Goal: Task Accomplishment & Management: Manage account settings

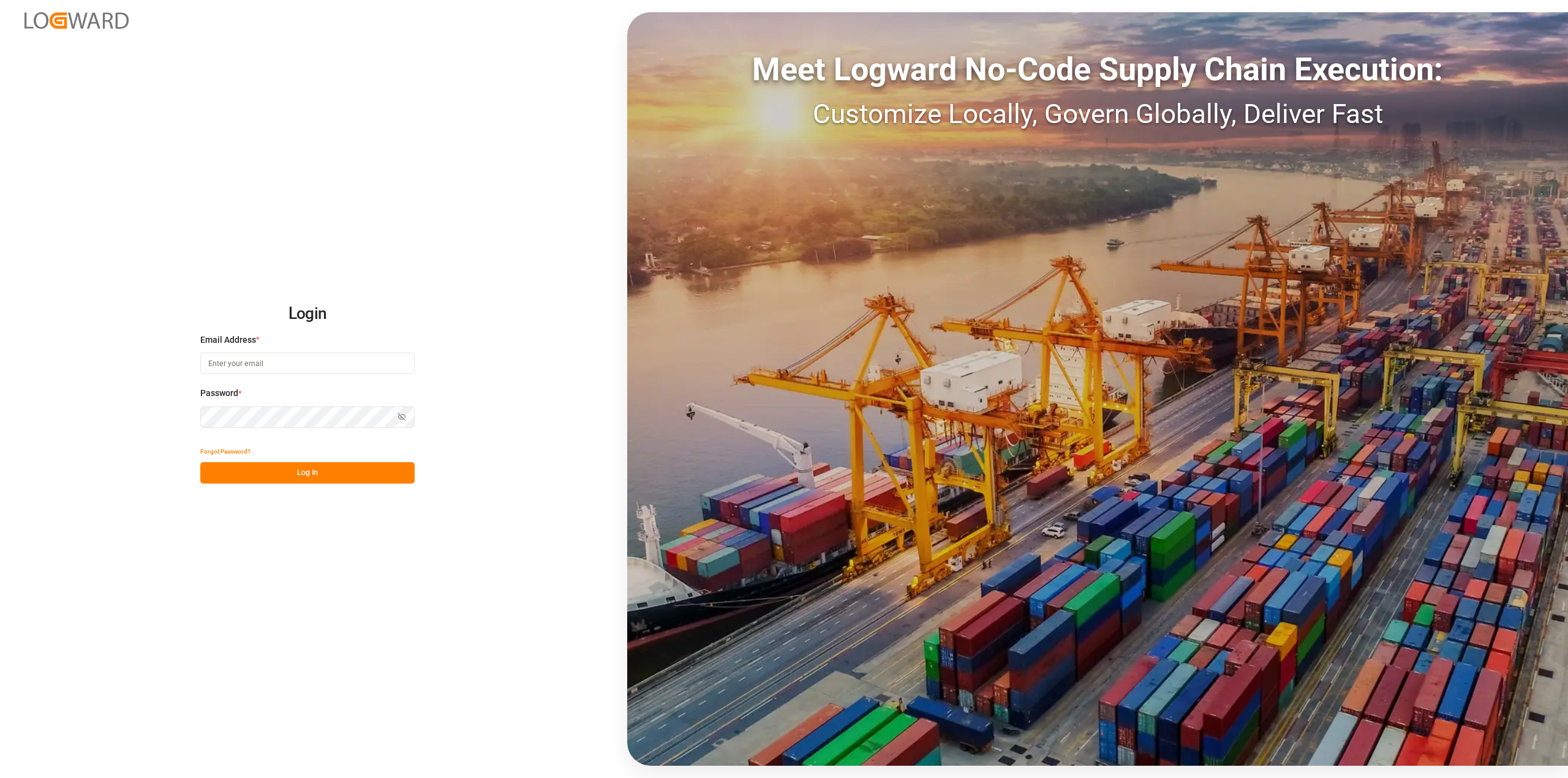
click at [341, 356] on input at bounding box center [307, 363] width 214 height 22
type input "[PERSON_NAME][EMAIL_ADDRESS][PERSON_NAME][DOMAIN_NAME]"
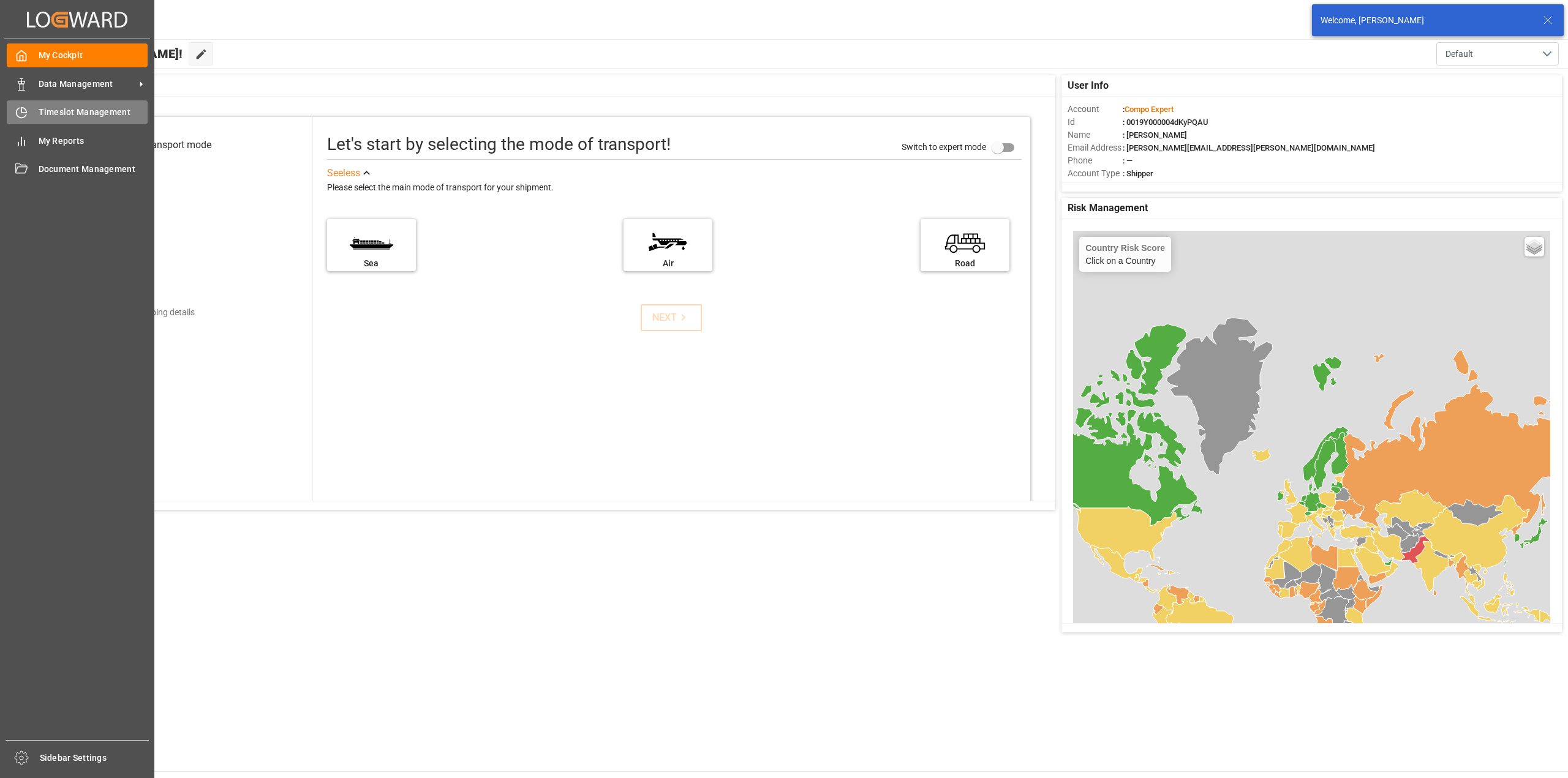
click at [33, 116] on div "Timeslot Management Timeslot Management" at bounding box center [77, 112] width 141 height 24
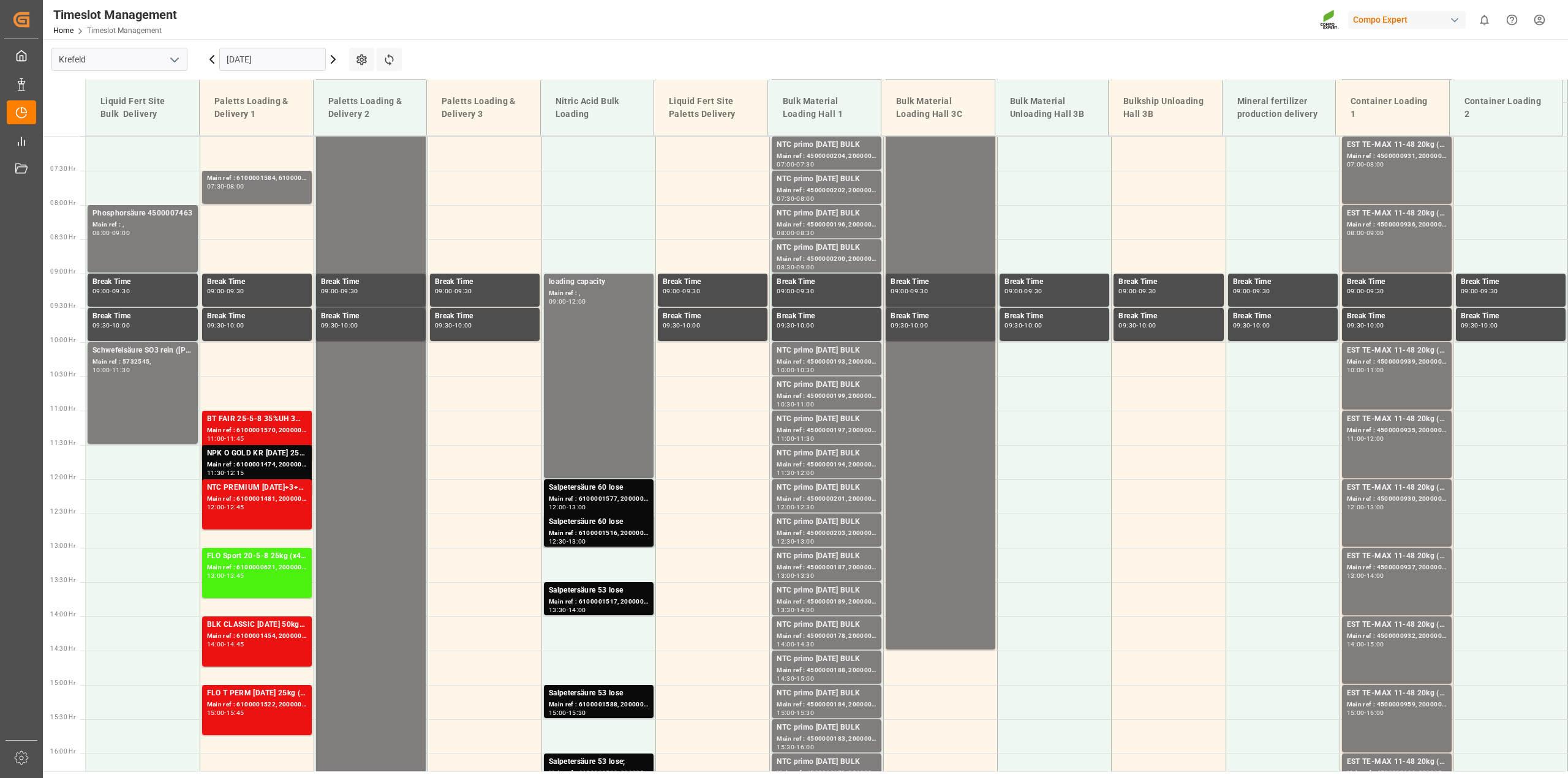
scroll to position [485, 0]
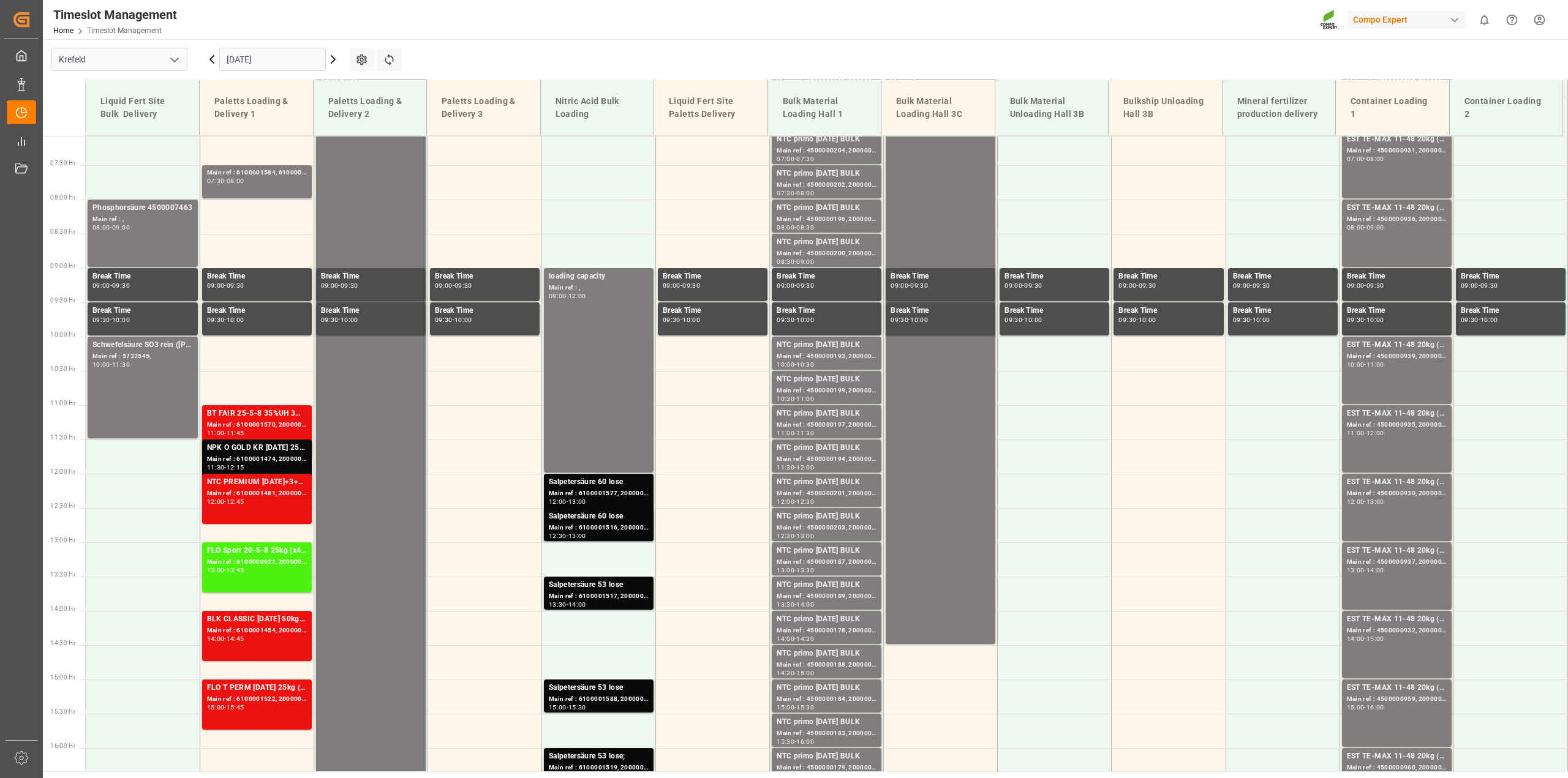
click at [243, 54] on input "[DATE]" at bounding box center [272, 59] width 106 height 23
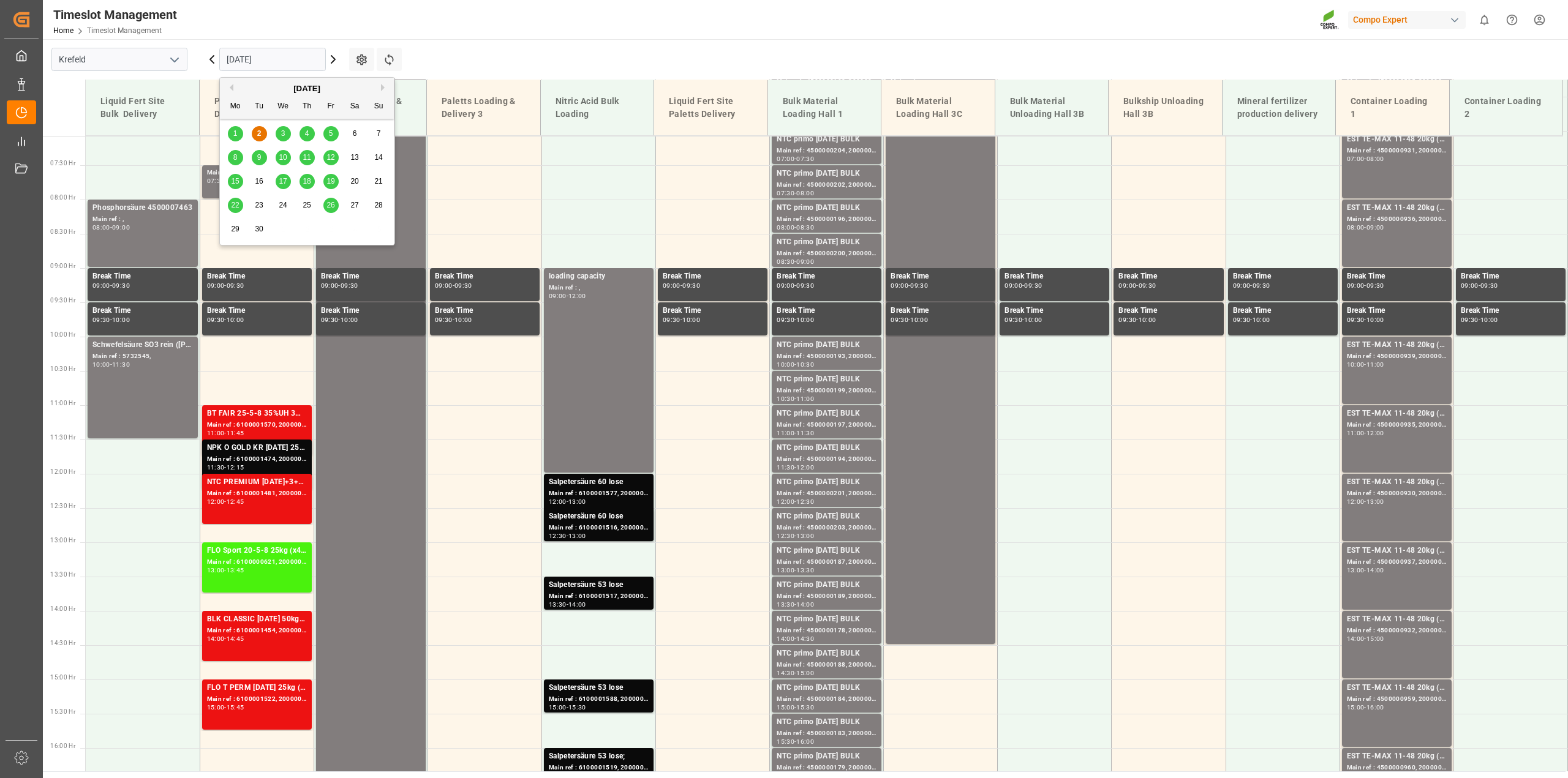
click at [240, 130] on div "1" at bounding box center [235, 134] width 16 height 15
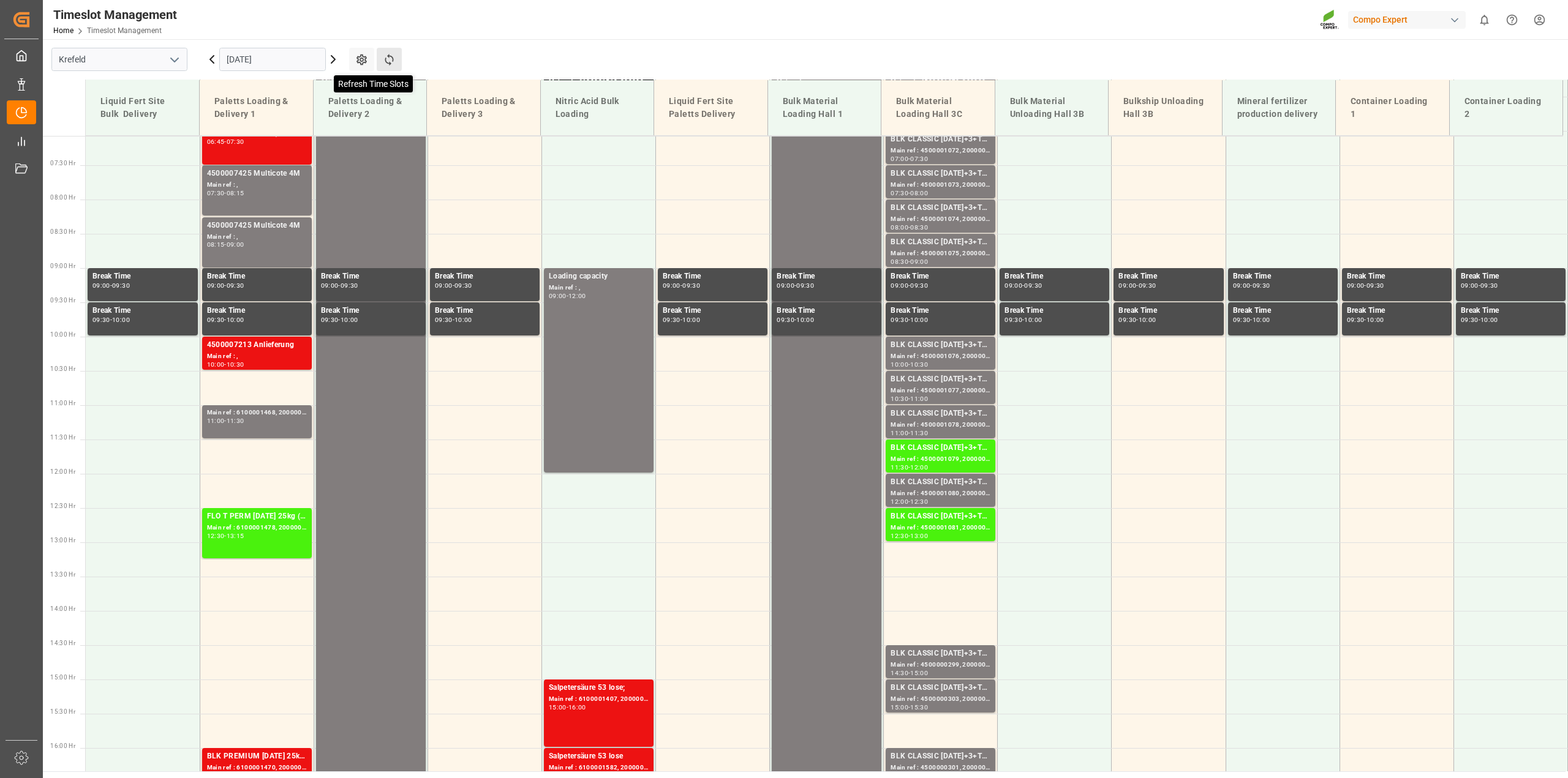
click at [383, 56] on icon at bounding box center [389, 60] width 13 height 13
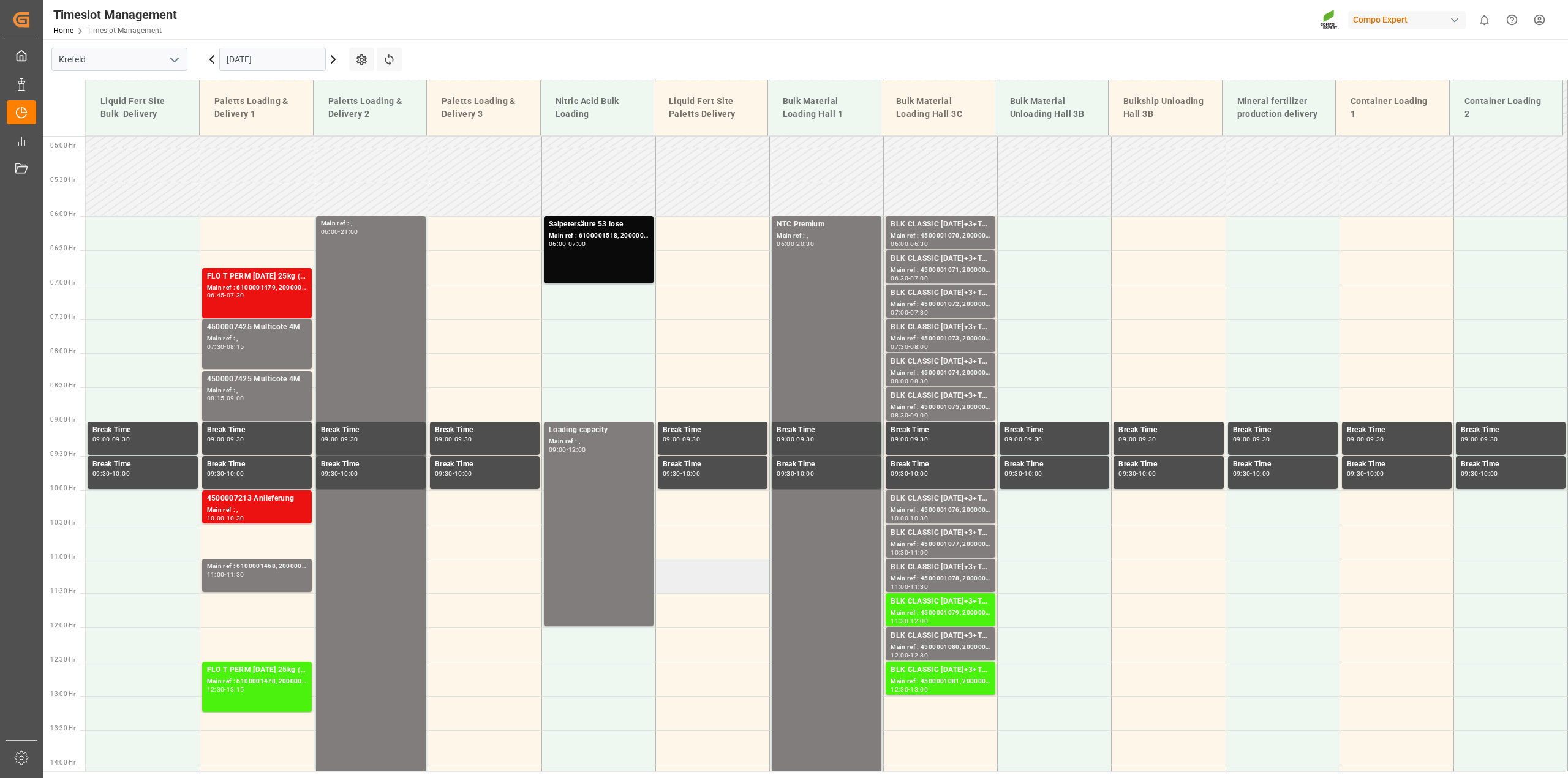
scroll to position [179, 0]
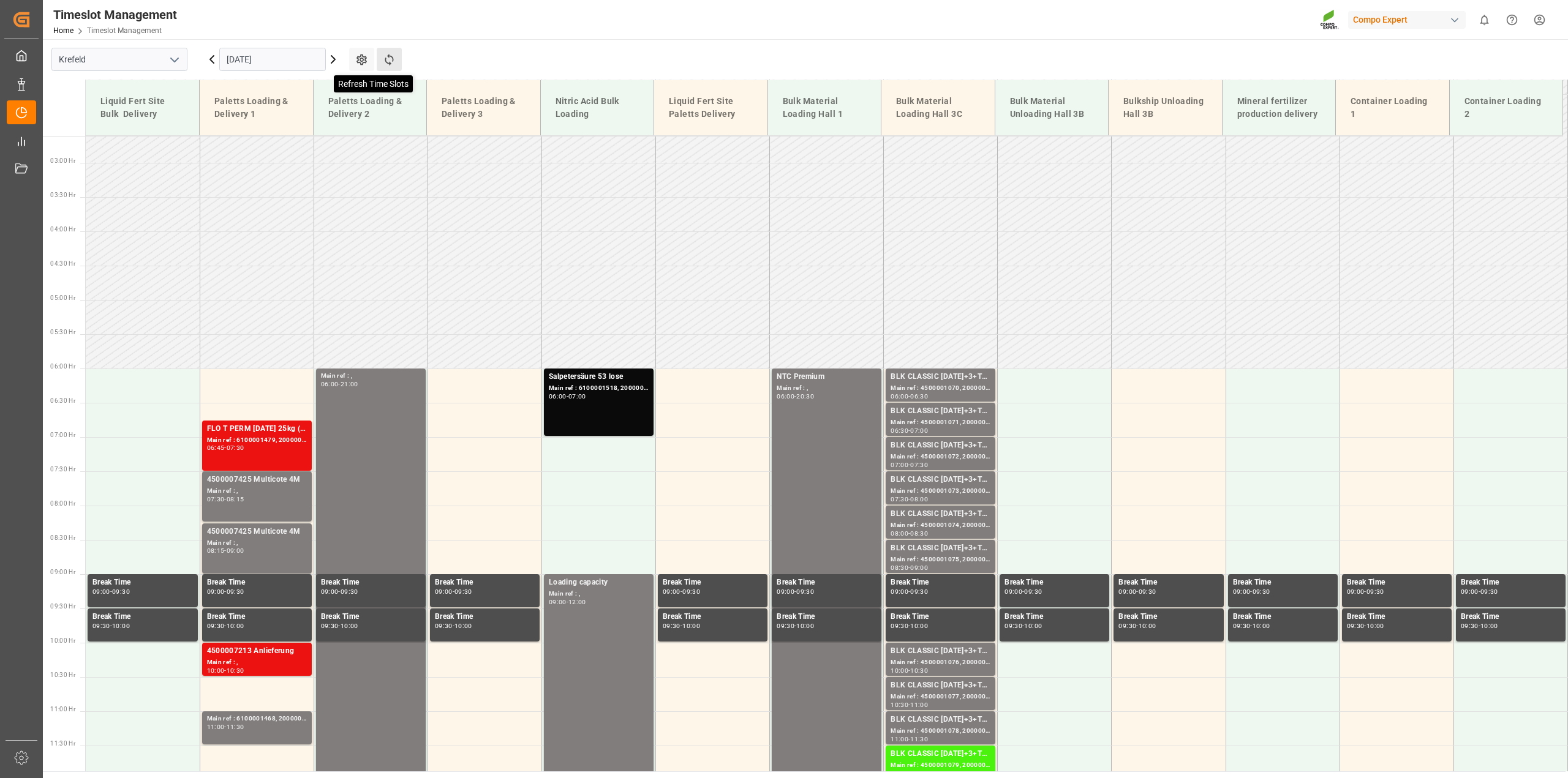
click at [388, 60] on icon at bounding box center [389, 60] width 13 height 13
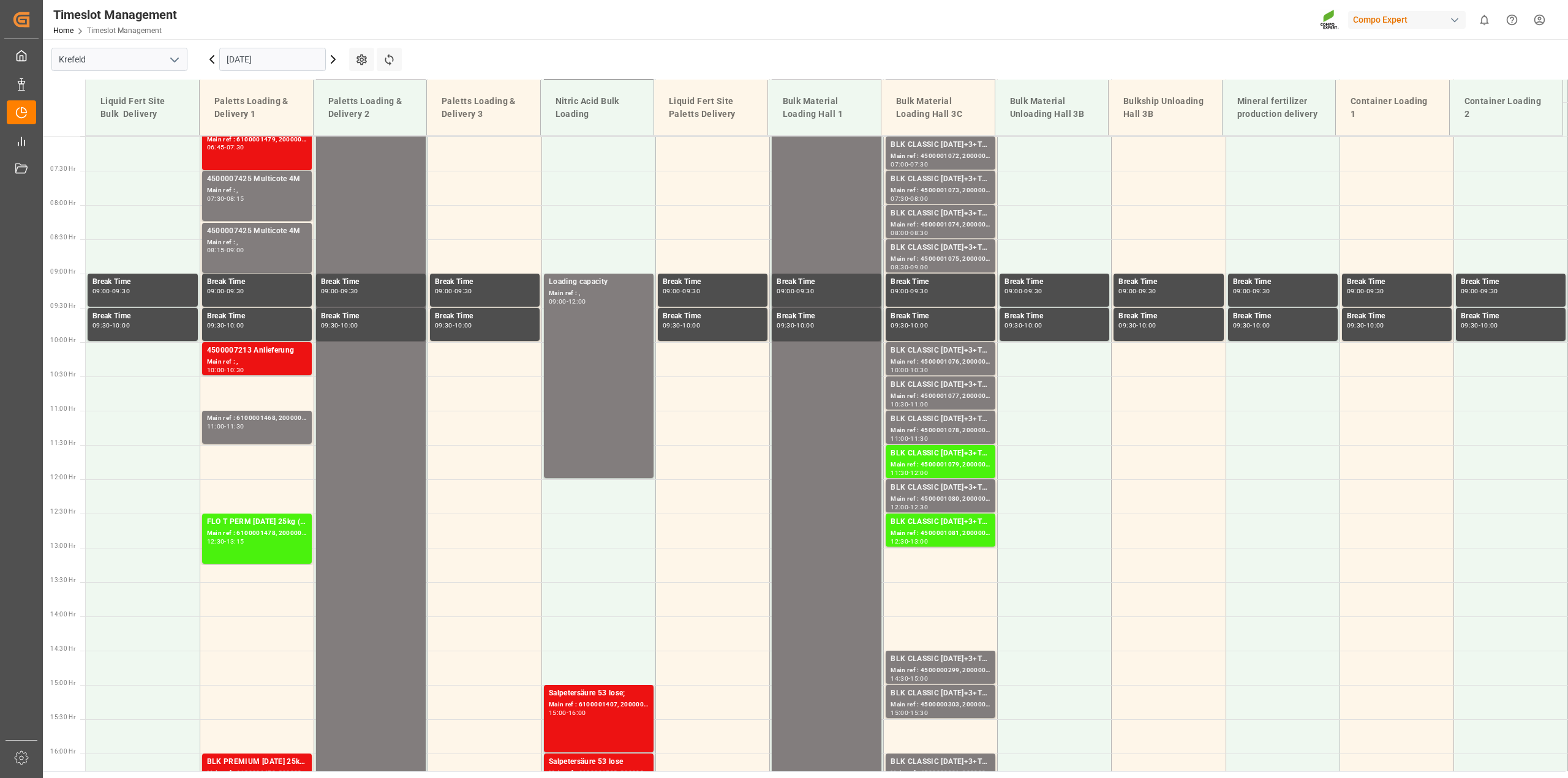
scroll to position [485, 0]
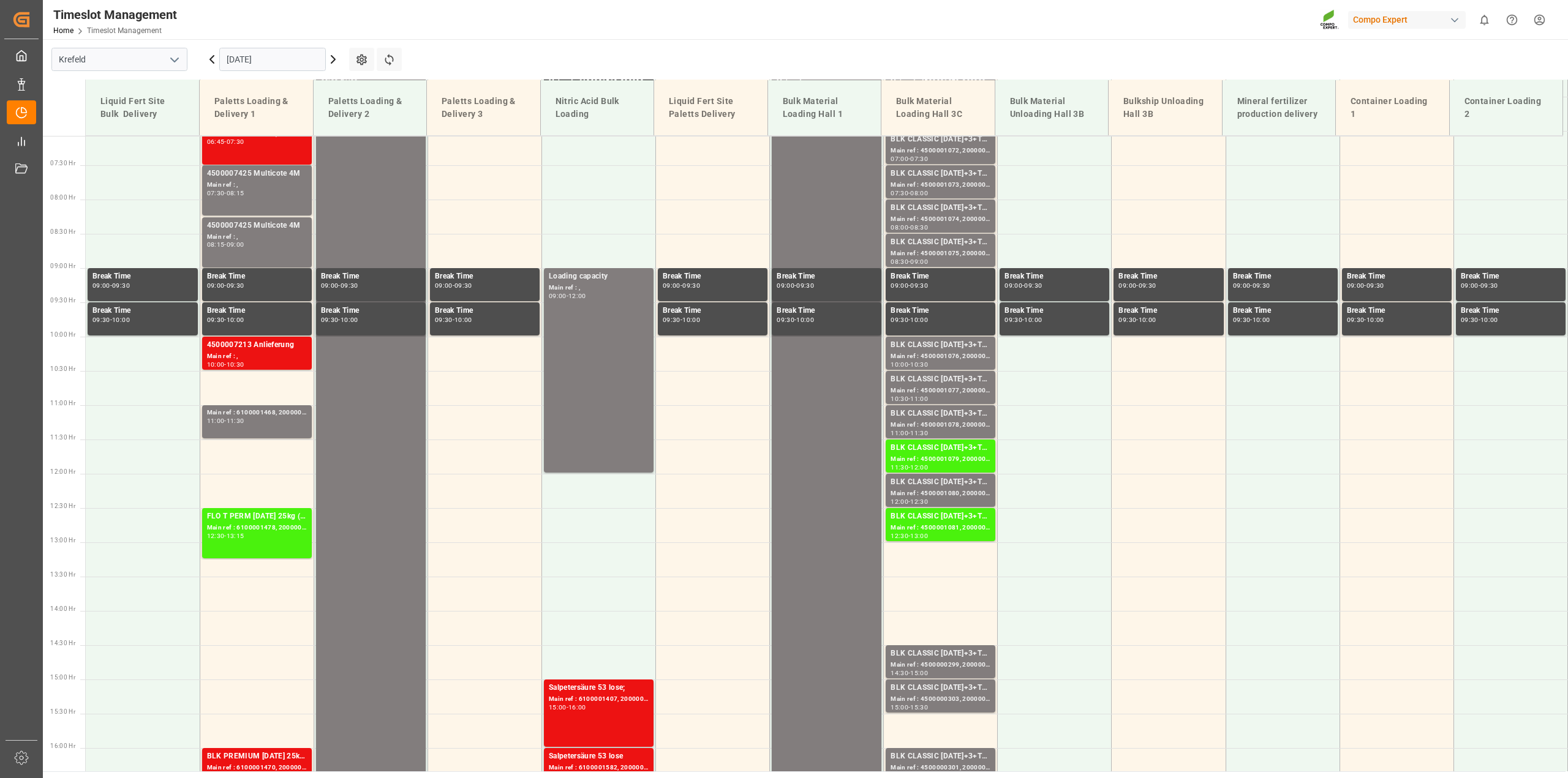
click at [337, 65] on icon at bounding box center [333, 60] width 15 height 15
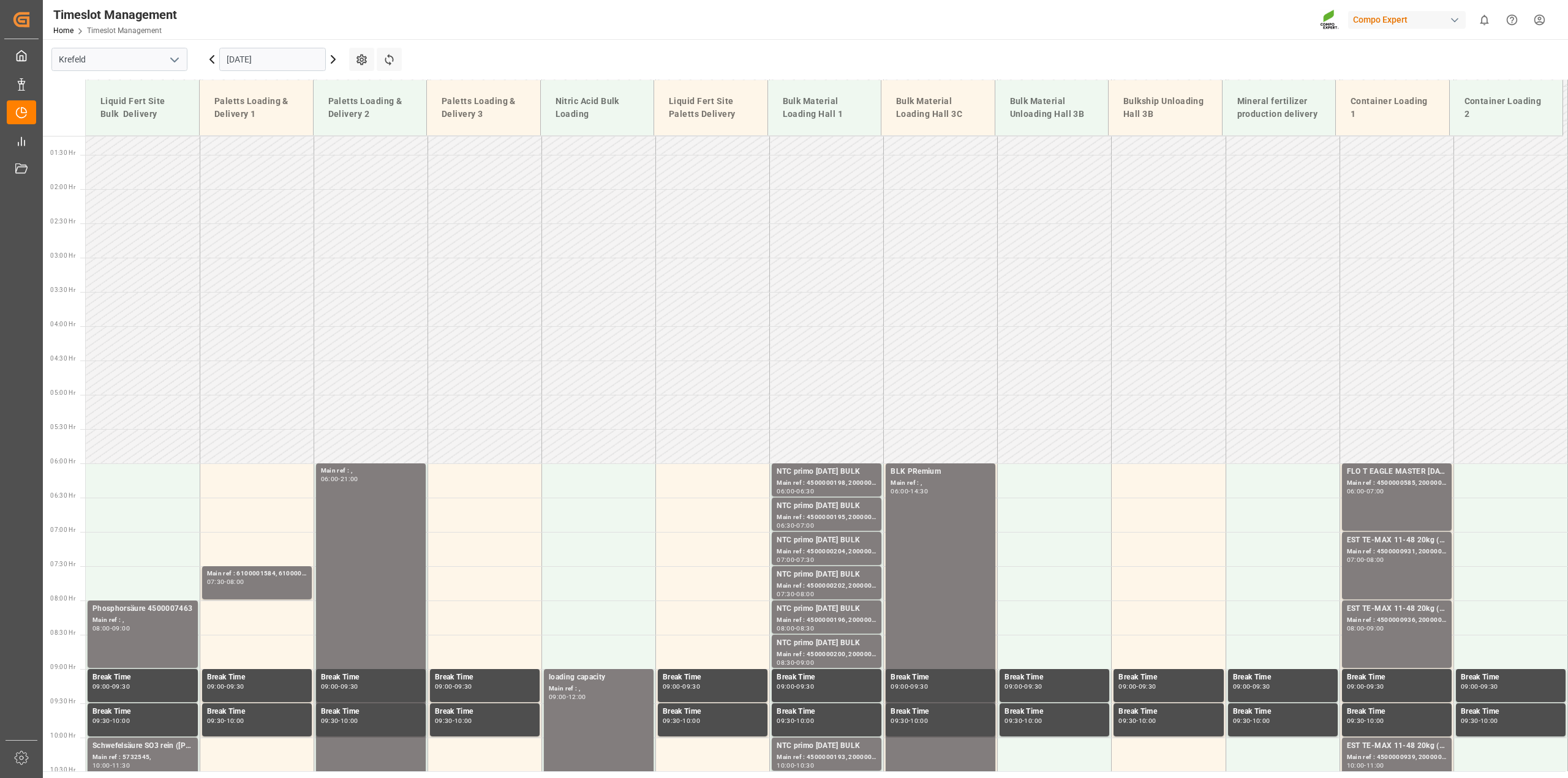
scroll to position [0, 0]
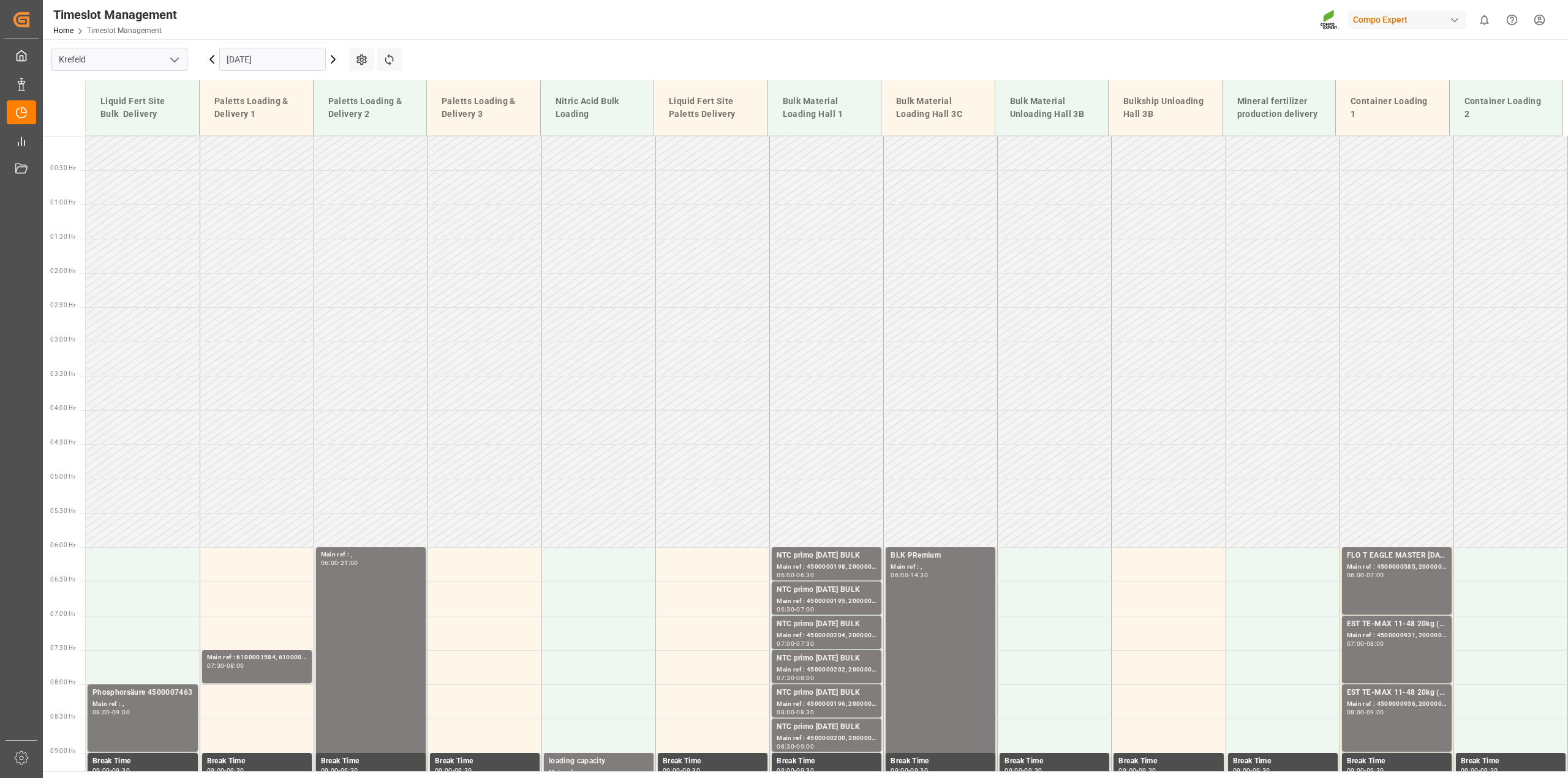
click at [210, 60] on icon at bounding box center [211, 60] width 4 height 7
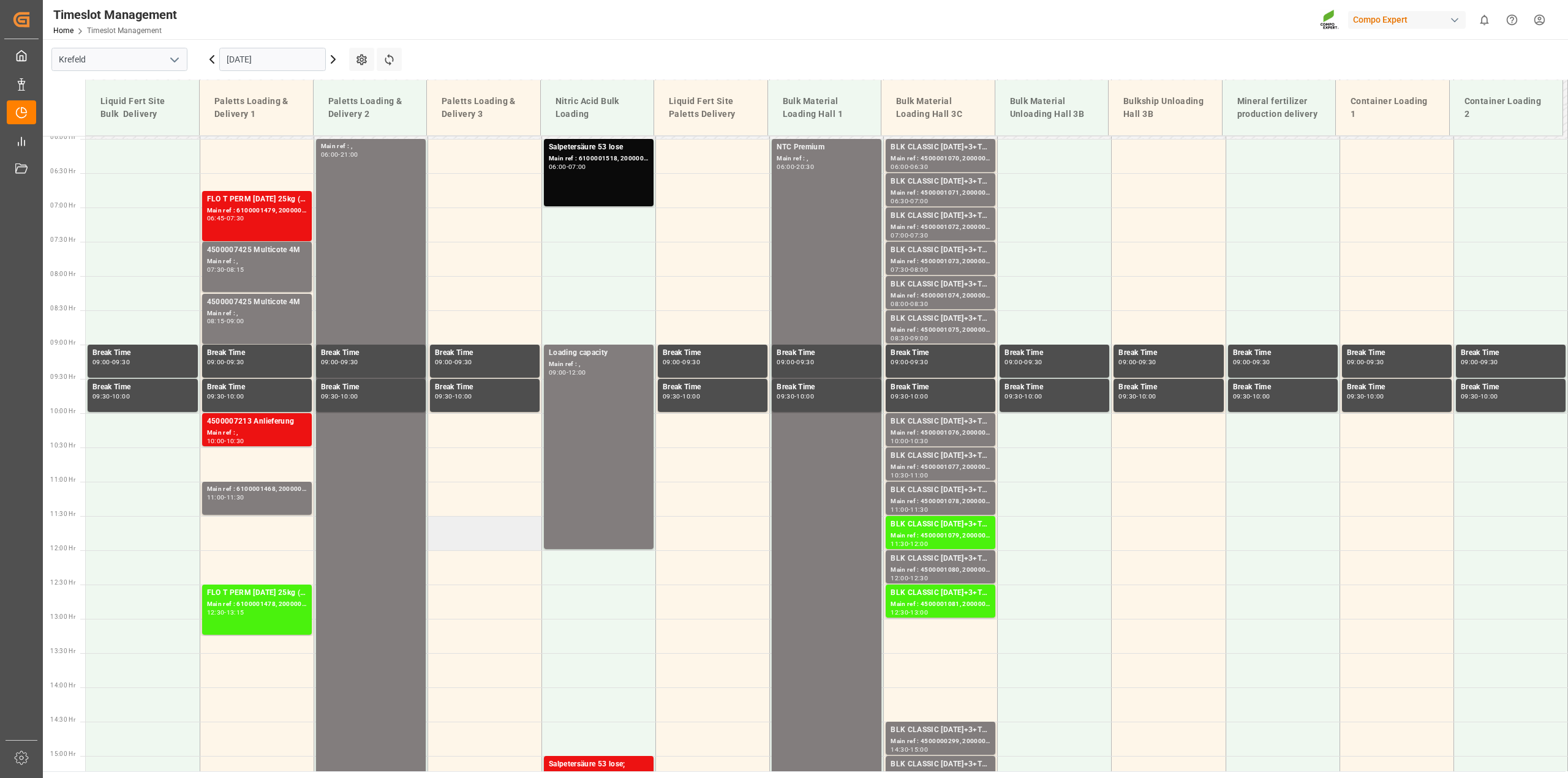
scroll to position [179, 0]
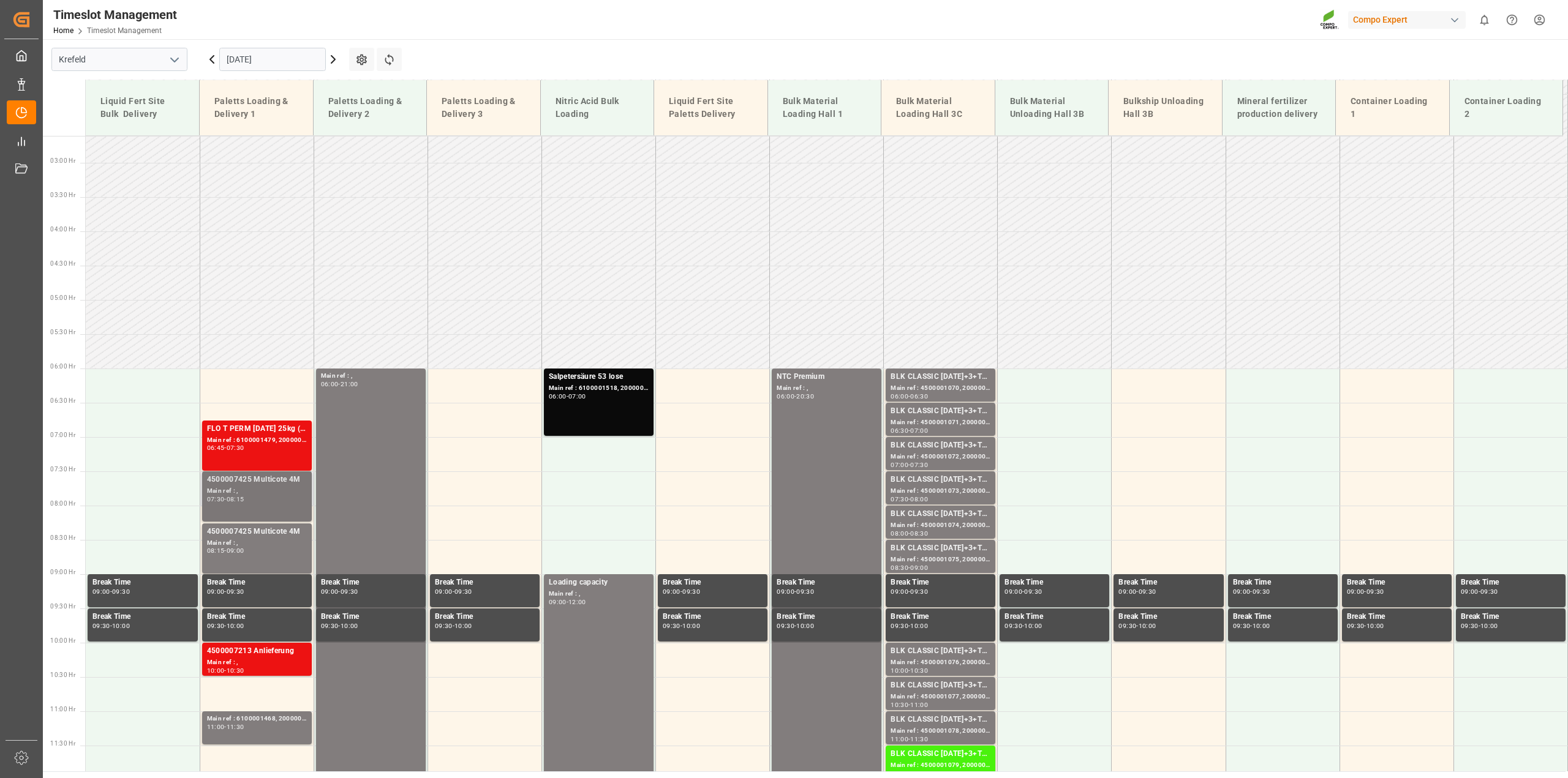
click at [285, 500] on div "07:30 - 08:15" at bounding box center [257, 500] width 100 height 7
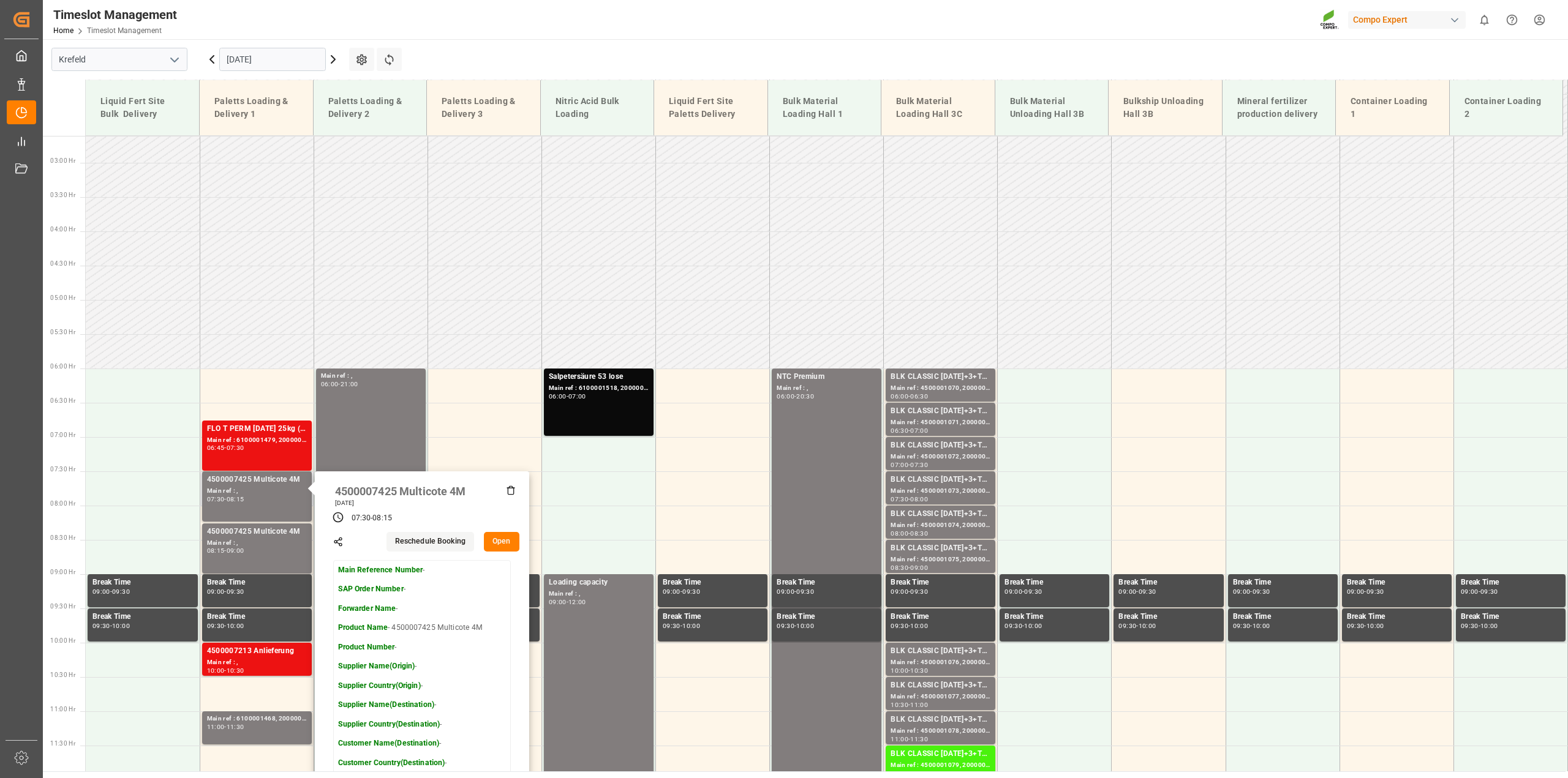
click at [494, 537] on button "Open" at bounding box center [501, 541] width 36 height 19
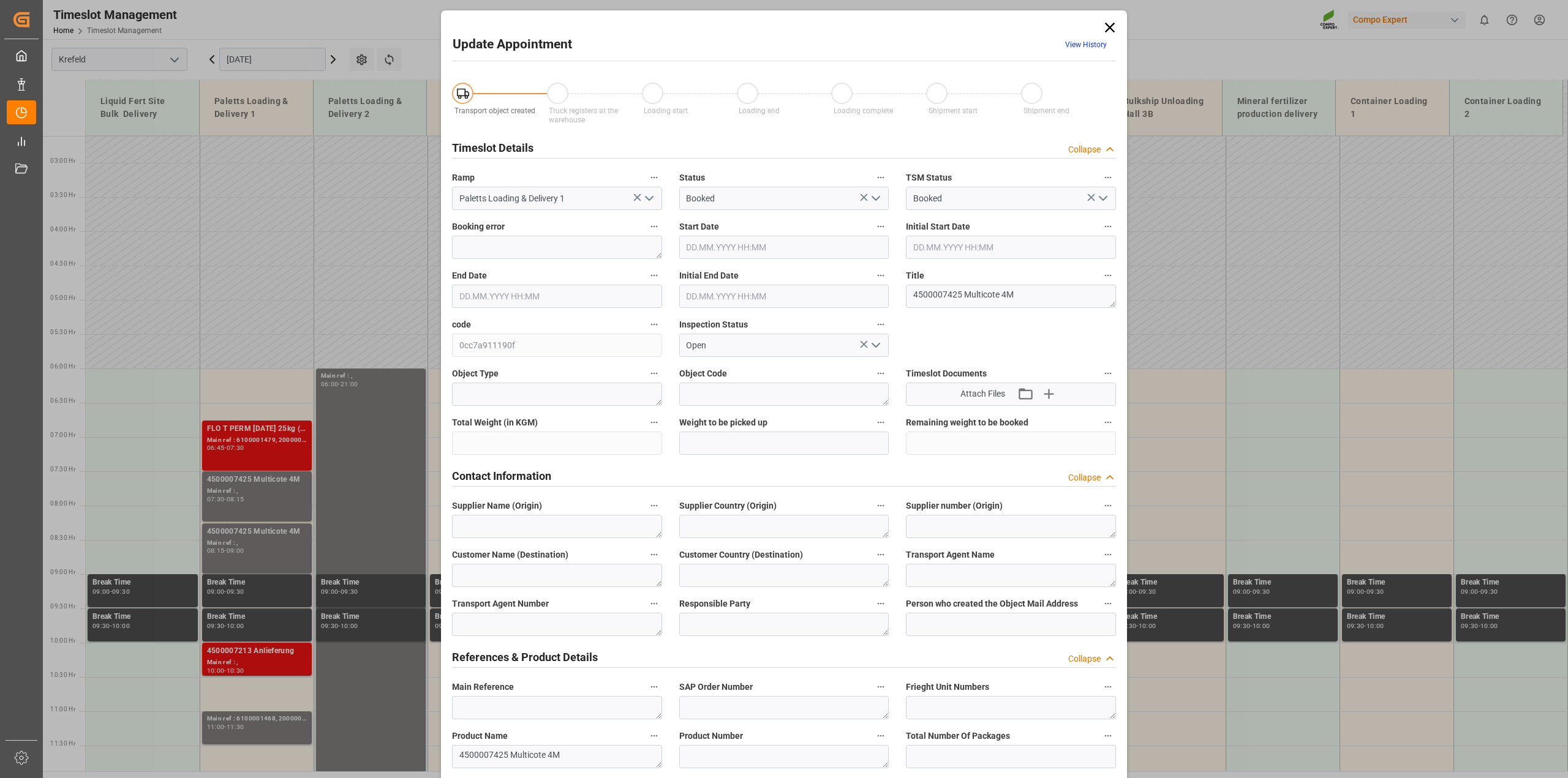
type input "01.09.2025 07:30"
type input "01.09.2025 08:15"
type input "28.08.2025 12:46"
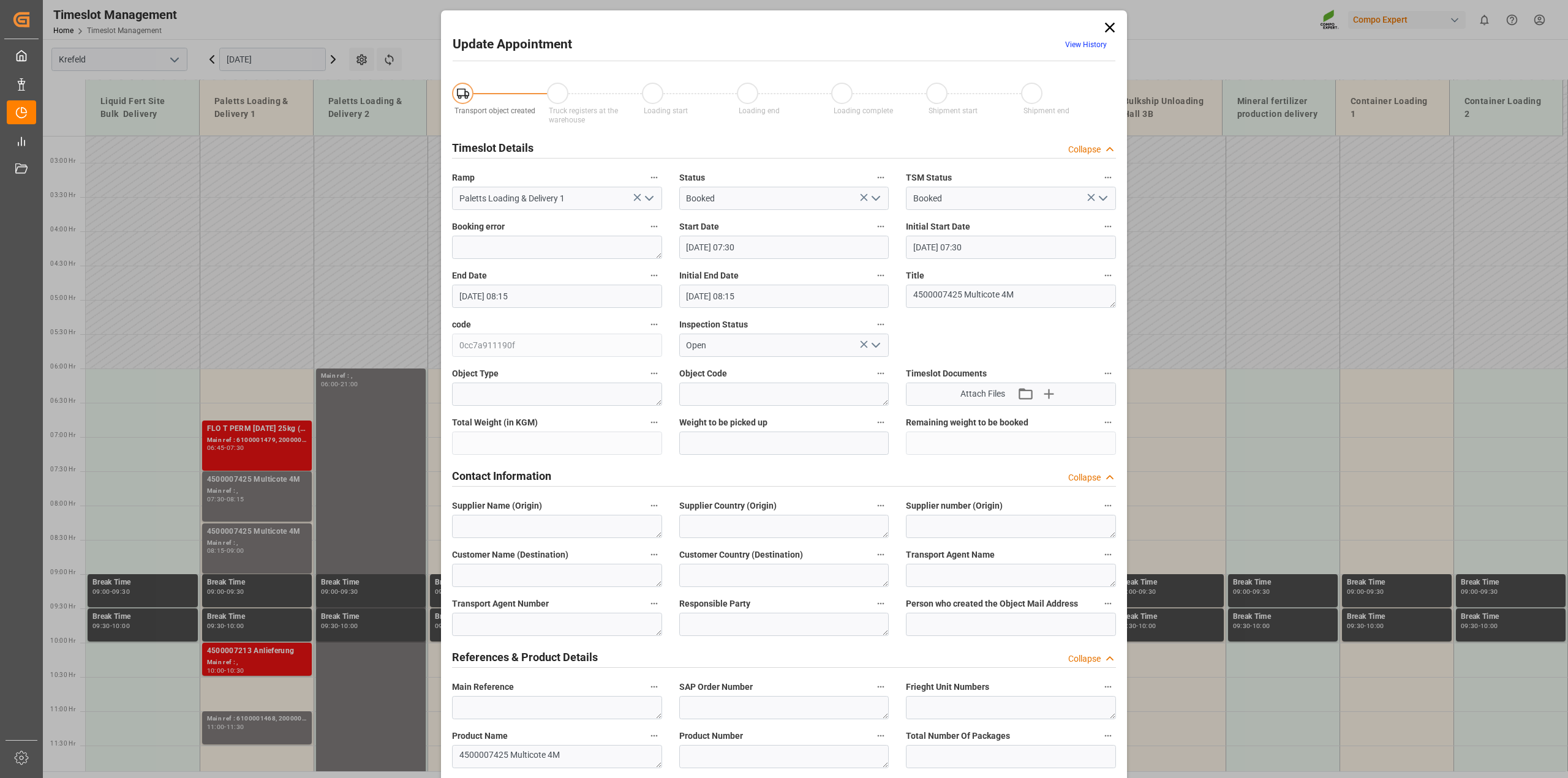
click at [877, 196] on polyline "open menu" at bounding box center [875, 198] width 7 height 4
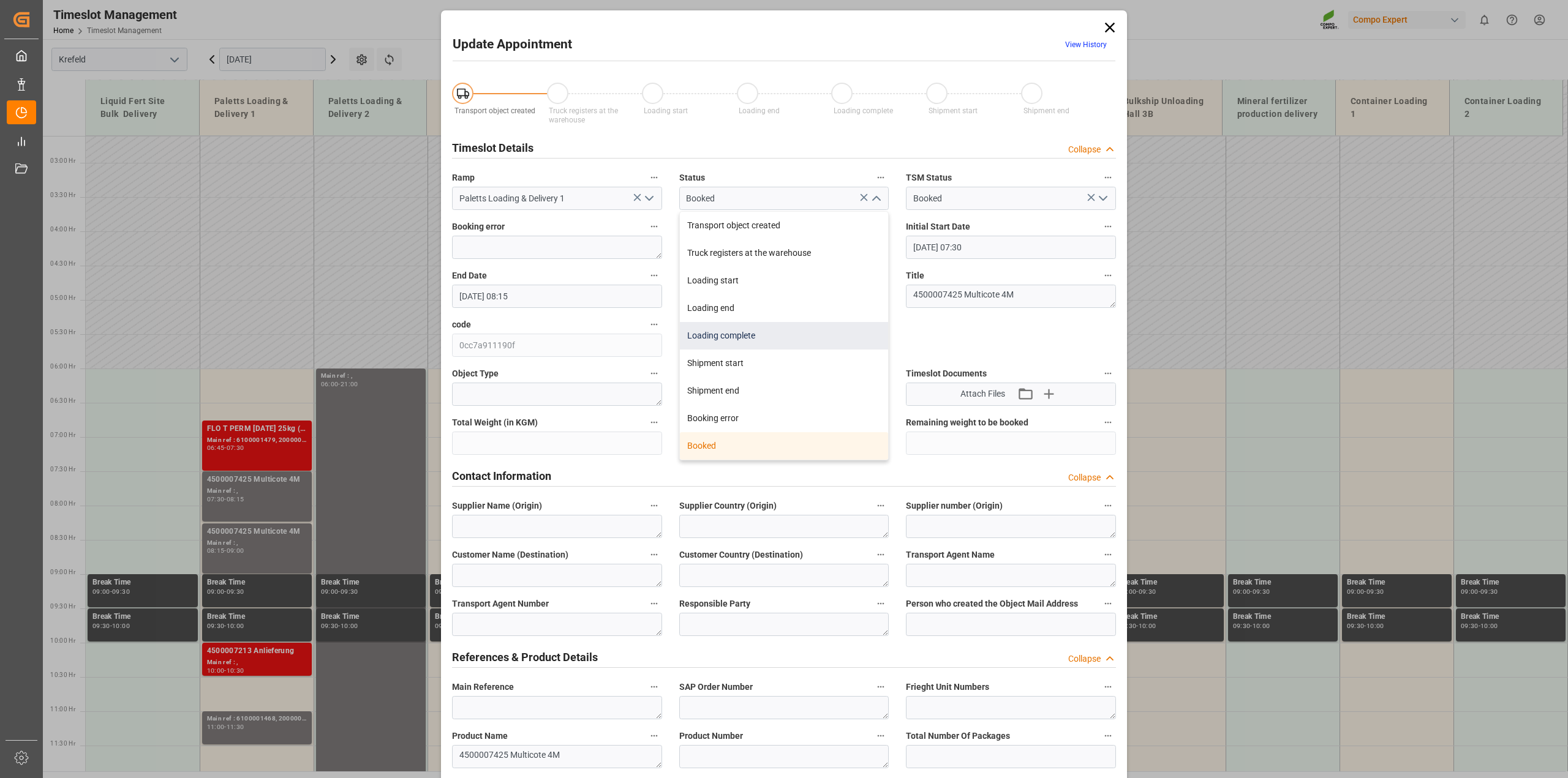
click at [756, 331] on div "Loading complete" at bounding box center [784, 335] width 209 height 28
type input "Loading complete"
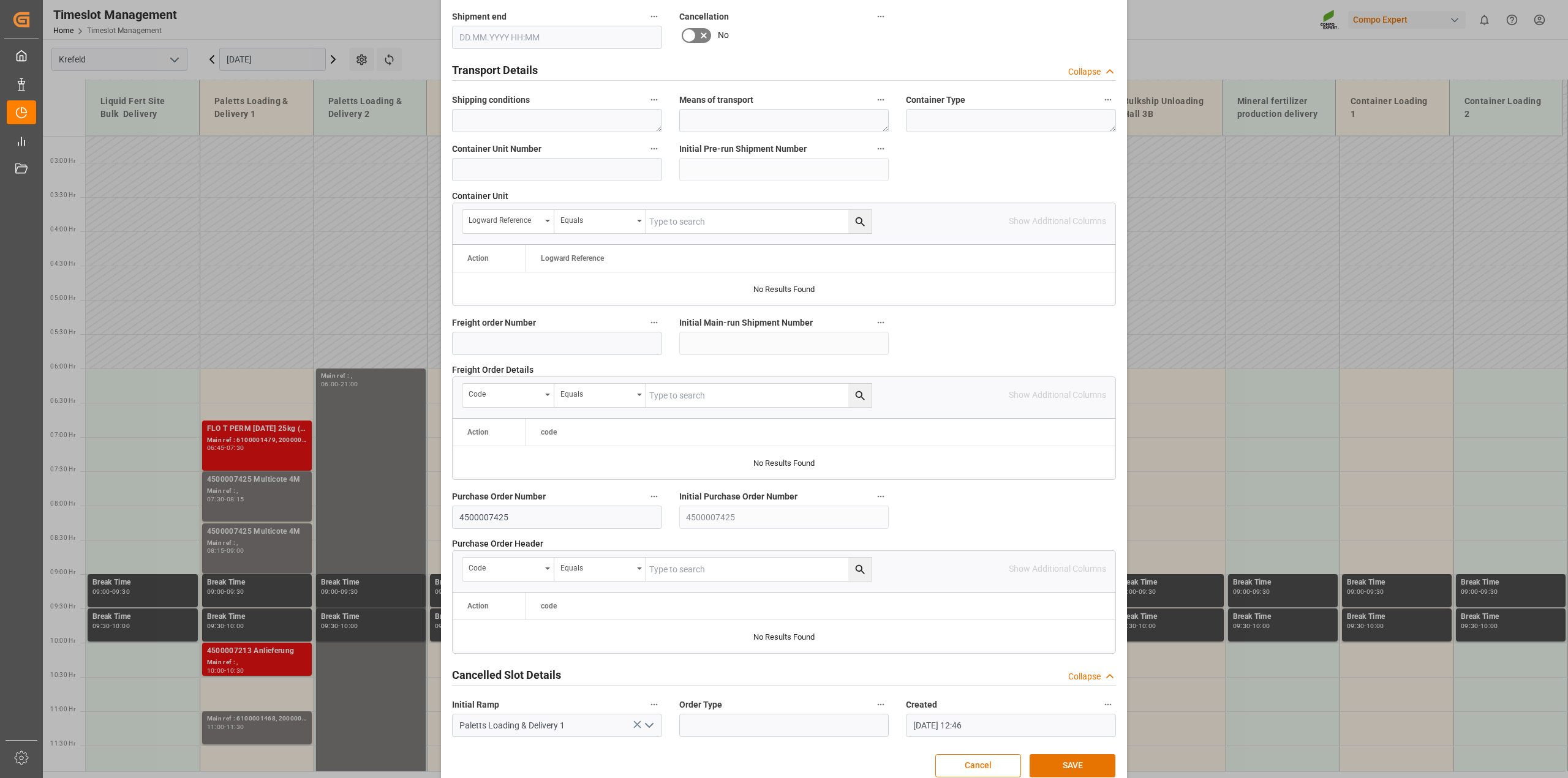
scroll to position [923, 0]
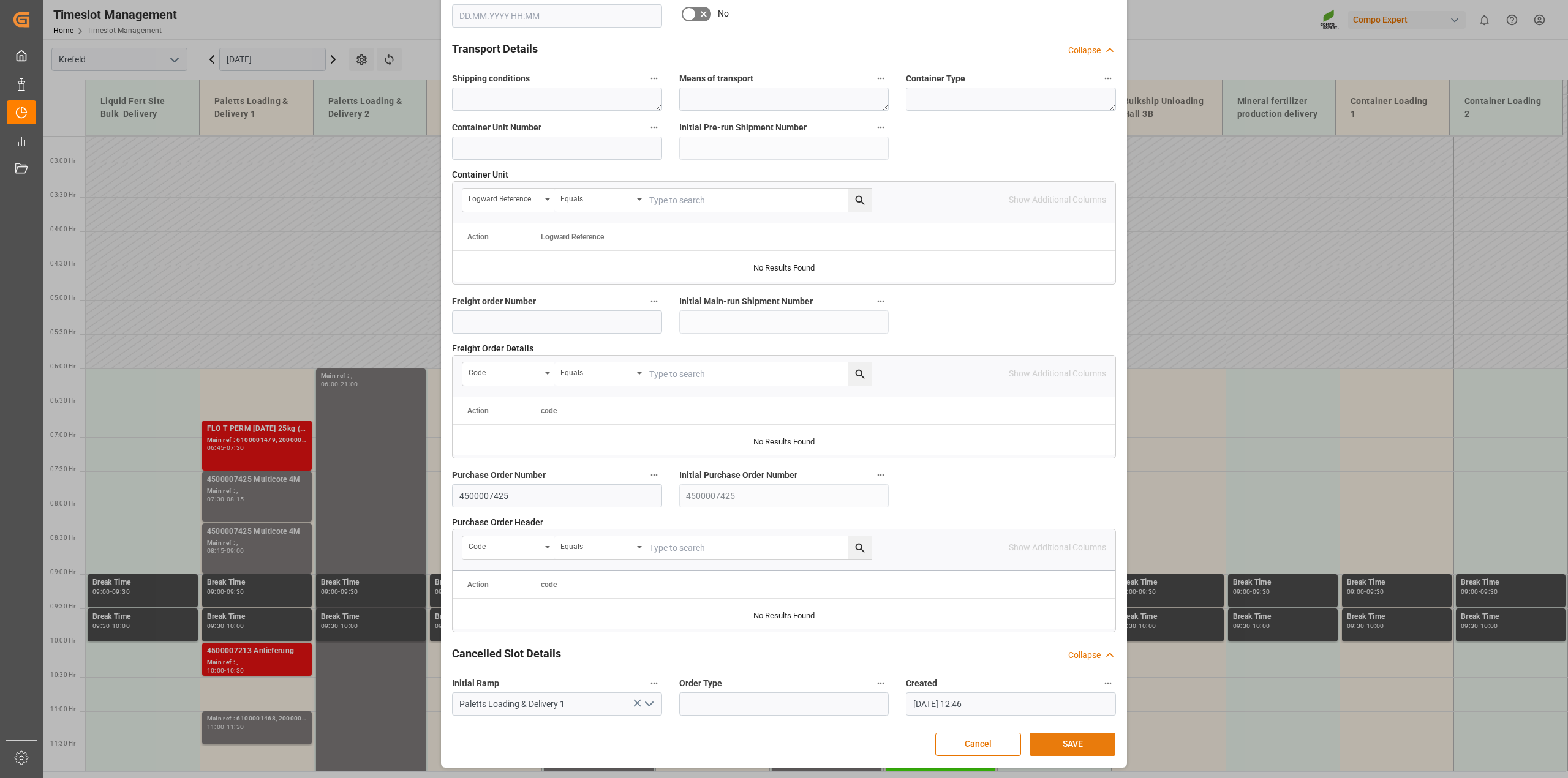
click at [1070, 748] on button "SAVE" at bounding box center [1072, 745] width 86 height 23
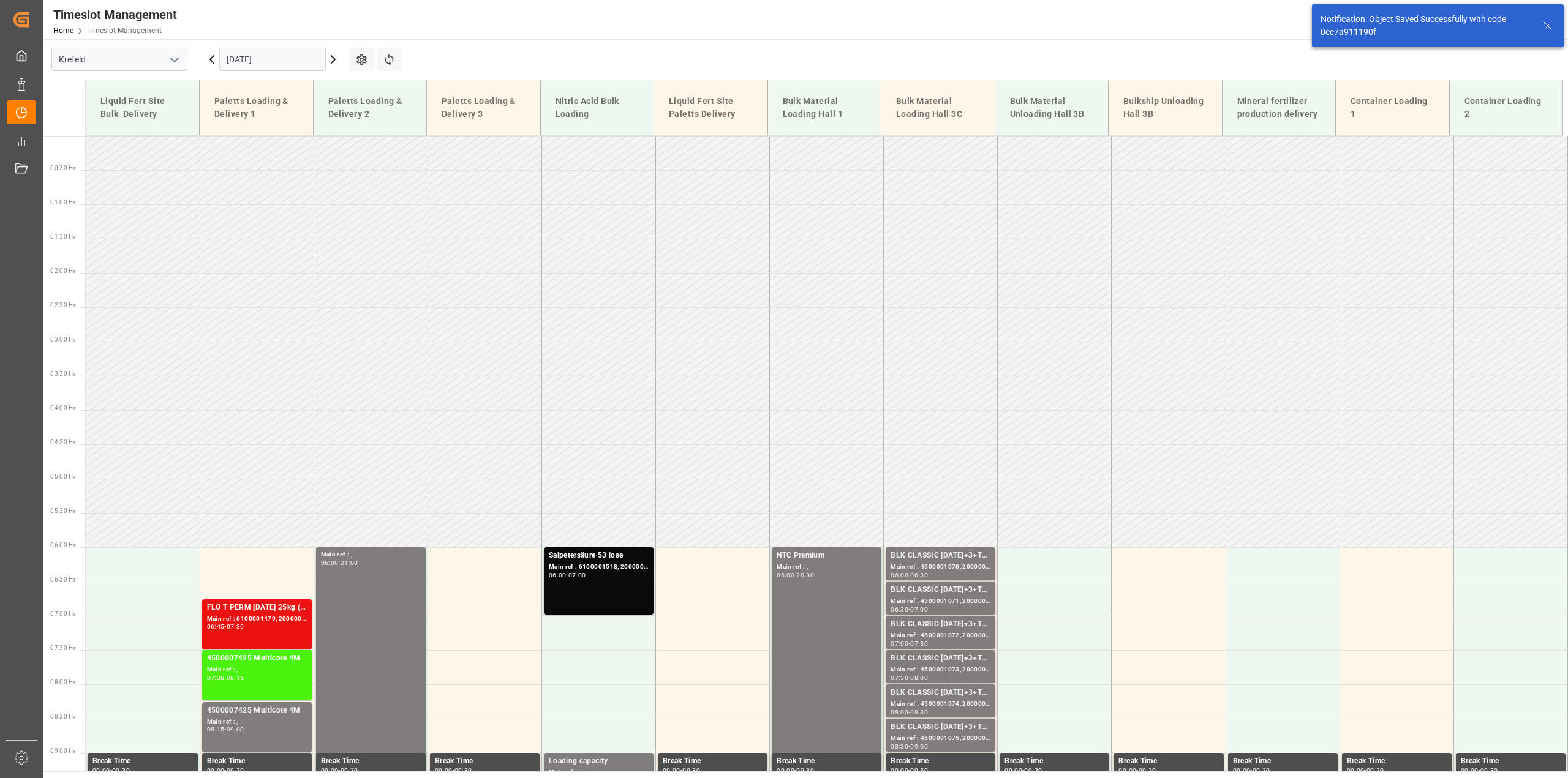
scroll to position [360, 0]
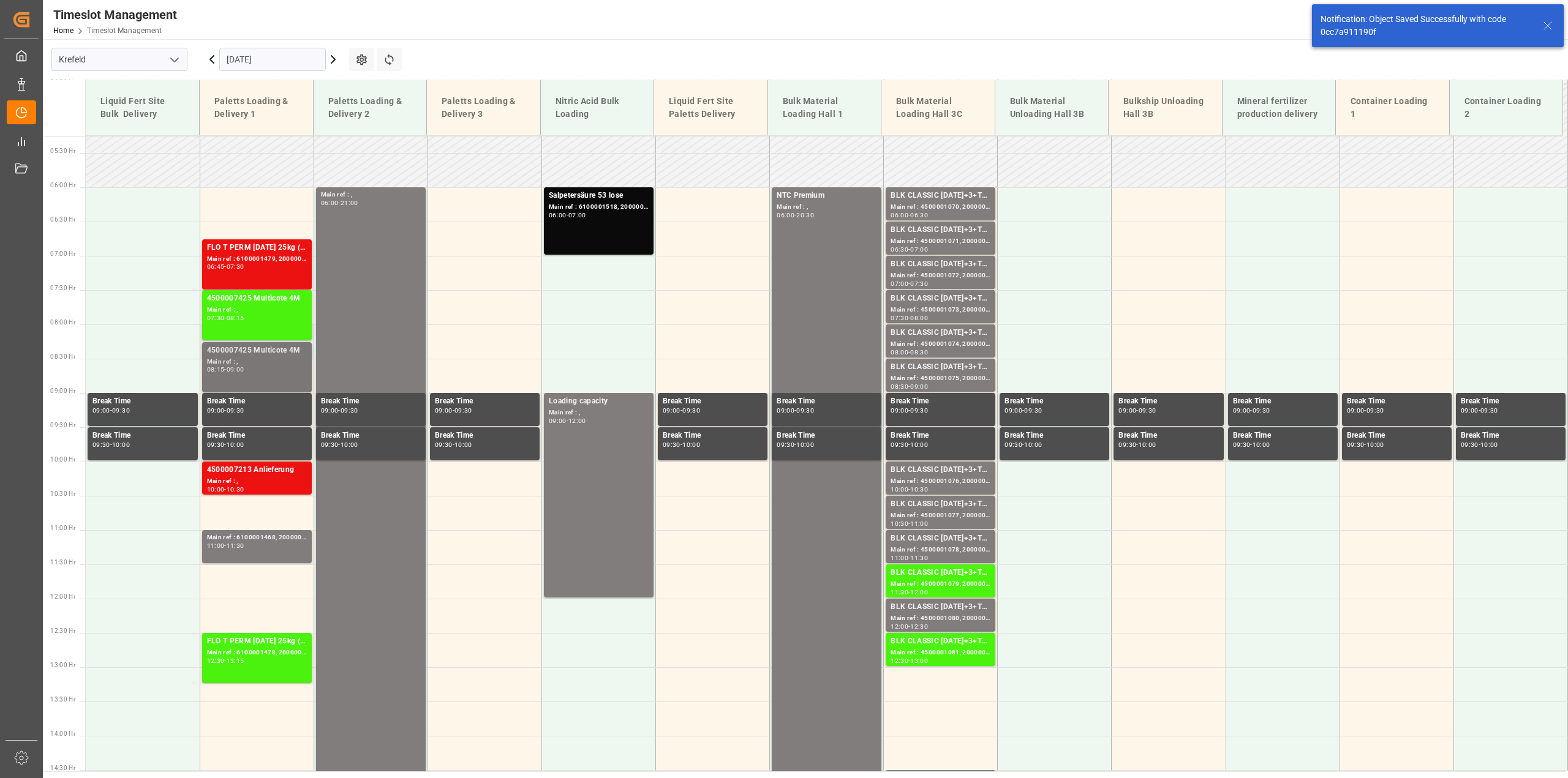
click at [277, 359] on div "Main ref : ," at bounding box center [257, 362] width 100 height 10
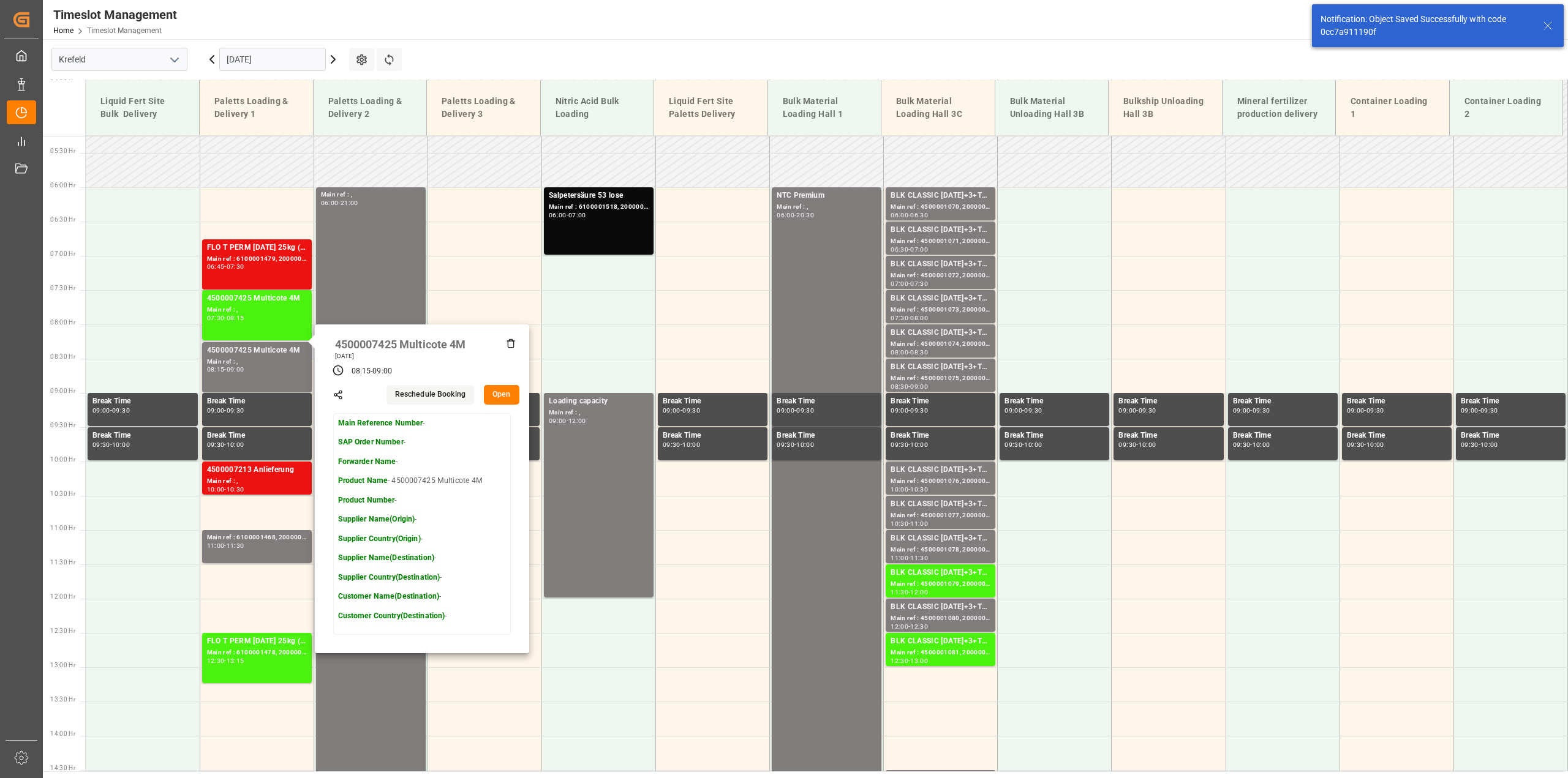
click at [507, 396] on button "Open" at bounding box center [501, 395] width 36 height 19
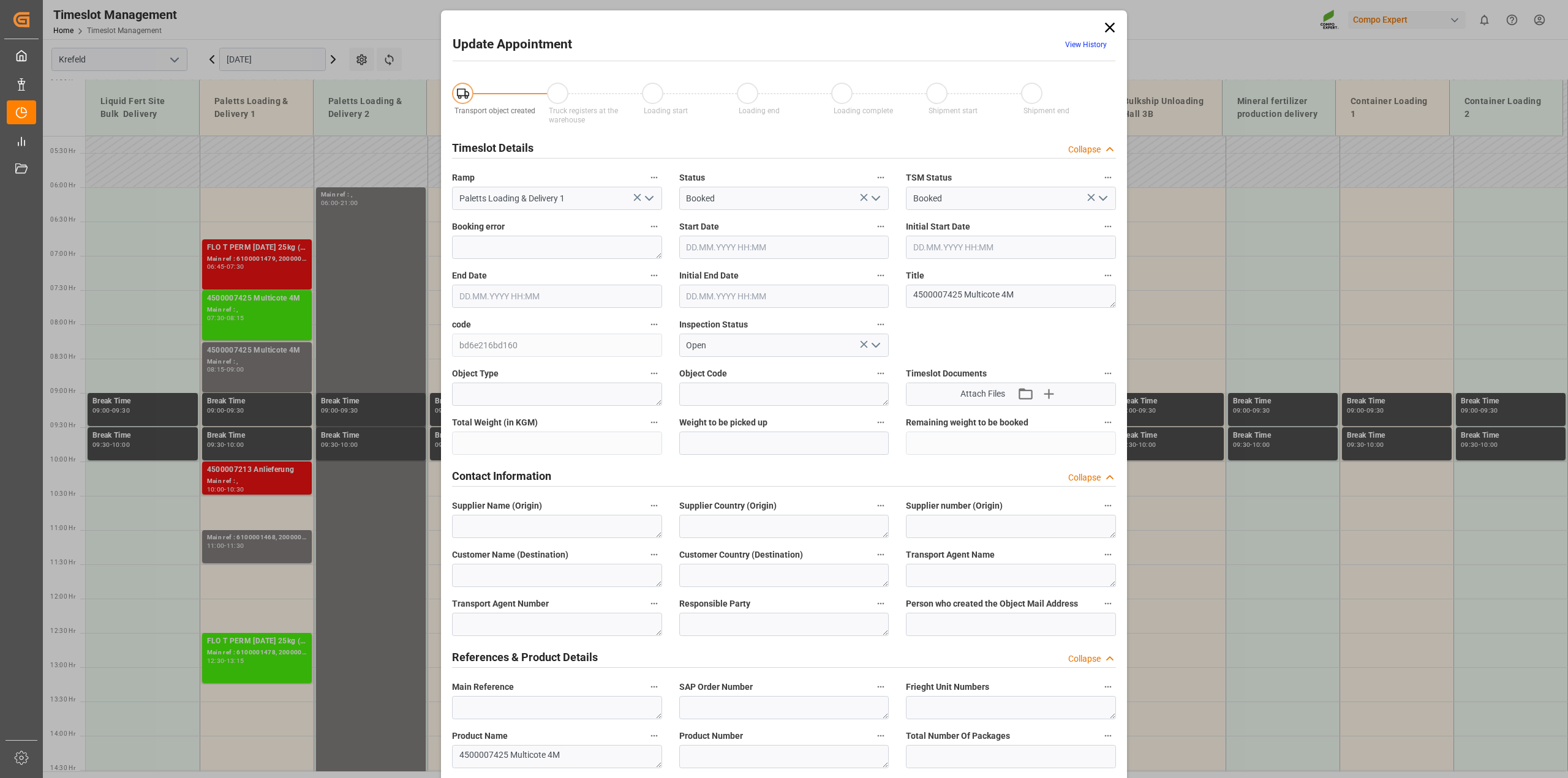
type input "01.09.2025 08:15"
type input "01.09.2025 09:00"
type input "28.08.2025 12:47"
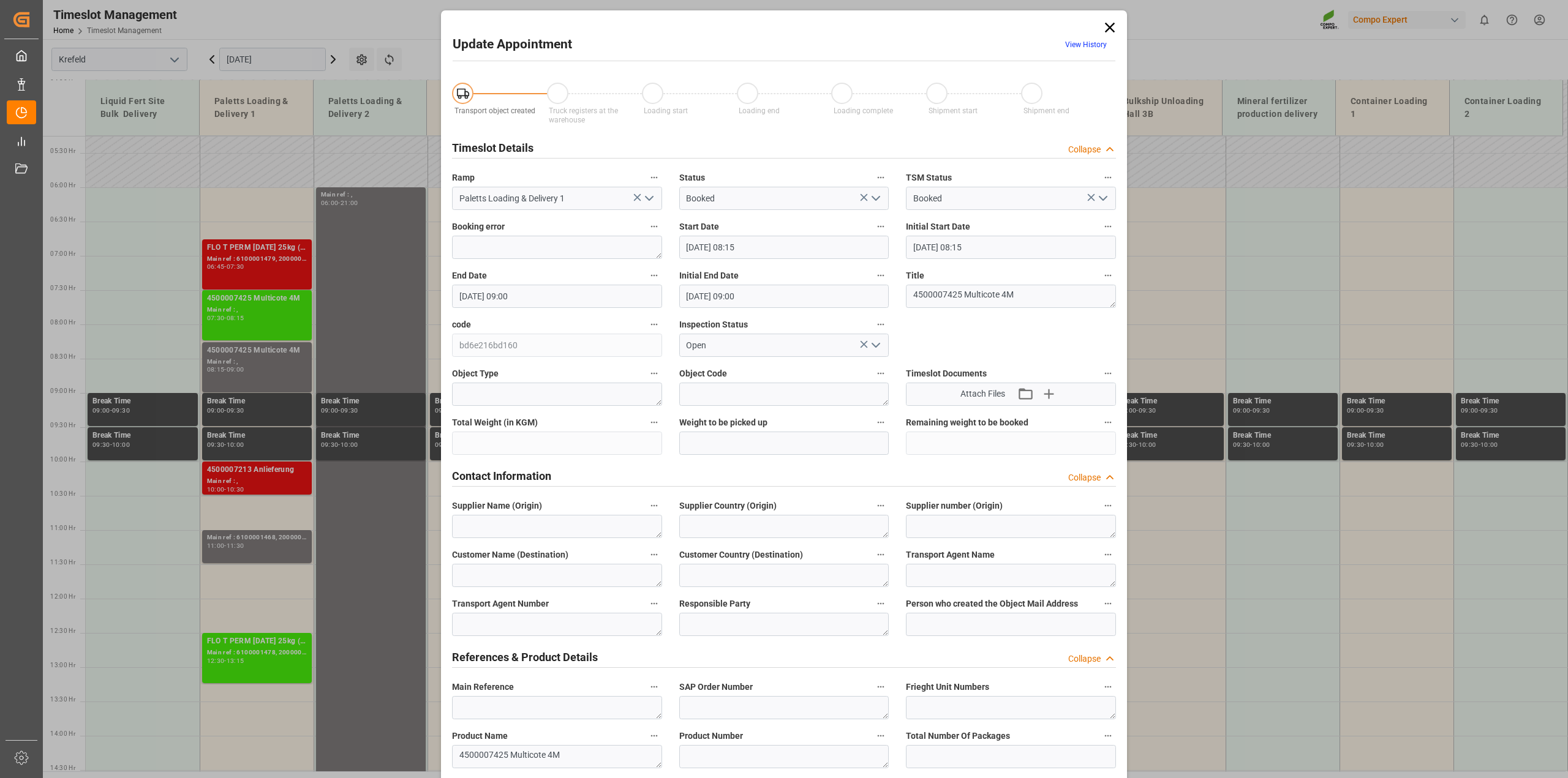
click at [877, 189] on button "open menu" at bounding box center [875, 199] width 19 height 19
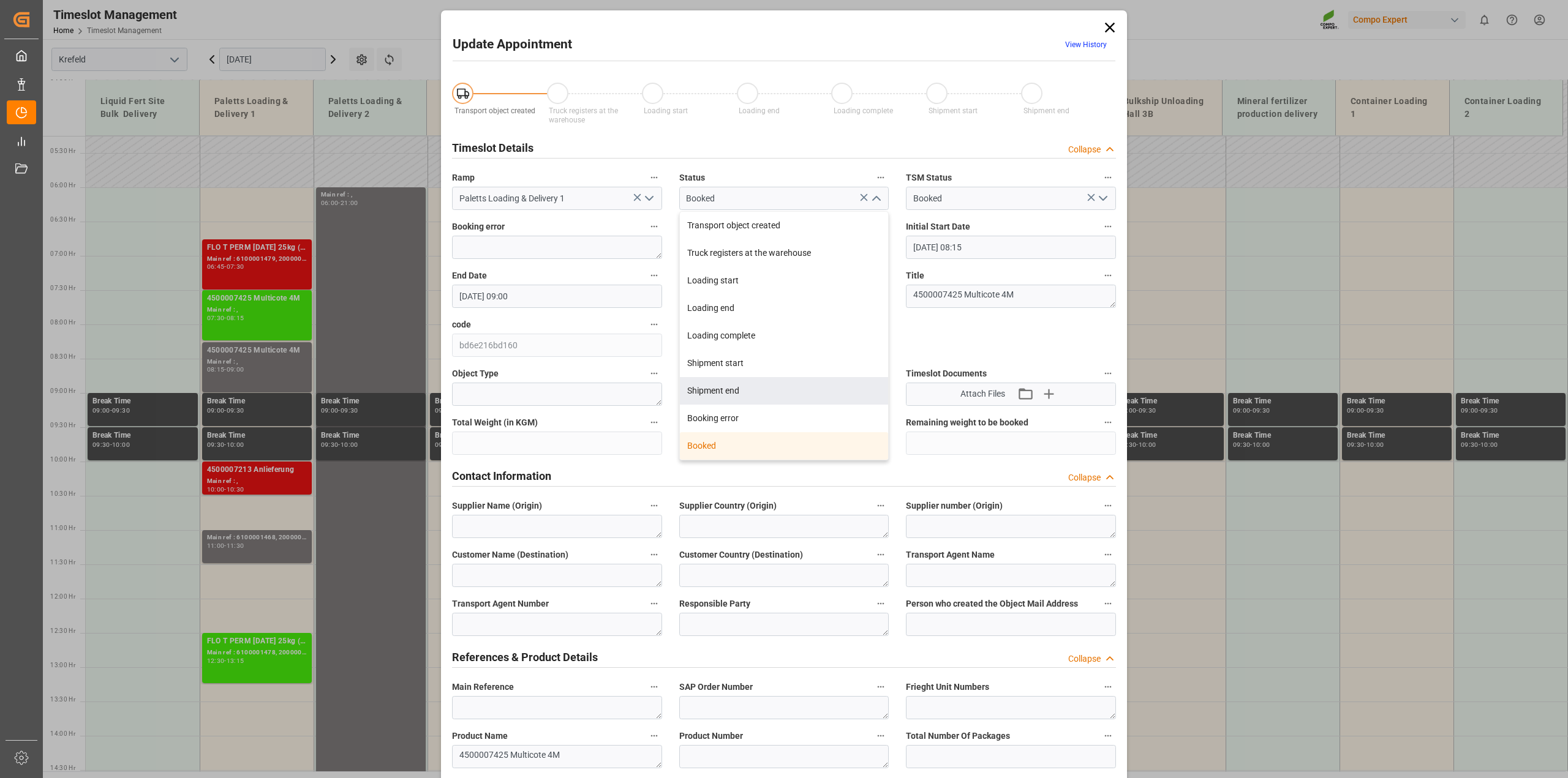
click at [751, 399] on div "Shipment end" at bounding box center [784, 390] width 209 height 28
type input "Shipment end"
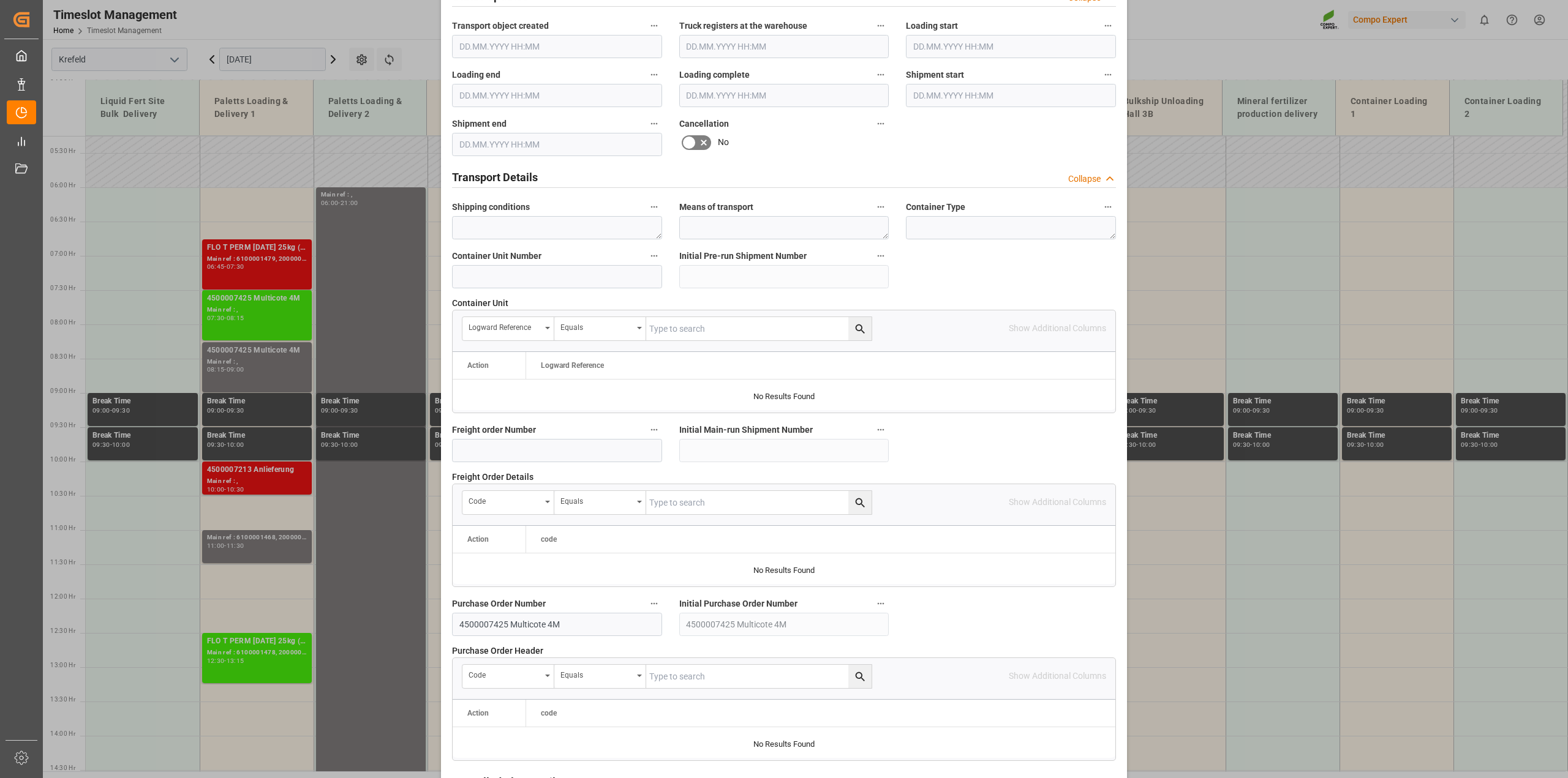
scroll to position [923, 0]
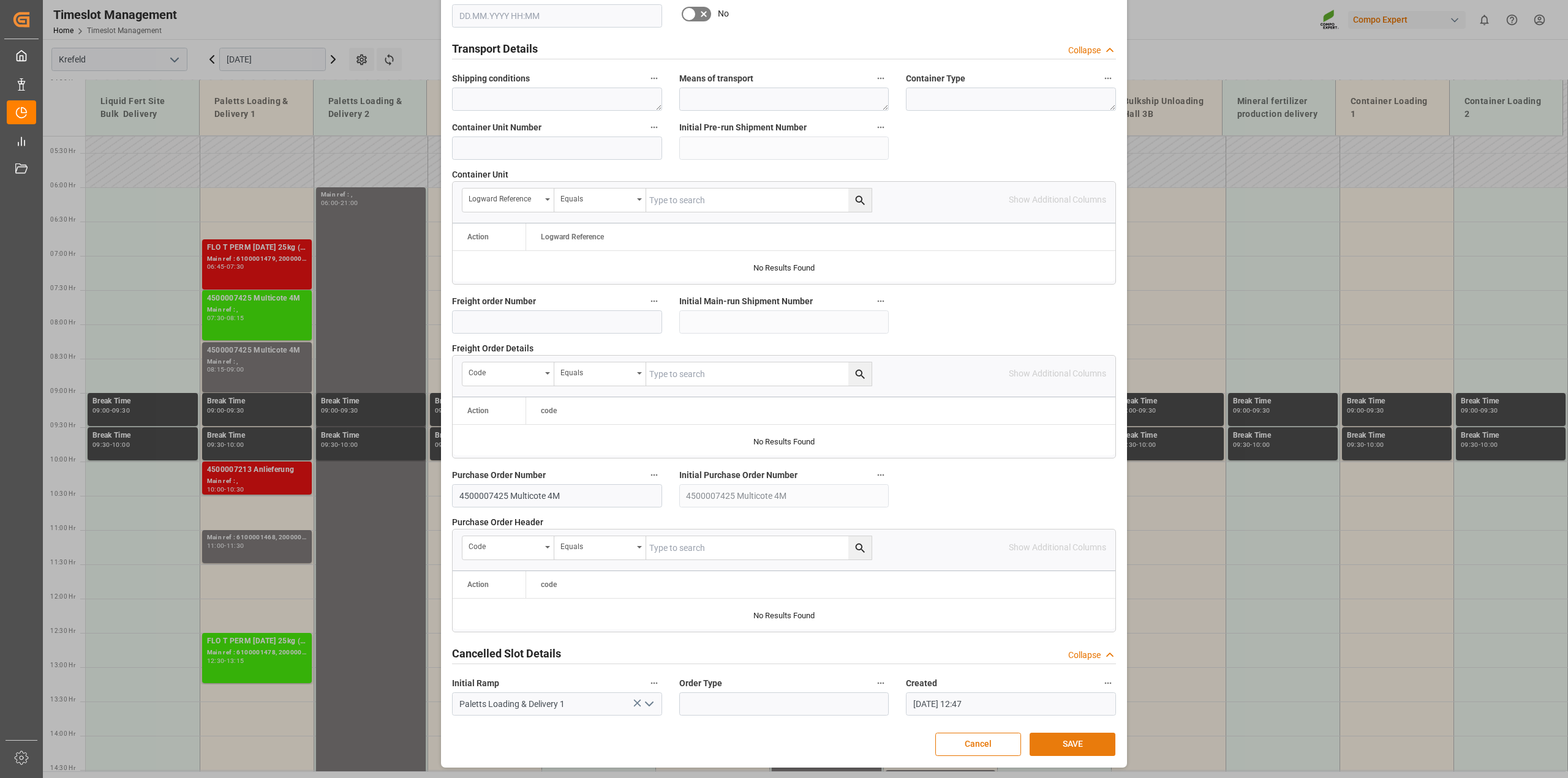
click at [1058, 745] on button "SAVE" at bounding box center [1072, 745] width 86 height 23
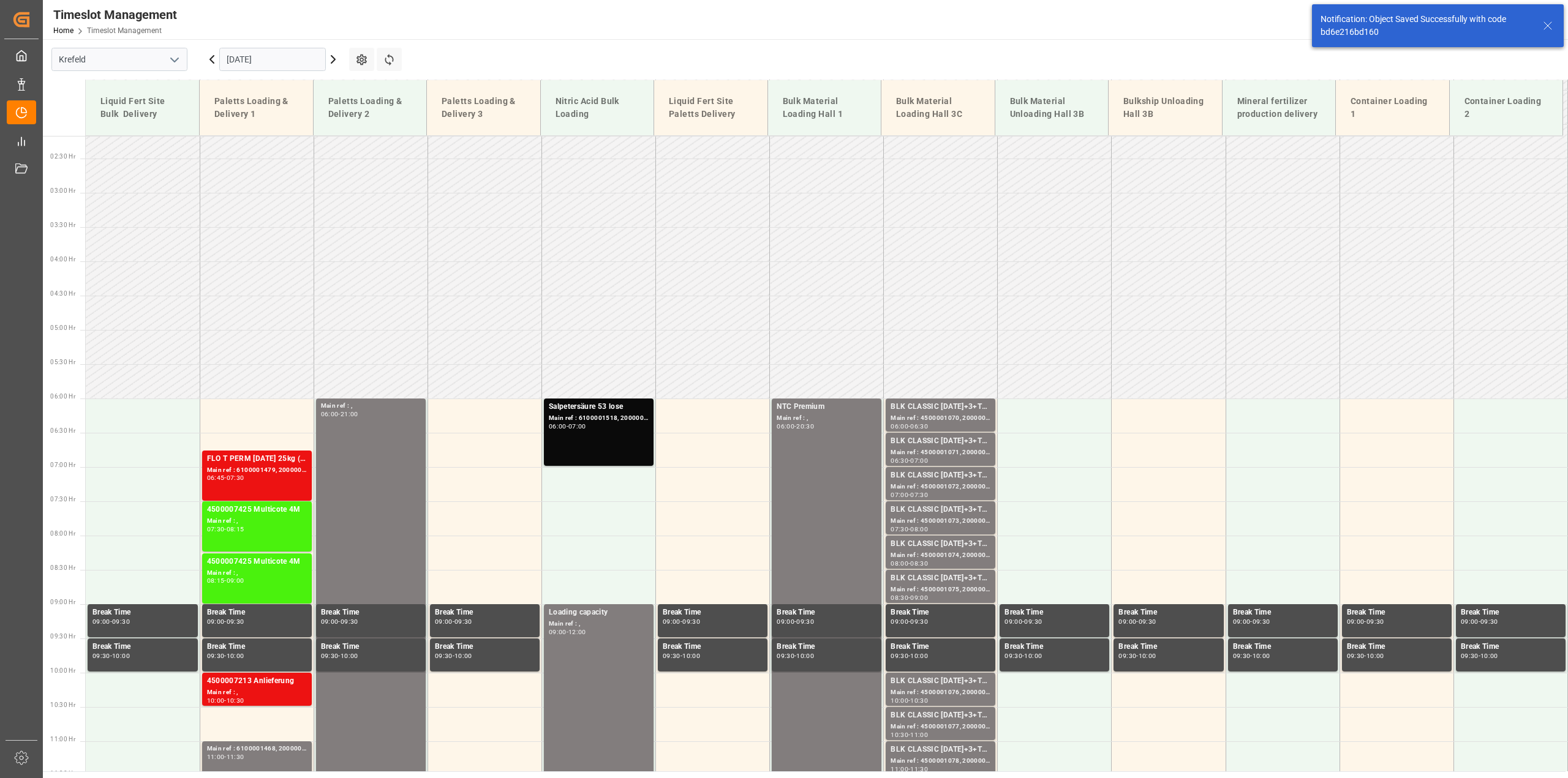
scroll to position [47, 0]
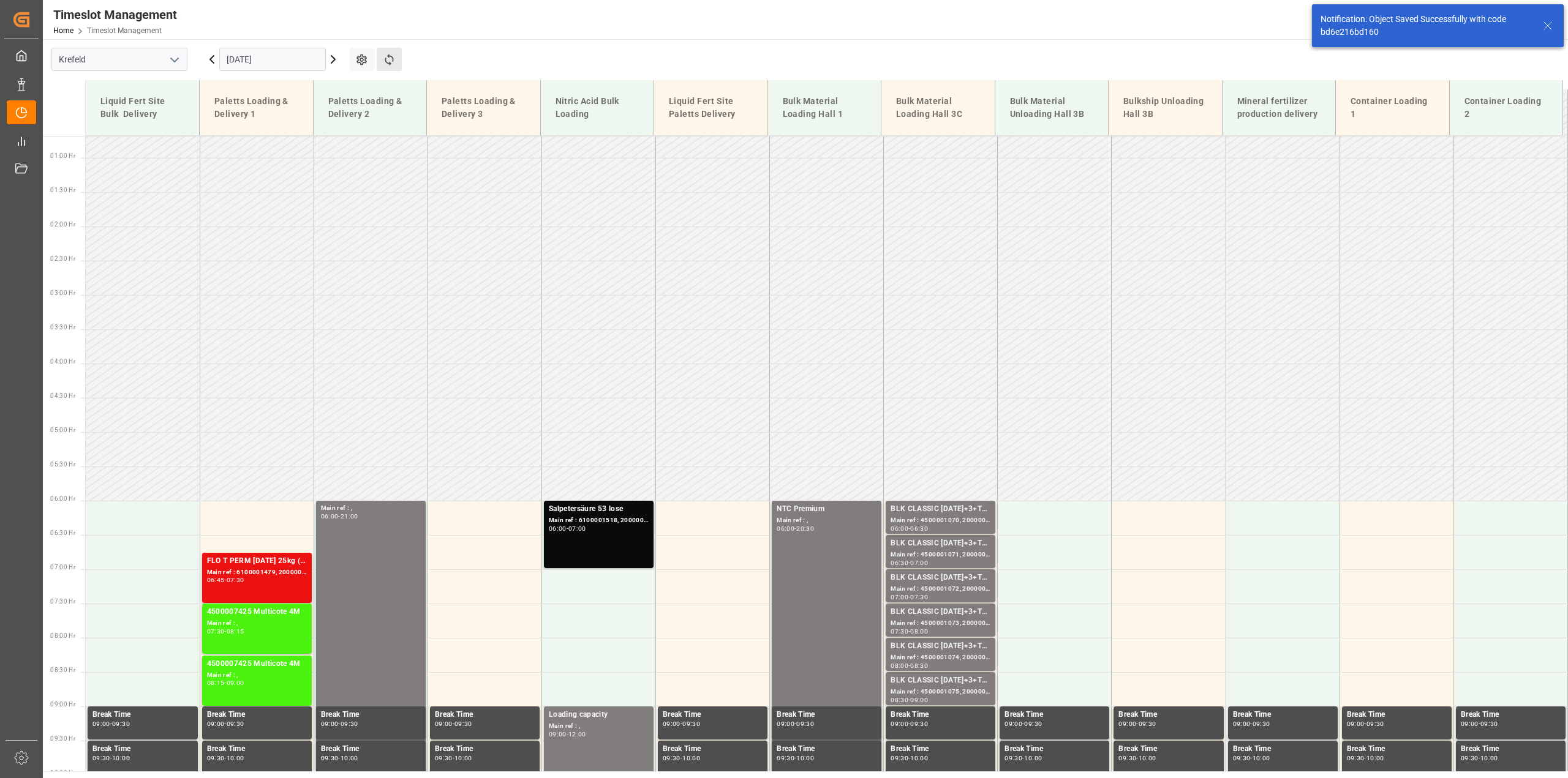
click at [396, 56] on button "Refresh Time Slots" at bounding box center [389, 59] width 25 height 23
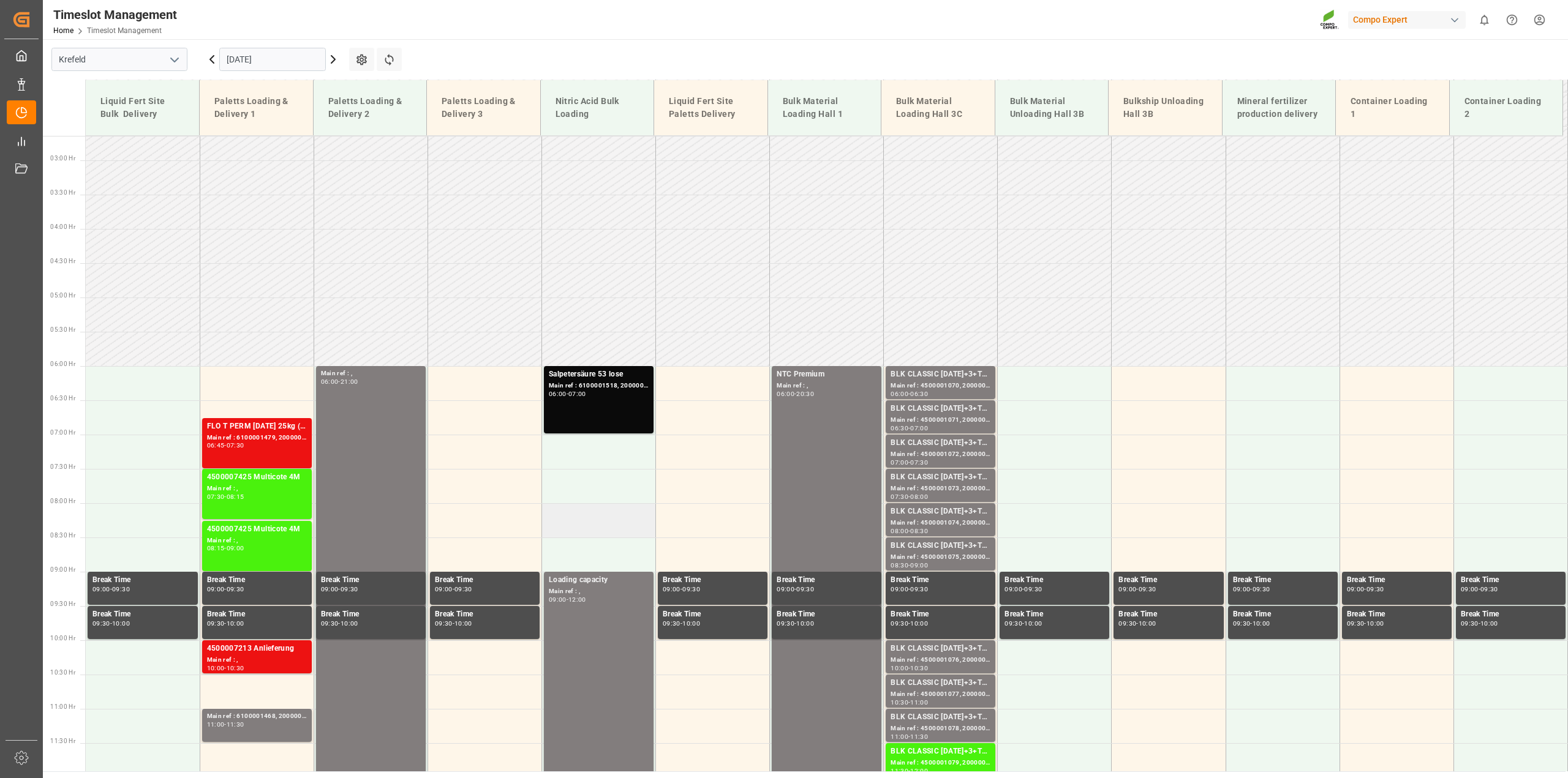
scroll to position [179, 0]
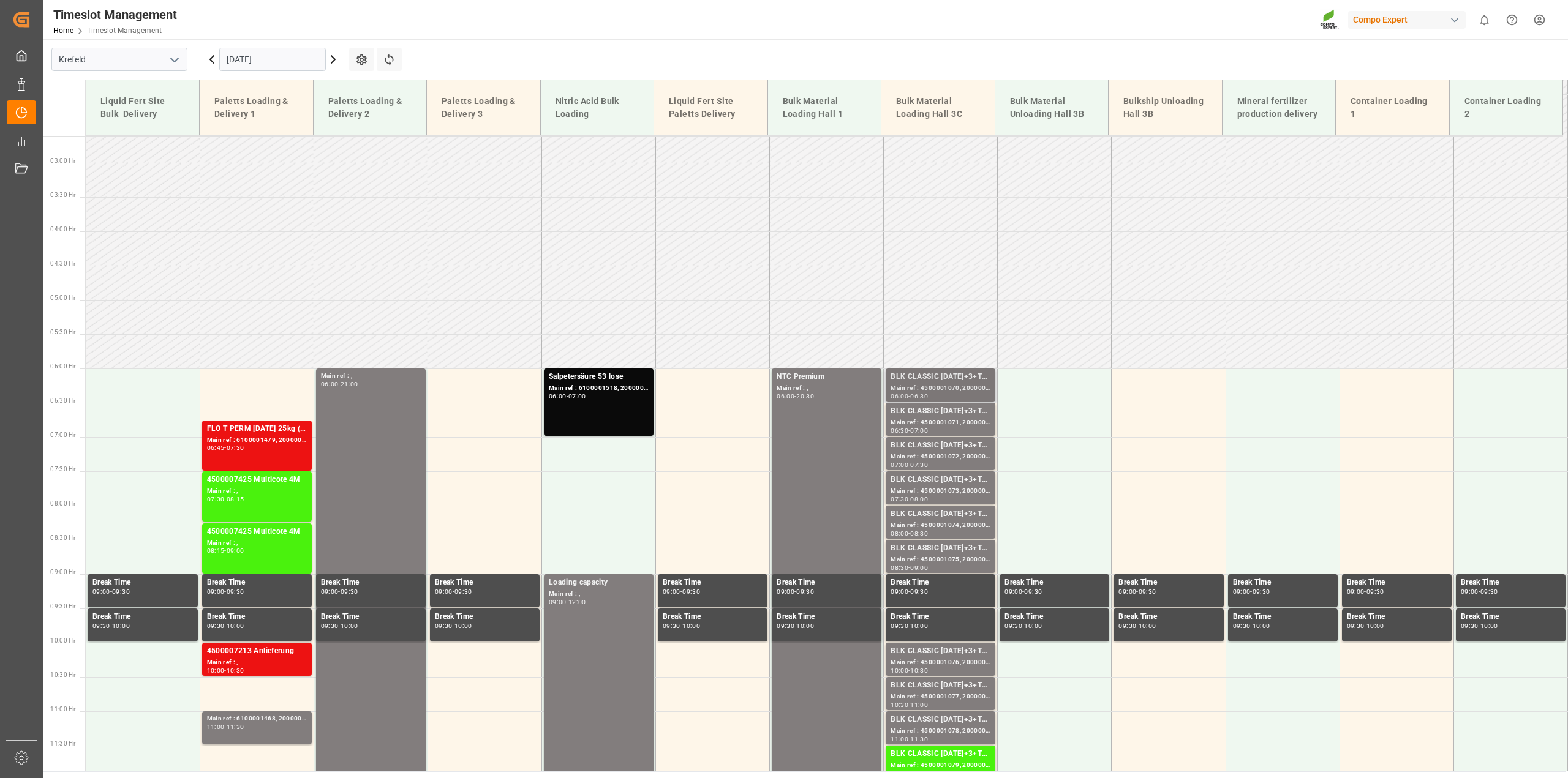
click at [907, 388] on div "Main ref : 4500001070, 2000001075" at bounding box center [940, 388] width 100 height 10
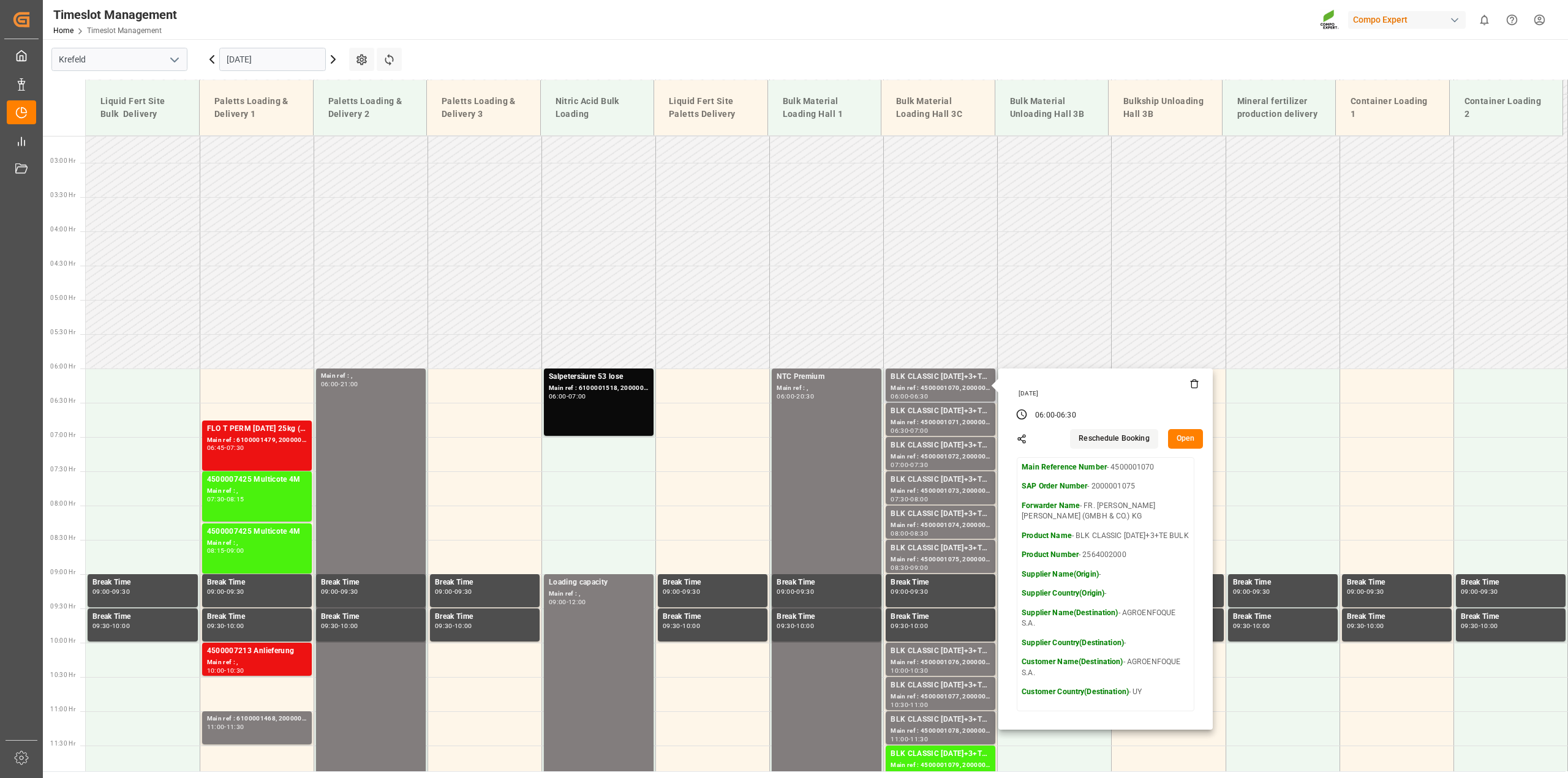
click at [1191, 436] on button "Open" at bounding box center [1186, 439] width 36 height 19
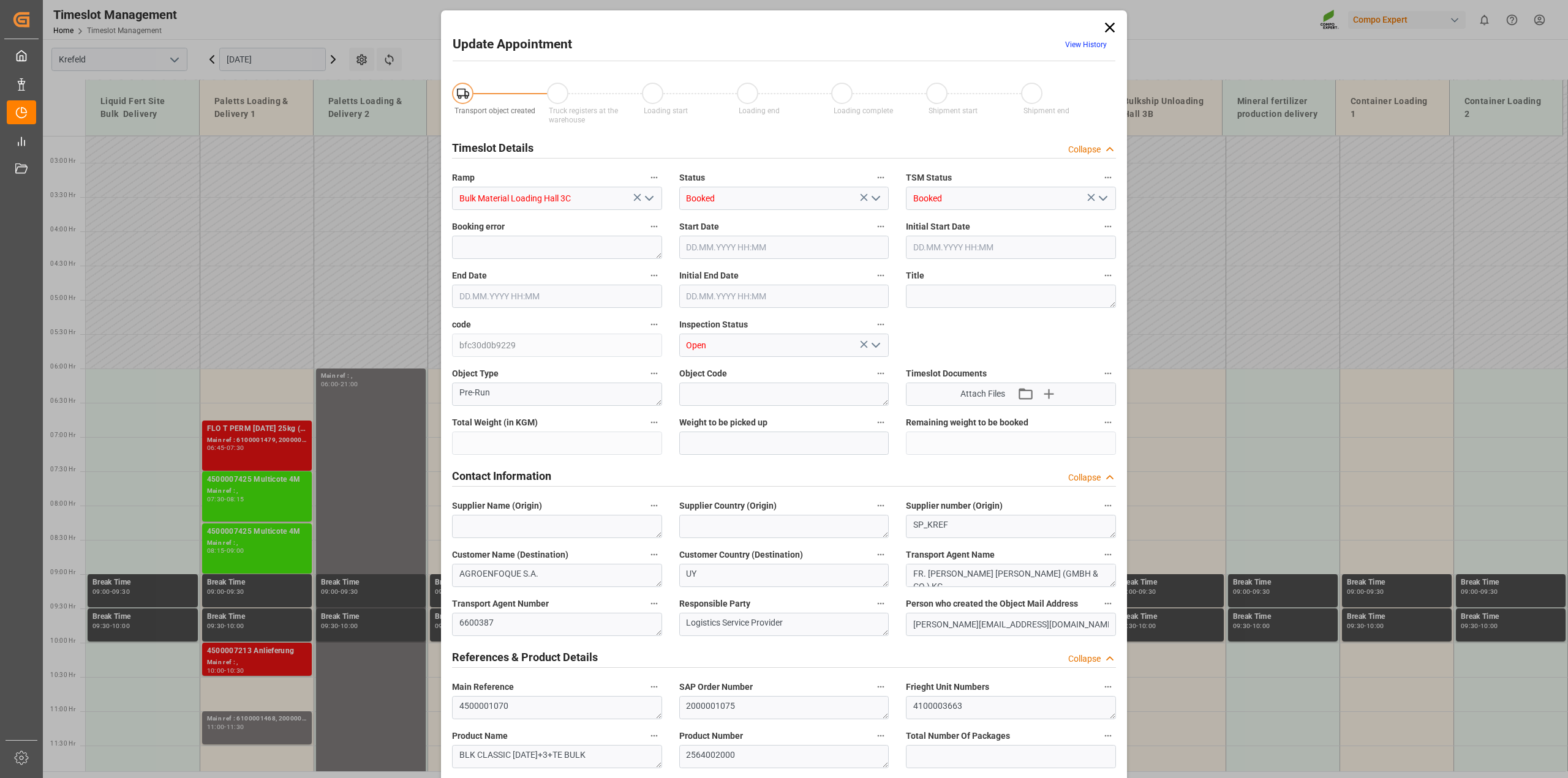
type input "53000"
type input "0"
type input "01.09.2025 06:00"
type input "01.09.2025 06:30"
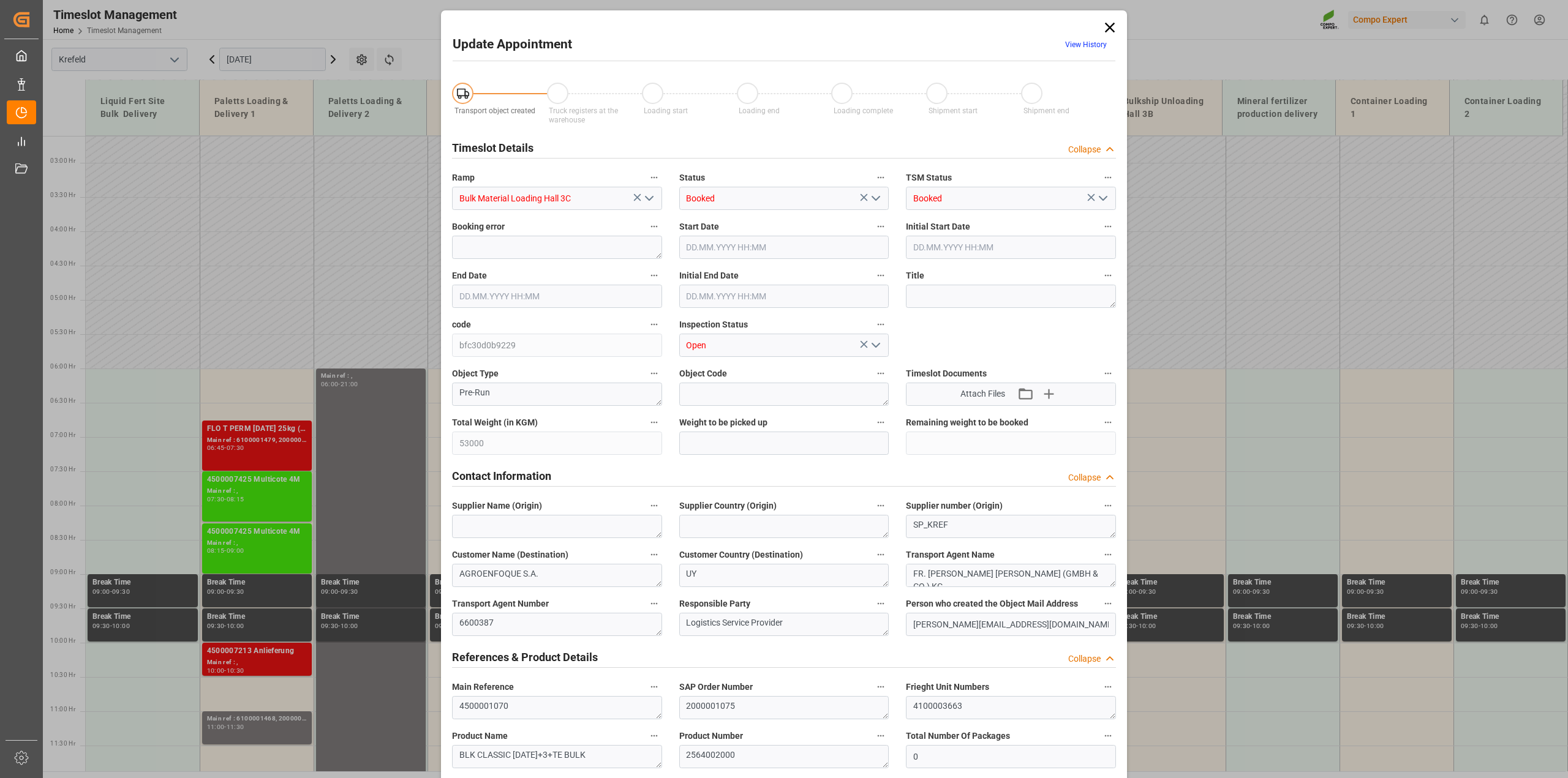
type input "01.09.2025 06:30"
type input "28.08.2025 11:06"
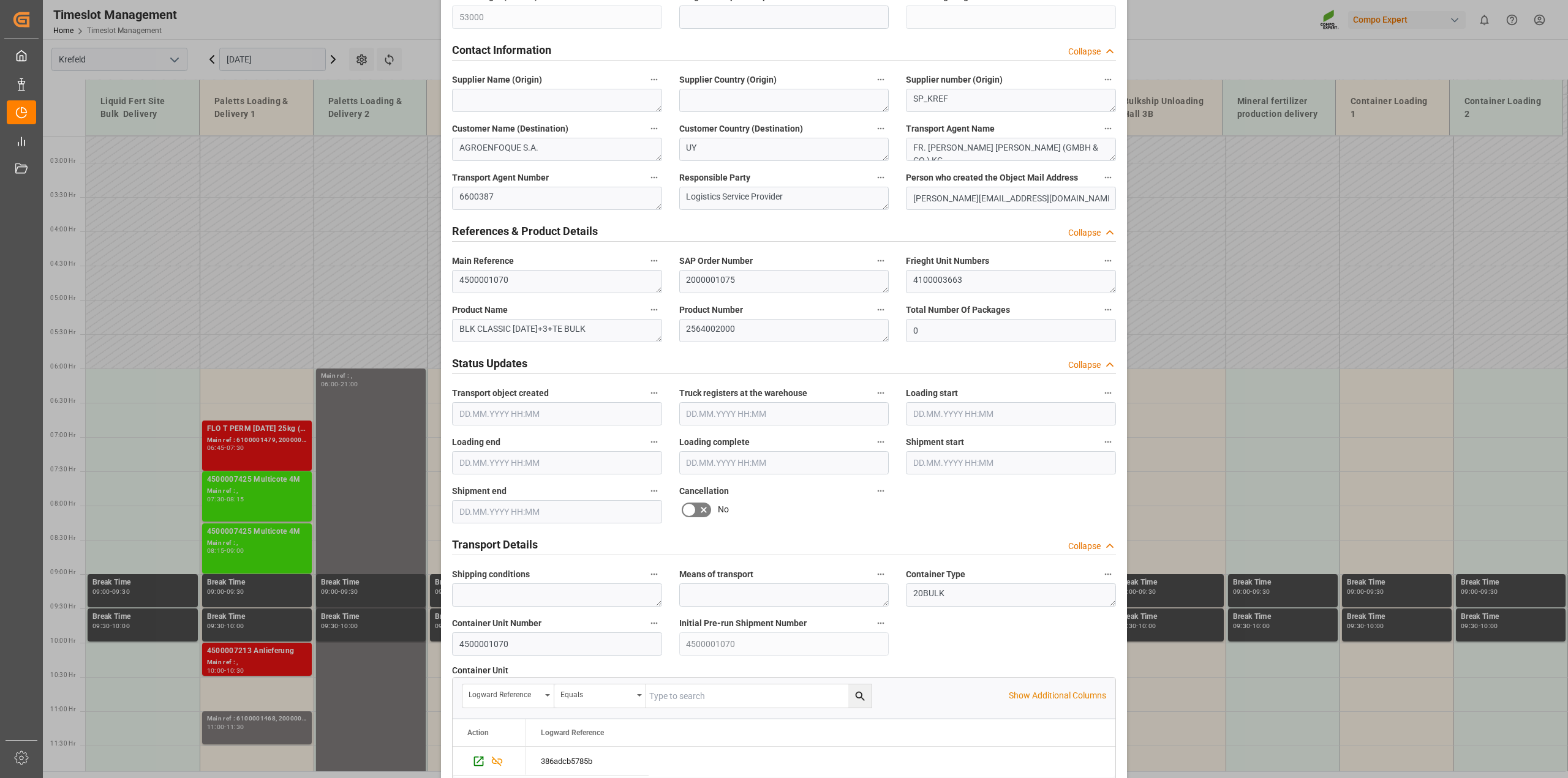
scroll to position [460, 0]
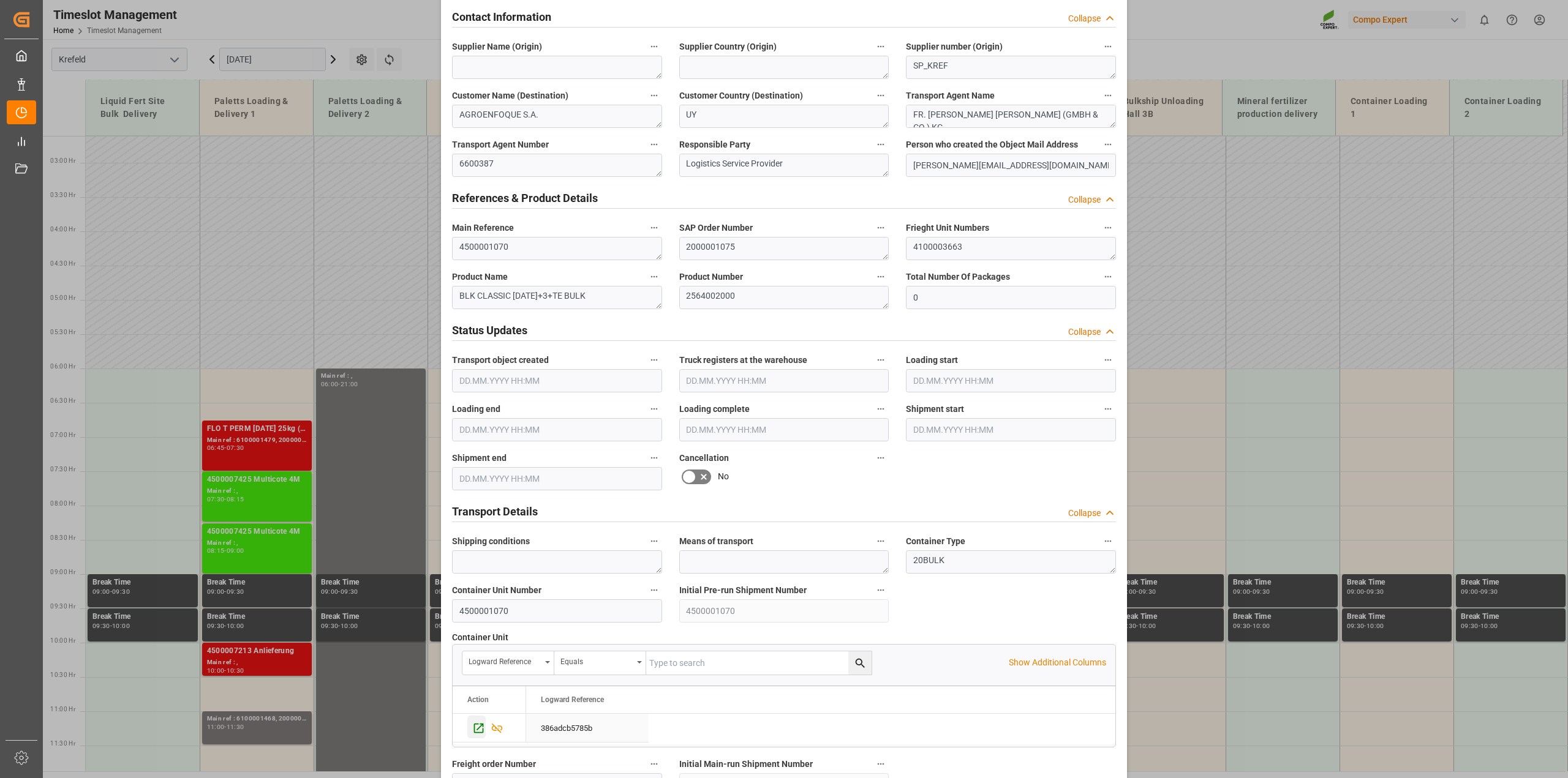
click at [475, 726] on icon "Press SPACE to select this row." at bounding box center [478, 728] width 13 height 13
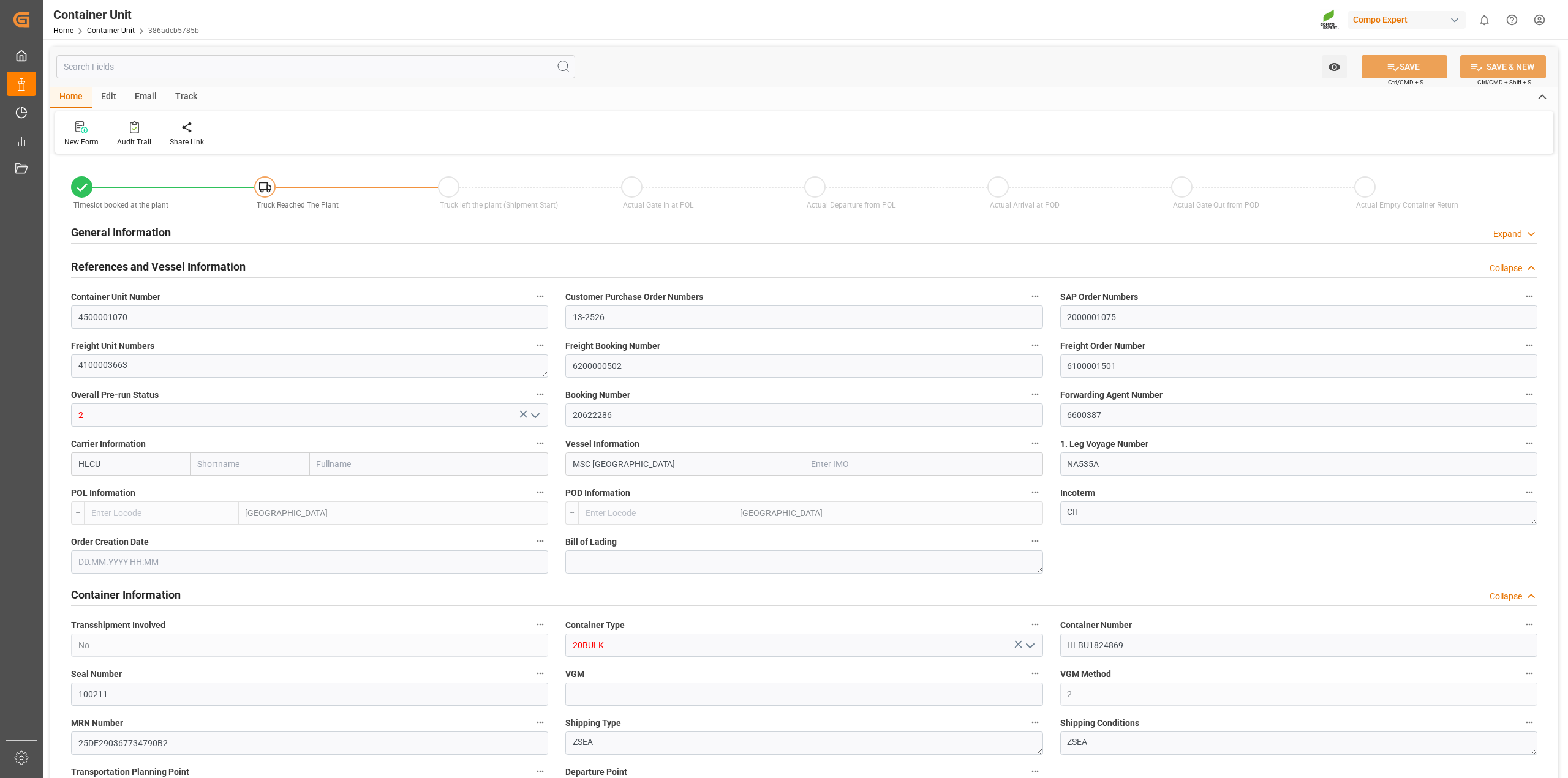
type input "Hapag Lloyd"
type input "Hapag Lloyd Aktiengesellschaft"
type input "9618305"
type input "BEANR"
type input "UYMVD"
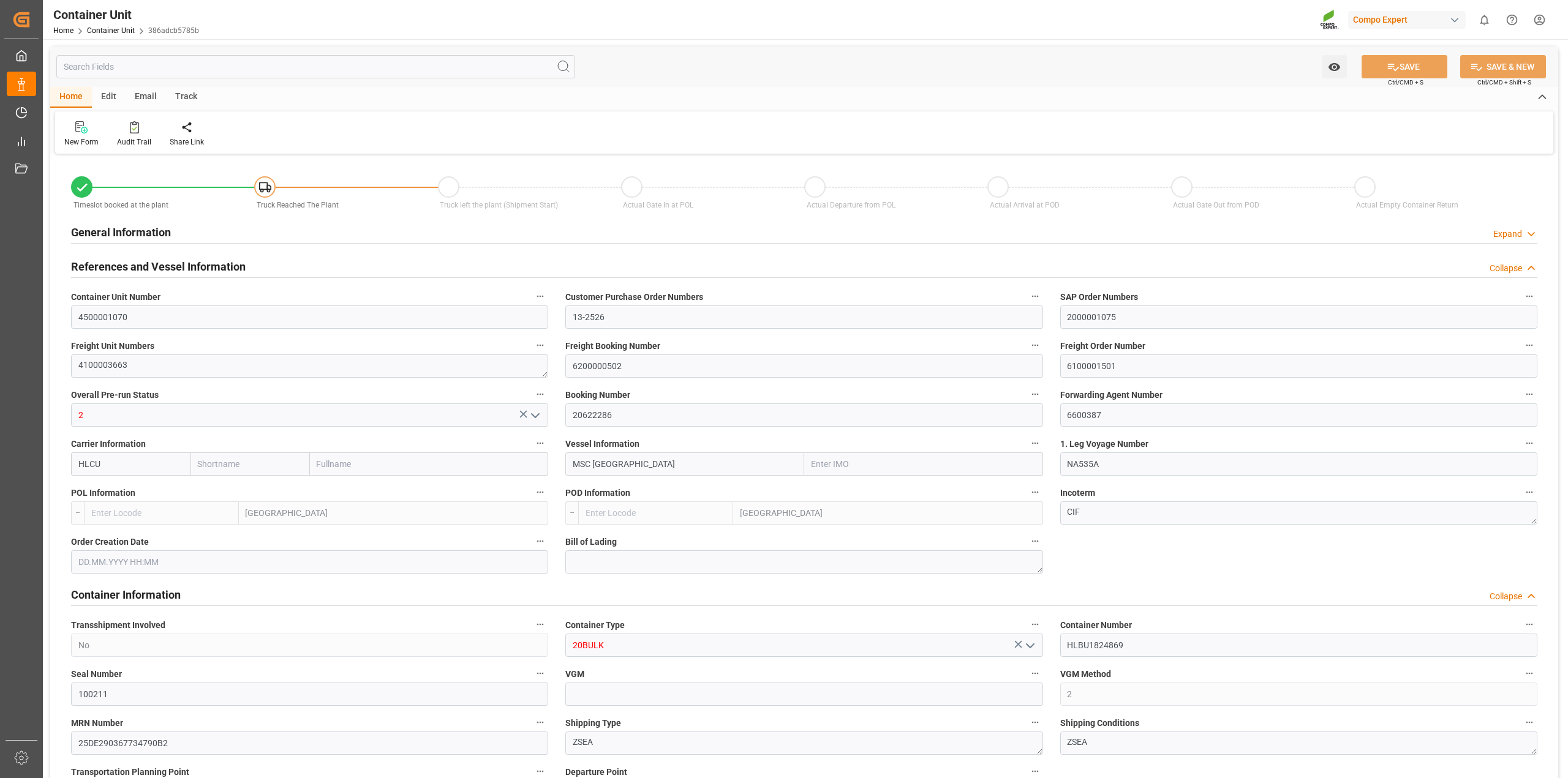
type input "28830"
type input "5"
type input "0"
type input "5"
type input "0"
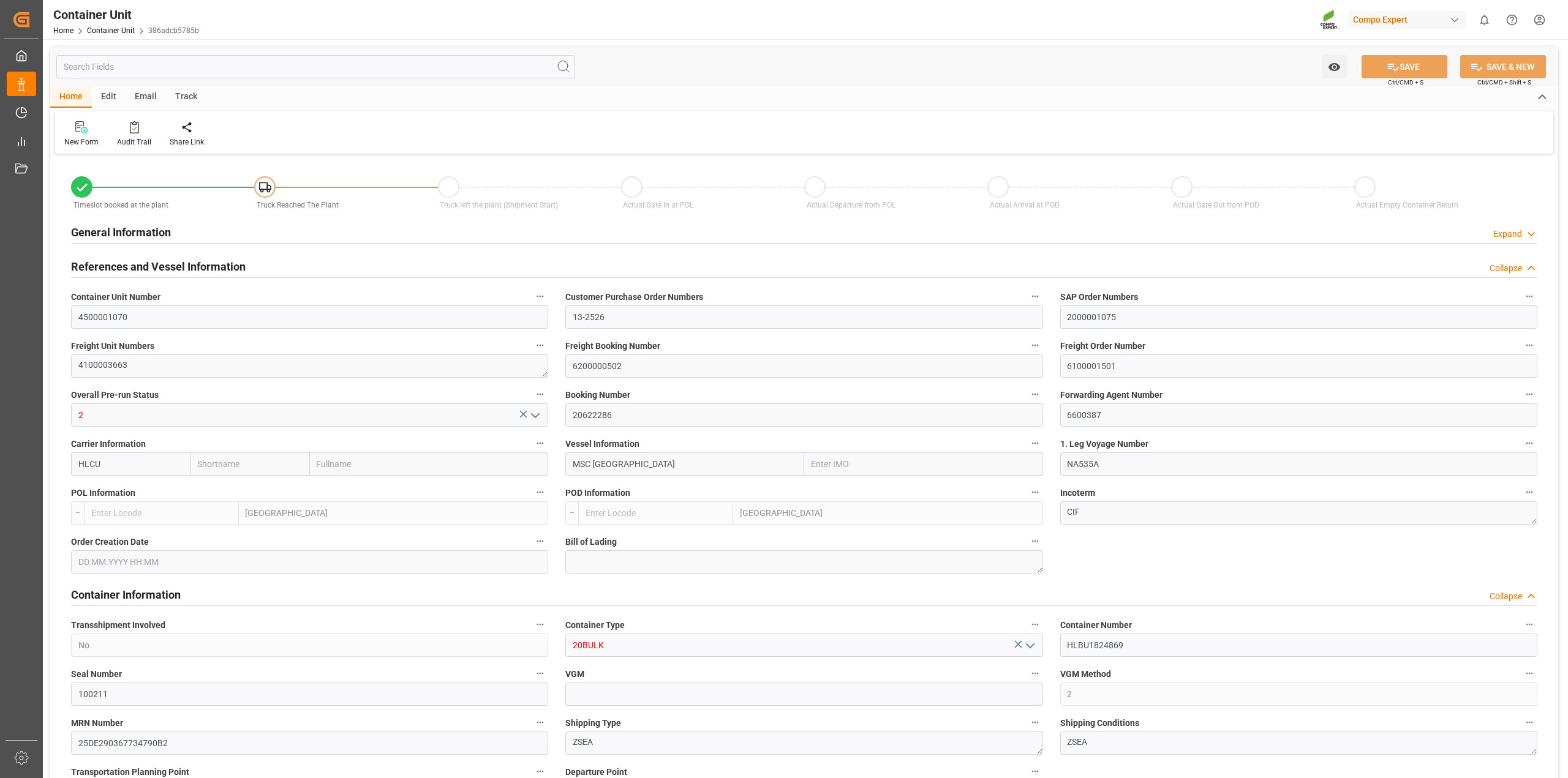
type input "0"
type input "53000"
type input "BEANR"
type input "UYMVD"
type input "[DATE]"
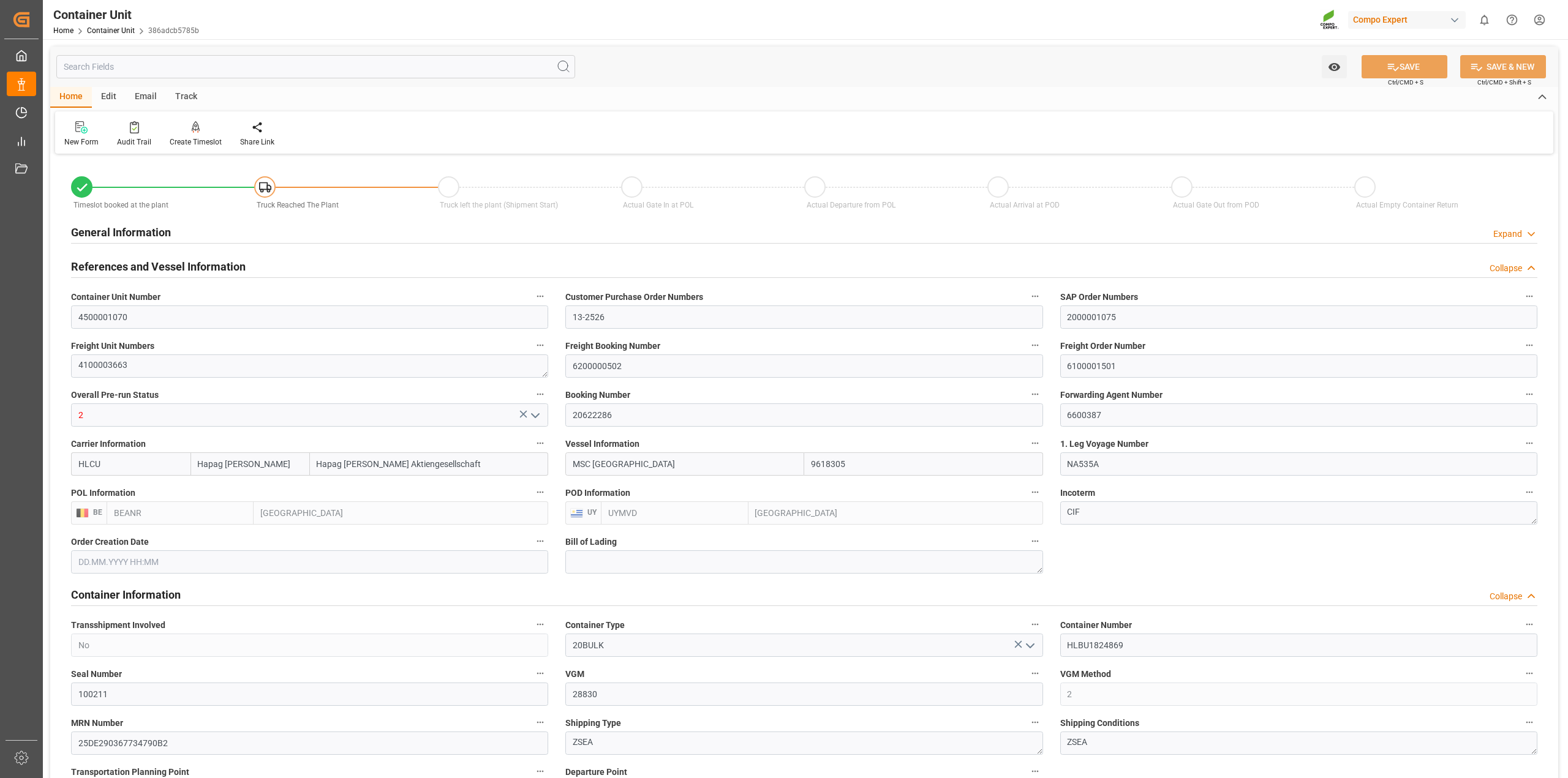
type input "[DATE] 20:00"
type input "[DATE] 12:24"
type input "[DATE] 10:00"
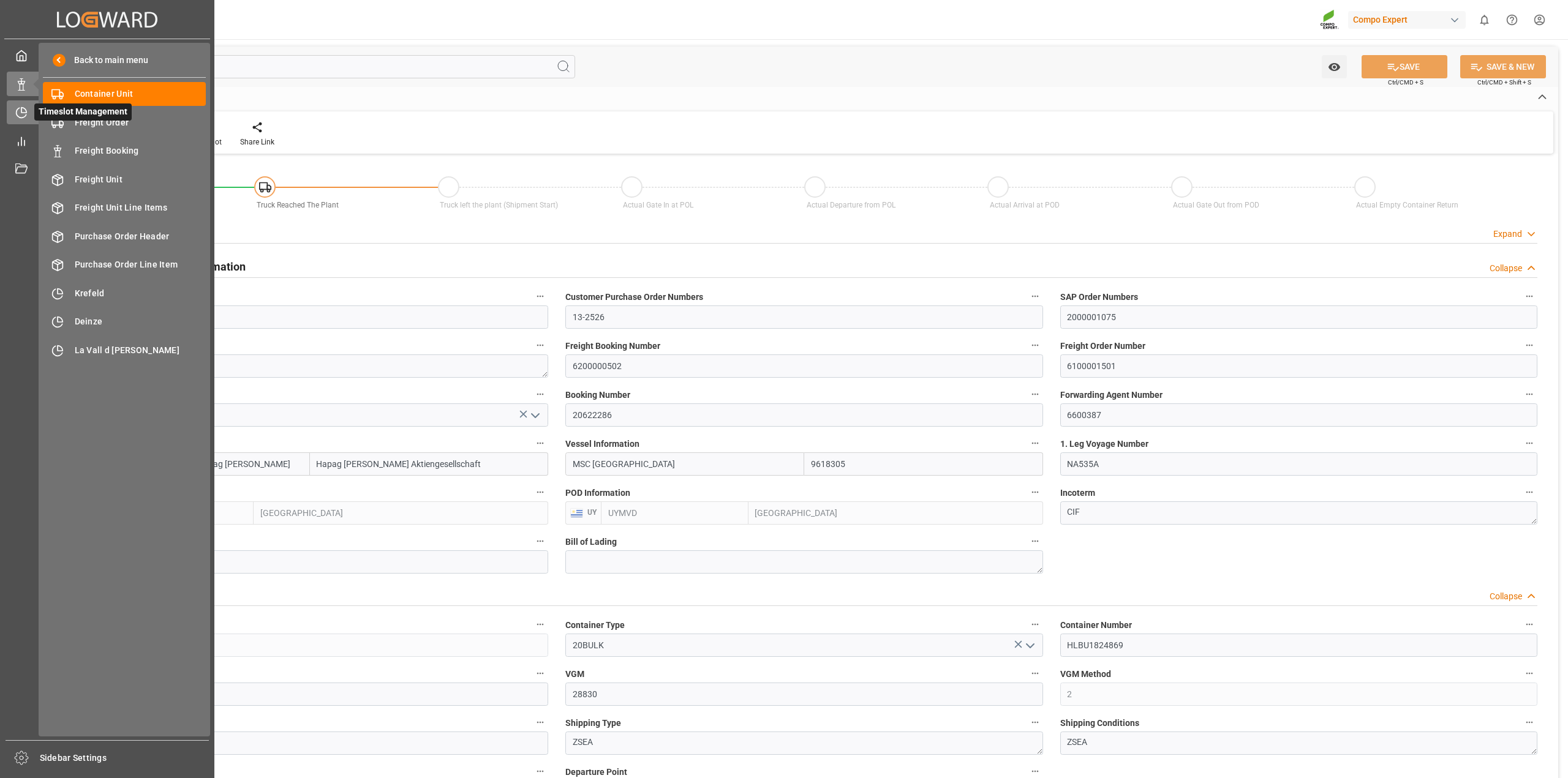
click at [22, 112] on icon at bounding box center [24, 110] width 5 height 5
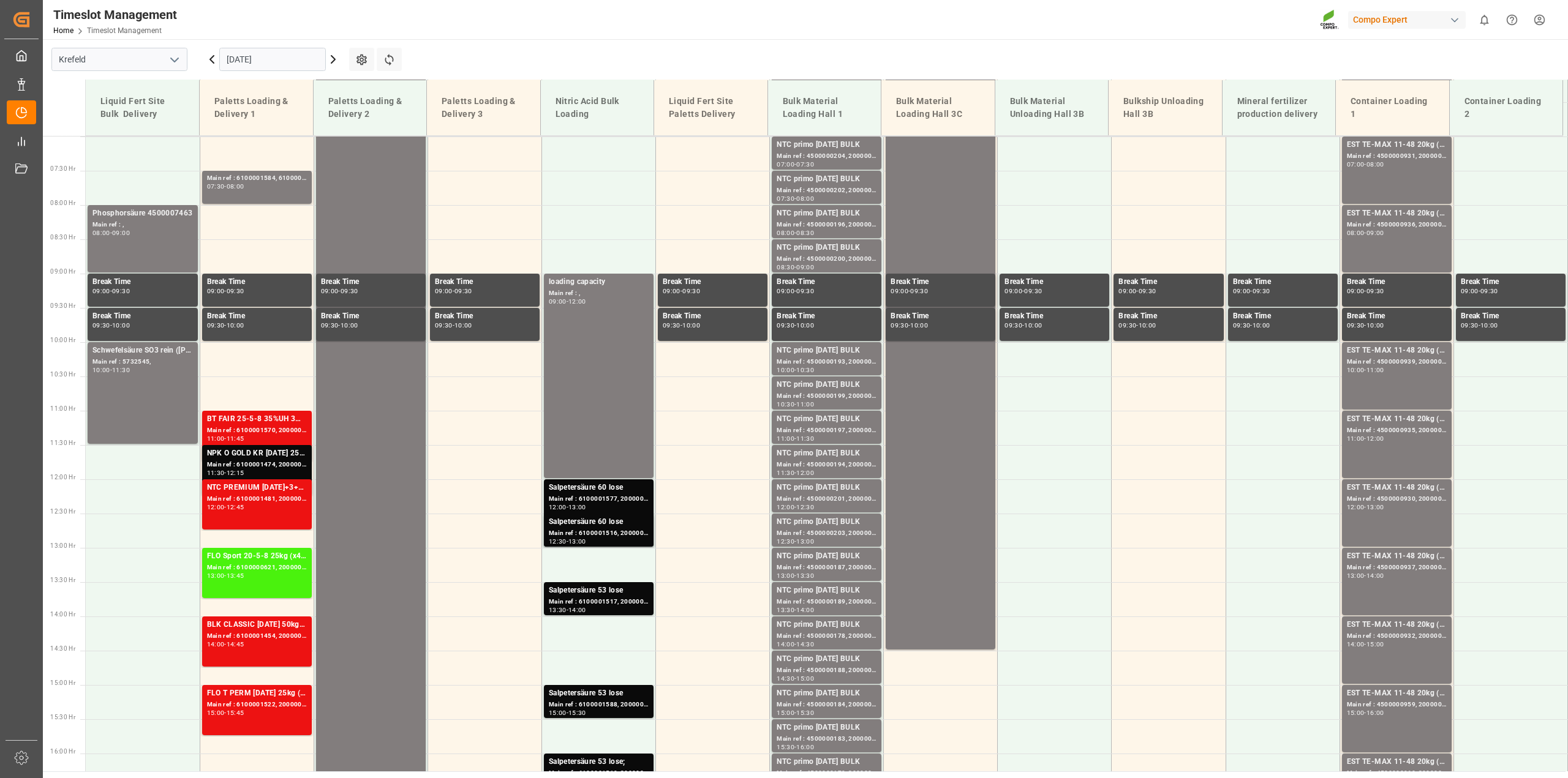
scroll to position [485, 0]
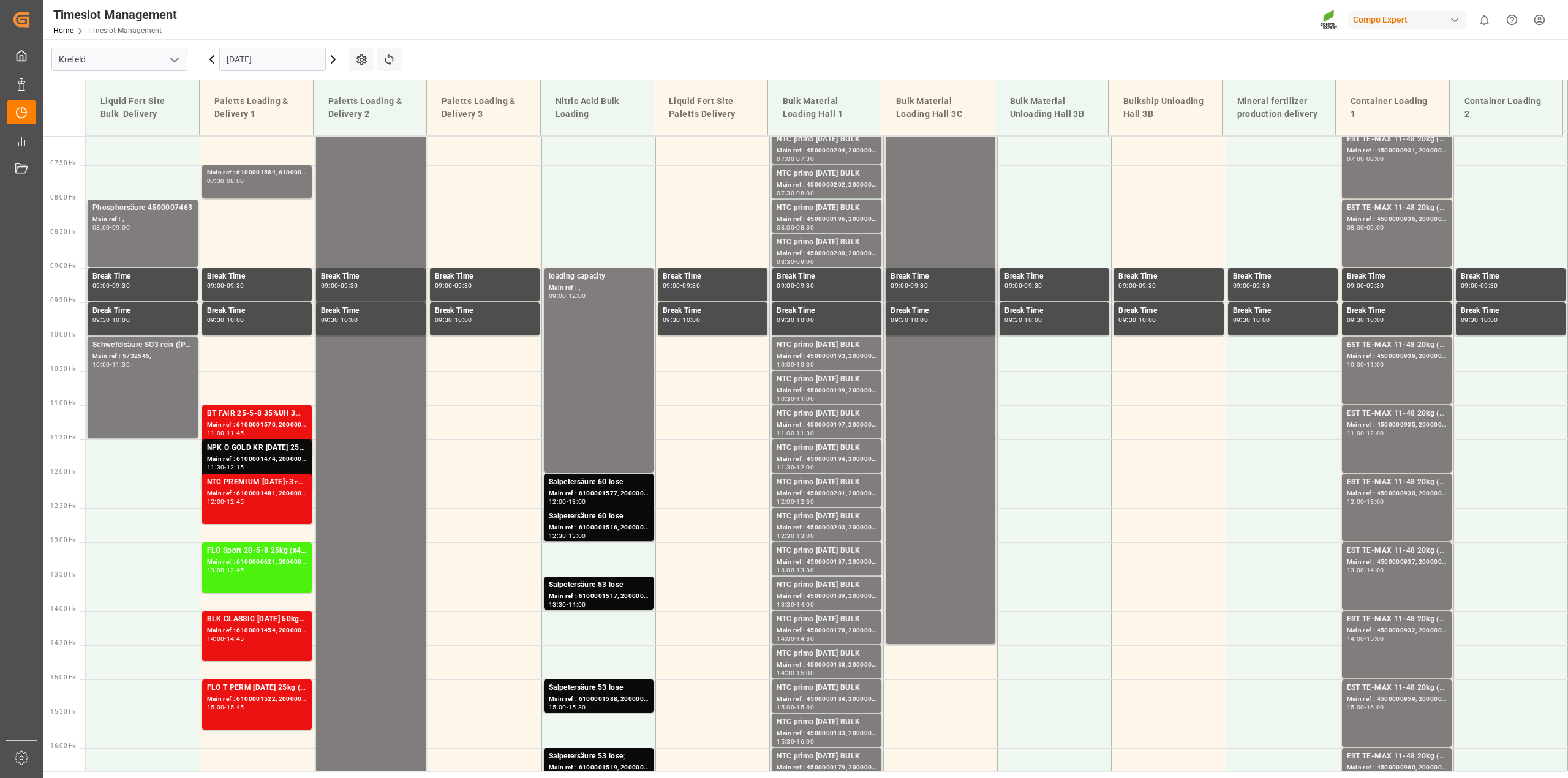
click at [257, 62] on input "[DATE]" at bounding box center [272, 59] width 106 height 23
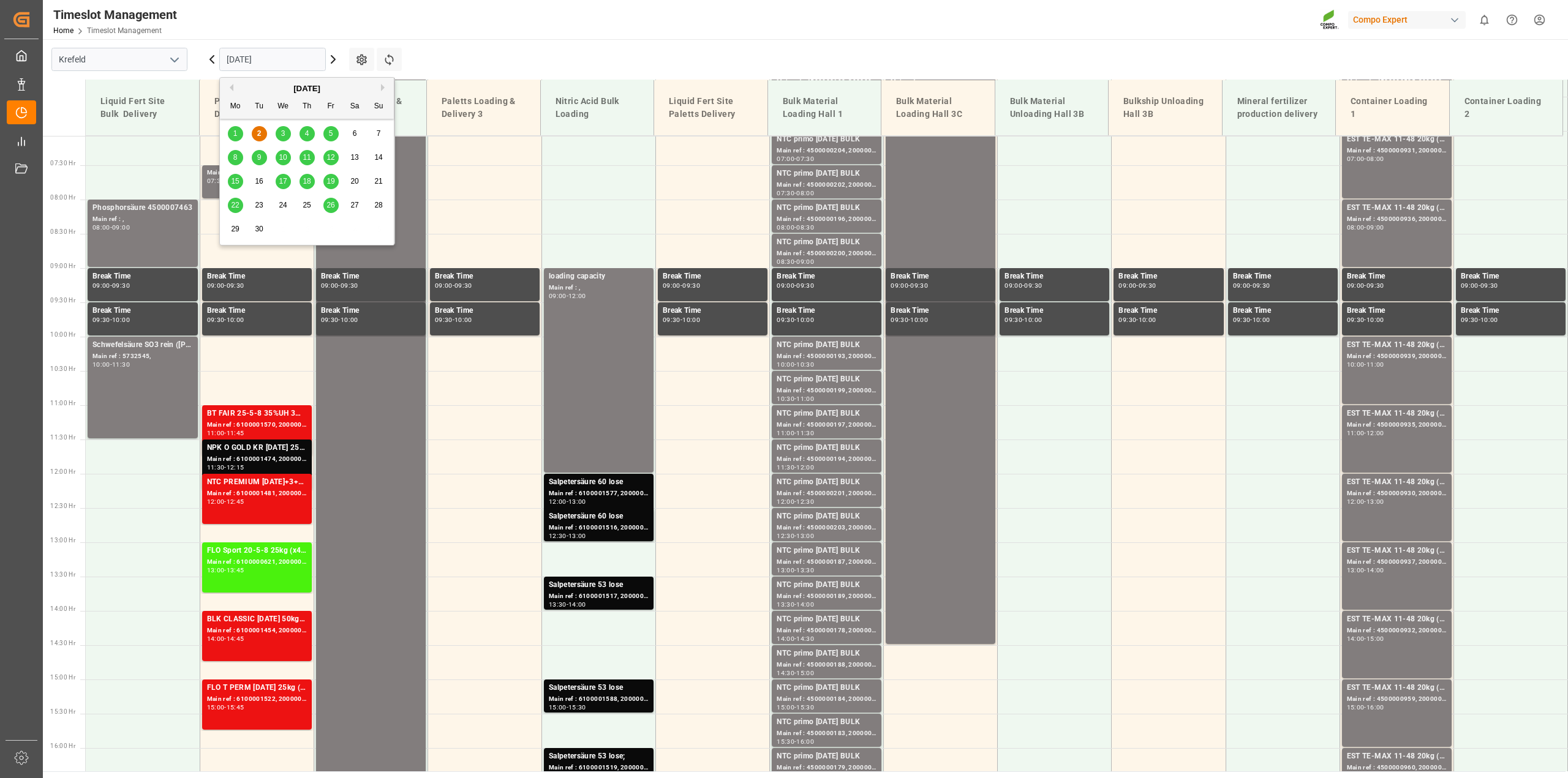
click at [237, 138] on div "1" at bounding box center [235, 134] width 16 height 15
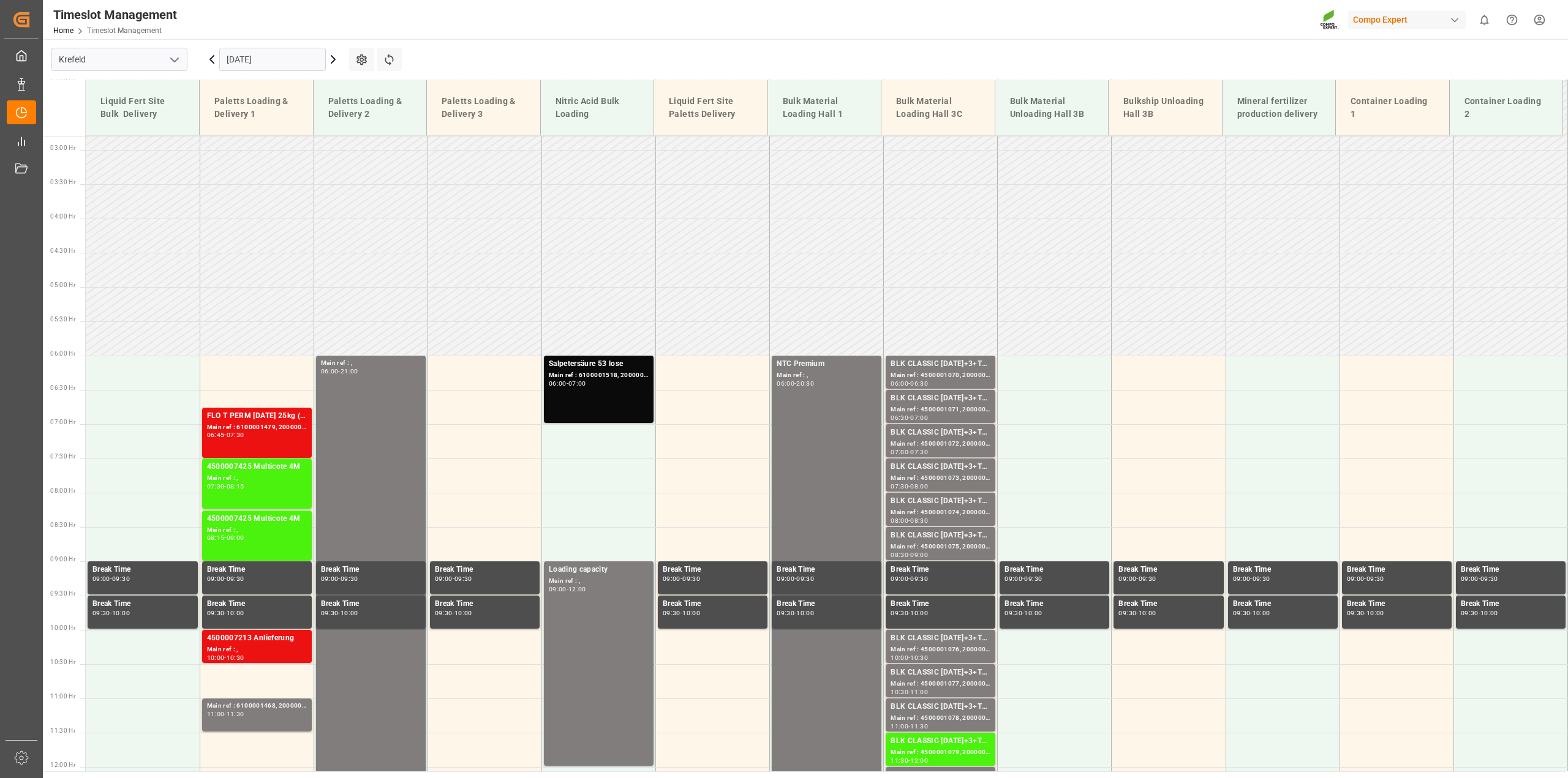
scroll to position [179, 0]
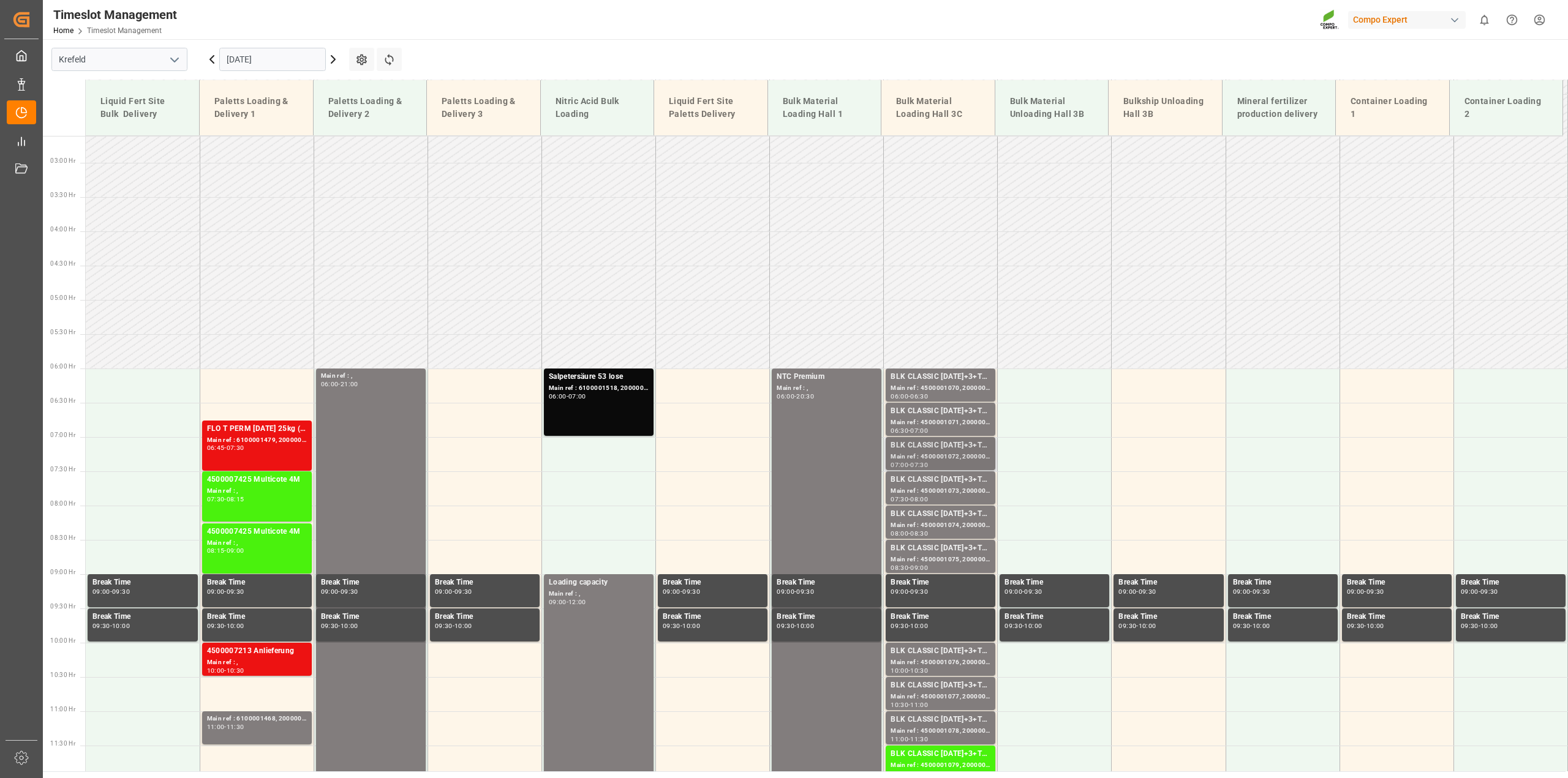
click at [931, 449] on div "BLK CLASSIC [DATE]+3+TE BULK" at bounding box center [940, 446] width 100 height 12
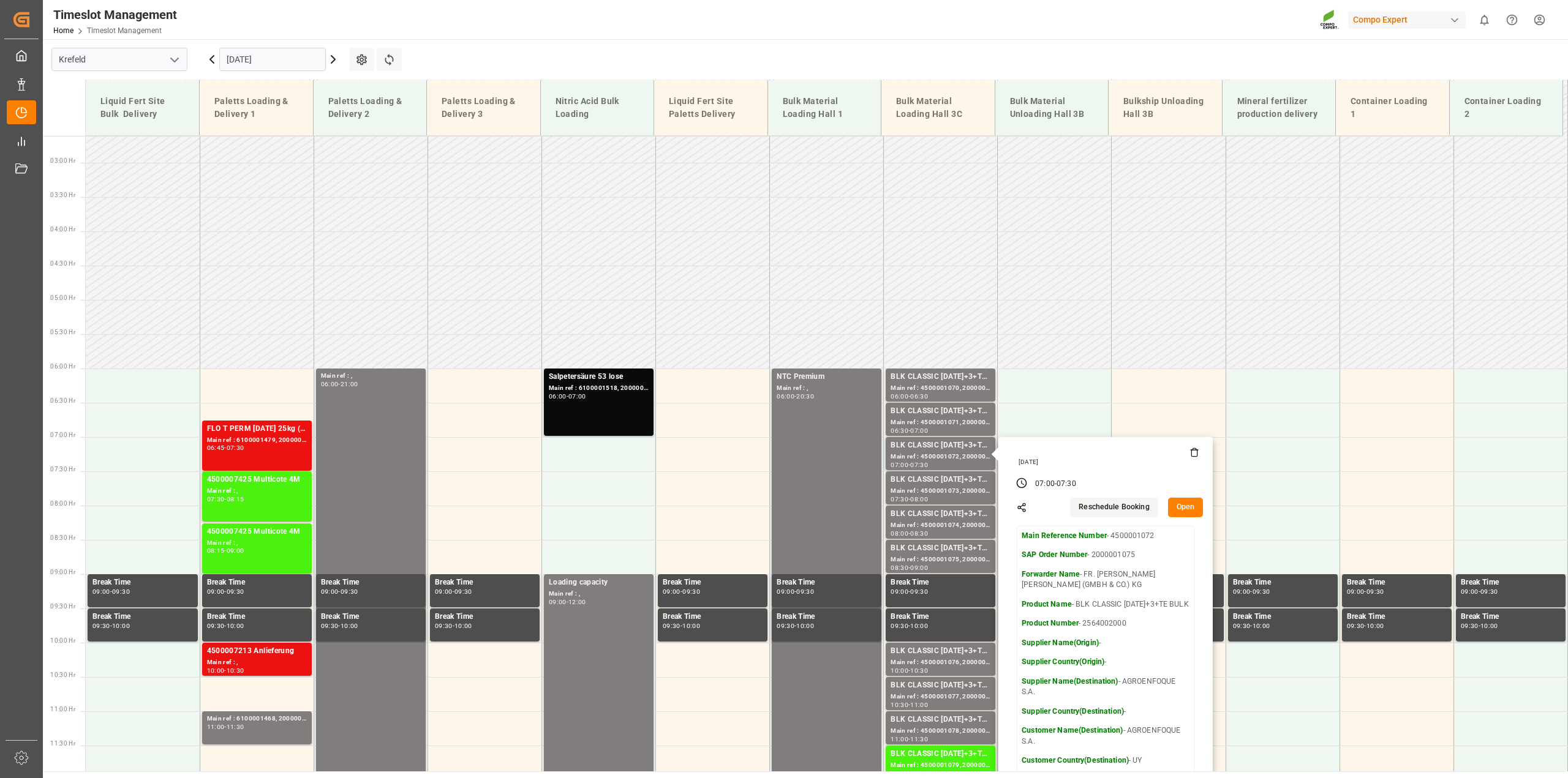
click at [1183, 507] on button "Open" at bounding box center [1186, 507] width 36 height 19
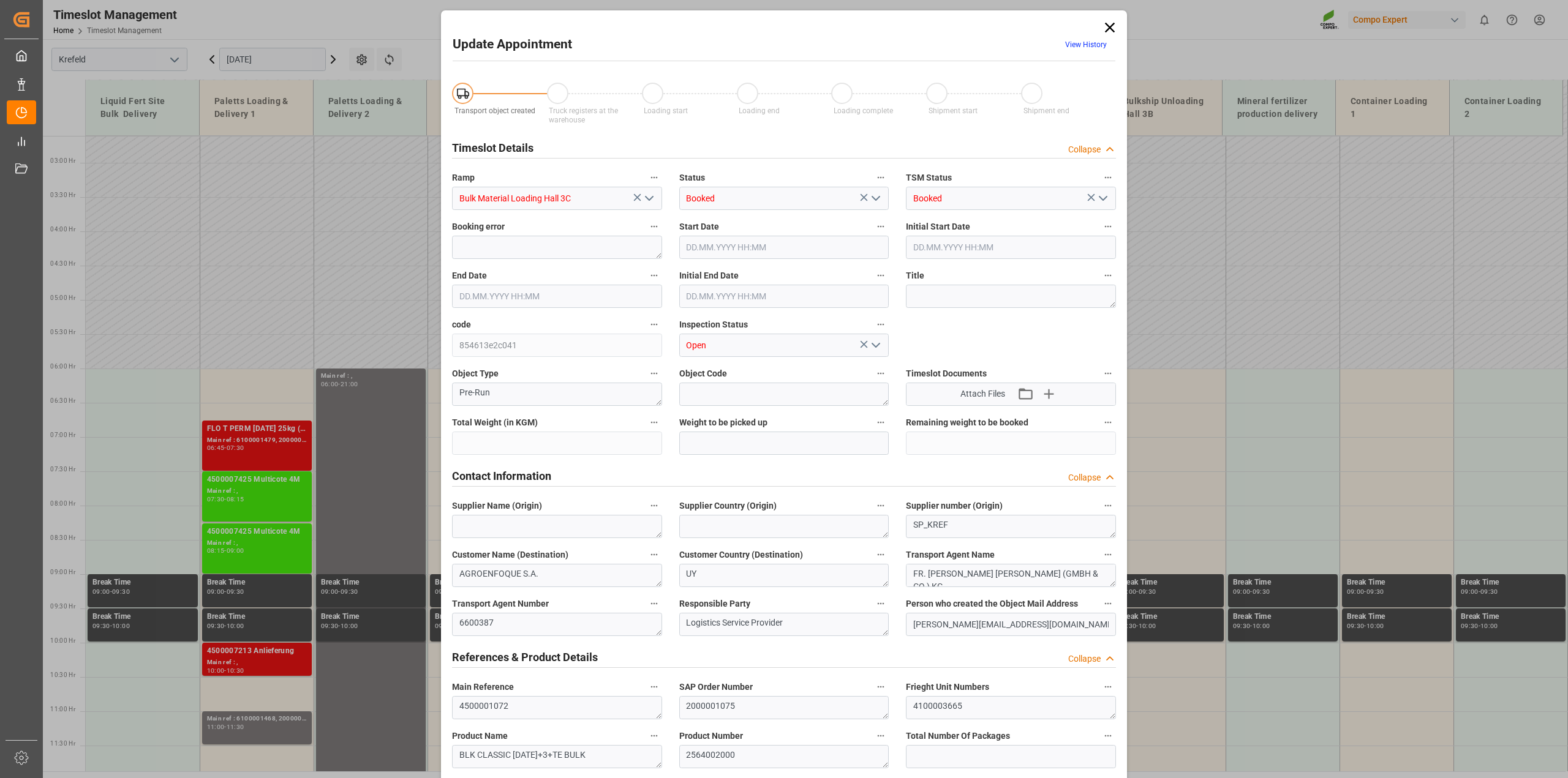
type input "53000"
type input "0"
type input "01.09.2025 07:00"
type input "01.09.2025 07:30"
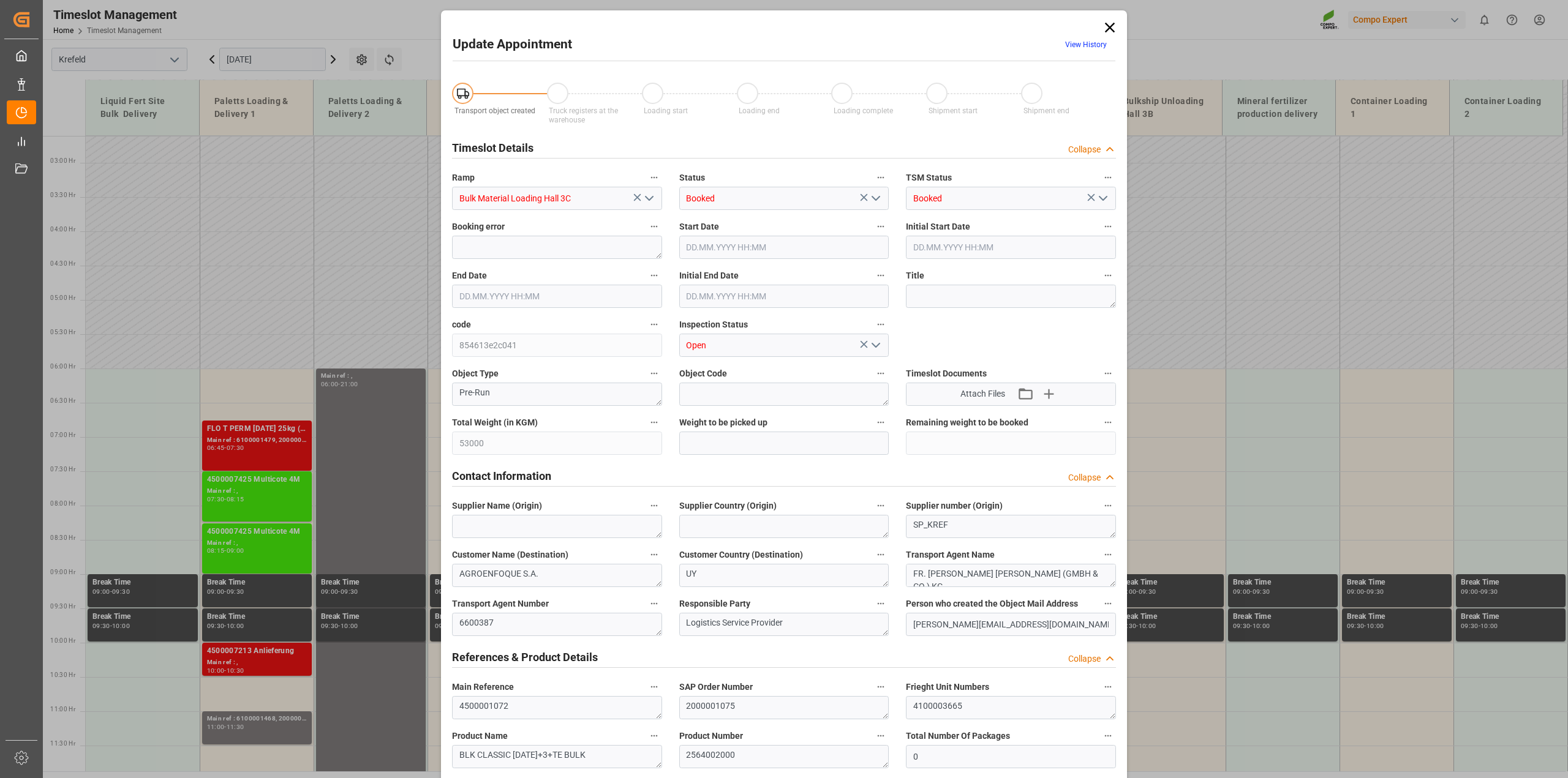
type input "01.09.2025 07:30"
type input "28.08.2025 11:07"
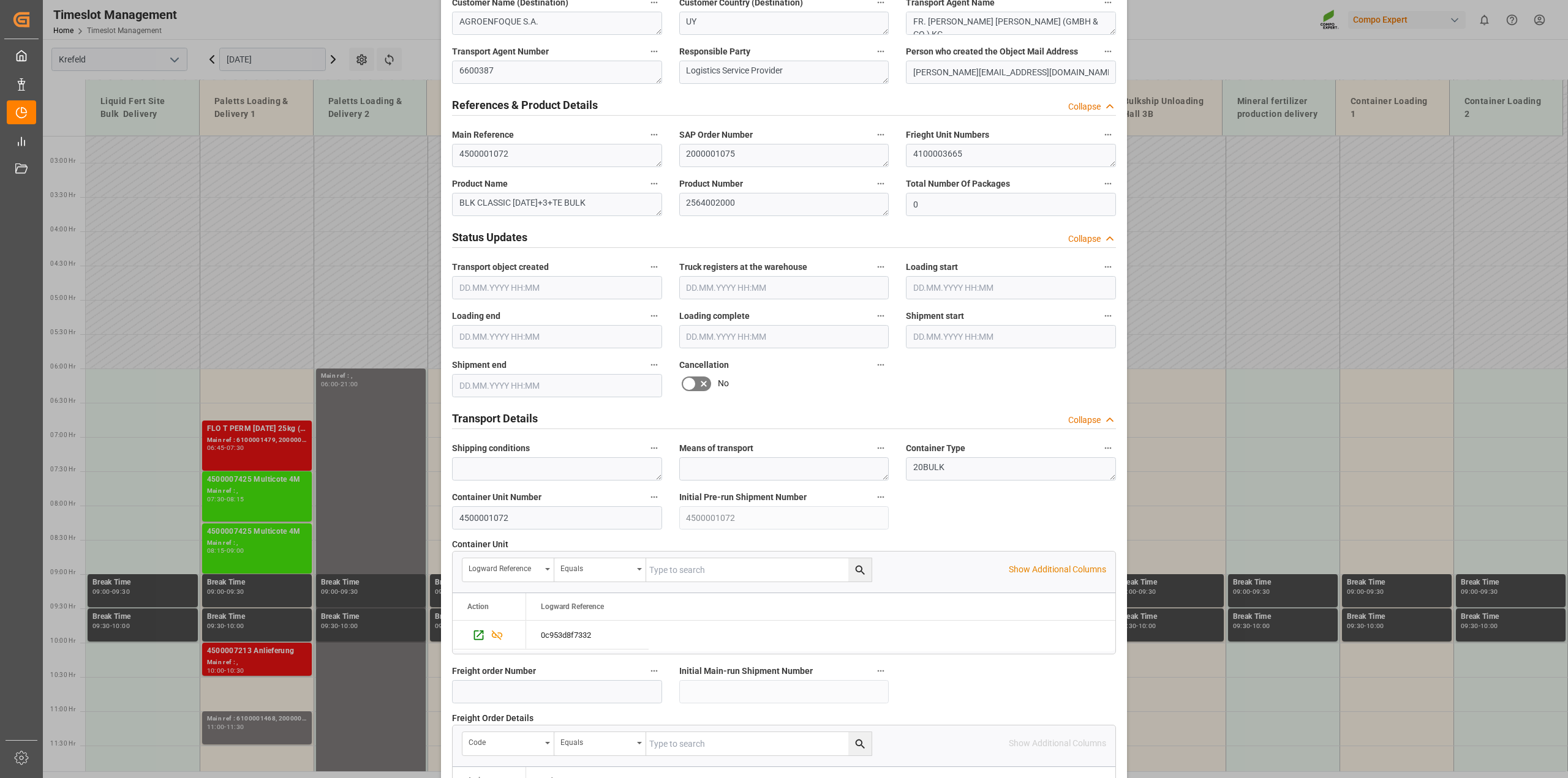
scroll to position [765, 0]
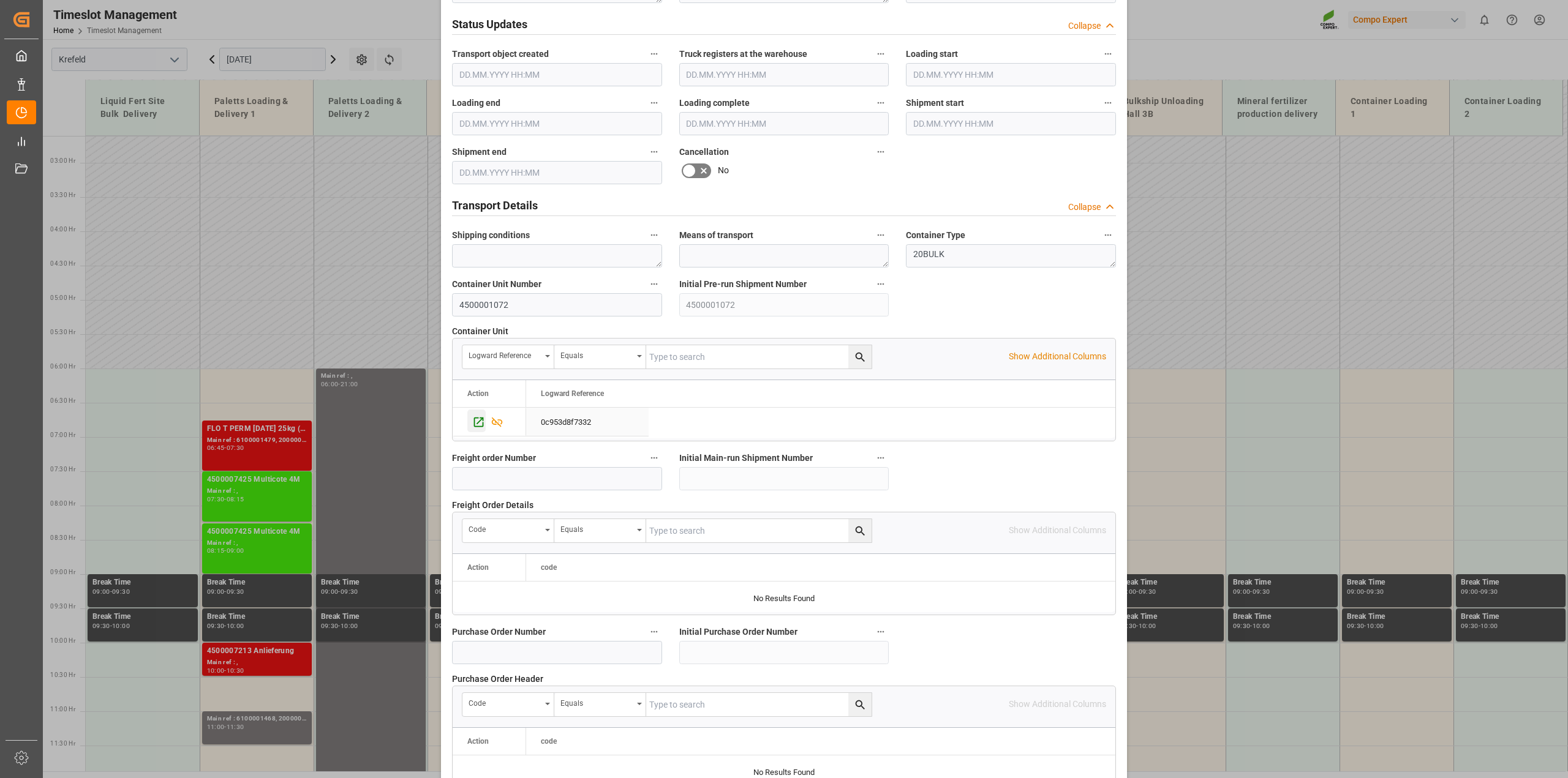
click at [473, 421] on icon "Press SPACE to select this row." at bounding box center [478, 422] width 13 height 13
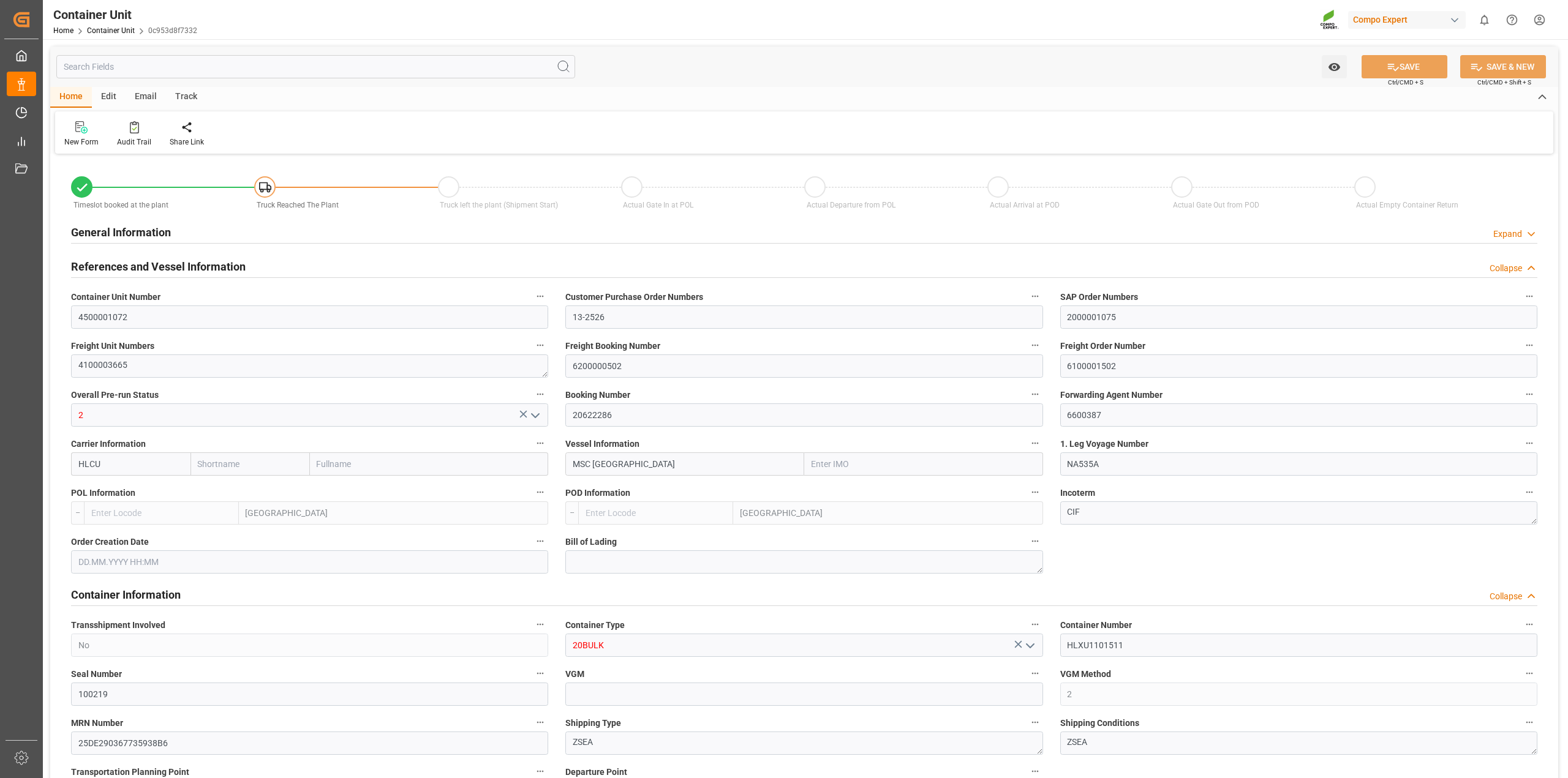
type input "Hapag [PERSON_NAME]"
type input "Hapag [PERSON_NAME] Aktiengesellschaft"
type input "9618305"
type input "BEANR"
type input "UYMVD"
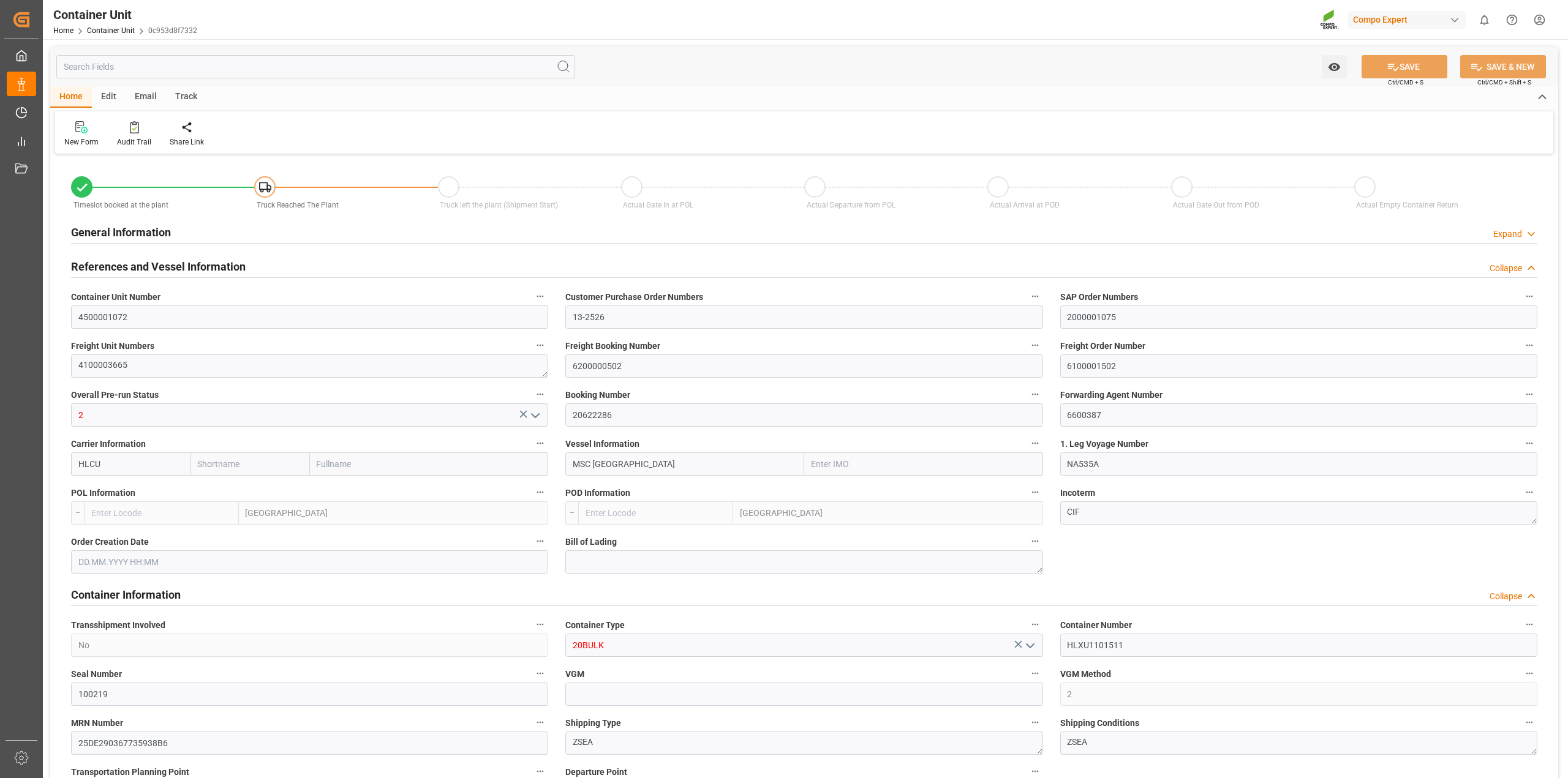
type input "28910"
type input "5"
type input "0"
type input "5"
type input "0"
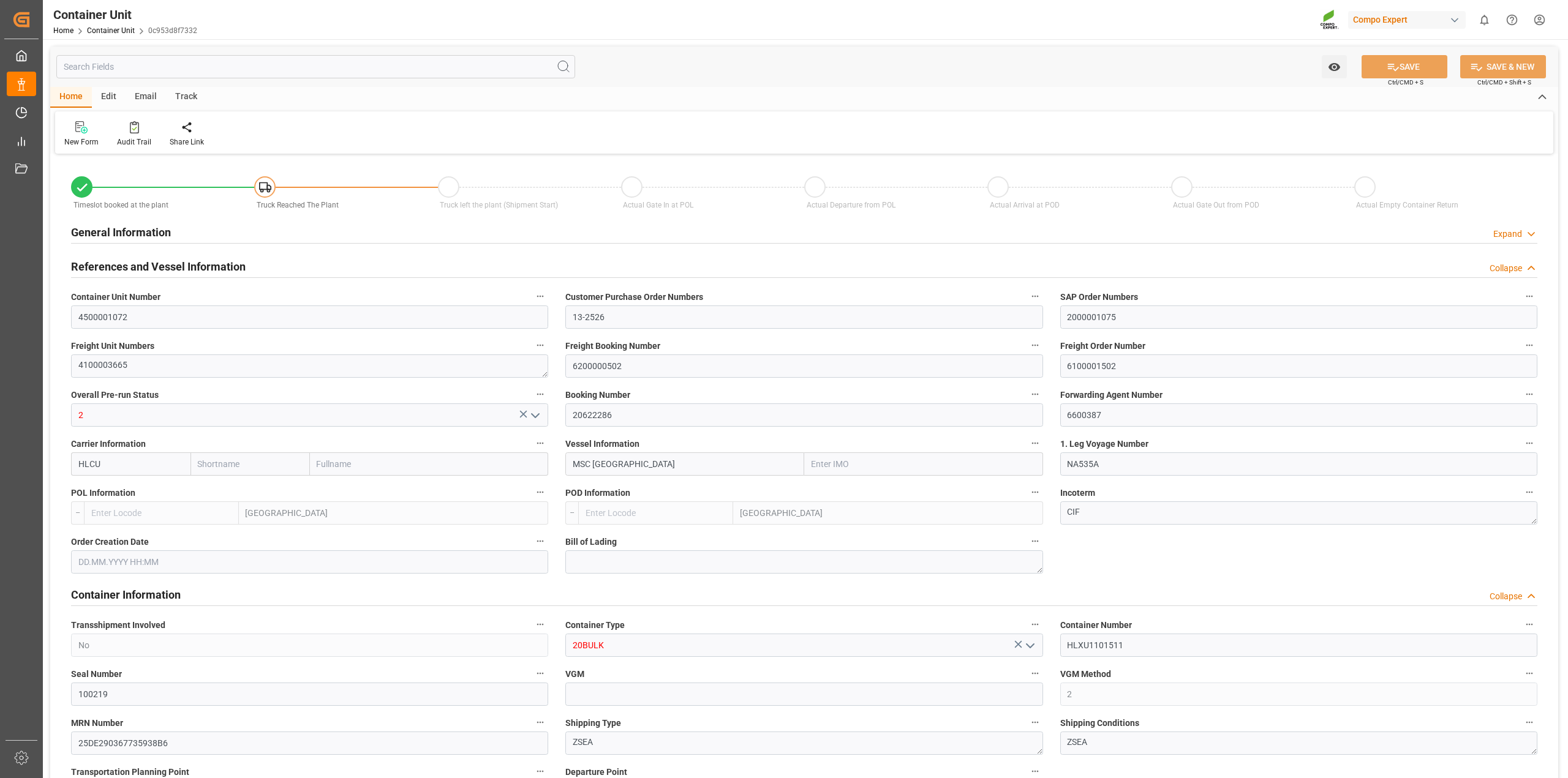
type input "0"
type input "53000"
type input "BEANR"
type input "UYMVD"
type input "[DATE]"
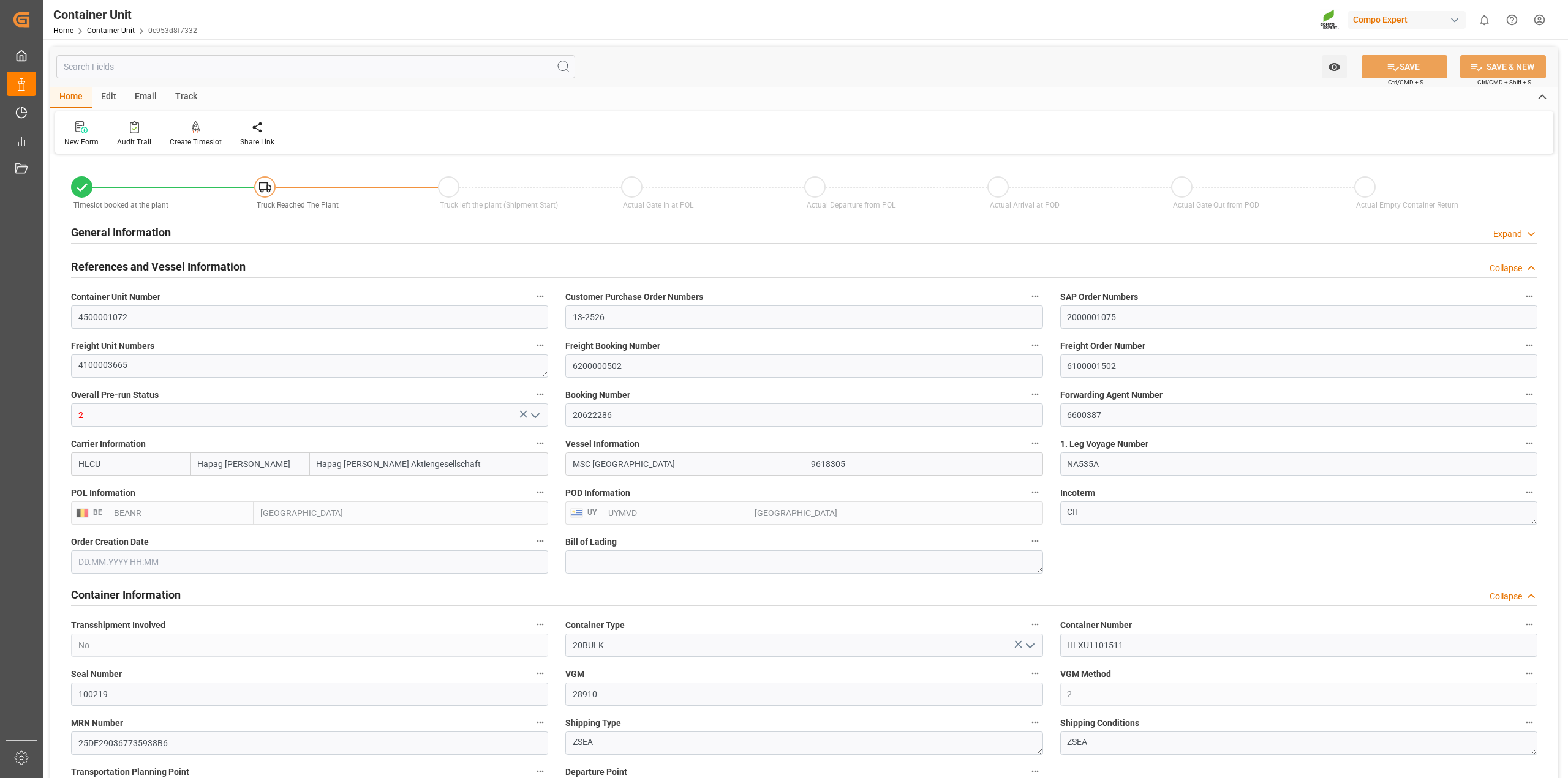
type input "[DATE] 20:00"
type input "[DATE] 12:24"
type input "[DATE] 10:00"
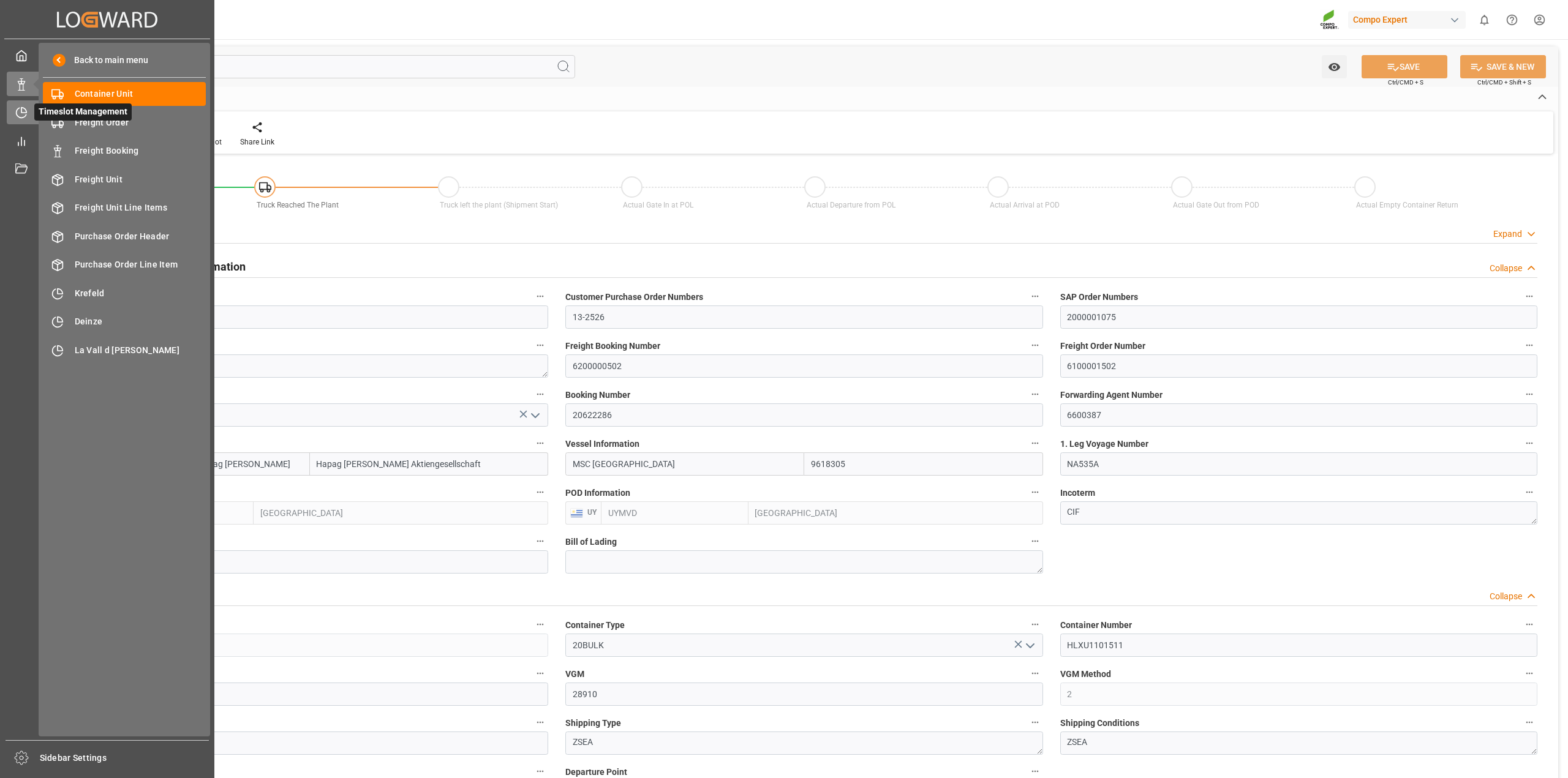
click at [30, 118] on div "Timeslot Management Timeslot Management" at bounding box center [107, 112] width 201 height 24
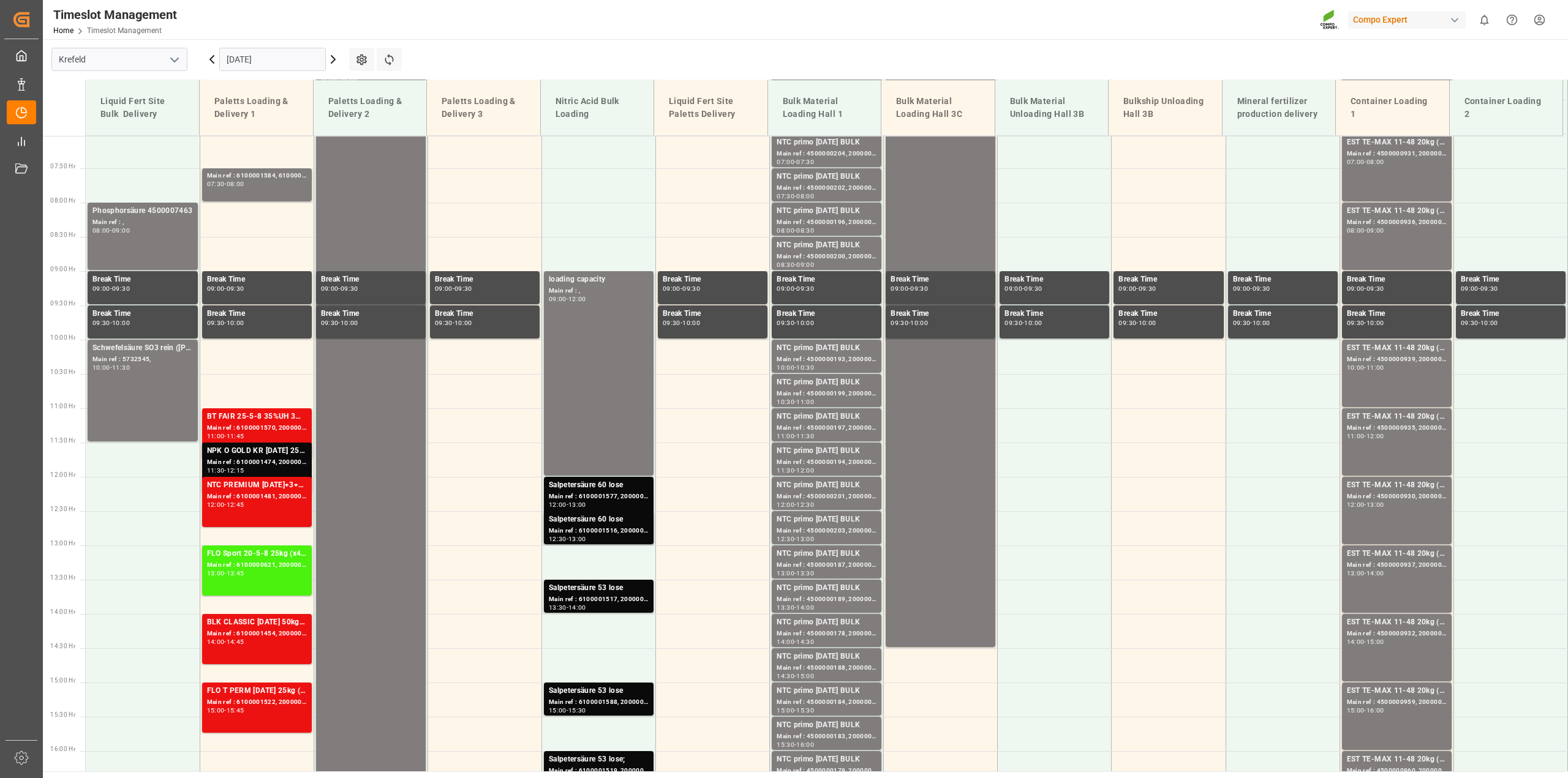
scroll to position [485, 0]
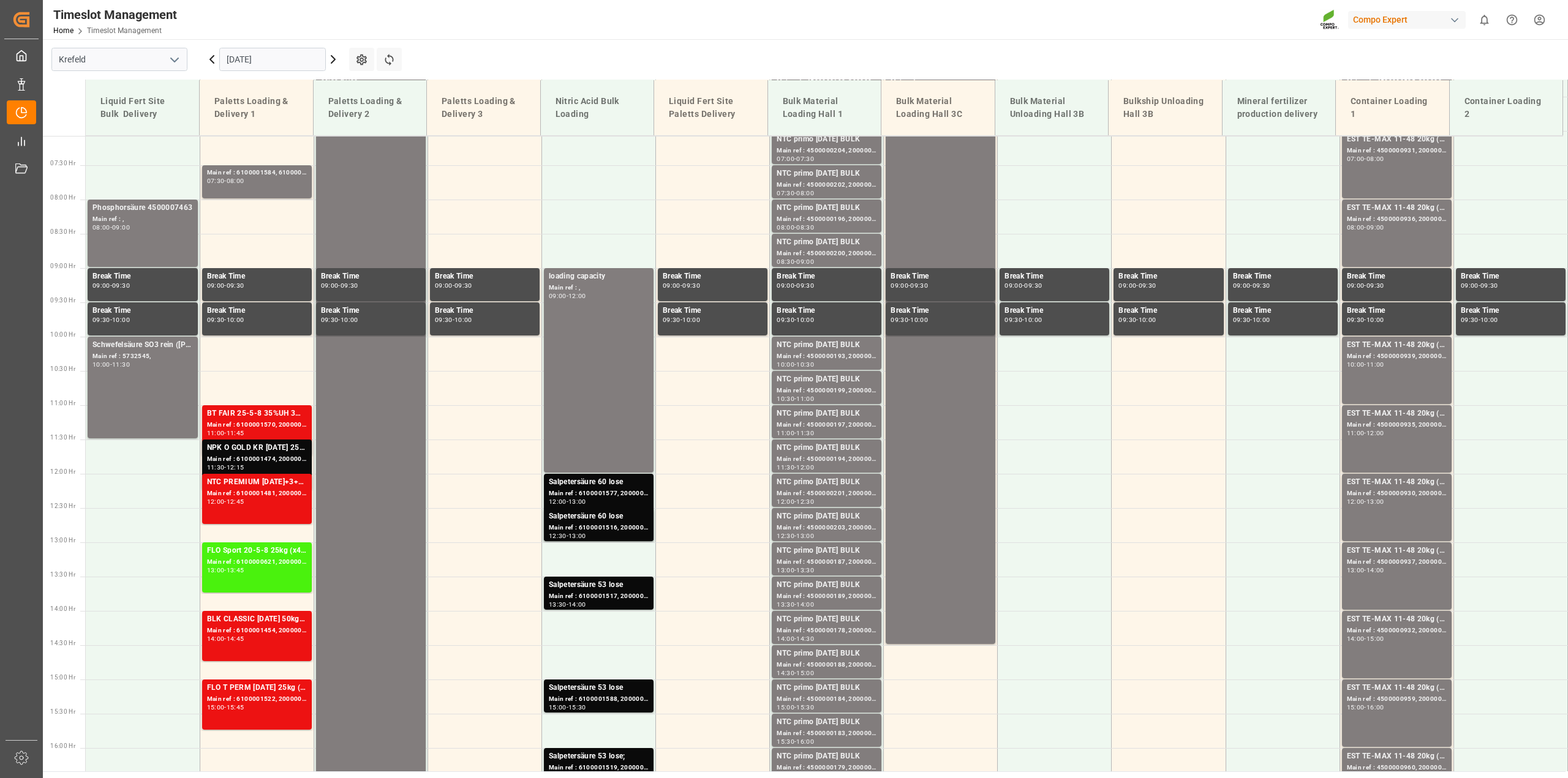
click at [252, 51] on input "[DATE]" at bounding box center [272, 59] width 106 height 23
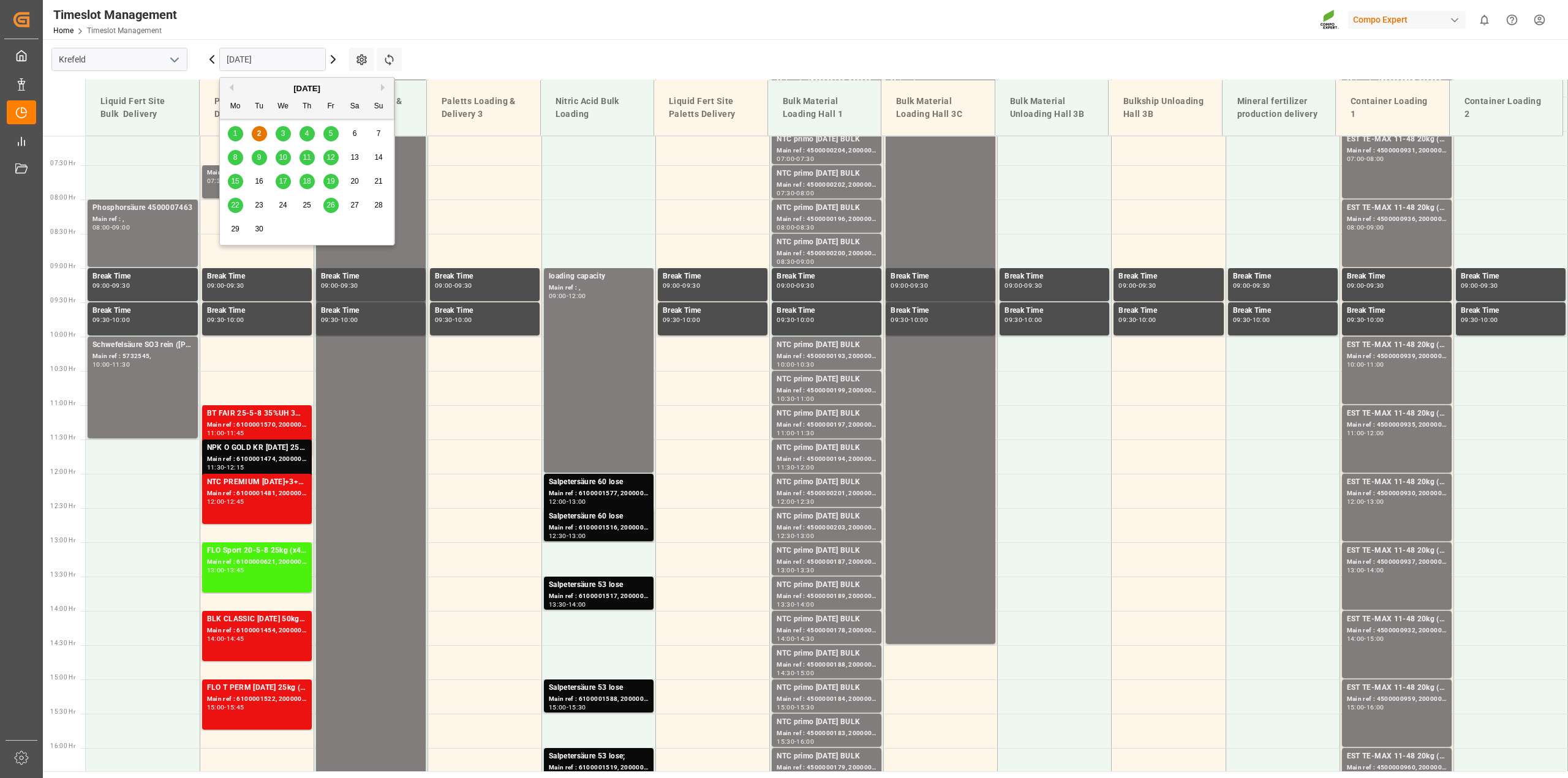
click at [239, 138] on div "1" at bounding box center [235, 134] width 16 height 15
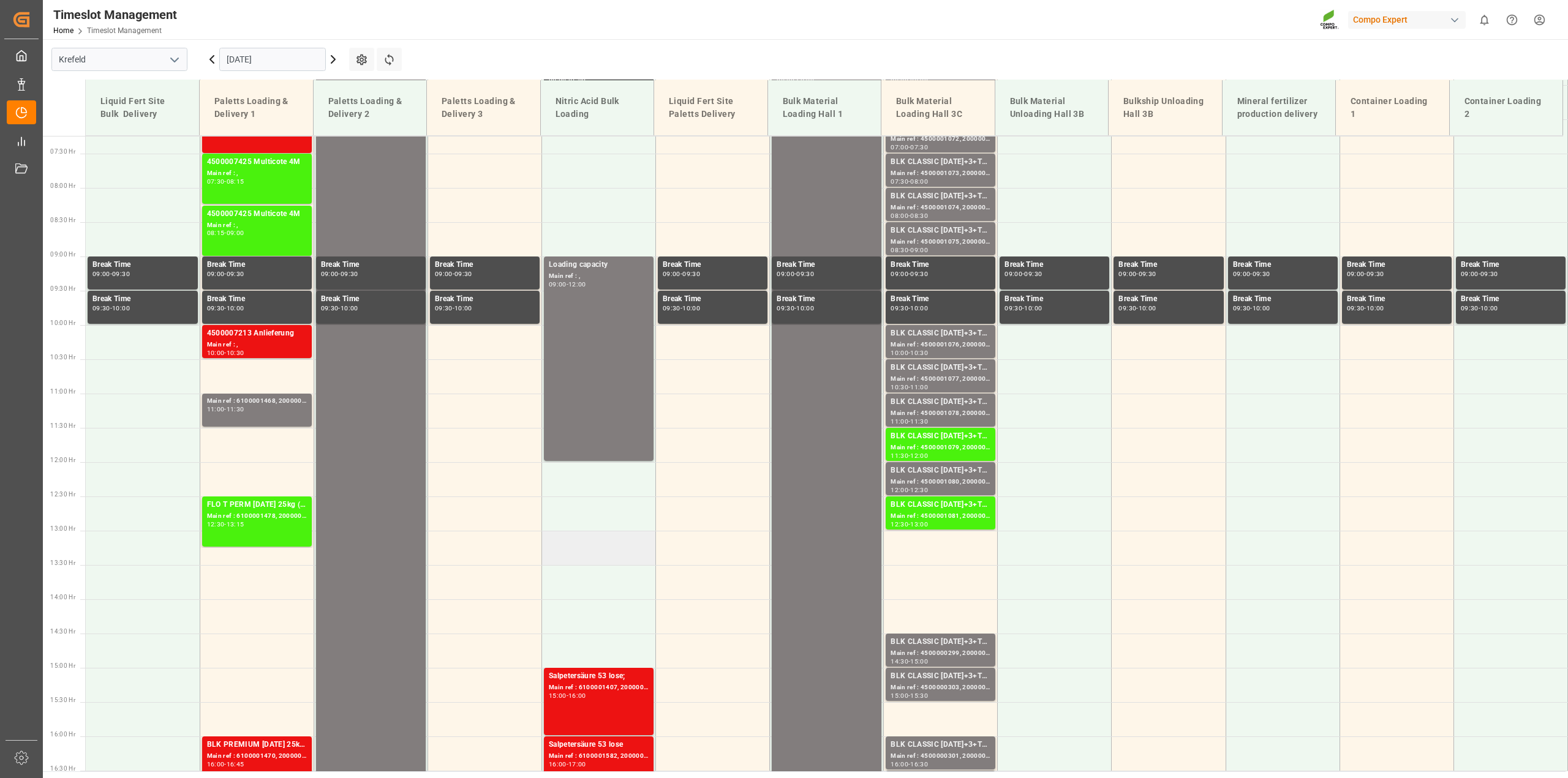
scroll to position [408, 0]
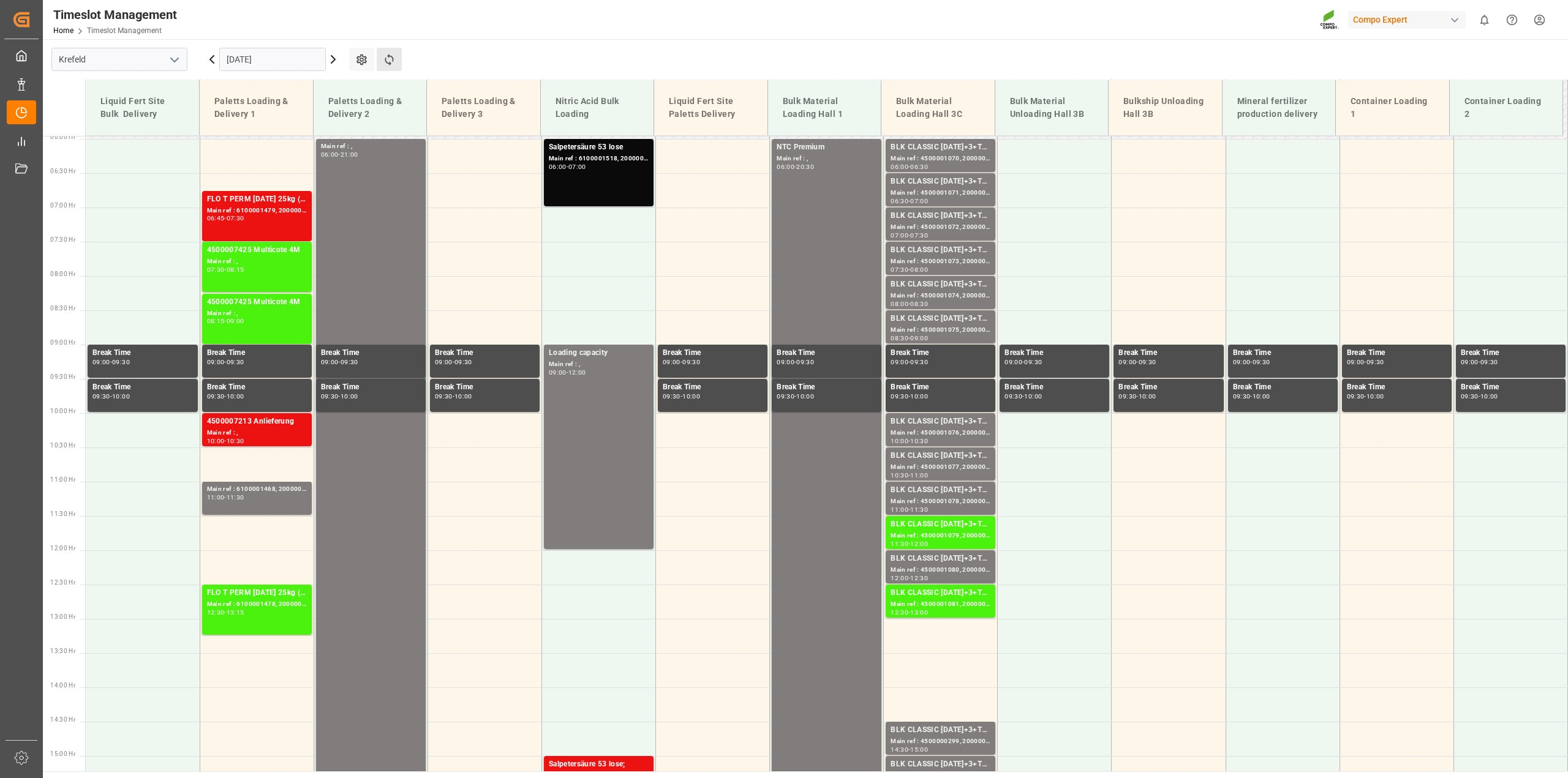
click at [396, 62] on button "Refresh Time Slots" at bounding box center [389, 59] width 25 height 23
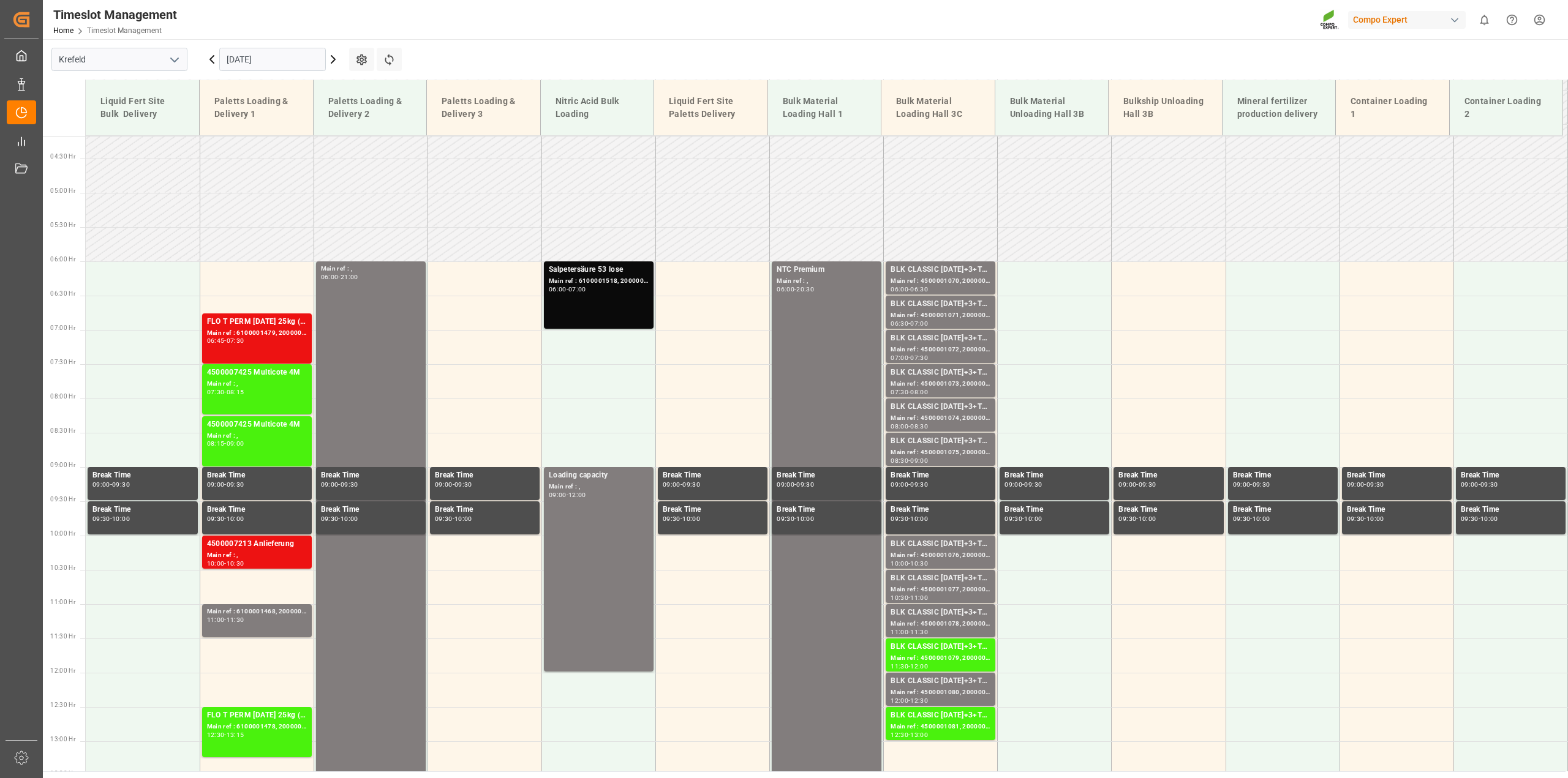
scroll to position [332, 0]
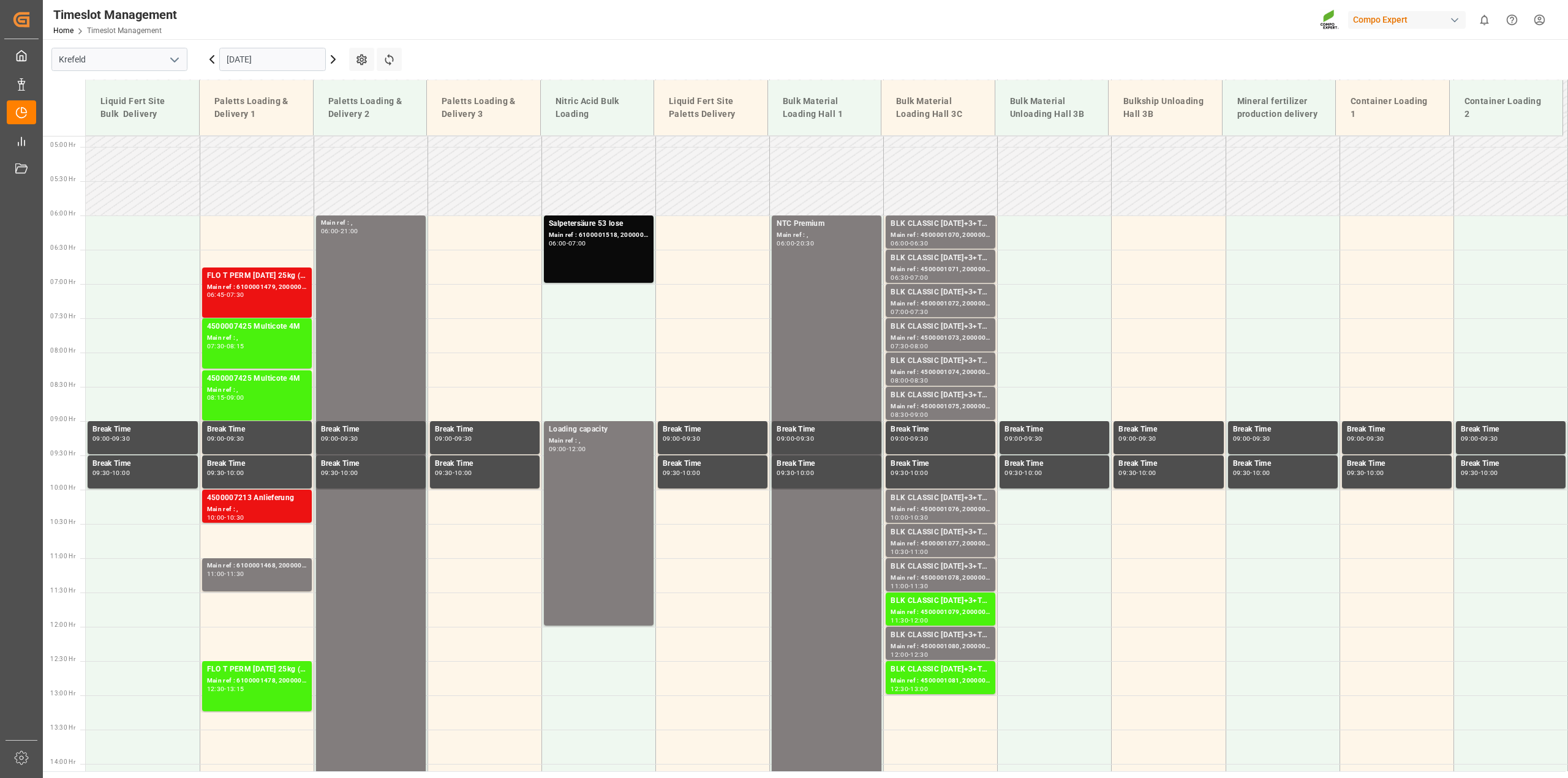
click at [286, 60] on input "[DATE]" at bounding box center [272, 59] width 106 height 23
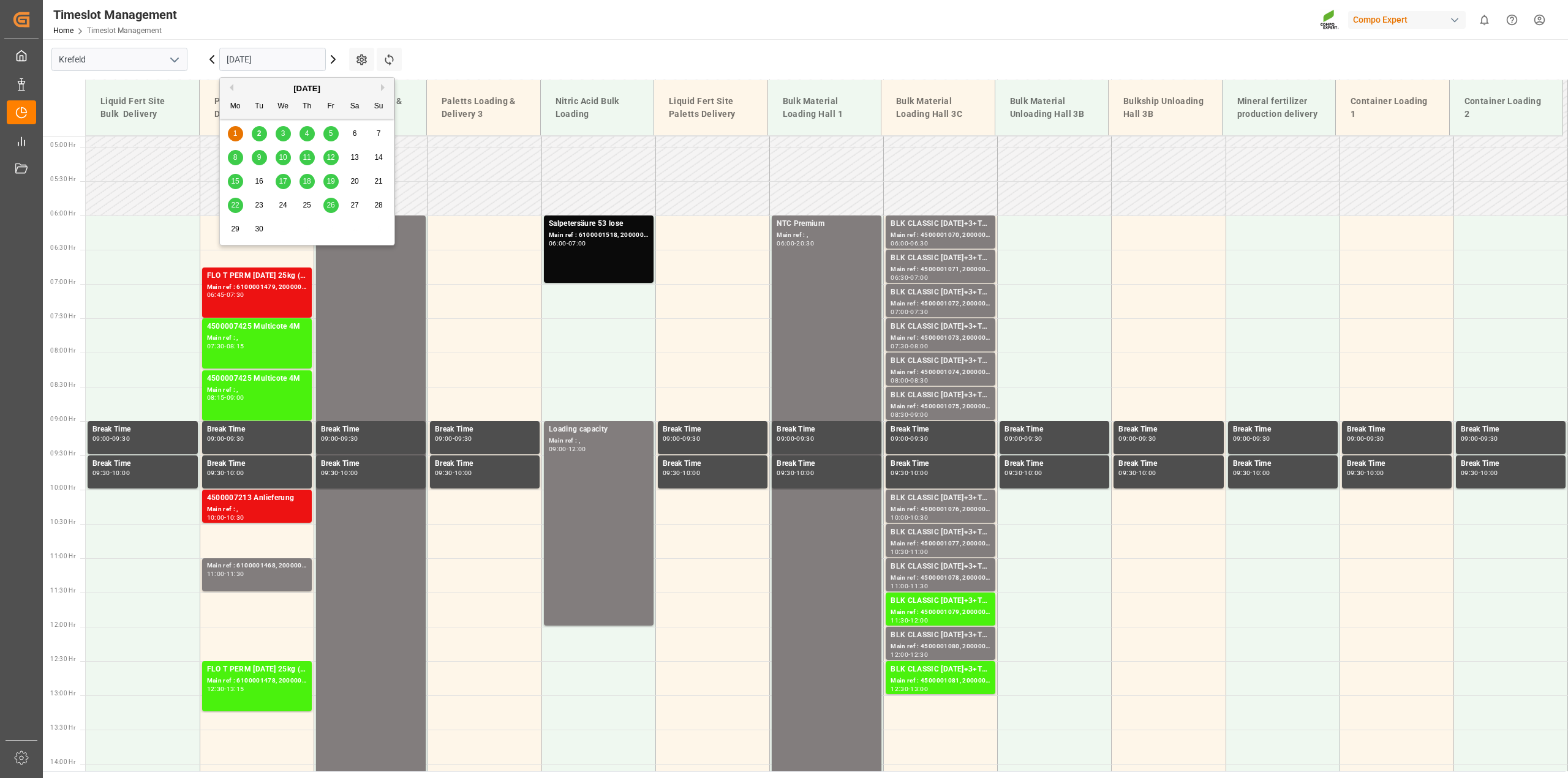
click at [263, 135] on div "2" at bounding box center [259, 134] width 16 height 15
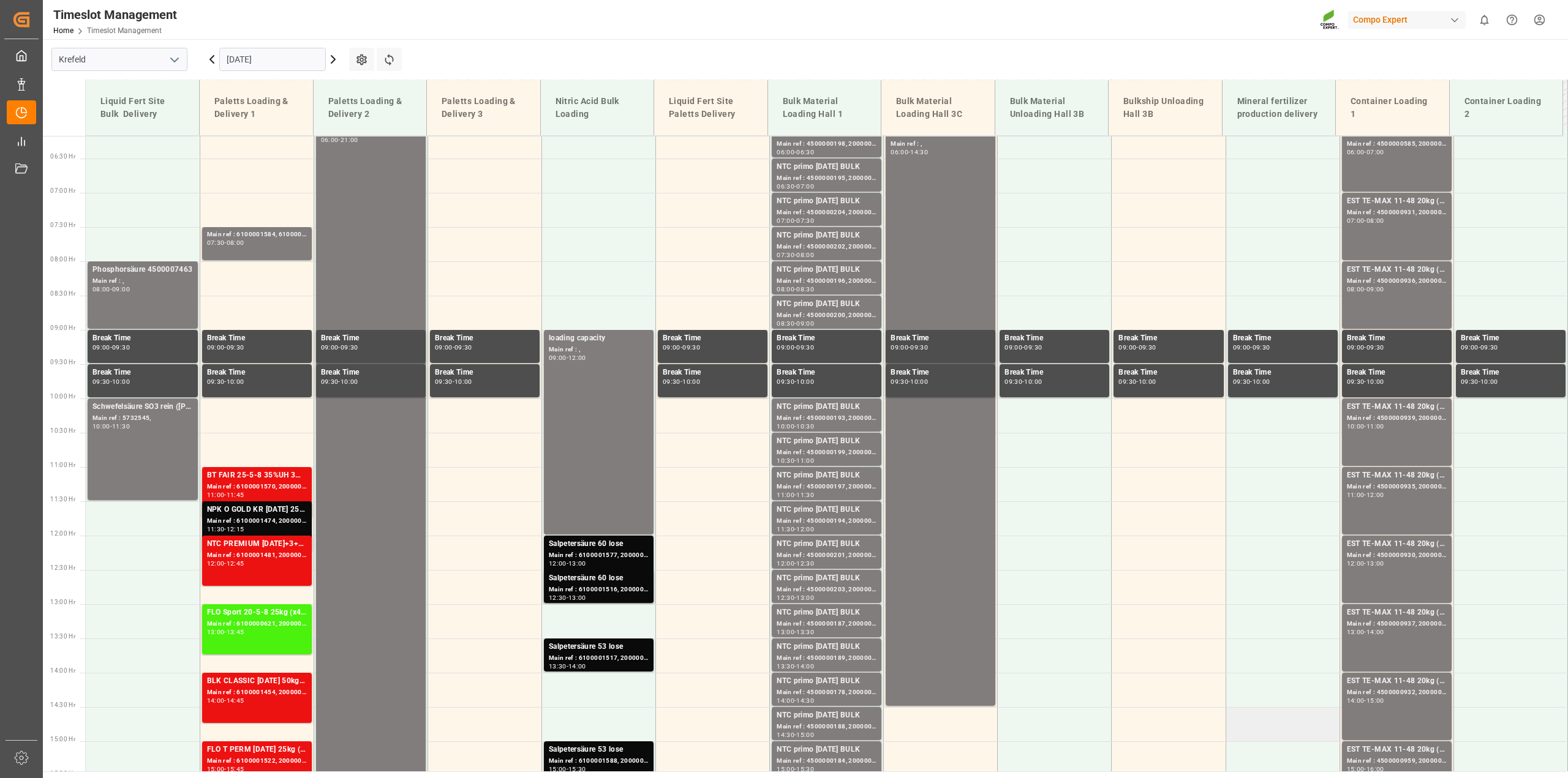
scroll to position [475, 0]
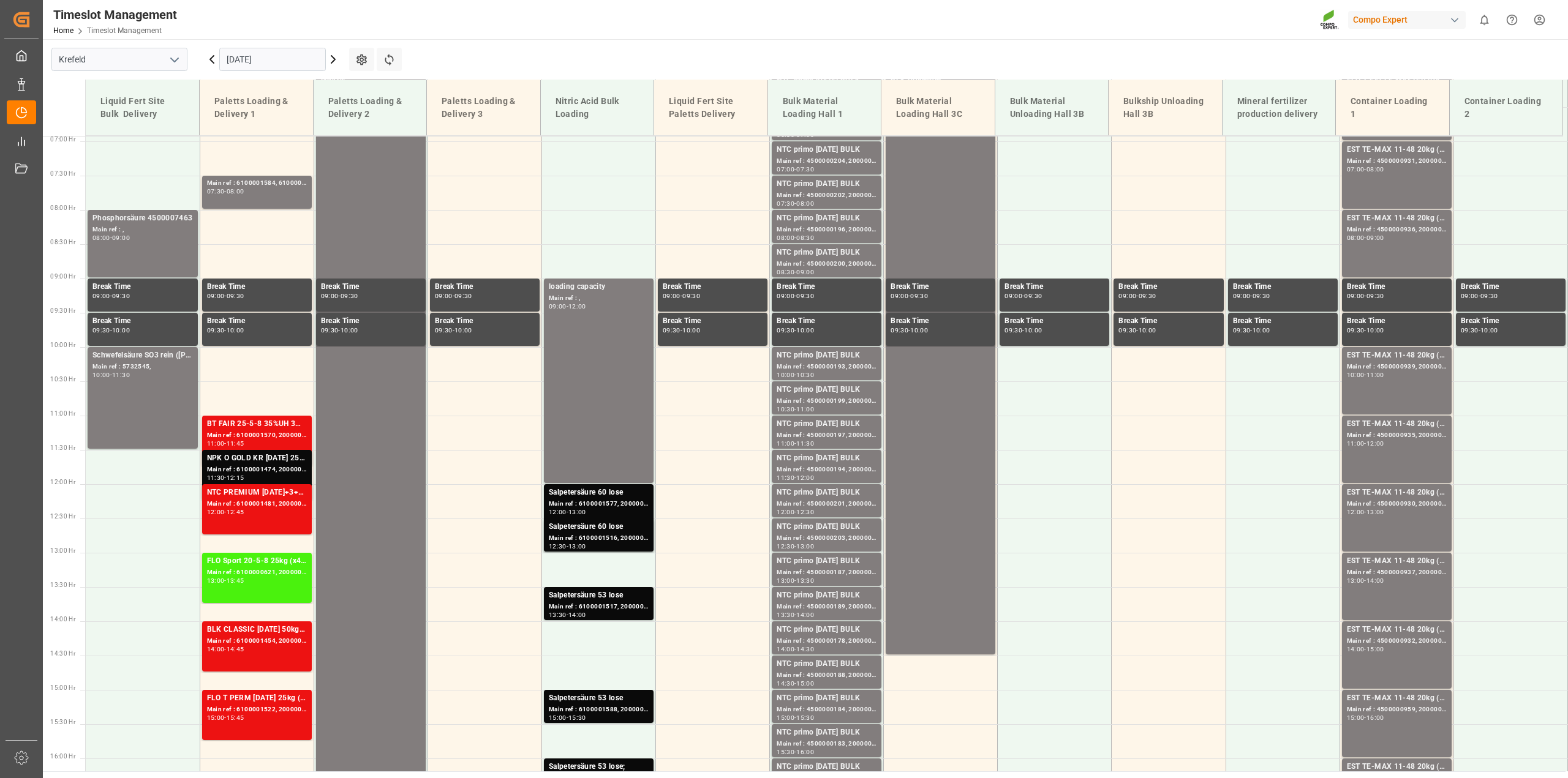
click at [260, 57] on input "02.09.2025" at bounding box center [272, 59] width 106 height 23
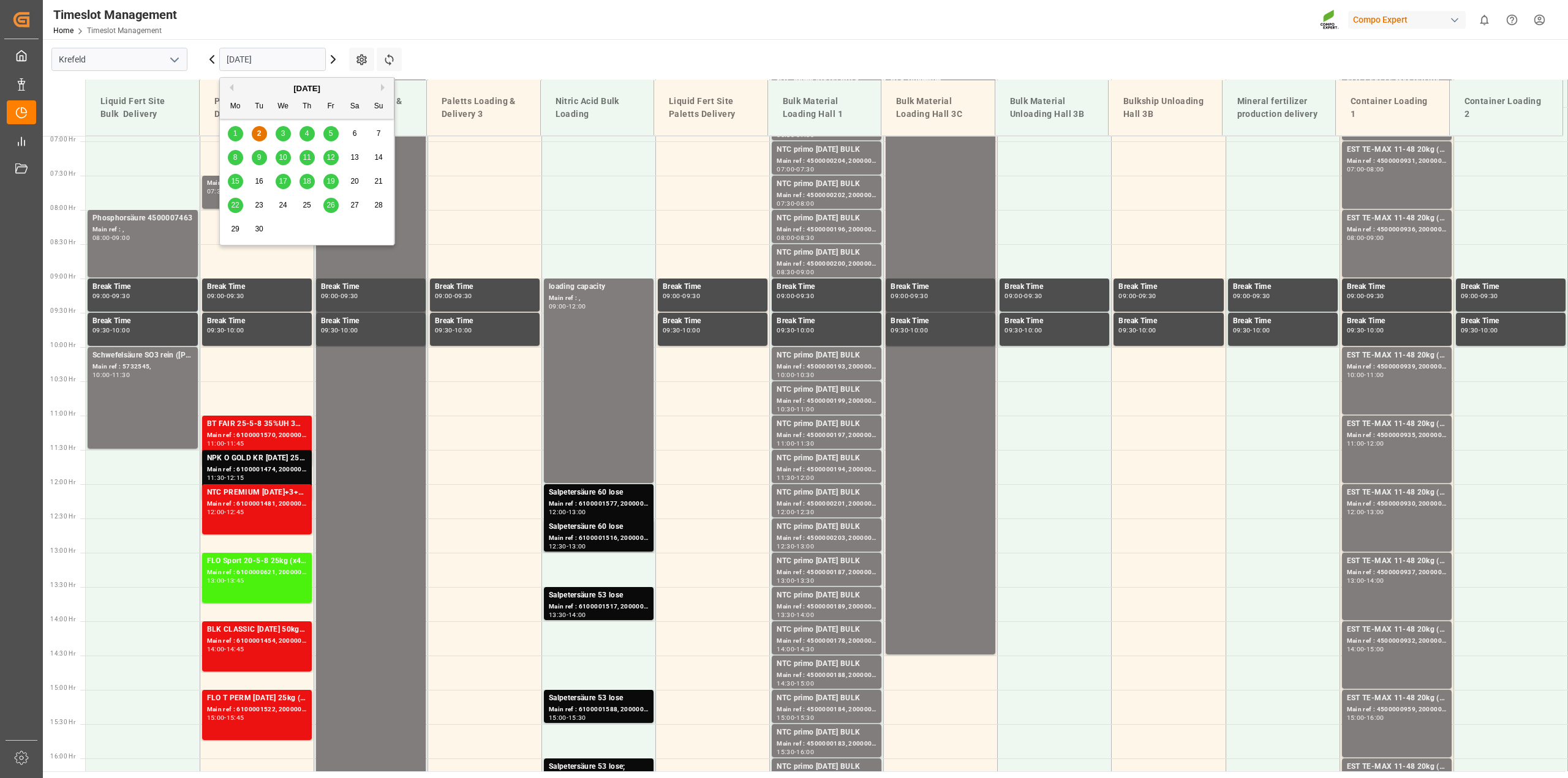
click at [236, 138] on span "1" at bounding box center [236, 134] width 4 height 9
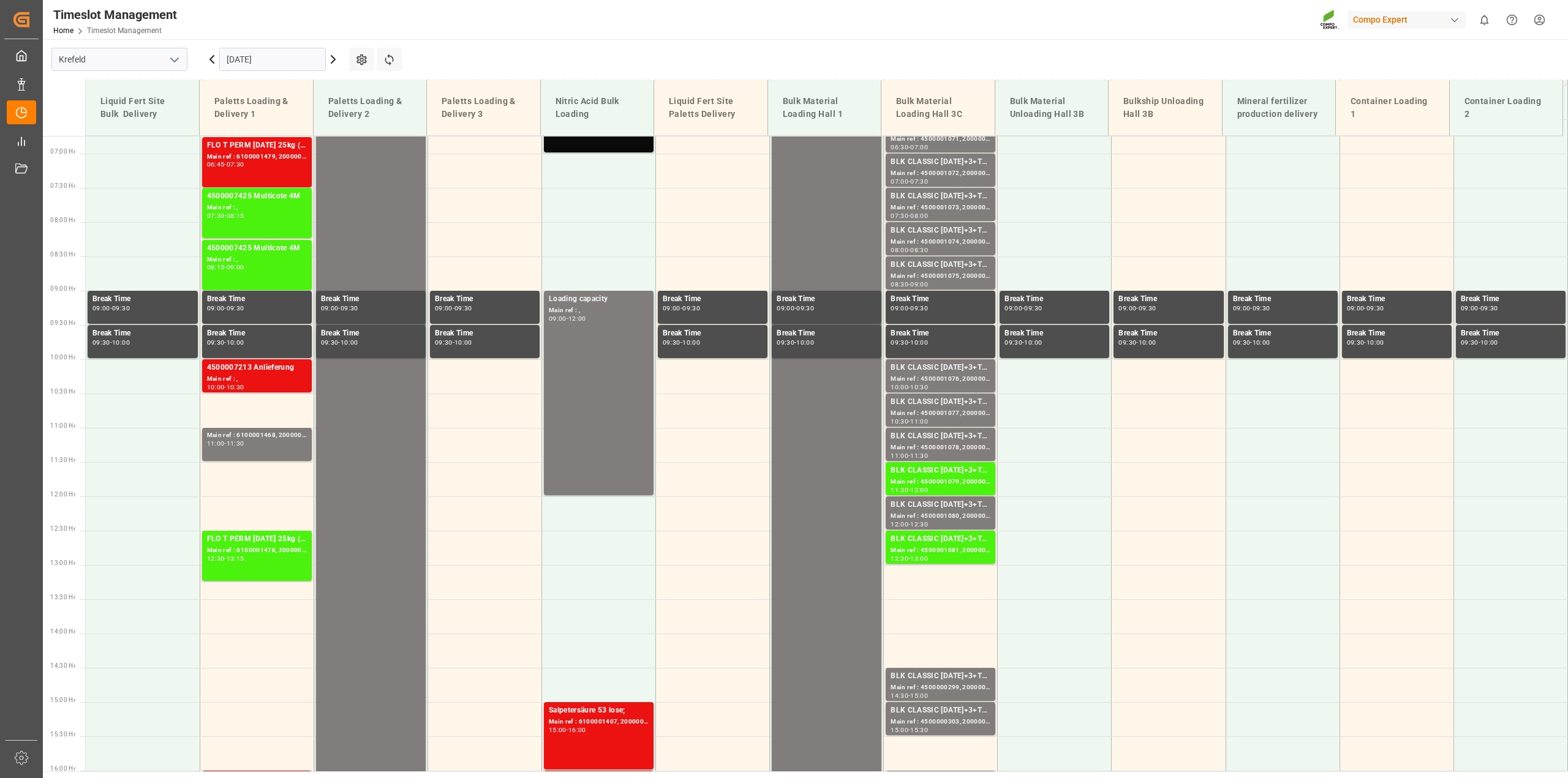
scroll to position [245, 0]
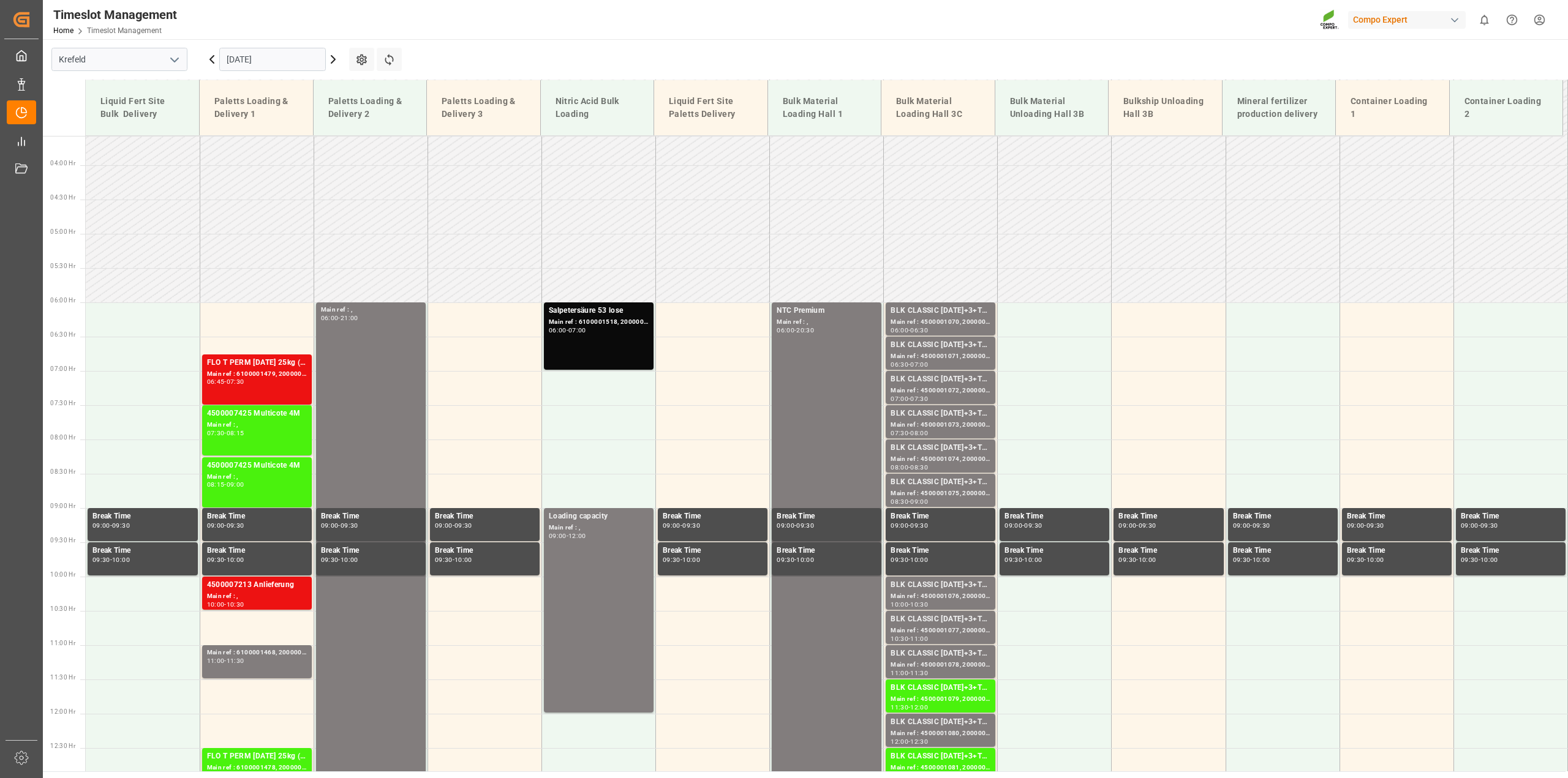
click at [258, 63] on input "[DATE]" at bounding box center [272, 59] width 106 height 23
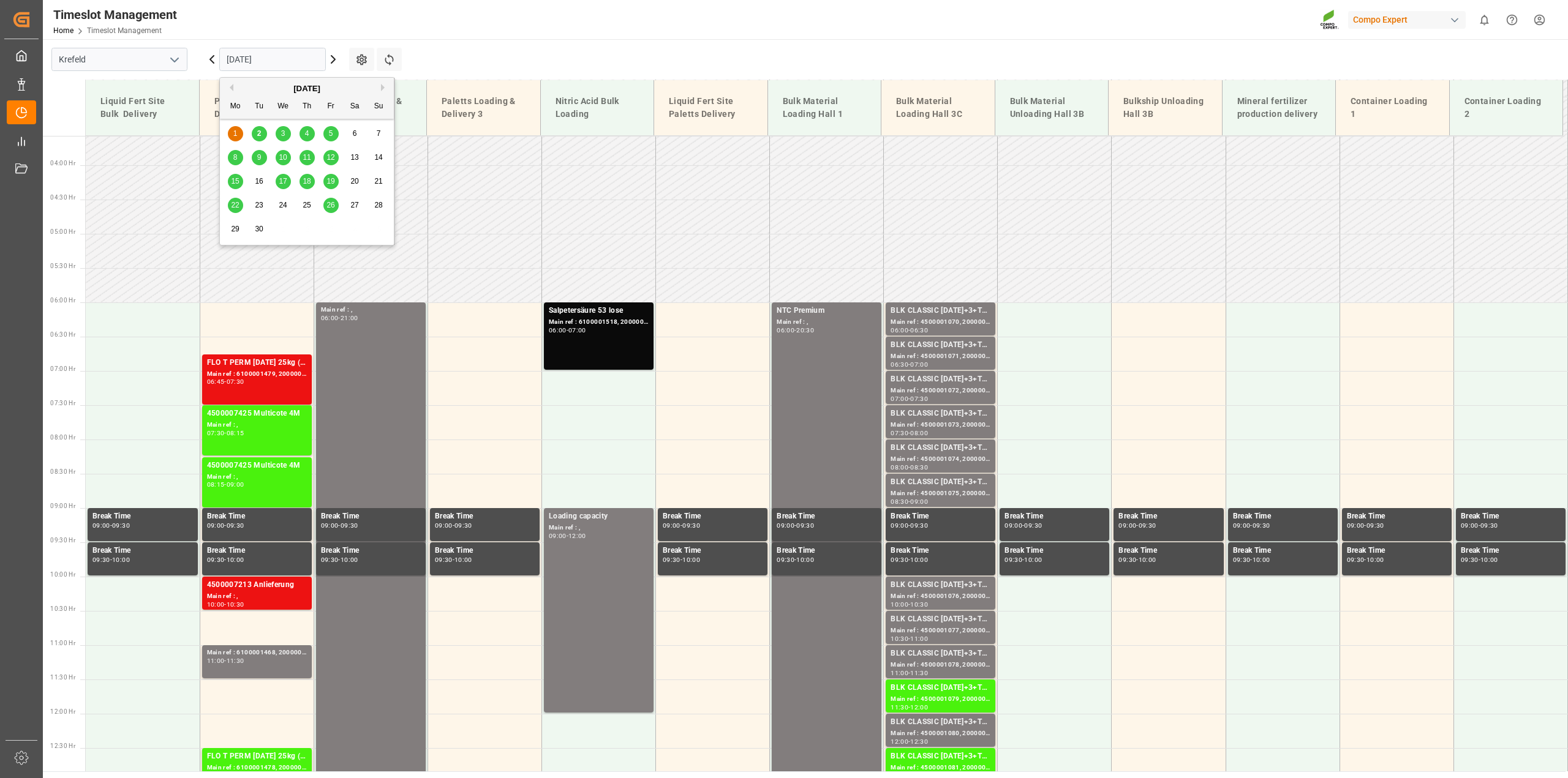
click at [259, 132] on span "2" at bounding box center [260, 134] width 4 height 9
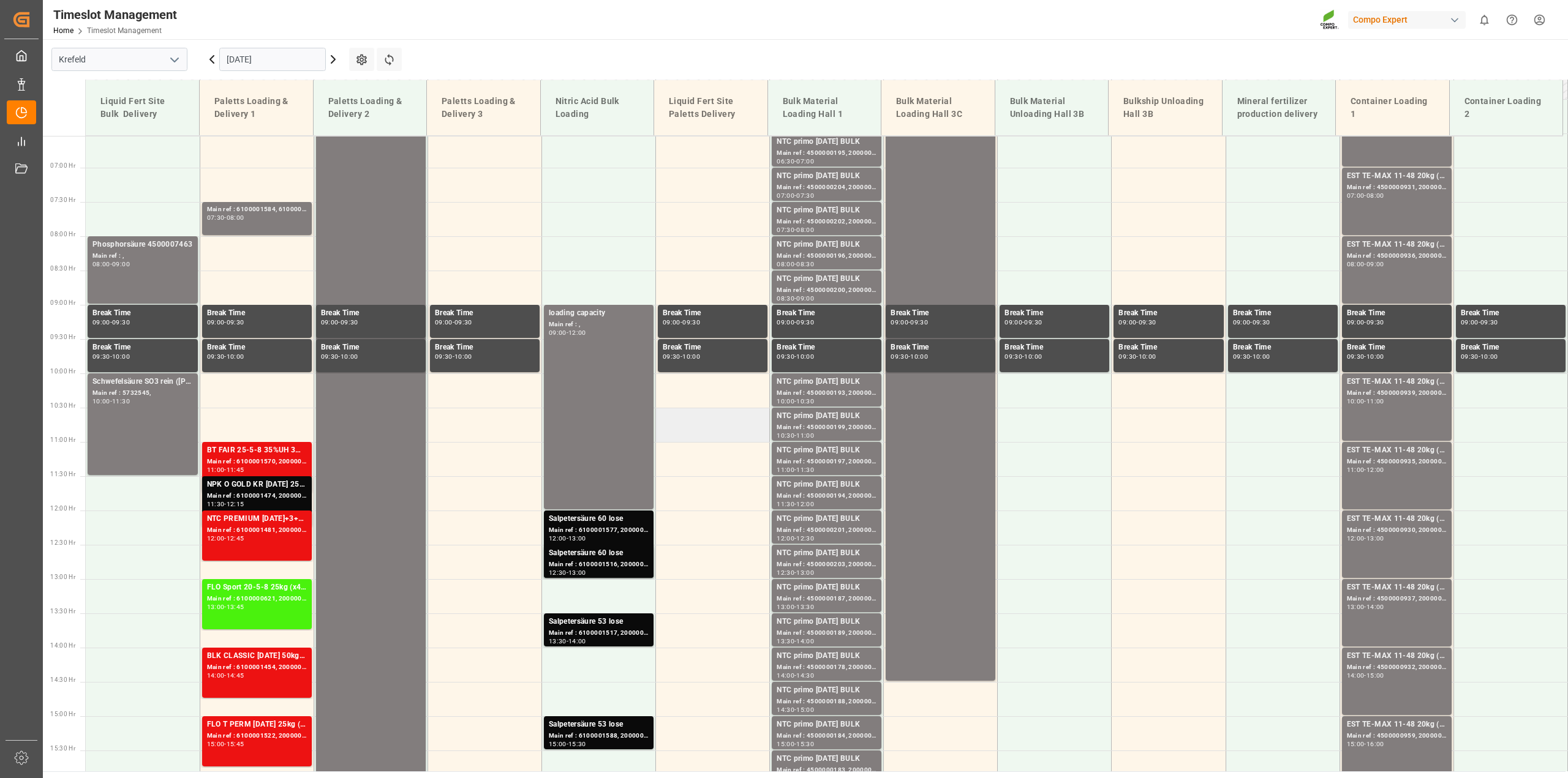
scroll to position [485, 0]
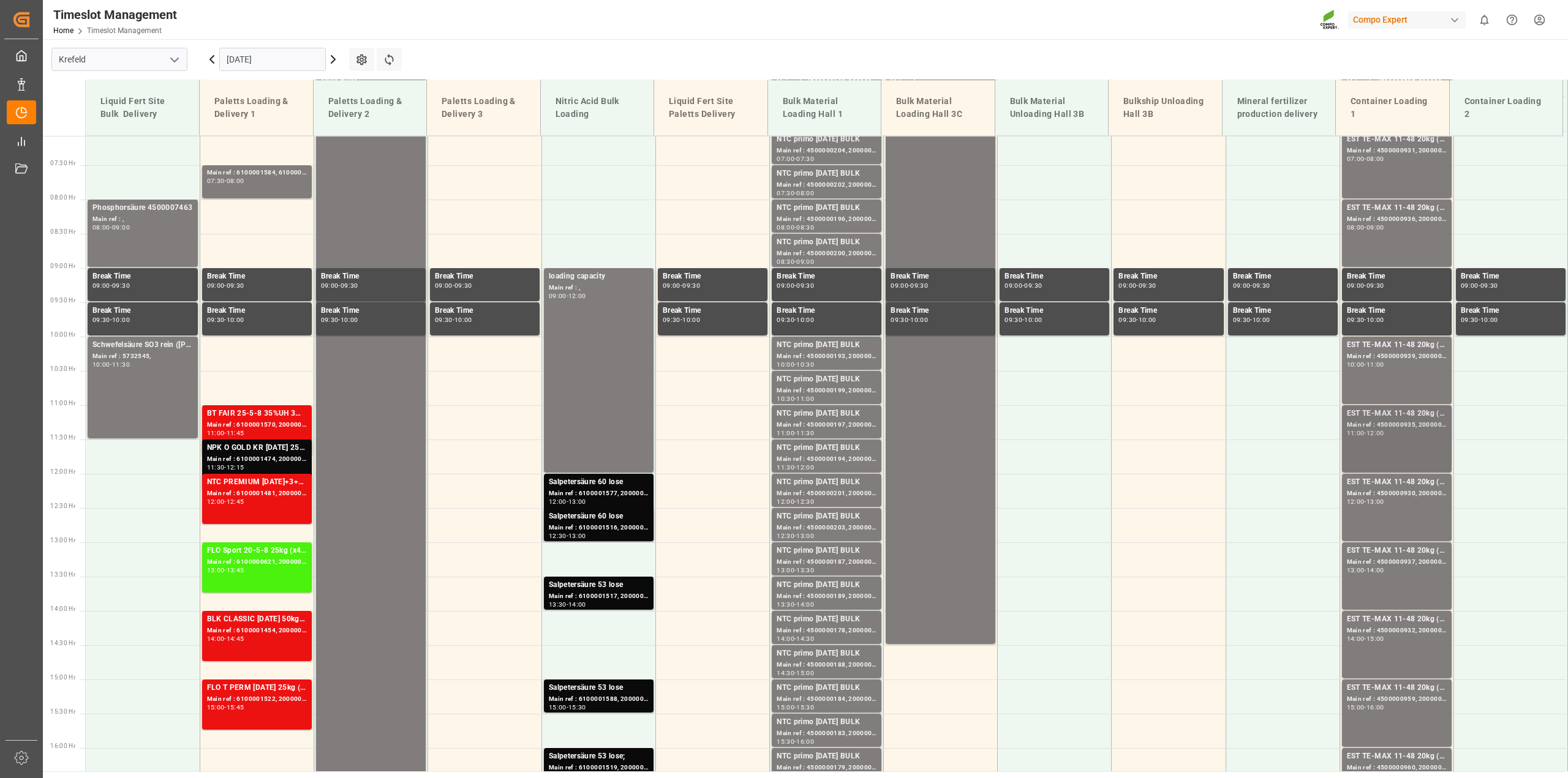
click at [1375, 443] on div "EST TE-MAX 11-48 20kg (x56) WW Main ref : 4500000935, 2000000976 11:00 - 12:00" at bounding box center [1397, 439] width 100 height 62
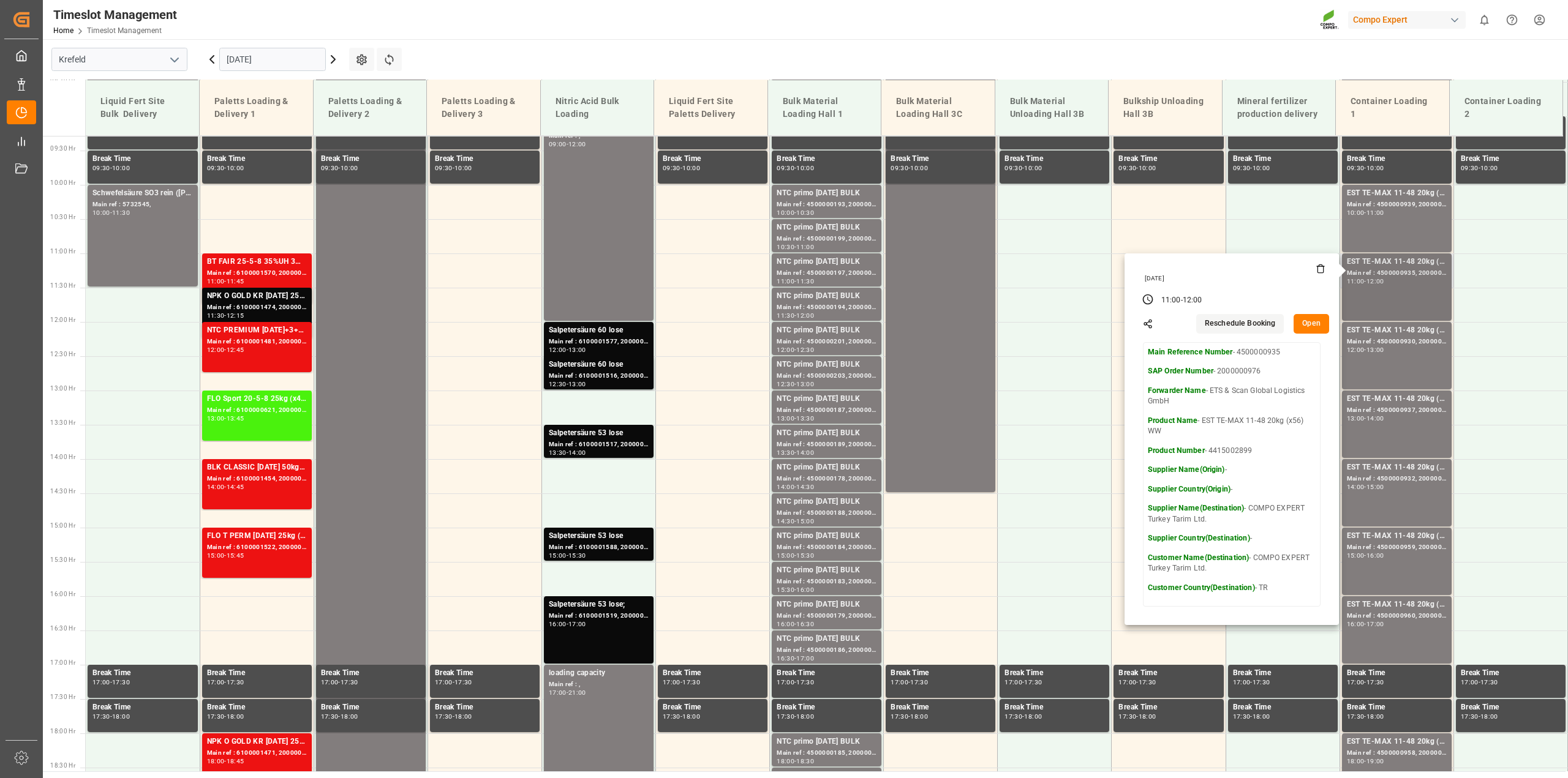
scroll to position [638, 0]
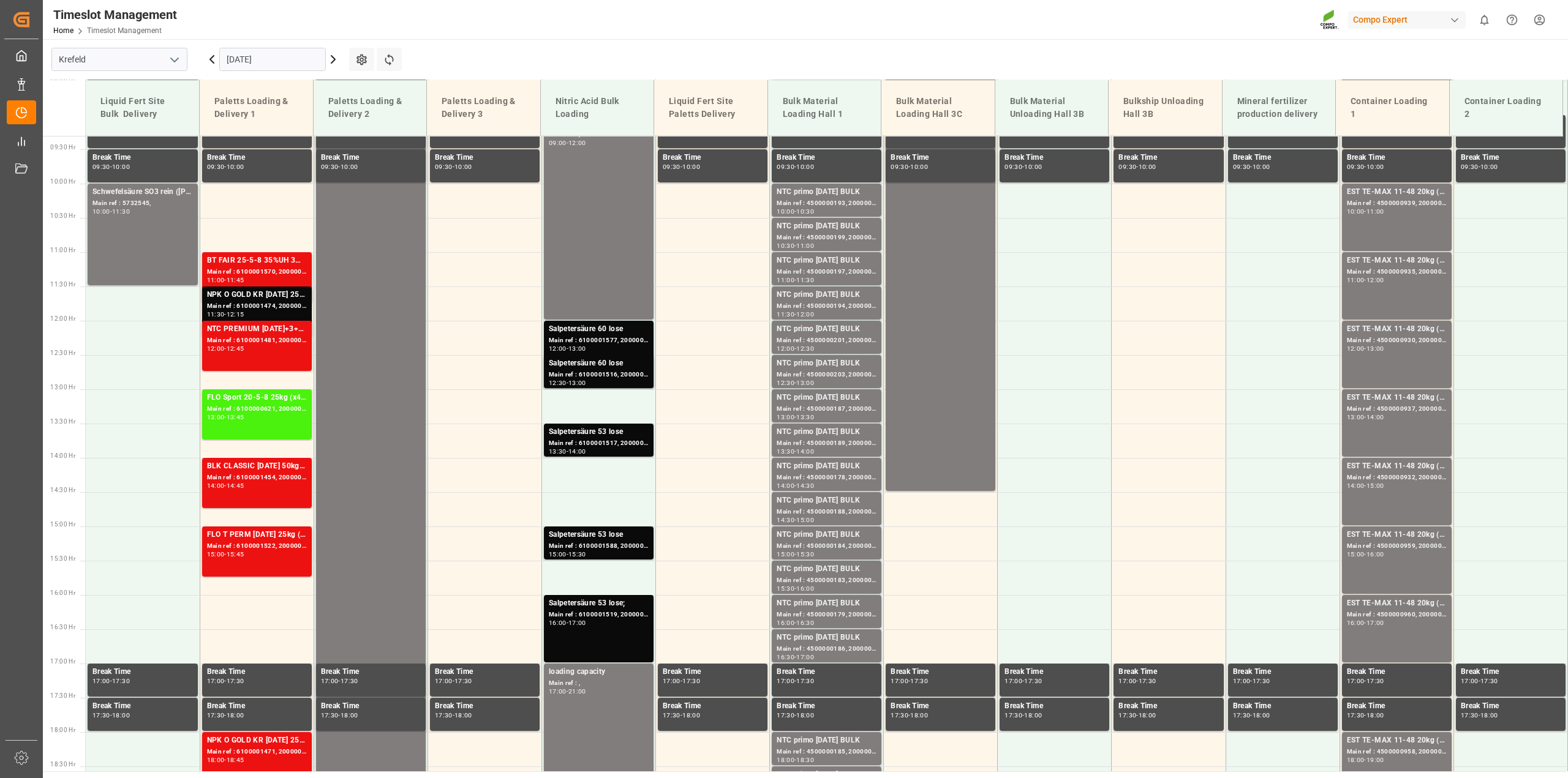
click at [1392, 399] on div "EST TE-MAX 11-48 20kg (x56) WW" at bounding box center [1397, 398] width 100 height 12
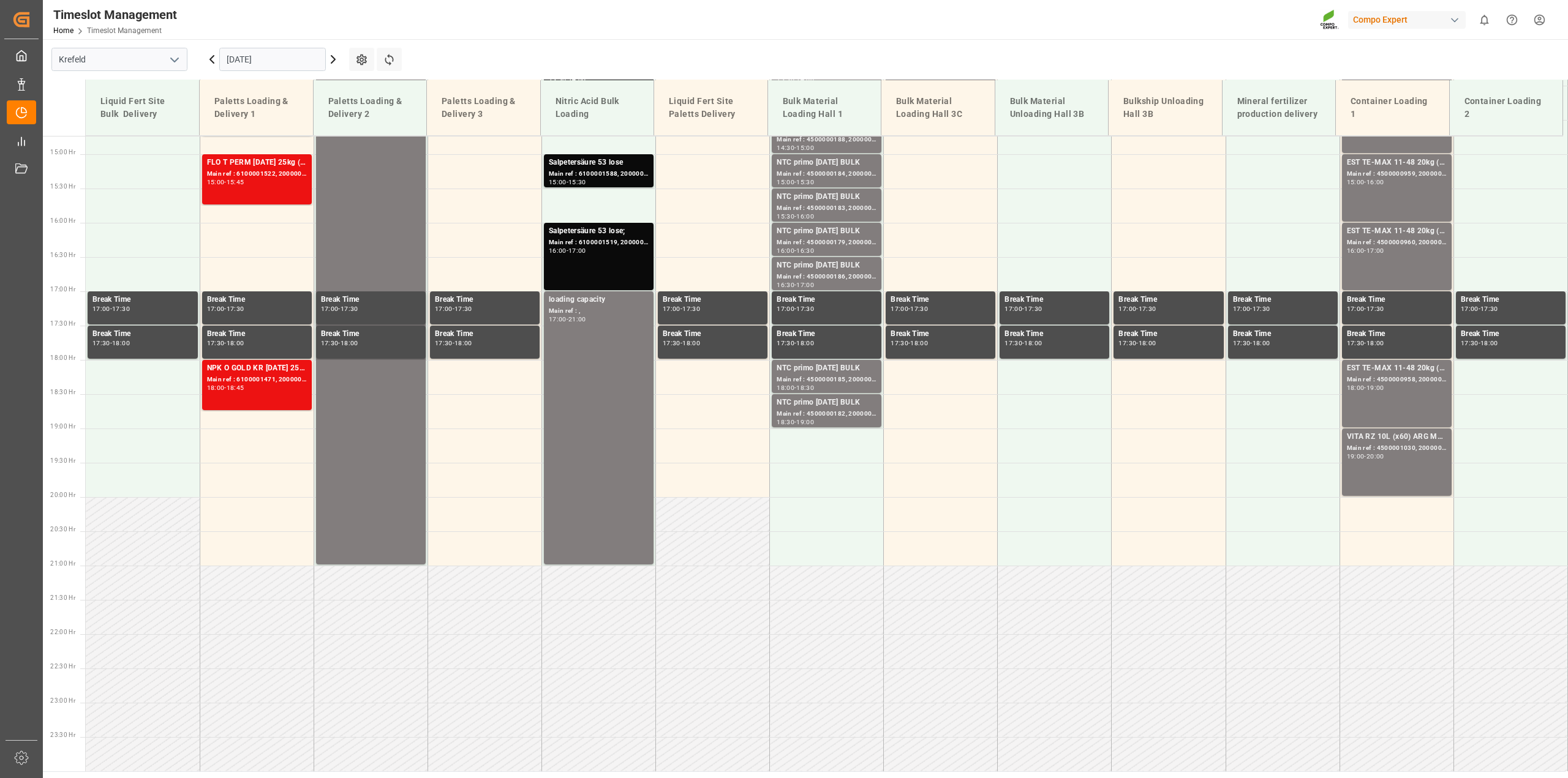
scroll to position [704, 0]
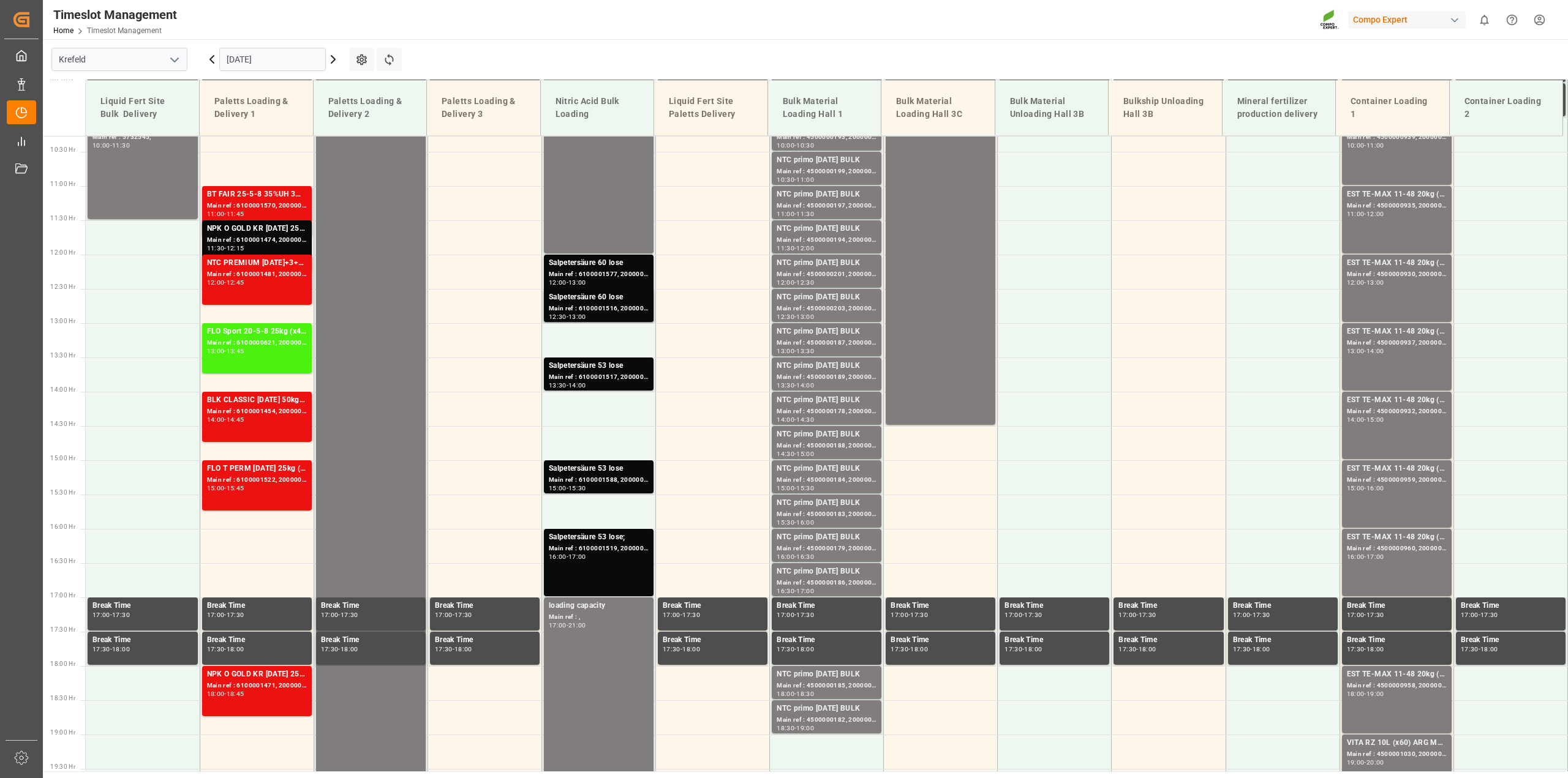
click at [212, 63] on icon at bounding box center [212, 60] width 15 height 15
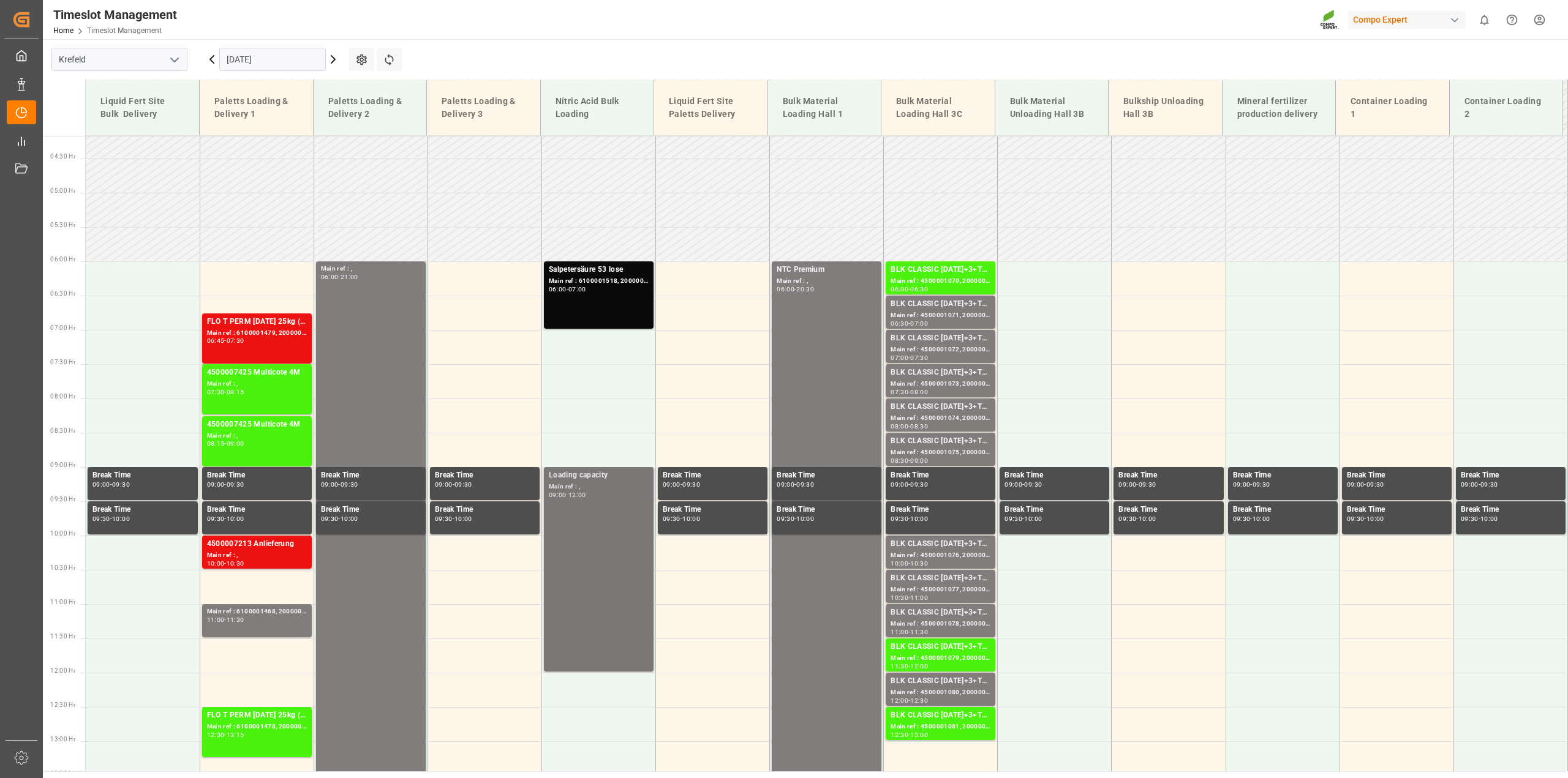
scroll to position [485, 0]
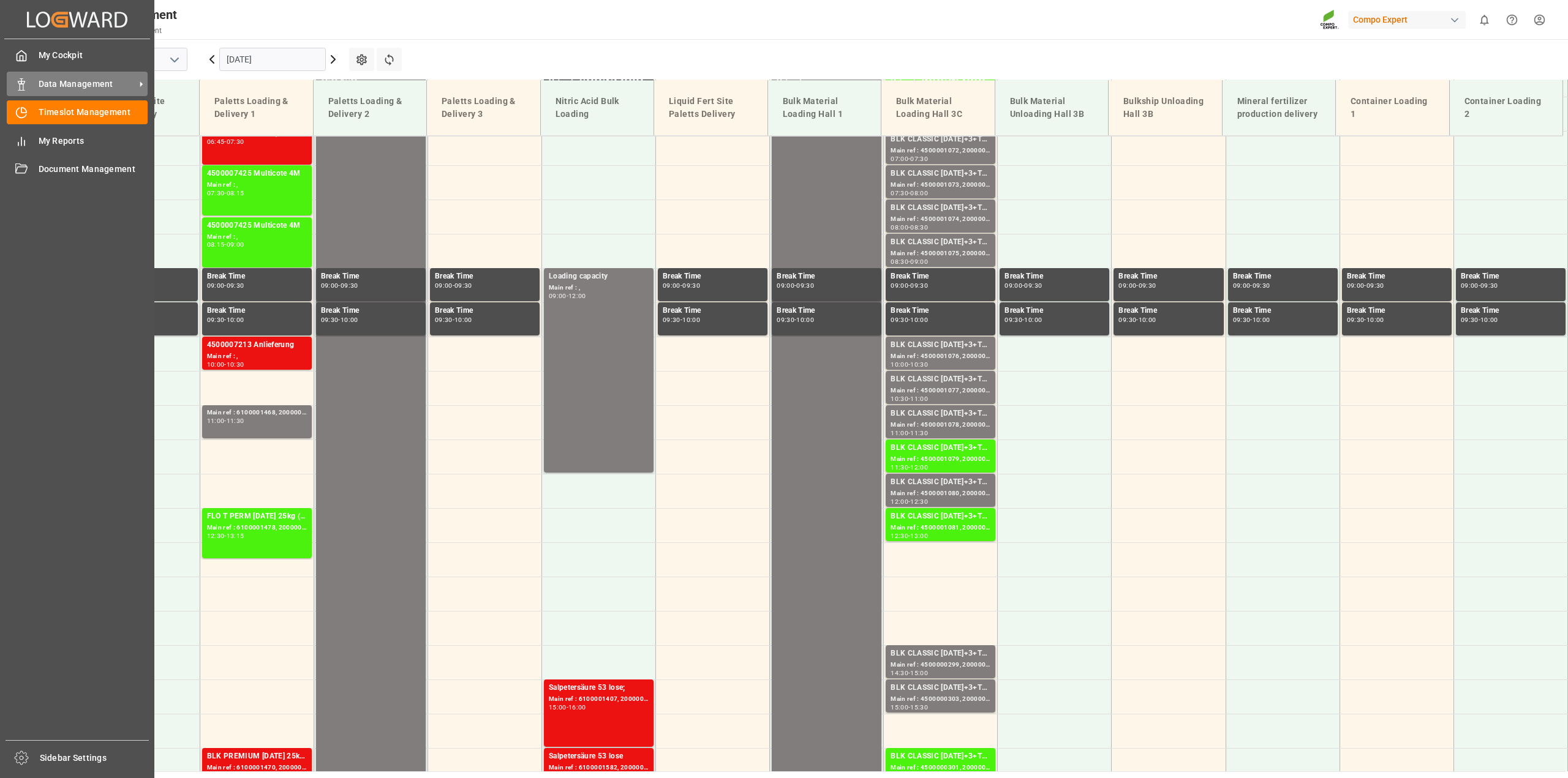
click at [48, 83] on span "Data Management" at bounding box center [87, 84] width 97 height 13
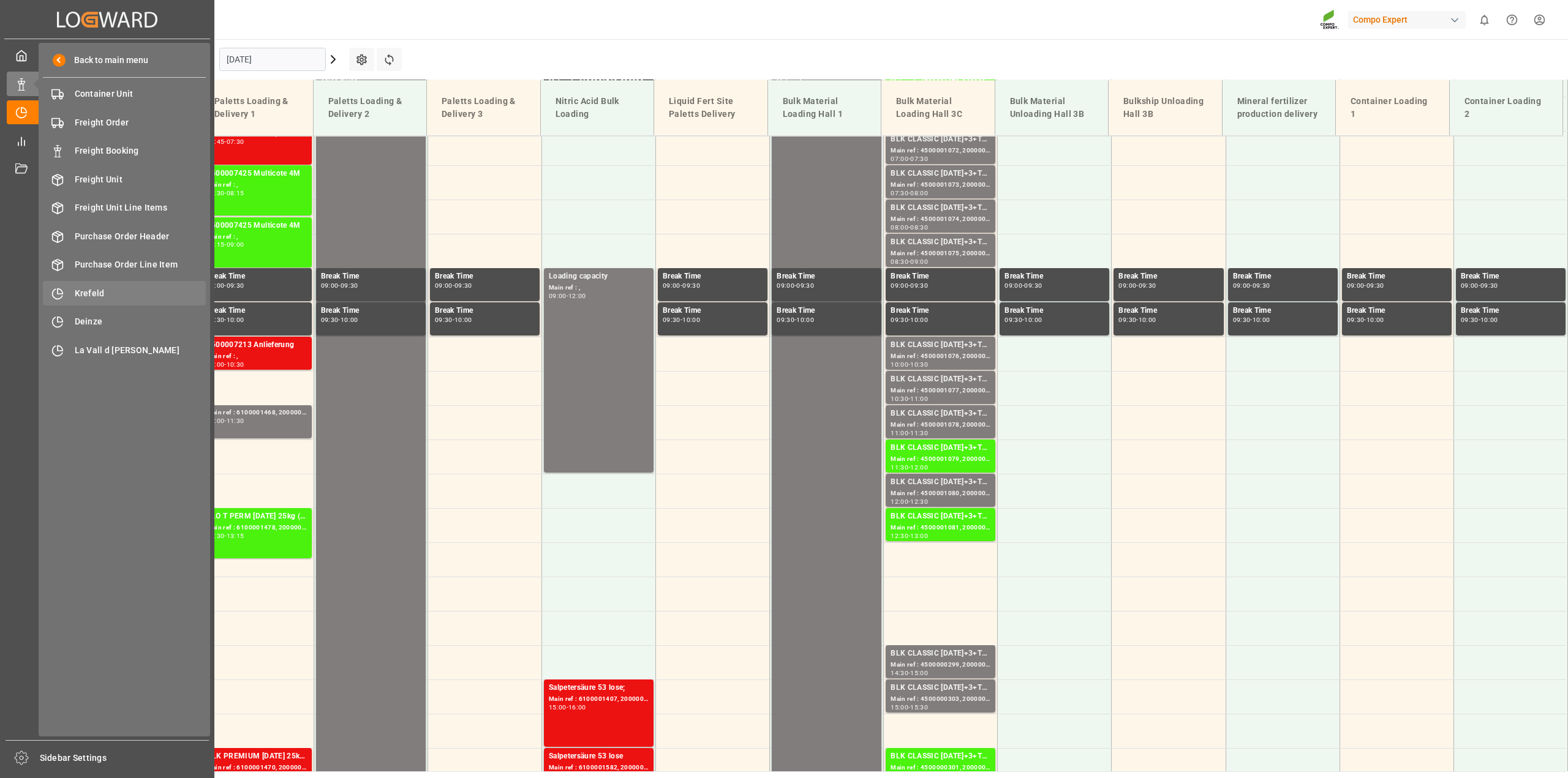
click at [100, 296] on span "Krefeld" at bounding box center [140, 293] width 132 height 13
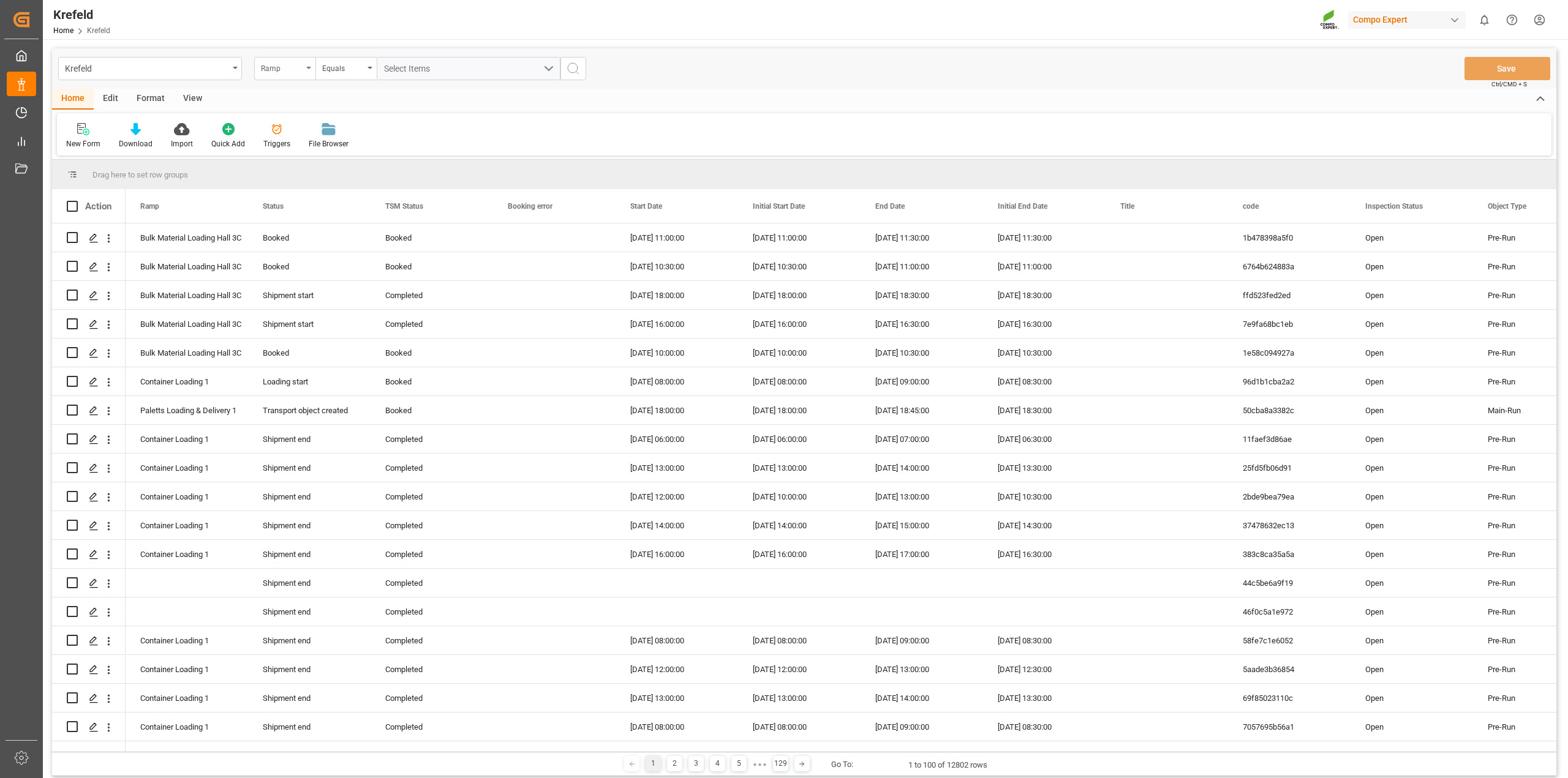
click at [309, 68] on icon "open menu" at bounding box center [309, 68] width 5 height 2
type input "freigh"
click at [311, 123] on div "Freight order Number" at bounding box center [346, 125] width 182 height 26
click at [366, 68] on div "Equals" at bounding box center [346, 68] width 61 height 23
click at [370, 156] on div "Fuzzy search" at bounding box center [407, 150] width 182 height 26
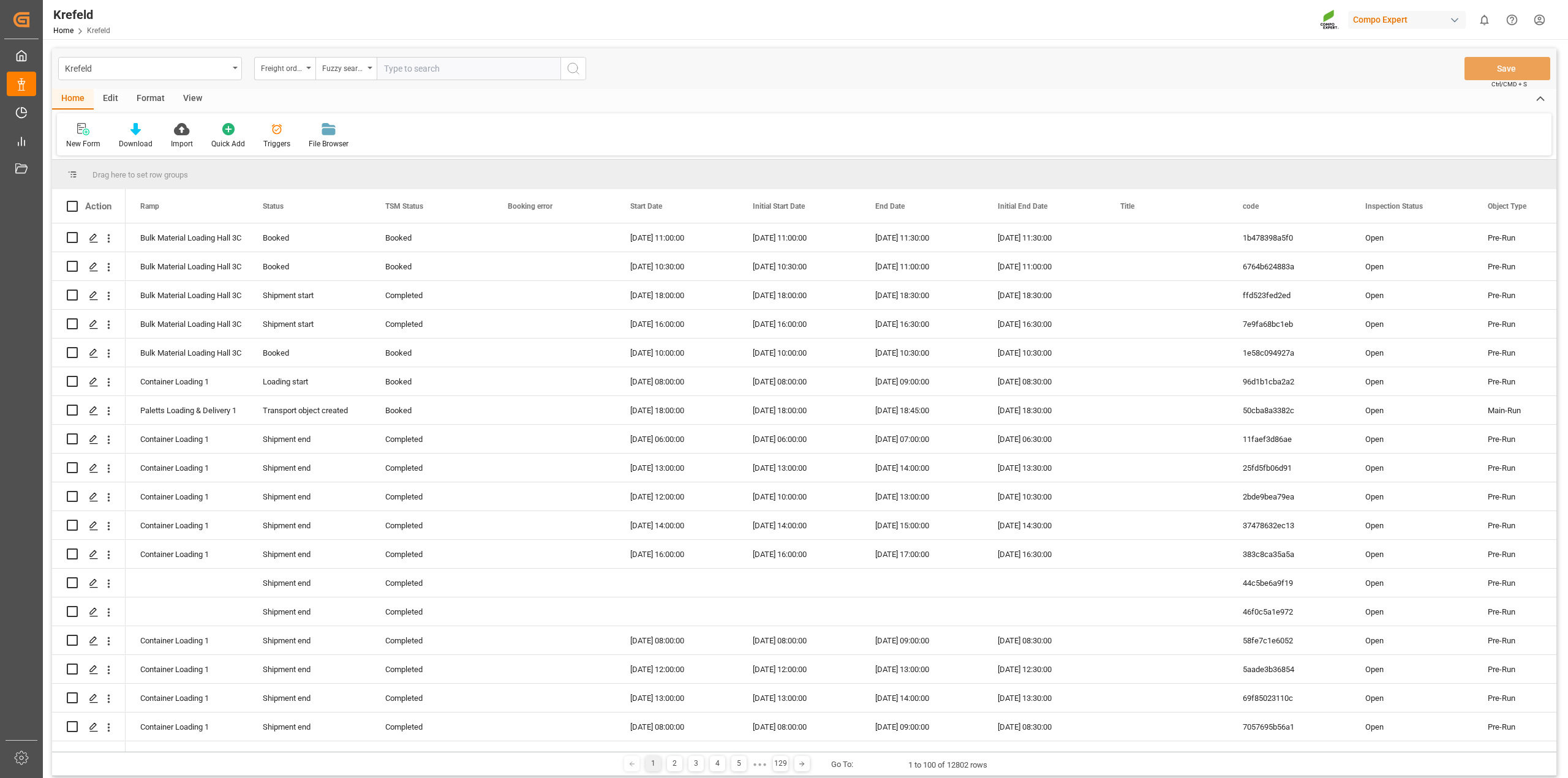
click at [421, 71] on input "text" at bounding box center [468, 68] width 184 height 23
paste input "6100001322"
type input "6100001322"
click at [576, 71] on icon "search button" at bounding box center [573, 68] width 15 height 15
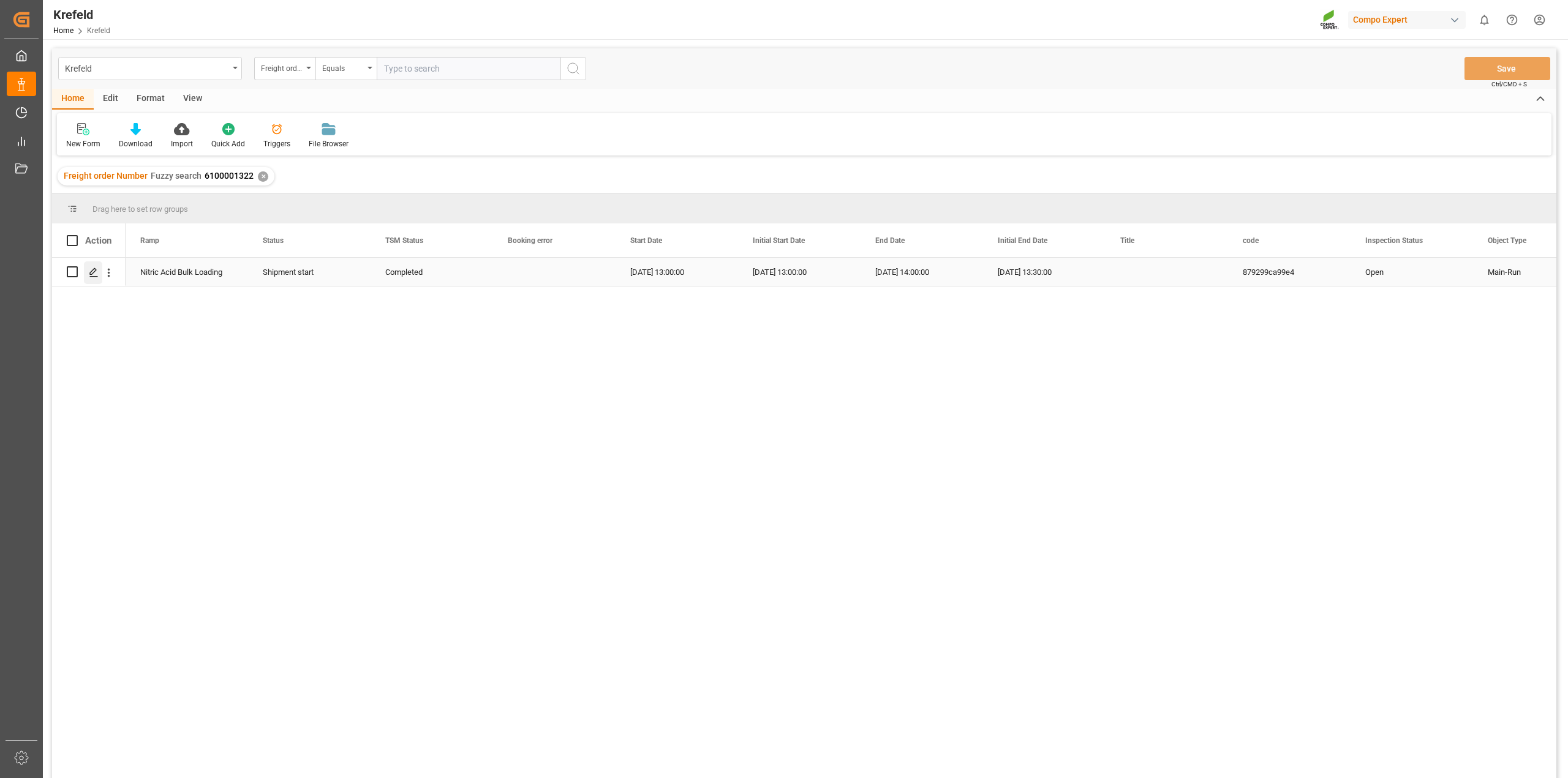
click at [98, 268] on icon "Press SPACE to select this row." at bounding box center [93, 272] width 10 height 10
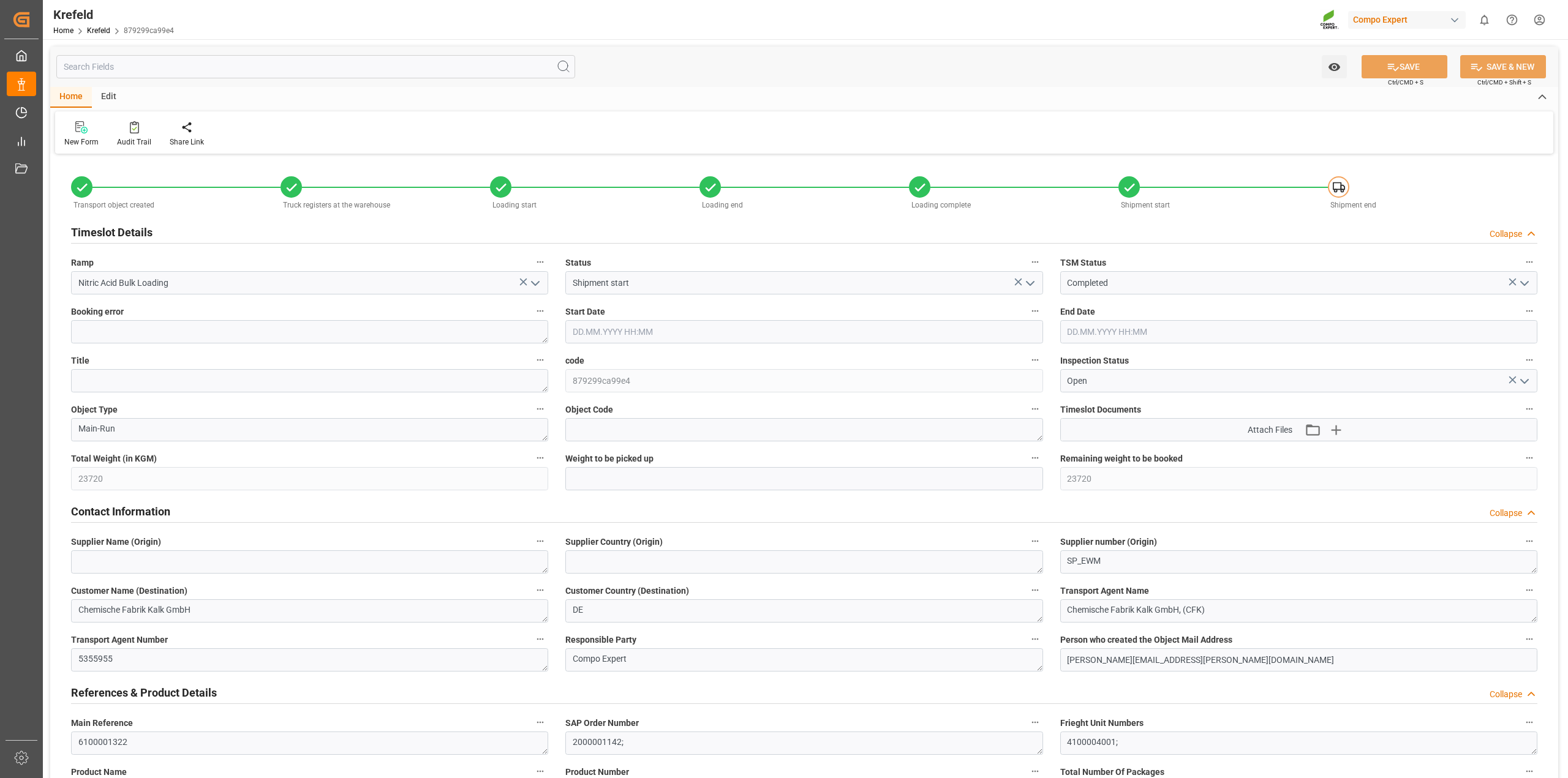
type input "29.08.2025 13:00"
type input "29.08.2025 14:00"
type input "20.08.2025 14:10"
type input "29.08.2025 12:59"
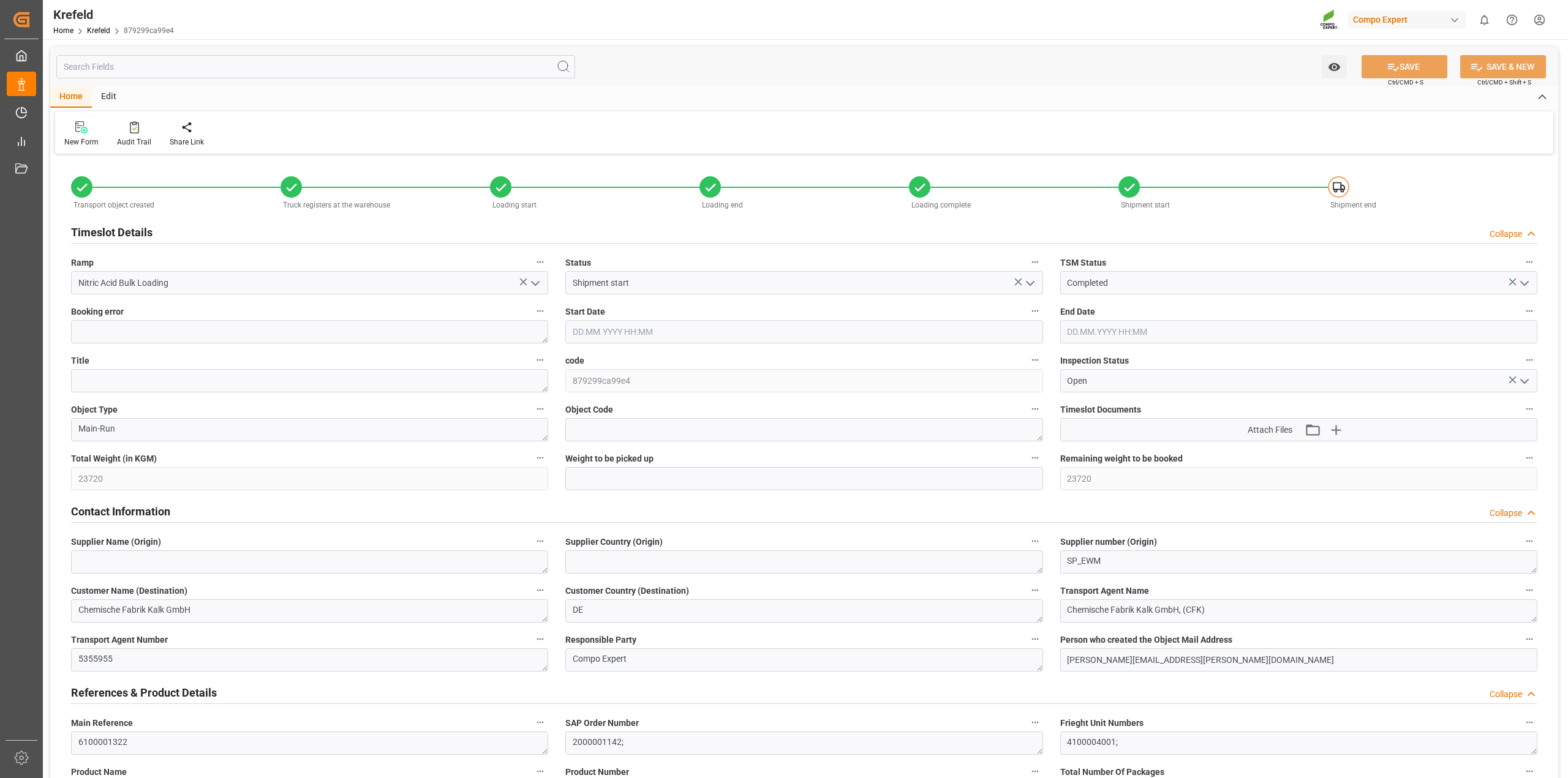
type input "29.08.2025 12:59"
type input "28.08.2025 10:12"
click at [97, 32] on link "Krefeld" at bounding box center [98, 30] width 23 height 9
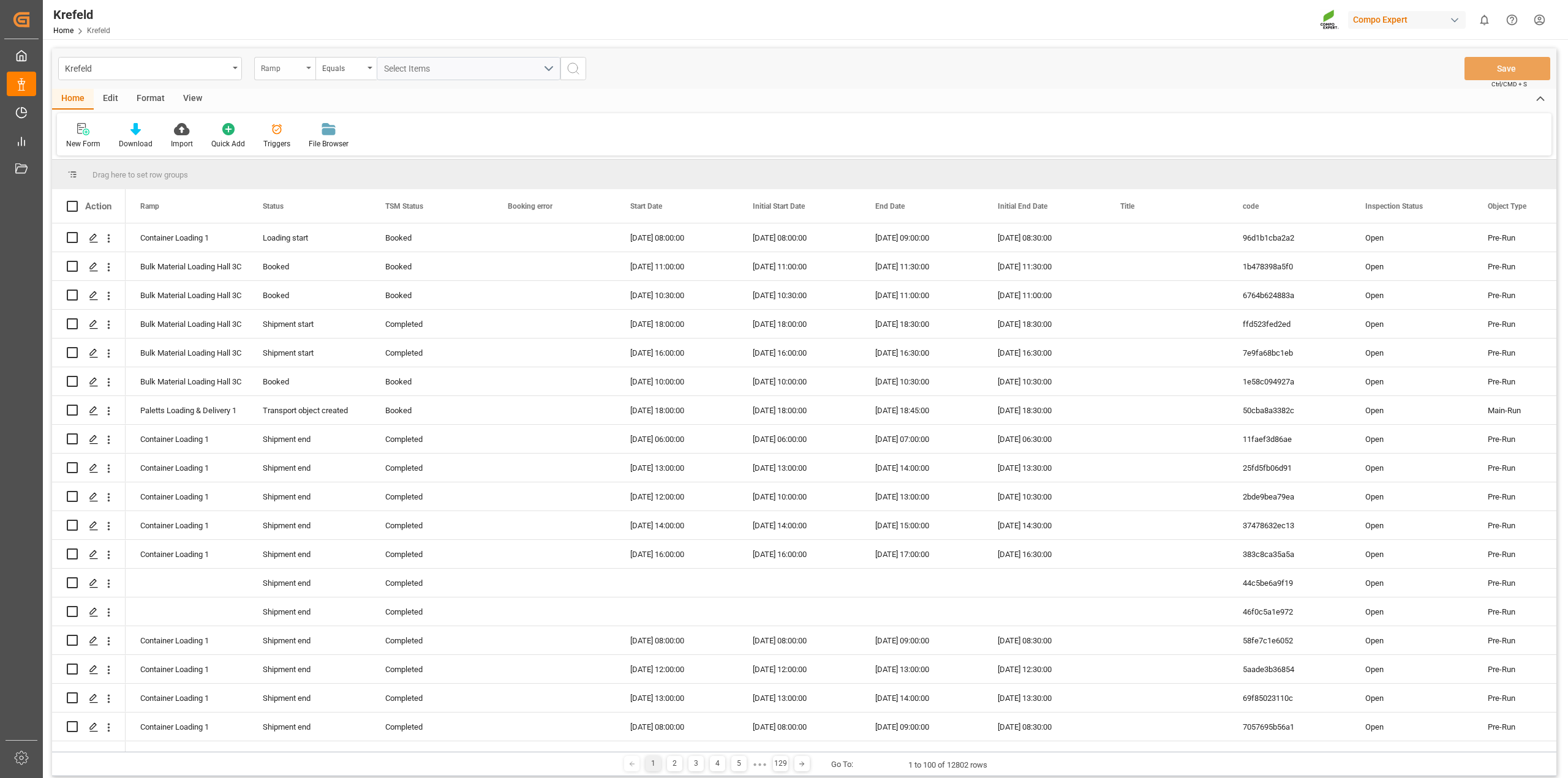
click at [310, 68] on icon "open menu" at bounding box center [309, 68] width 5 height 2
click at [306, 99] on input "text" at bounding box center [346, 97] width 173 height 19
type input "freigh"
click at [317, 123] on div "Freight order Number" at bounding box center [346, 125] width 182 height 26
type input "6100001430"
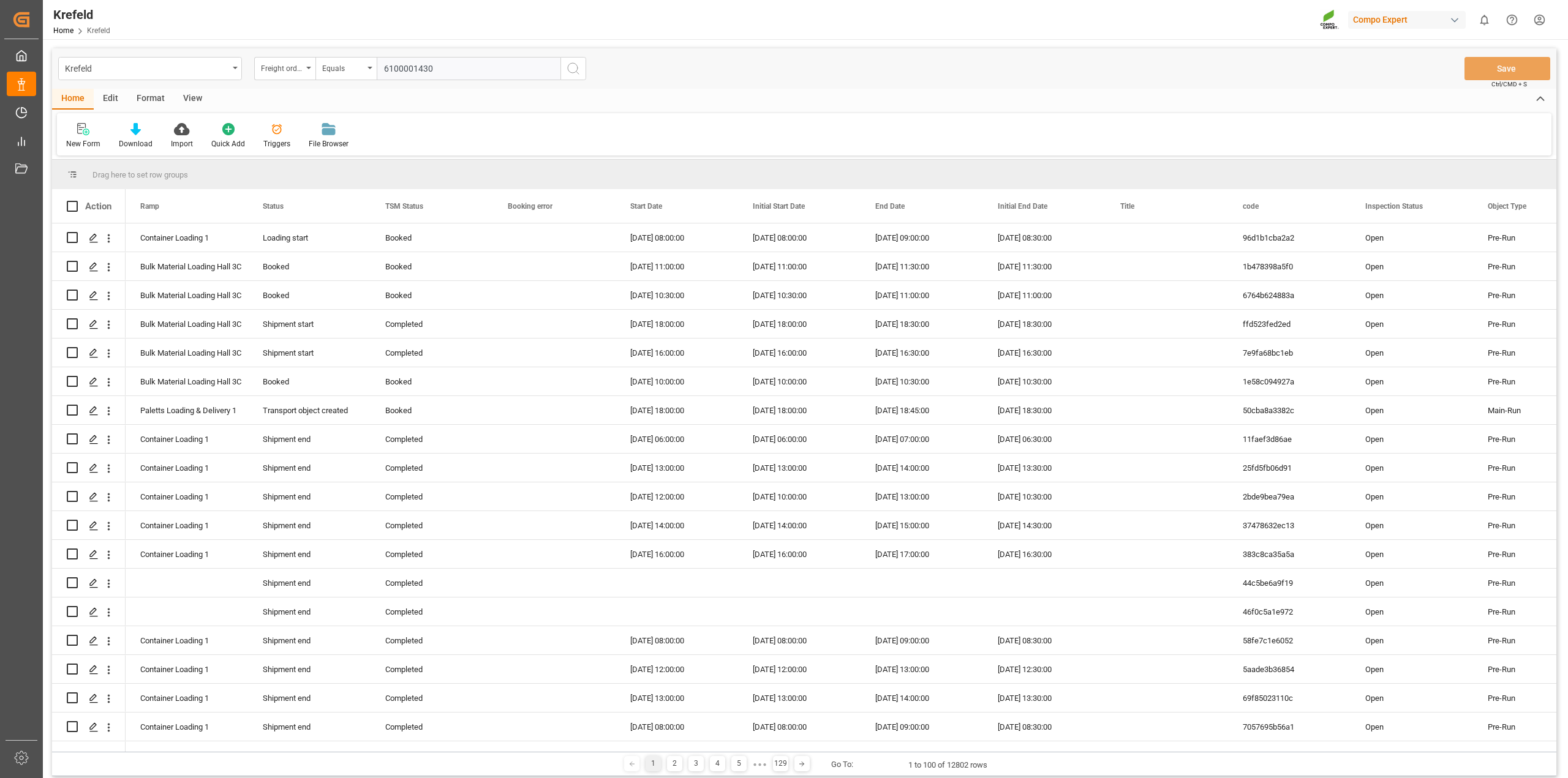
click at [573, 71] on icon "search button" at bounding box center [573, 68] width 15 height 15
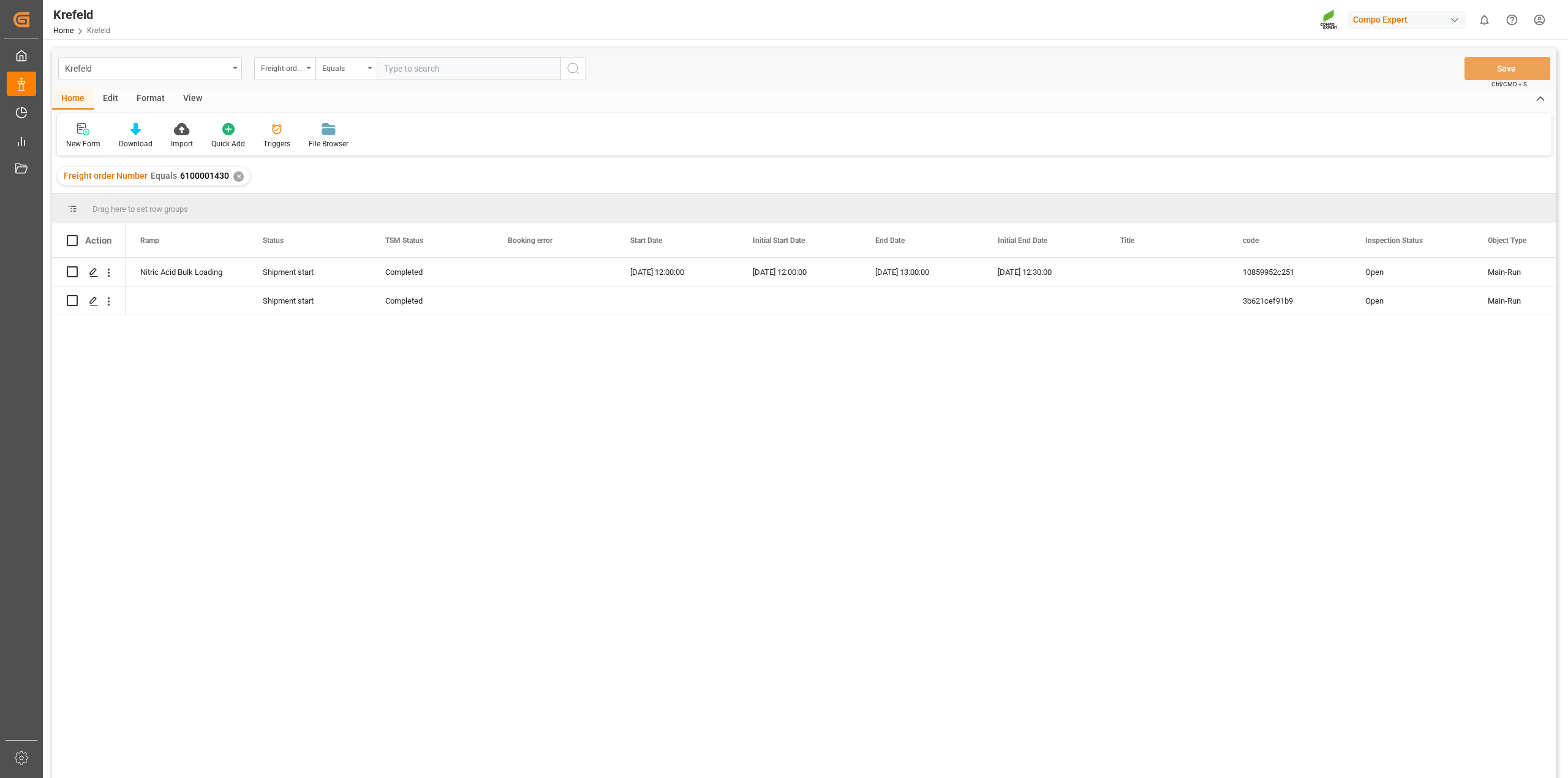
click at [234, 179] on div "✕" at bounding box center [239, 177] width 10 height 10
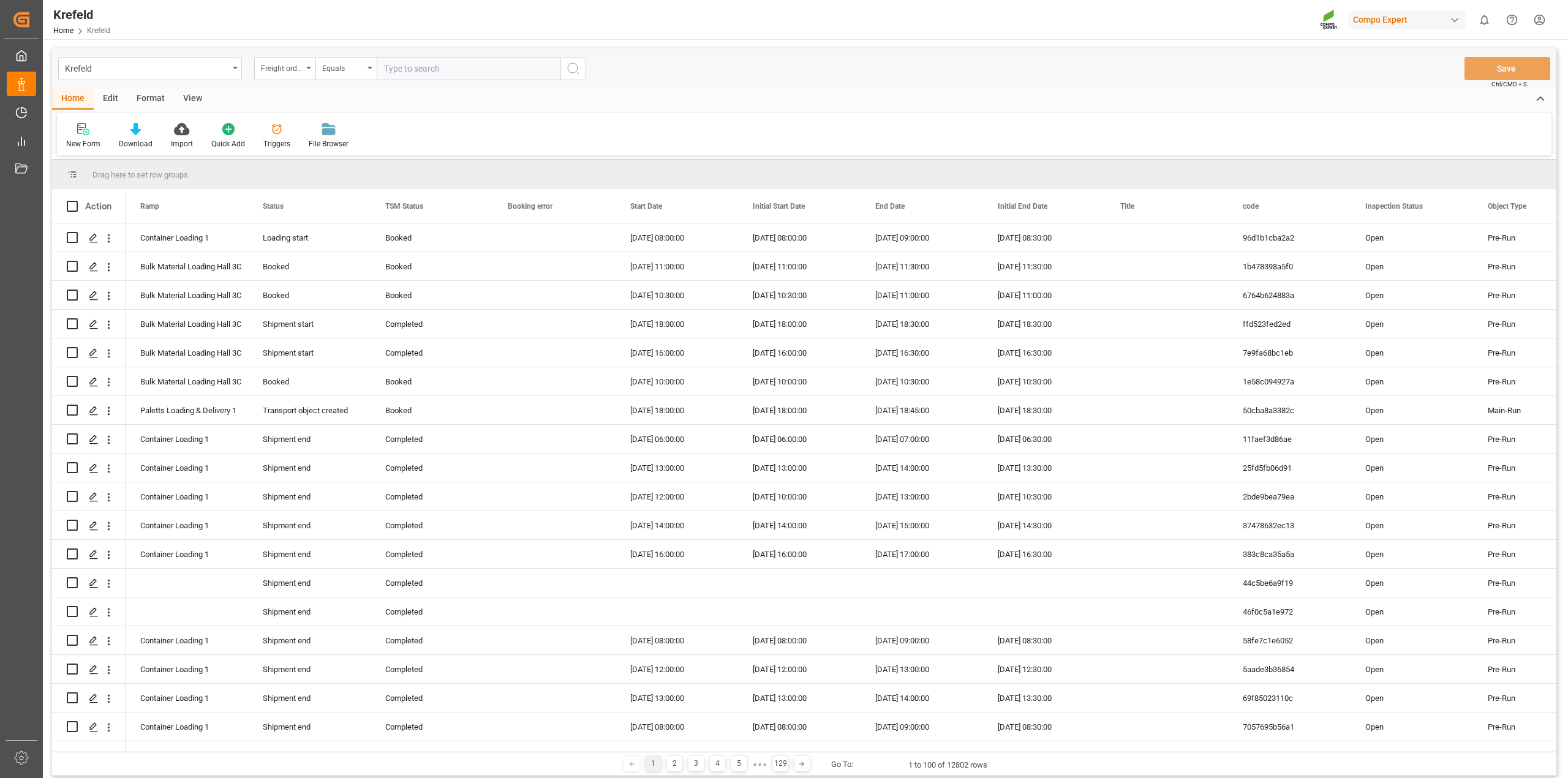
click at [420, 74] on input "text" at bounding box center [468, 68] width 184 height 23
paste input "6100001388"
type input "6100001388"
click at [567, 68] on icon "search button" at bounding box center [573, 68] width 15 height 15
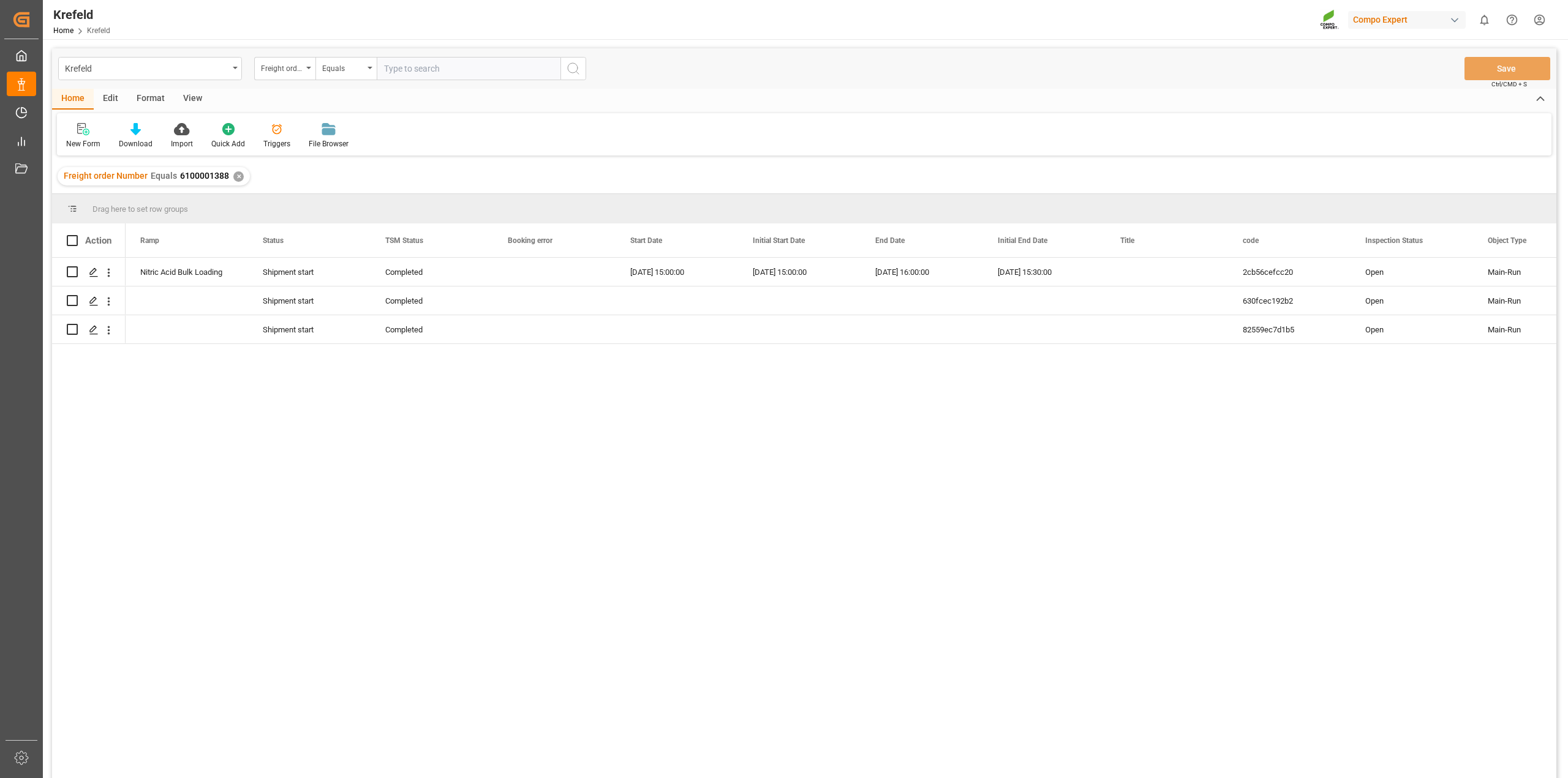
click at [239, 179] on div "✕" at bounding box center [239, 177] width 10 height 10
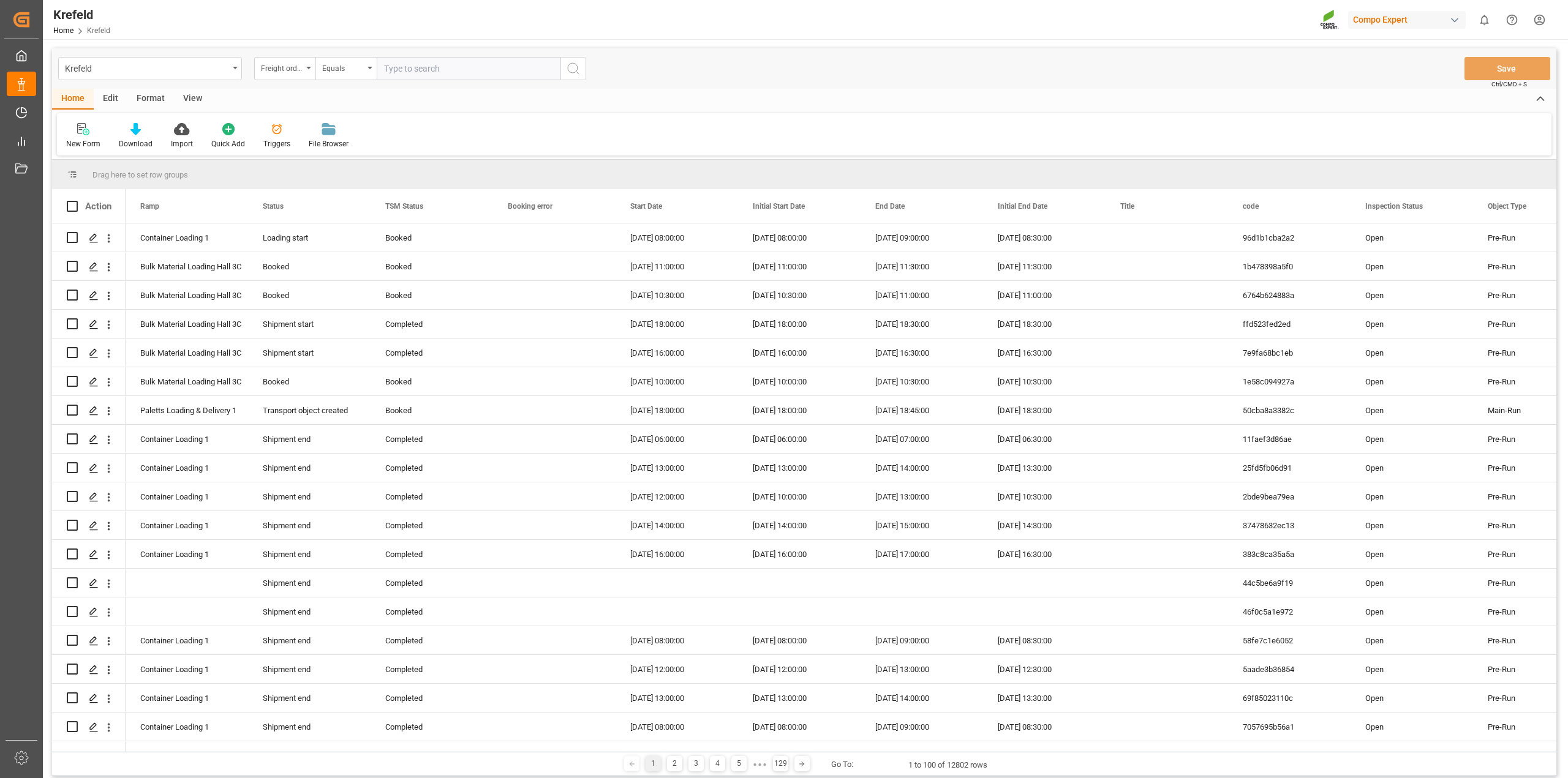
click at [408, 68] on input "text" at bounding box center [468, 68] width 184 height 23
paste input "6100001350"
type input "6100001350"
click at [577, 71] on icon "search button" at bounding box center [573, 68] width 15 height 15
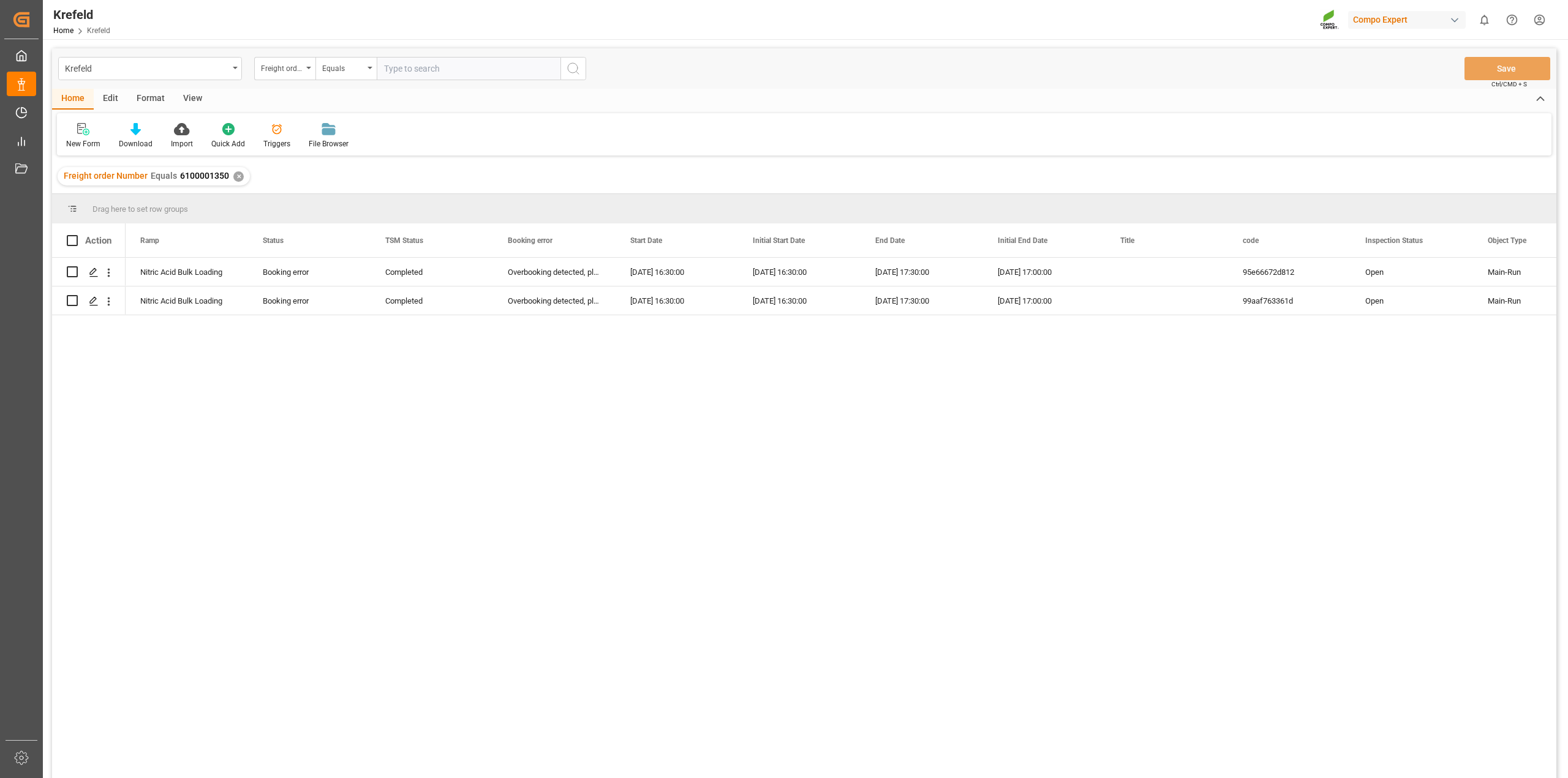
click at [236, 172] on div "✕" at bounding box center [239, 177] width 10 height 10
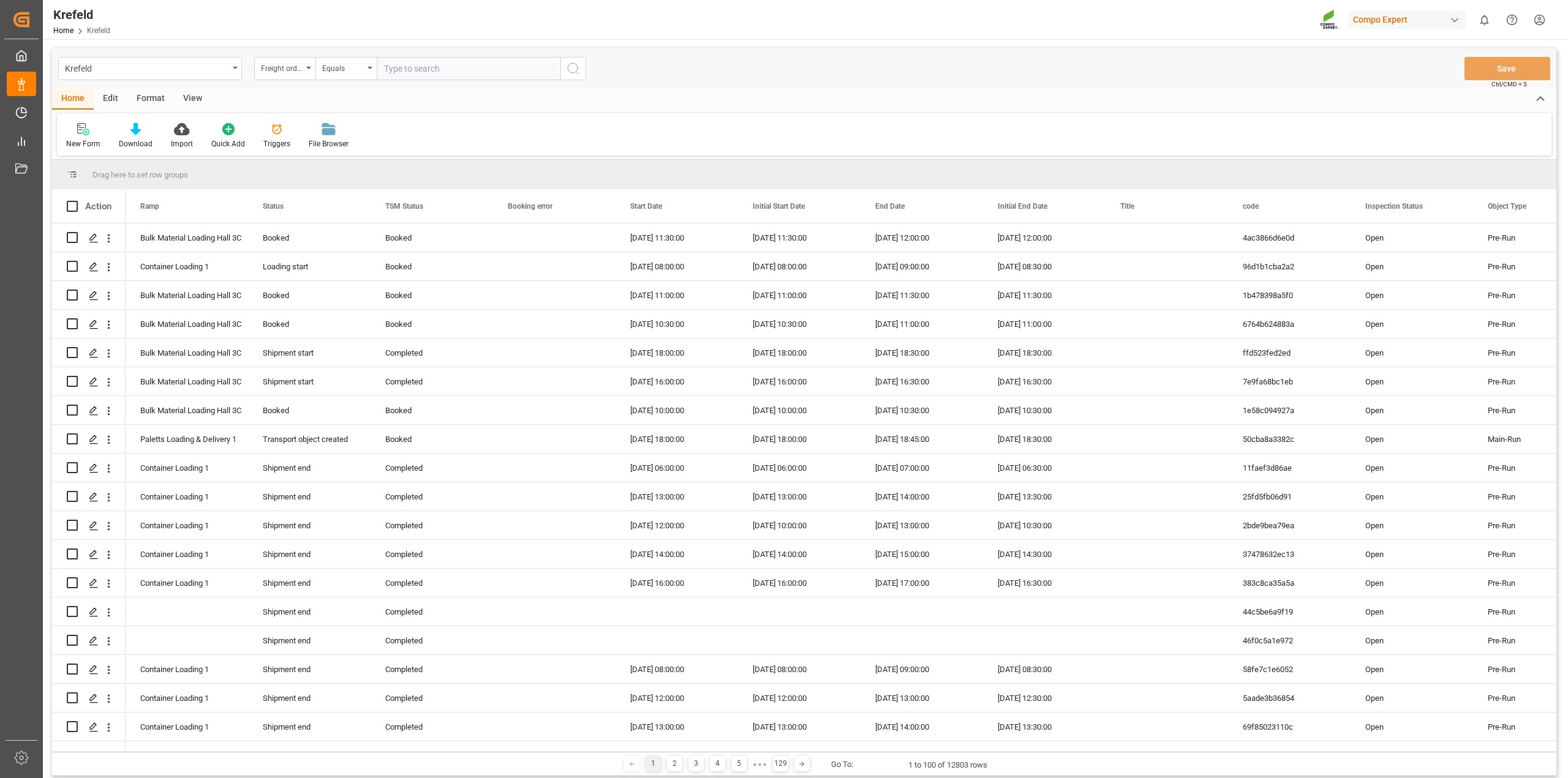
click at [414, 69] on input "text" at bounding box center [468, 68] width 184 height 23
paste input "6100001389"
type input "6100001389"
click at [571, 69] on icon "search button" at bounding box center [573, 68] width 15 height 15
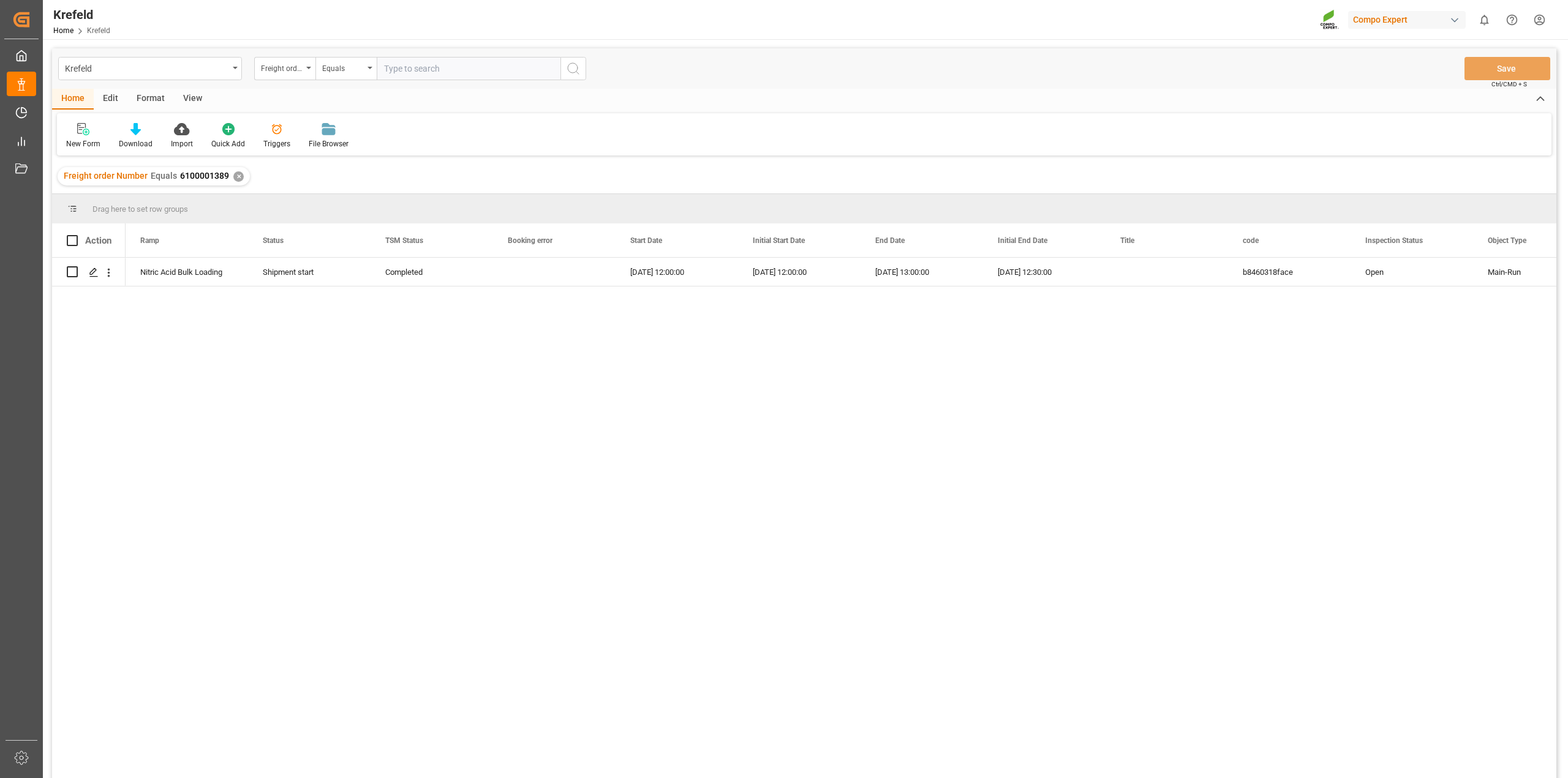
click at [236, 173] on div "✕" at bounding box center [239, 177] width 10 height 10
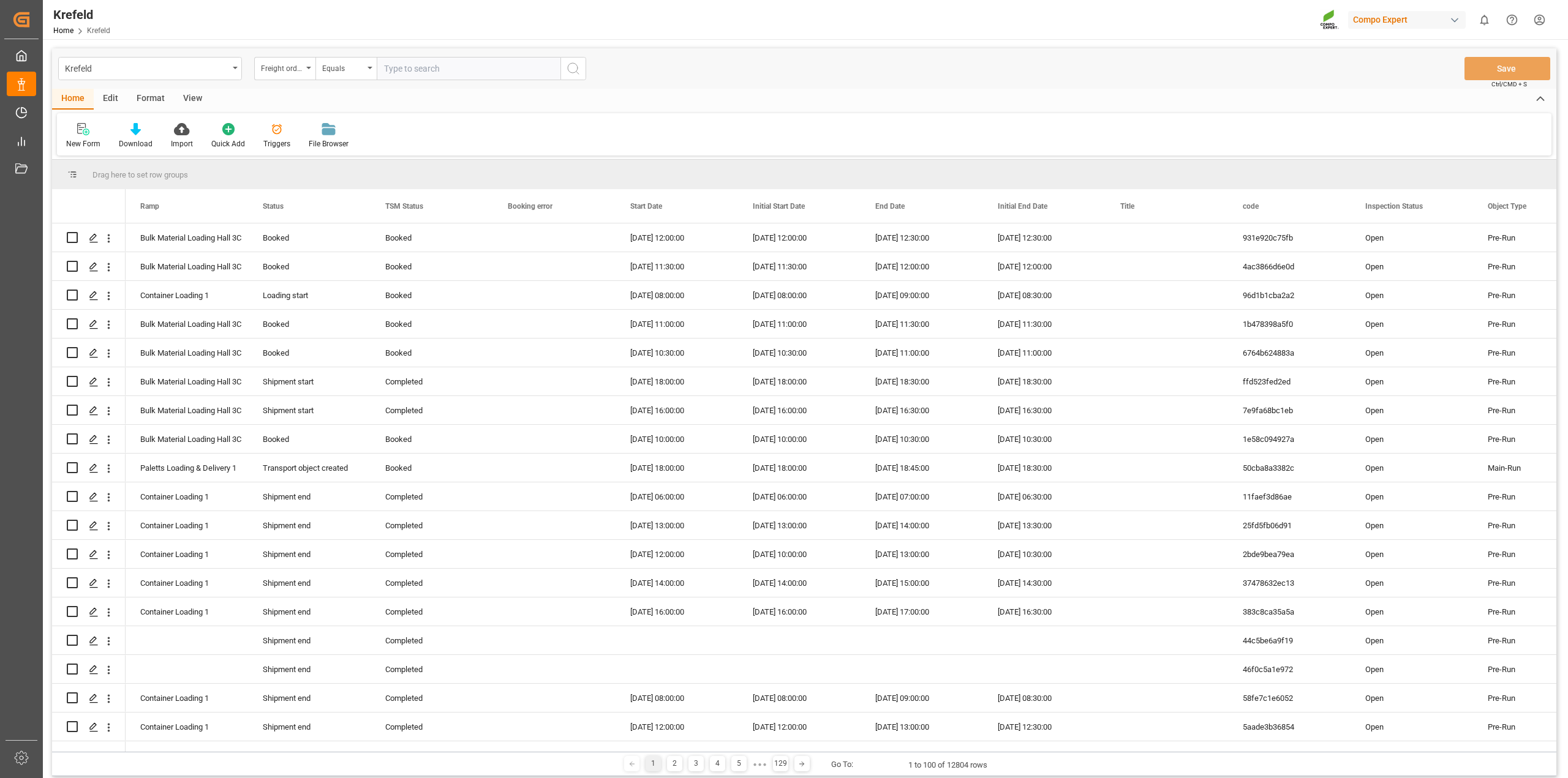
click at [414, 68] on input "text" at bounding box center [468, 68] width 184 height 23
paste input "6100001349"
type input "6100001349"
click at [574, 68] on icon "search button" at bounding box center [573, 68] width 15 height 15
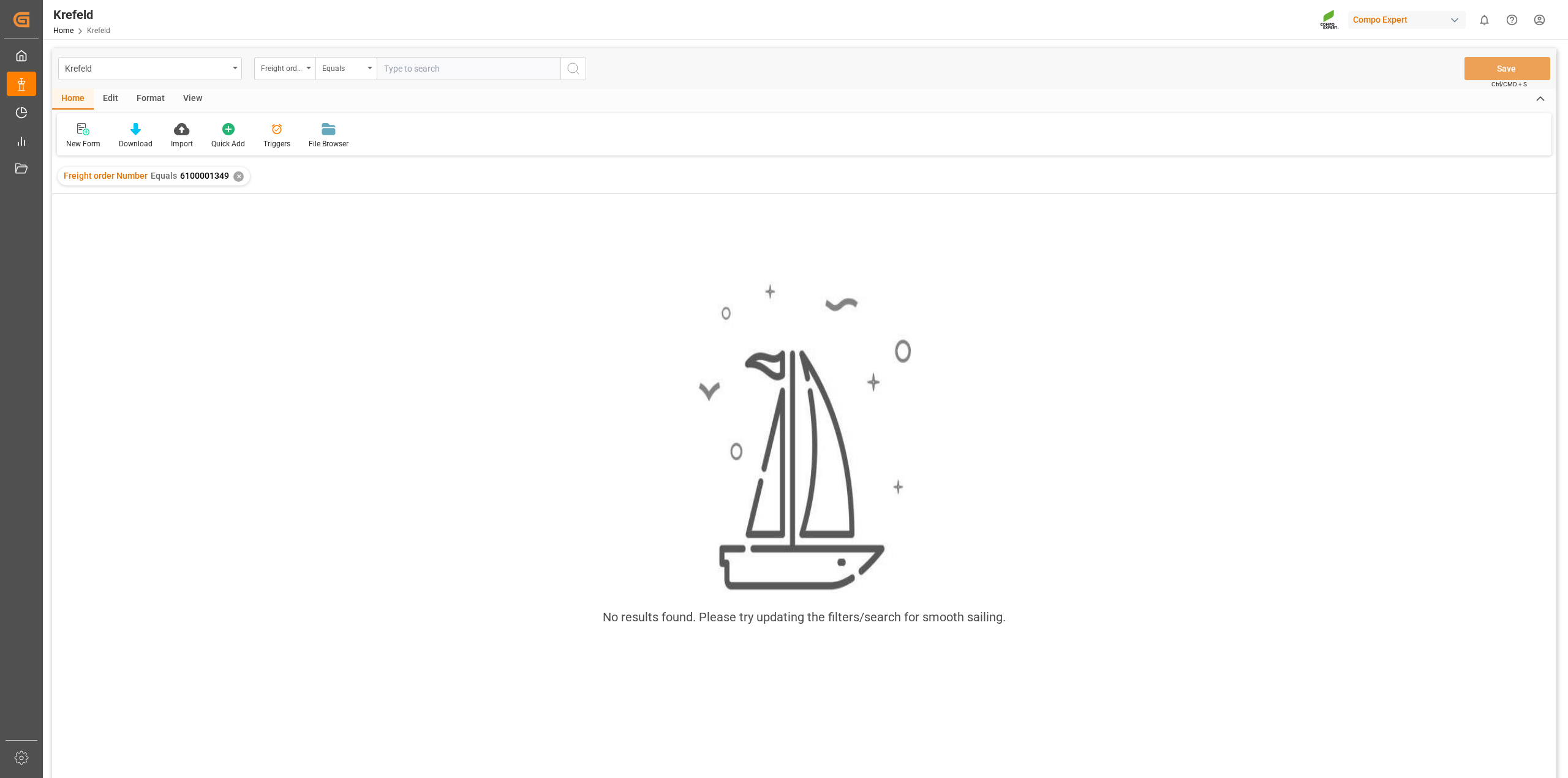
click at [240, 178] on div "✕" at bounding box center [239, 177] width 10 height 10
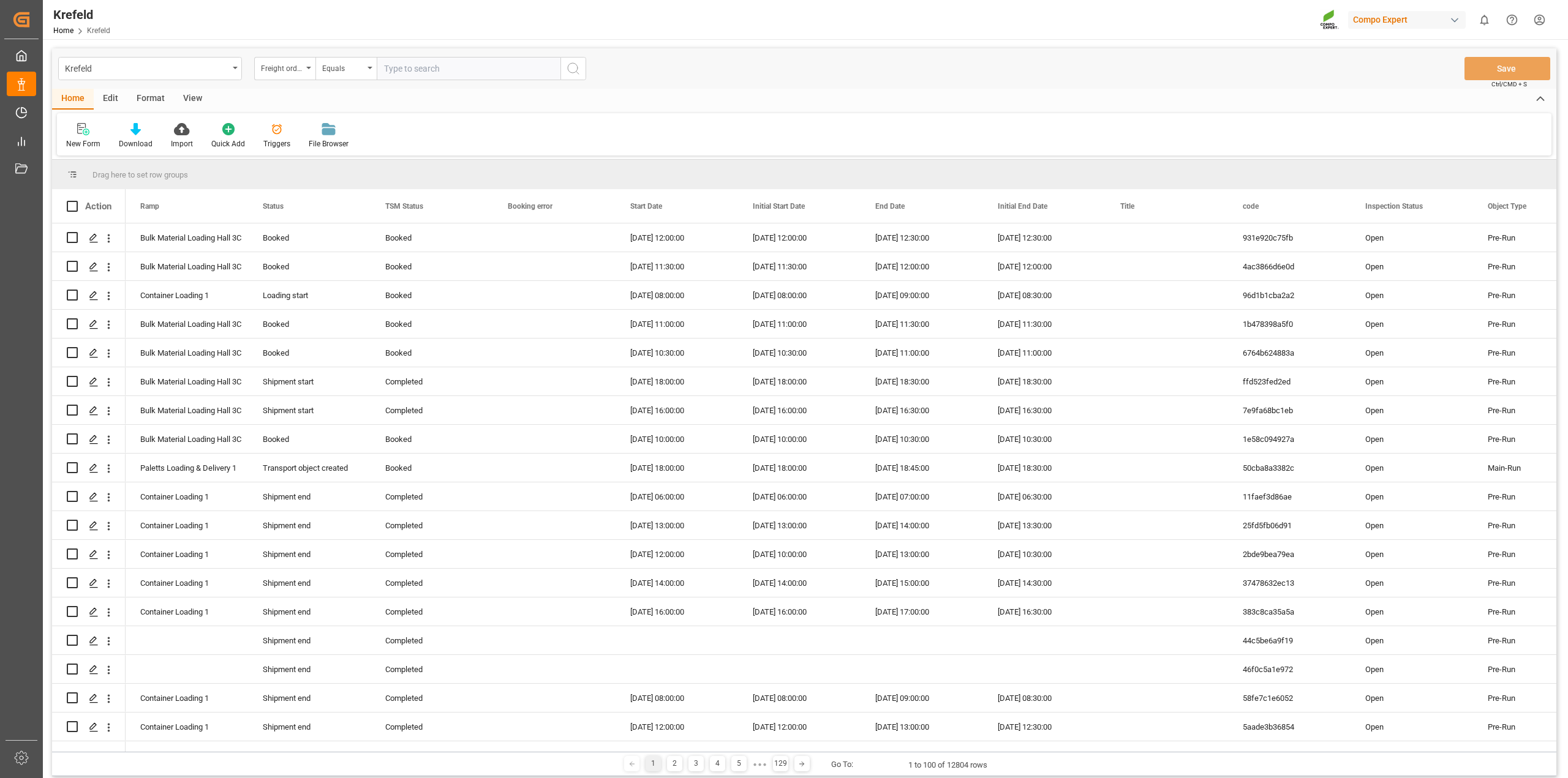
click at [414, 68] on input "text" at bounding box center [468, 68] width 184 height 23
paste input "6100001349"
type input "6100001349"
click at [308, 65] on div "Freight order Number" at bounding box center [285, 68] width 61 height 23
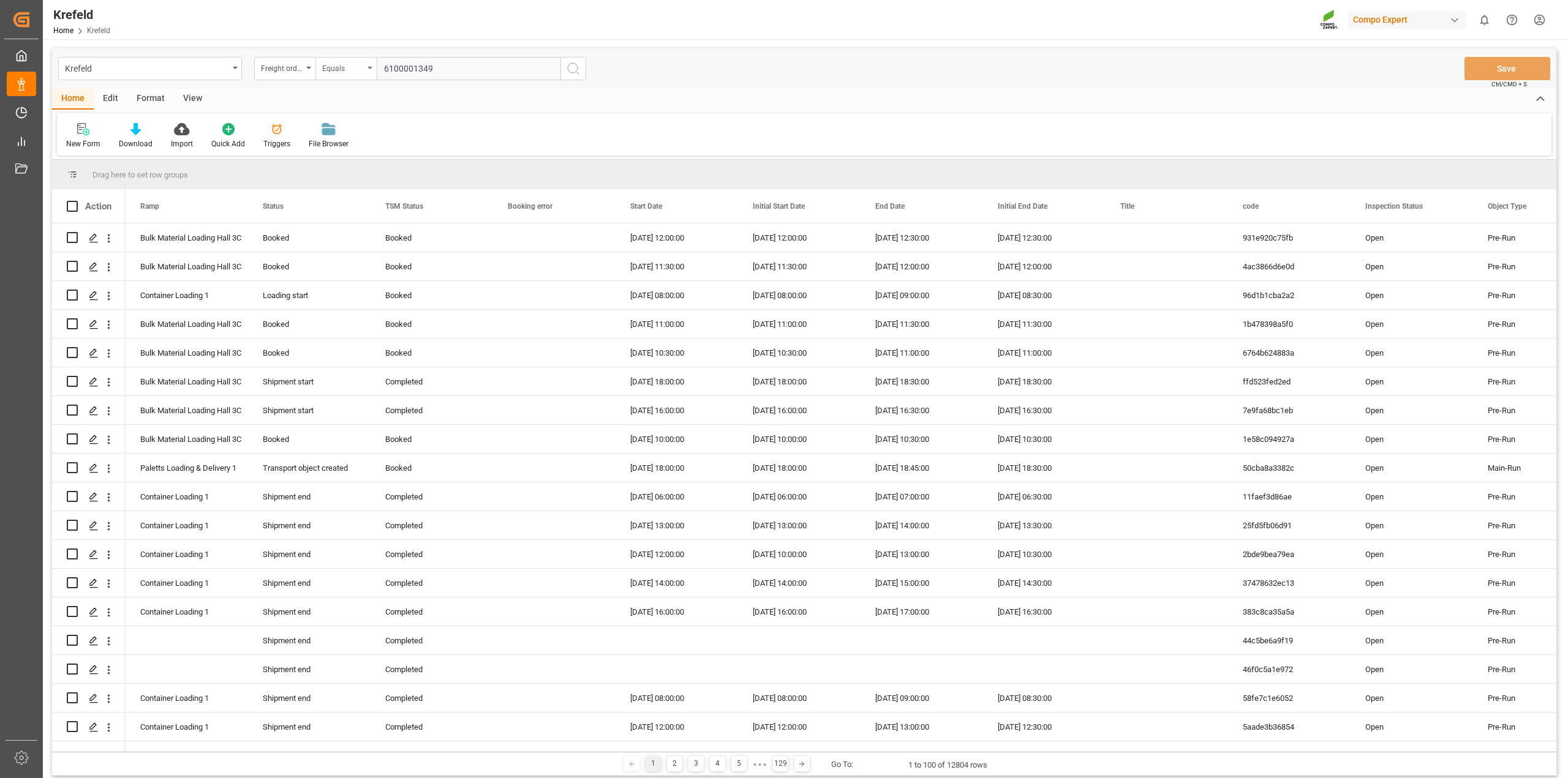
click at [370, 65] on div "Equals" at bounding box center [346, 68] width 61 height 23
click at [372, 157] on div "Fuzzy search" at bounding box center [407, 150] width 182 height 26
paste input "6100001349"
type input "6100001349"
click at [574, 72] on icon "search button" at bounding box center [573, 68] width 15 height 15
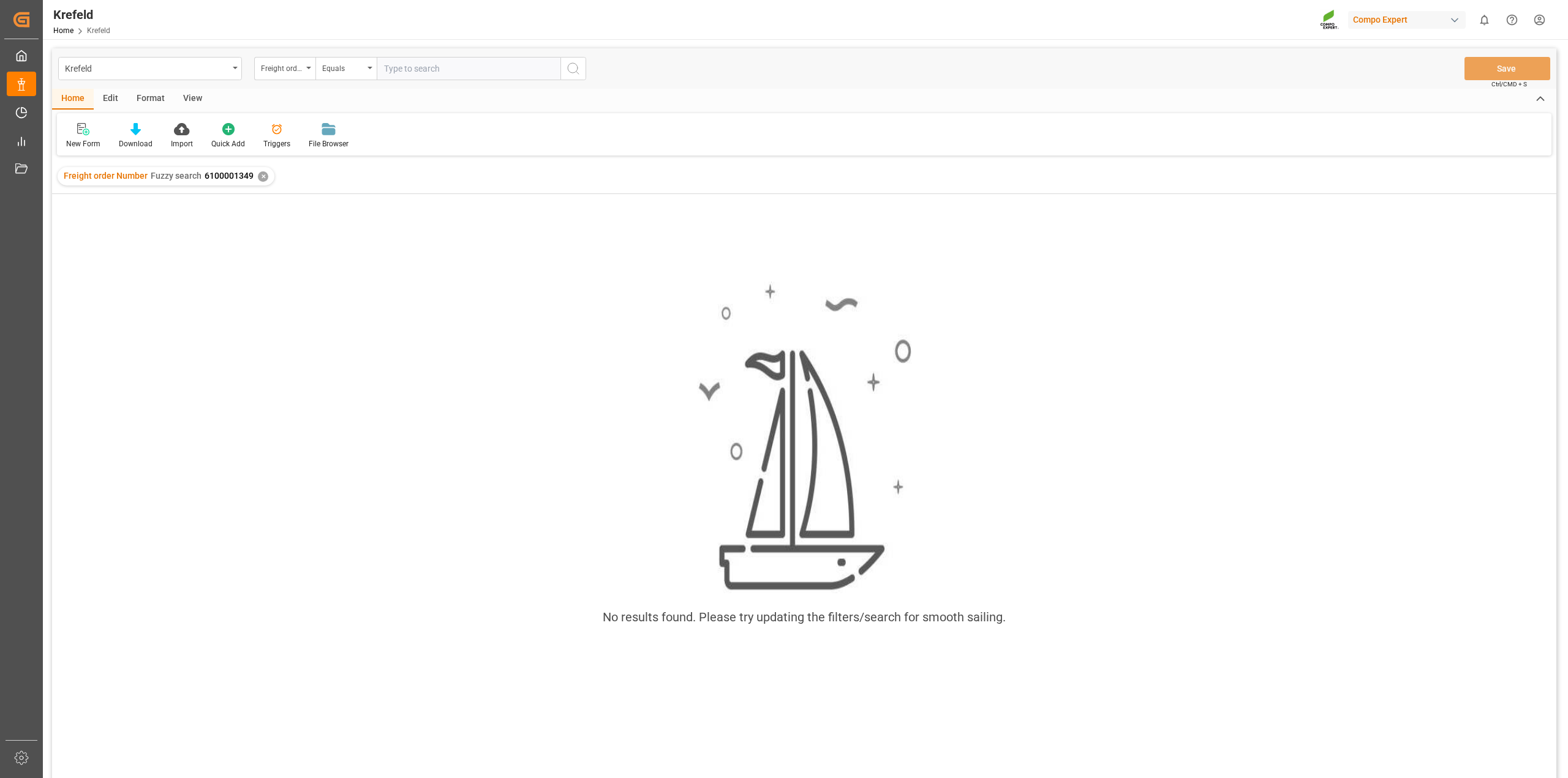
click at [264, 175] on div "✕" at bounding box center [263, 177] width 10 height 10
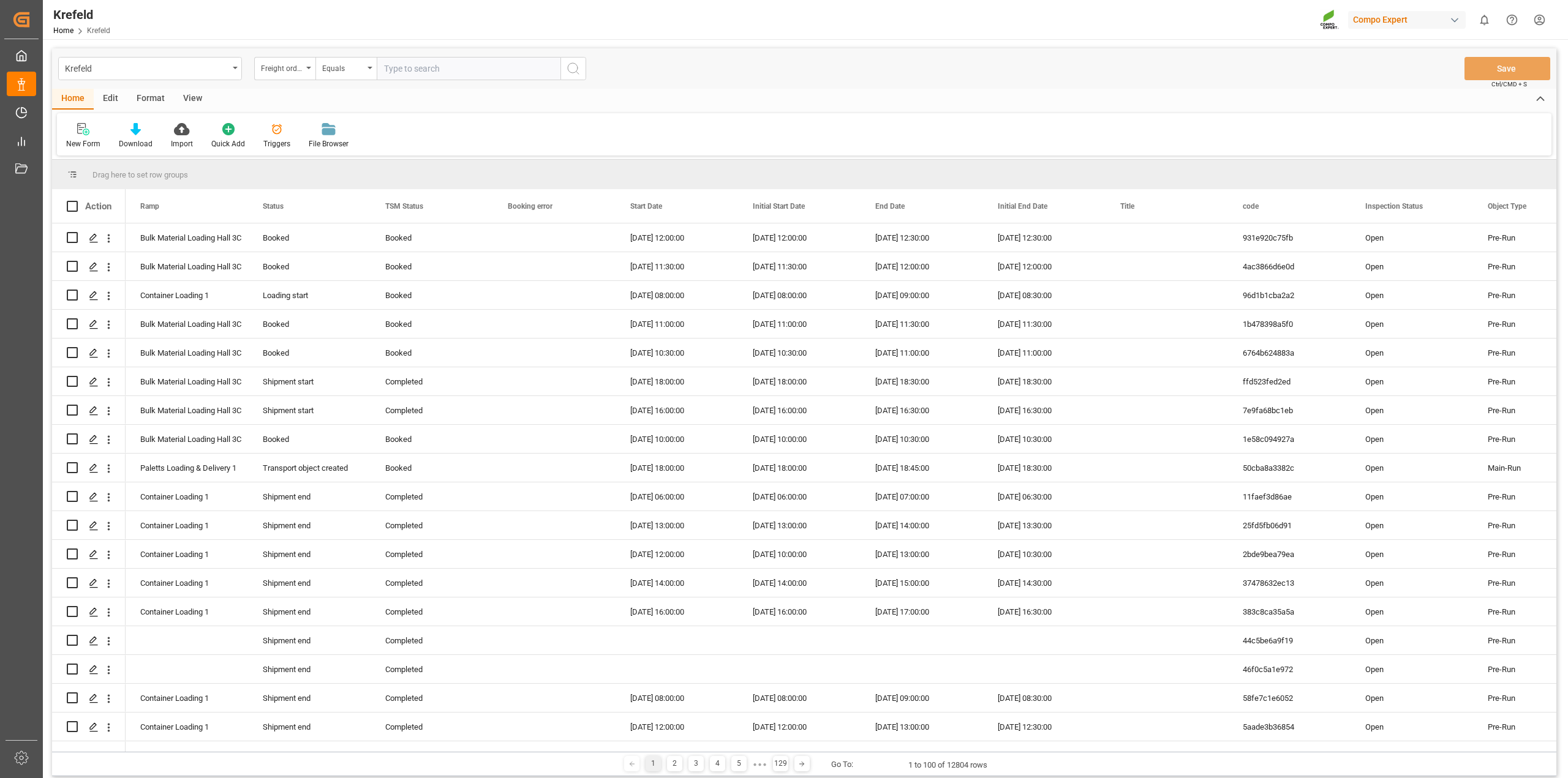
click at [423, 71] on input "text" at bounding box center [468, 68] width 184 height 23
paste input "6100000869"
type input "6100000869"
click at [570, 68] on icon "search button" at bounding box center [573, 68] width 15 height 15
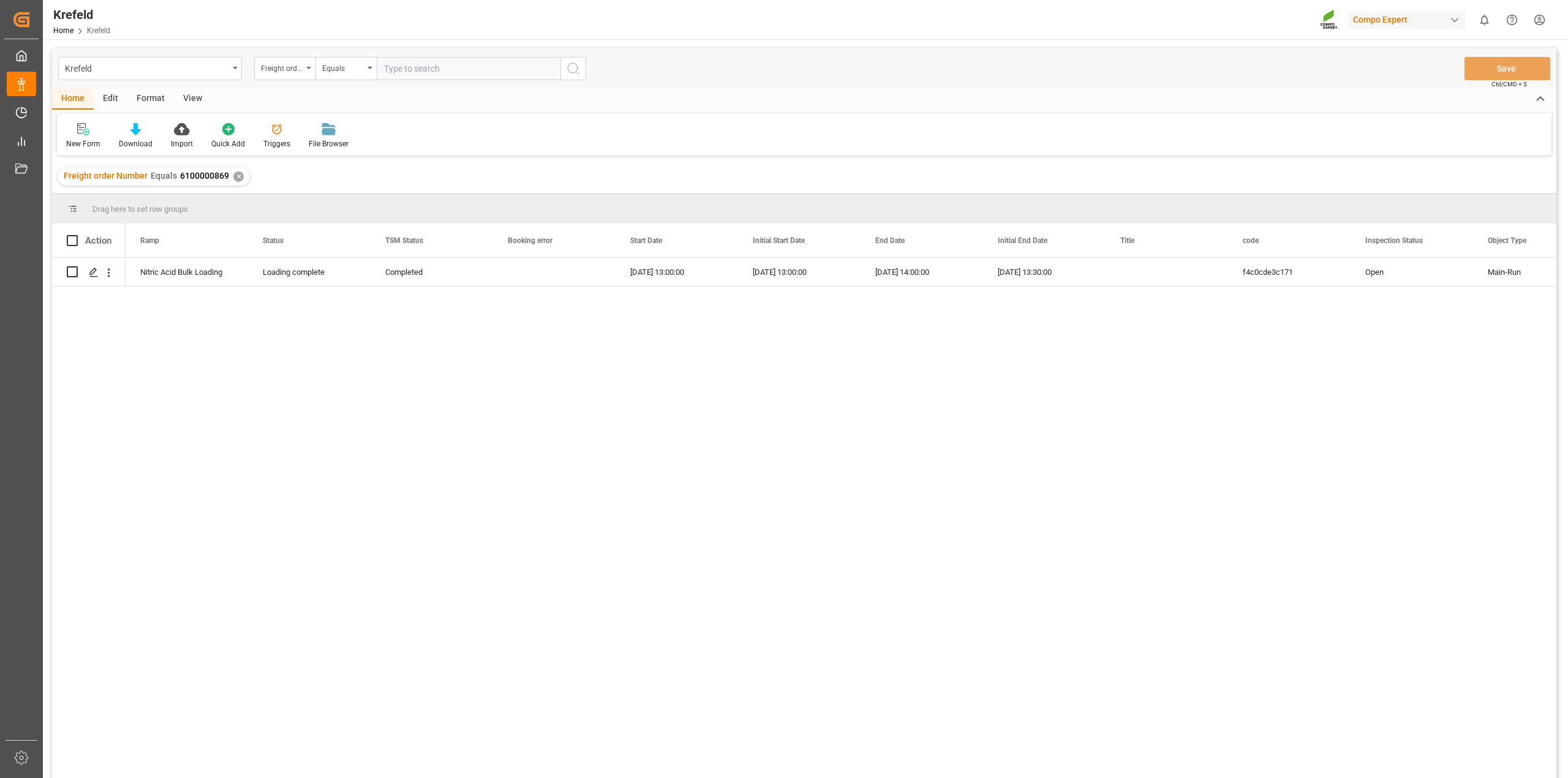
drag, startPoint x: 237, startPoint y: 172, endPoint x: 245, endPoint y: 175, distance: 8.5
click at [237, 172] on div "✕" at bounding box center [239, 177] width 10 height 10
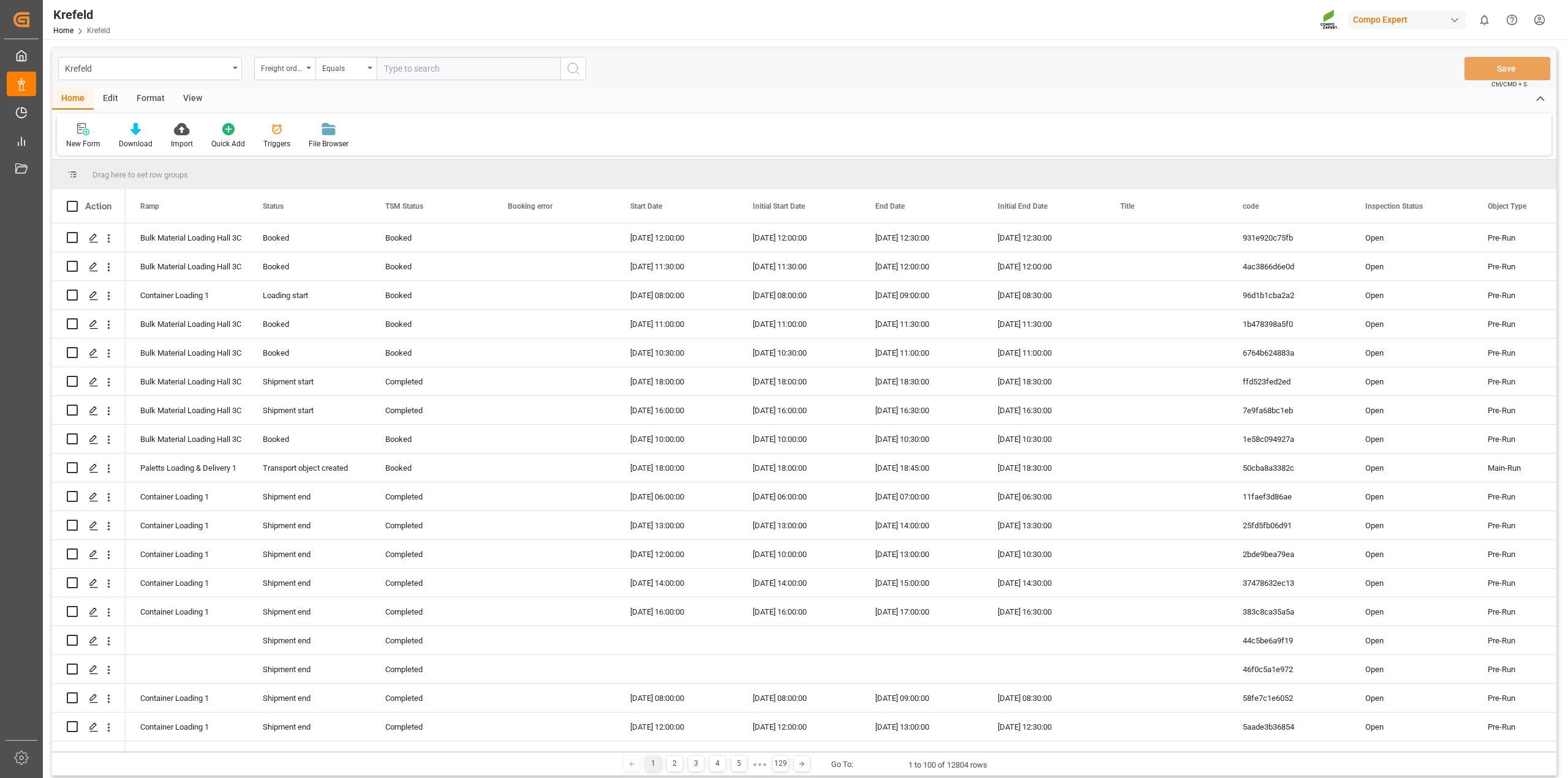
click at [442, 71] on input "text" at bounding box center [468, 68] width 184 height 23
paste input "6100001197"
type input "6100001197"
click at [571, 68] on icon "search button" at bounding box center [573, 68] width 15 height 15
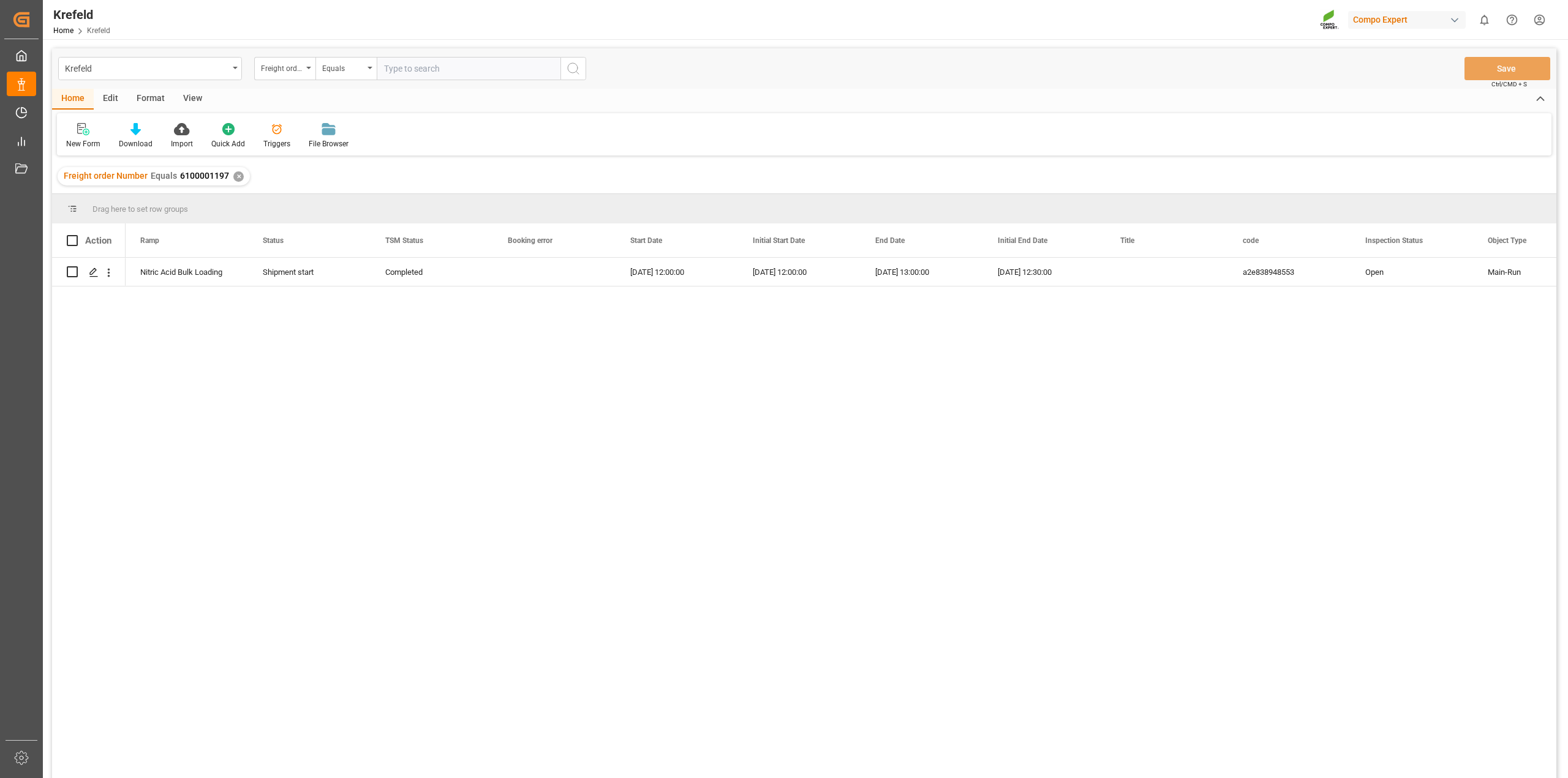
click at [237, 175] on div "✕" at bounding box center [239, 177] width 10 height 10
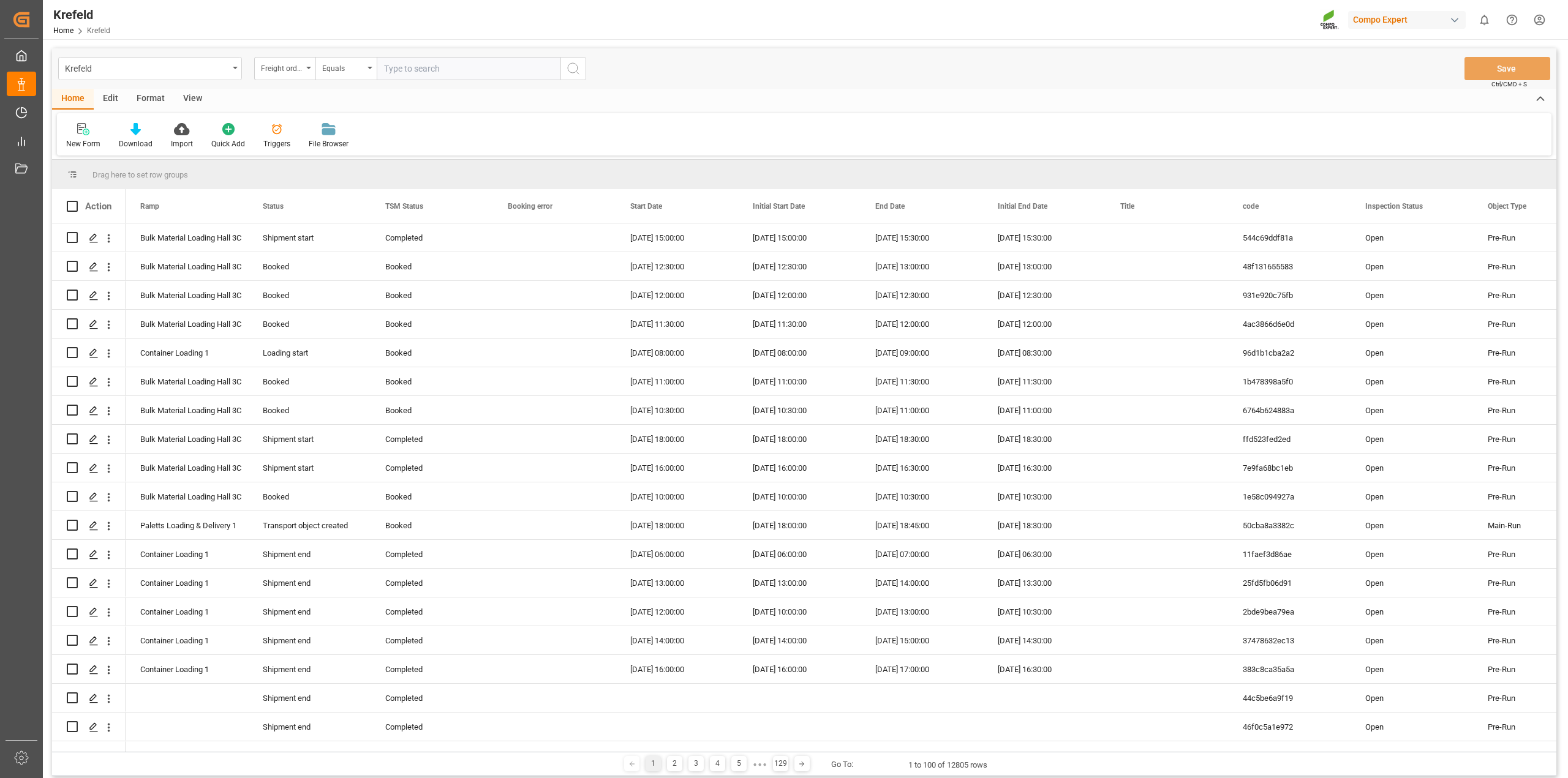
click at [420, 71] on input "text" at bounding box center [468, 68] width 184 height 23
paste input "6100001240"
type input "6100001240"
click at [573, 68] on icon "search button" at bounding box center [573, 68] width 15 height 15
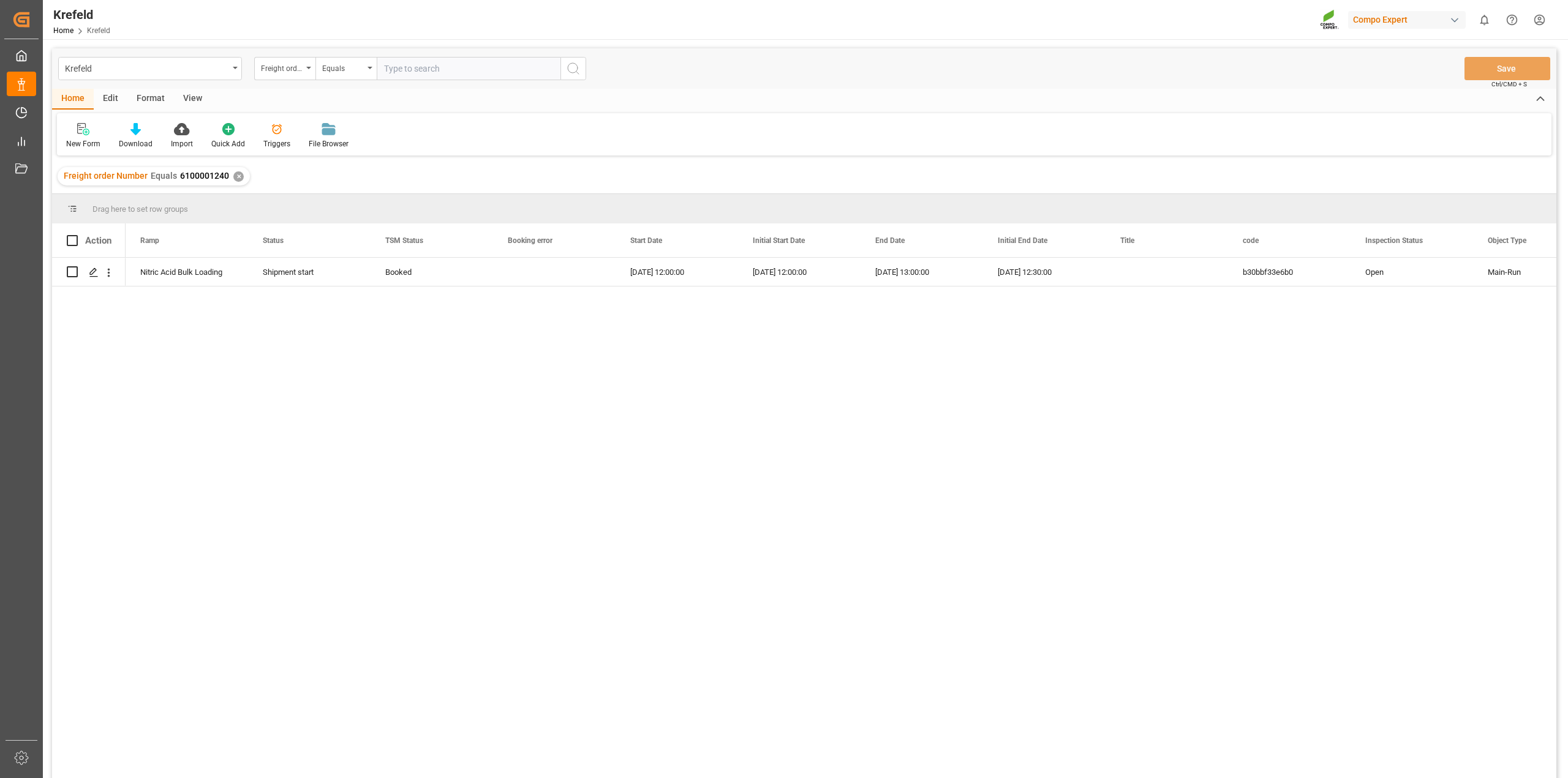
drag, startPoint x: 237, startPoint y: 179, endPoint x: 276, endPoint y: 166, distance: 41.1
click at [237, 179] on div "✕" at bounding box center [239, 177] width 10 height 10
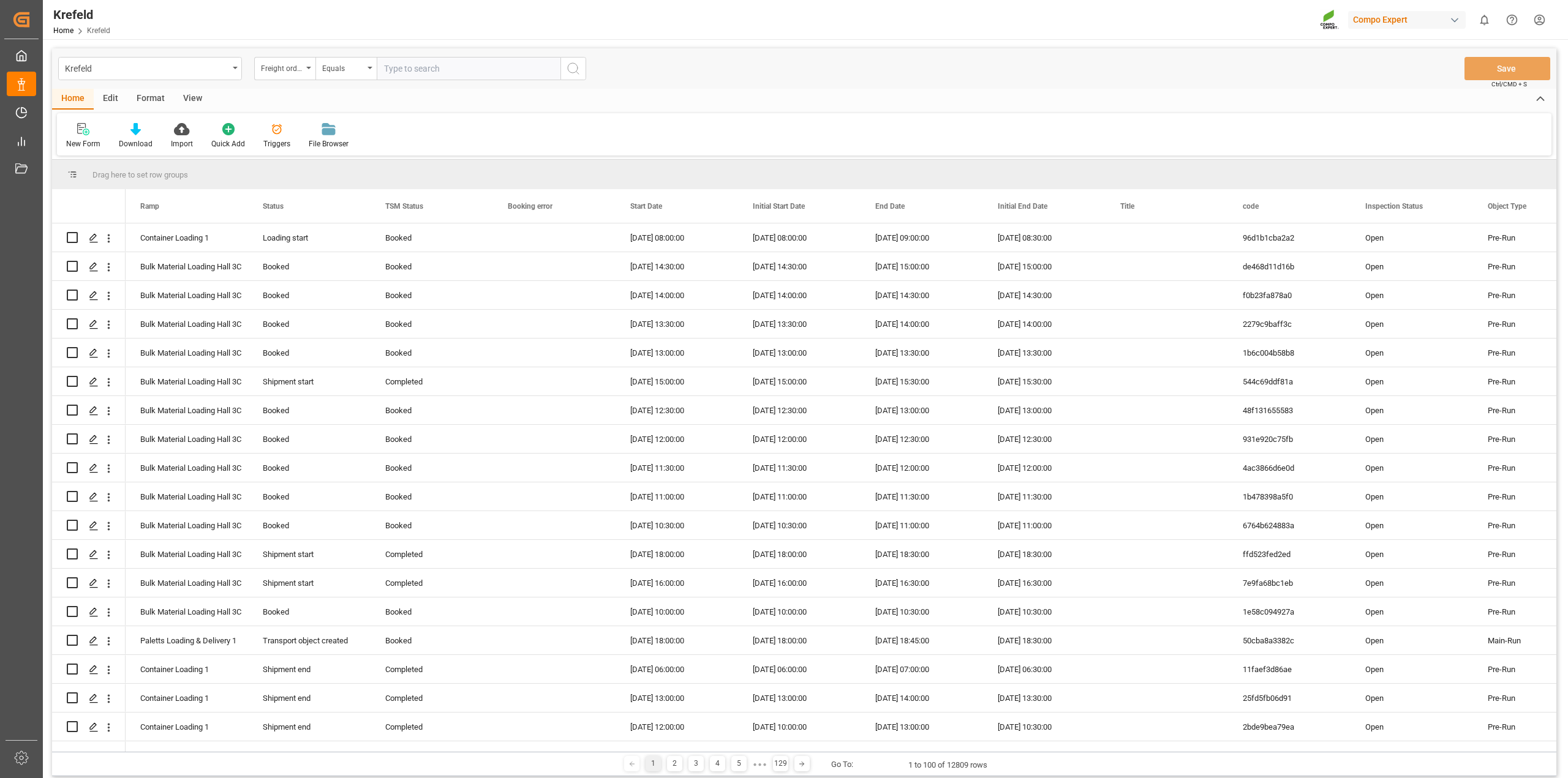
click at [436, 68] on input "text" at bounding box center [468, 68] width 184 height 23
paste input "6100001465"
type input "6100001465"
click at [573, 71] on icon "search button" at bounding box center [573, 68] width 15 height 15
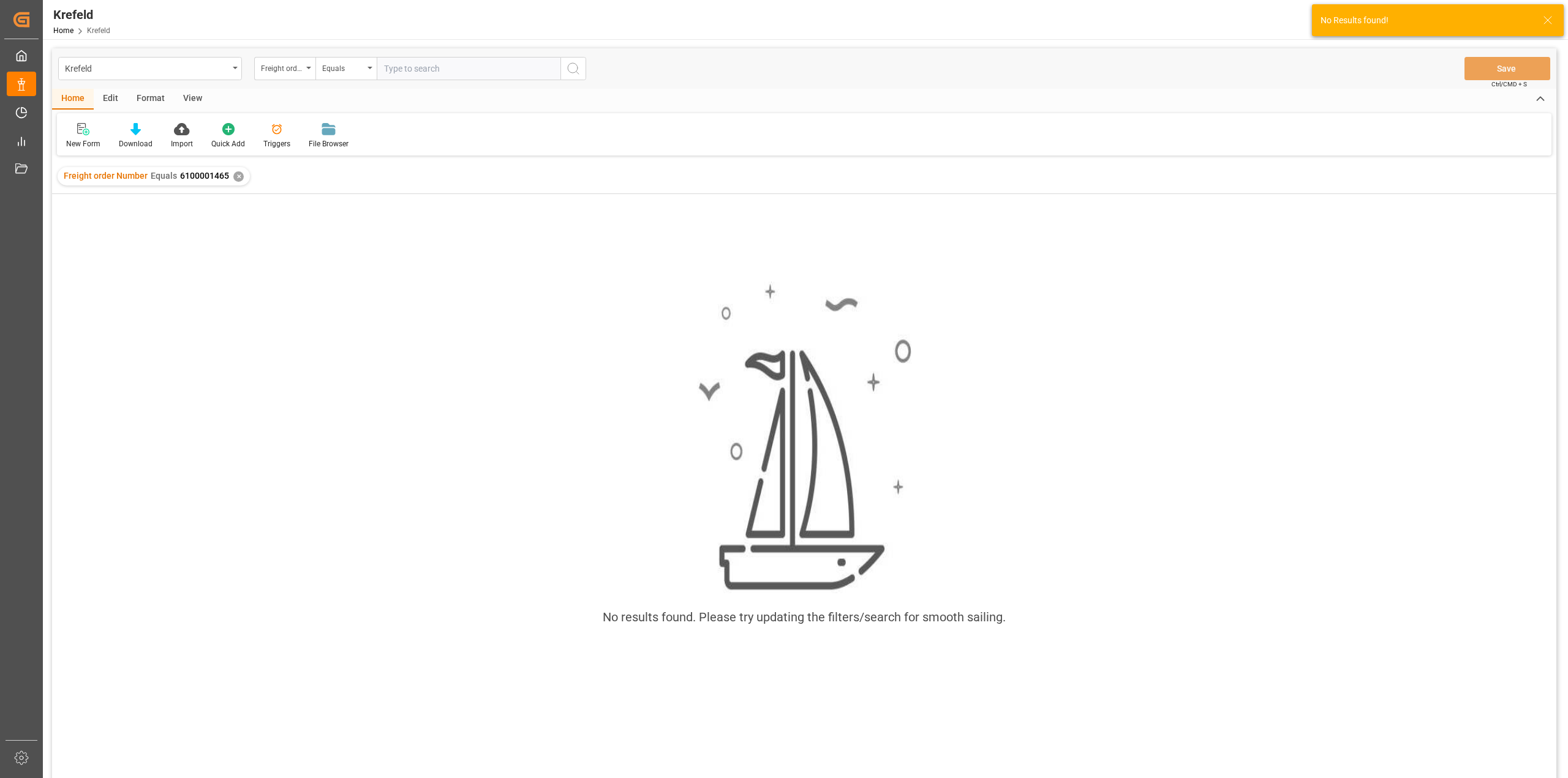
click at [240, 176] on div "✕" at bounding box center [239, 177] width 10 height 10
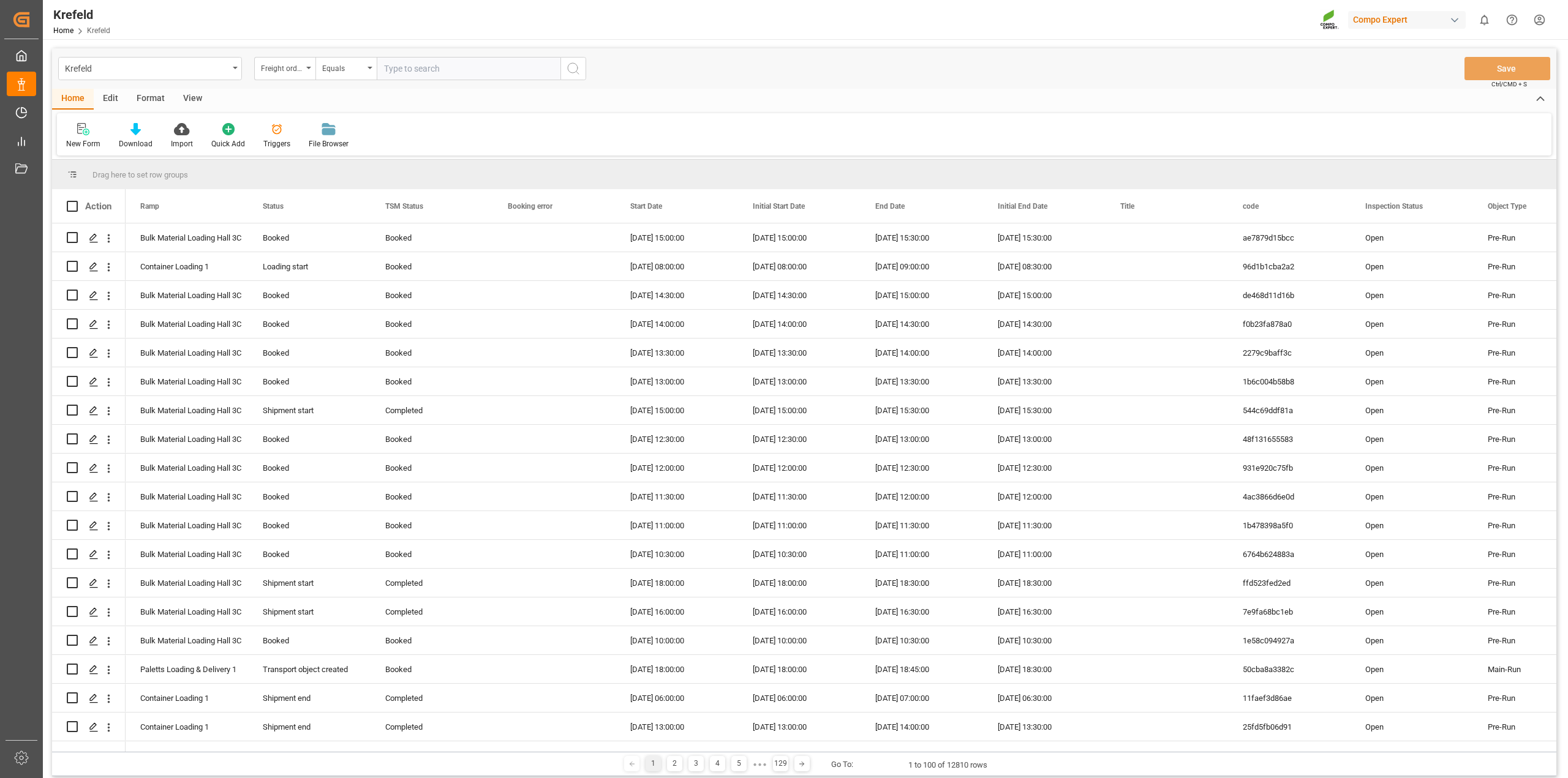
click at [448, 62] on input "text" at bounding box center [468, 68] width 184 height 23
paste input "6100001397"
type input "6100001397"
click at [576, 71] on icon "search button" at bounding box center [573, 68] width 15 height 15
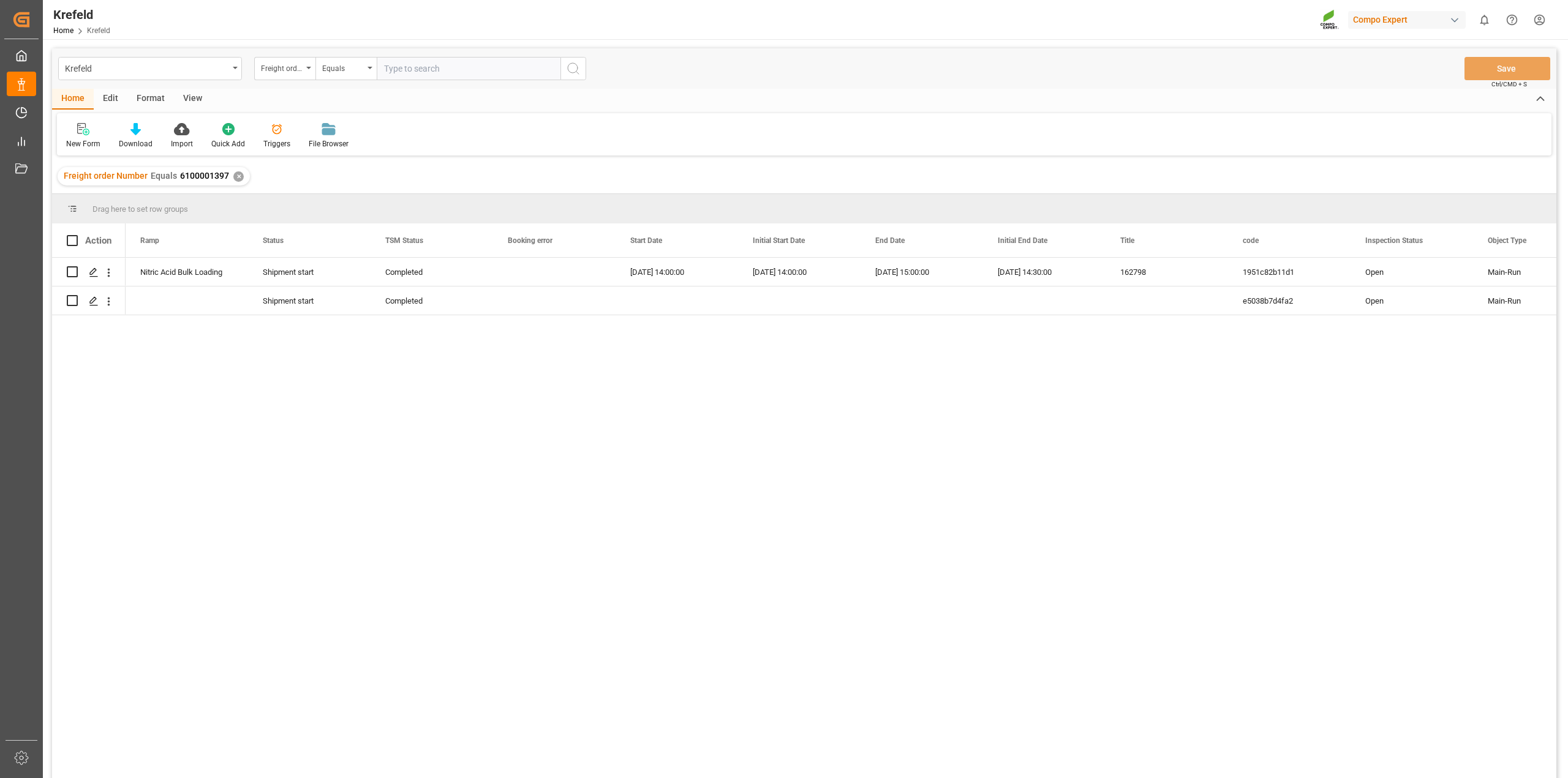
drag, startPoint x: 423, startPoint y: 68, endPoint x: 388, endPoint y: 83, distance: 38.1
click at [423, 68] on input "text" at bounding box center [468, 68] width 184 height 23
click at [237, 175] on div "✕" at bounding box center [239, 177] width 10 height 10
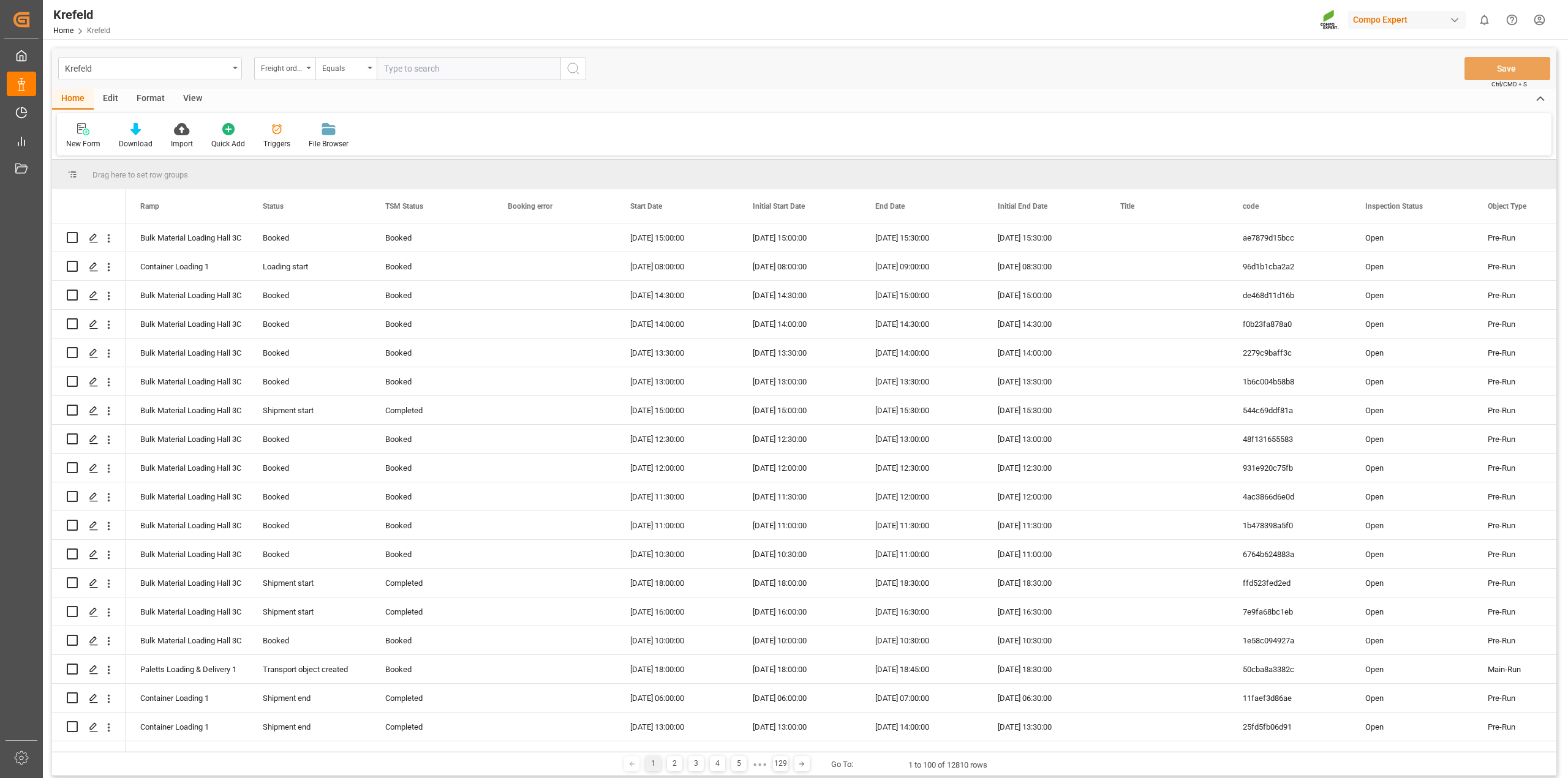
click at [415, 71] on input "text" at bounding box center [468, 68] width 184 height 23
paste input "6100001408"
type input "6100001408"
click at [576, 69] on icon "search button" at bounding box center [573, 68] width 15 height 15
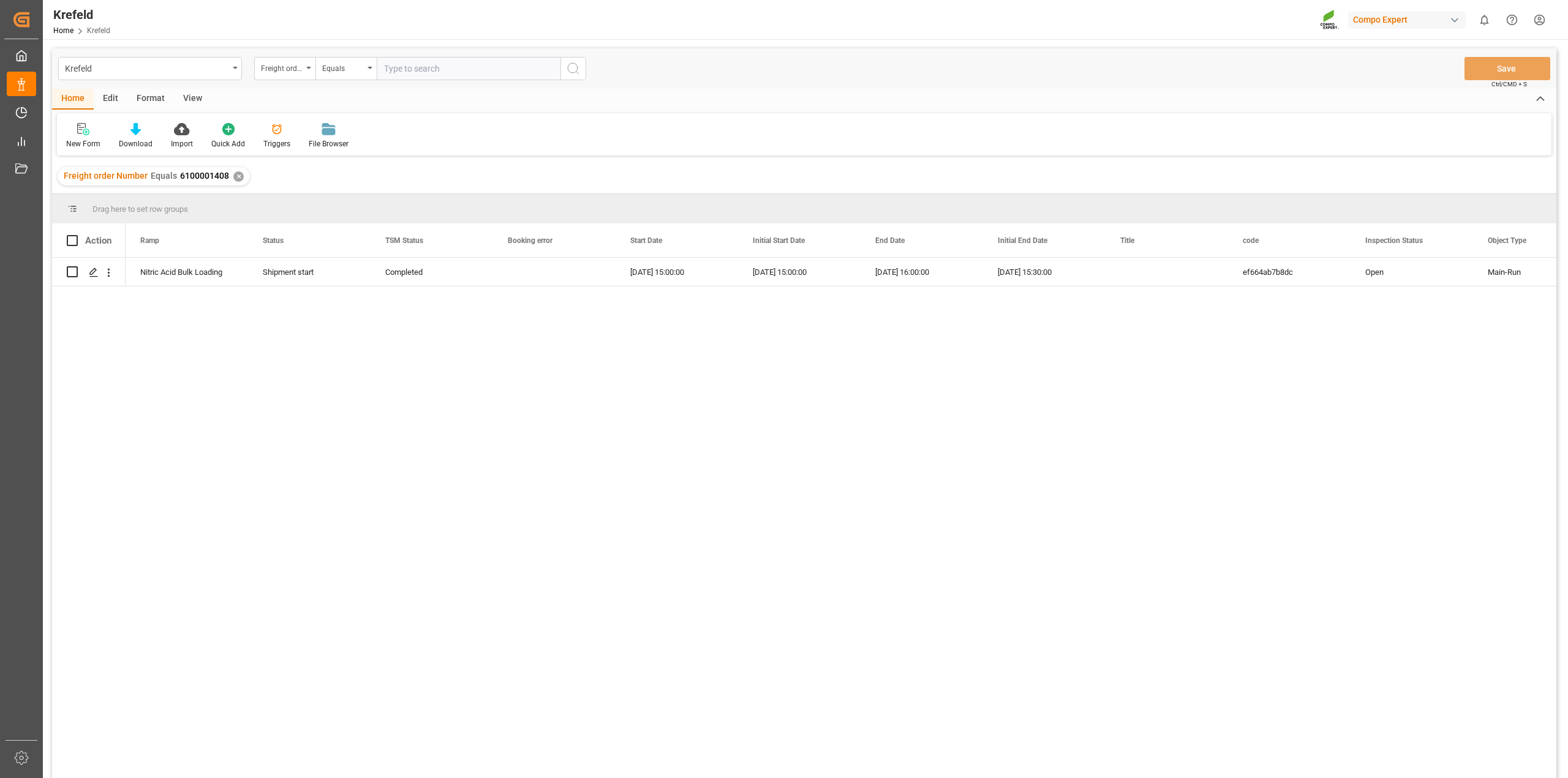
click at [234, 173] on div "✕" at bounding box center [239, 177] width 10 height 10
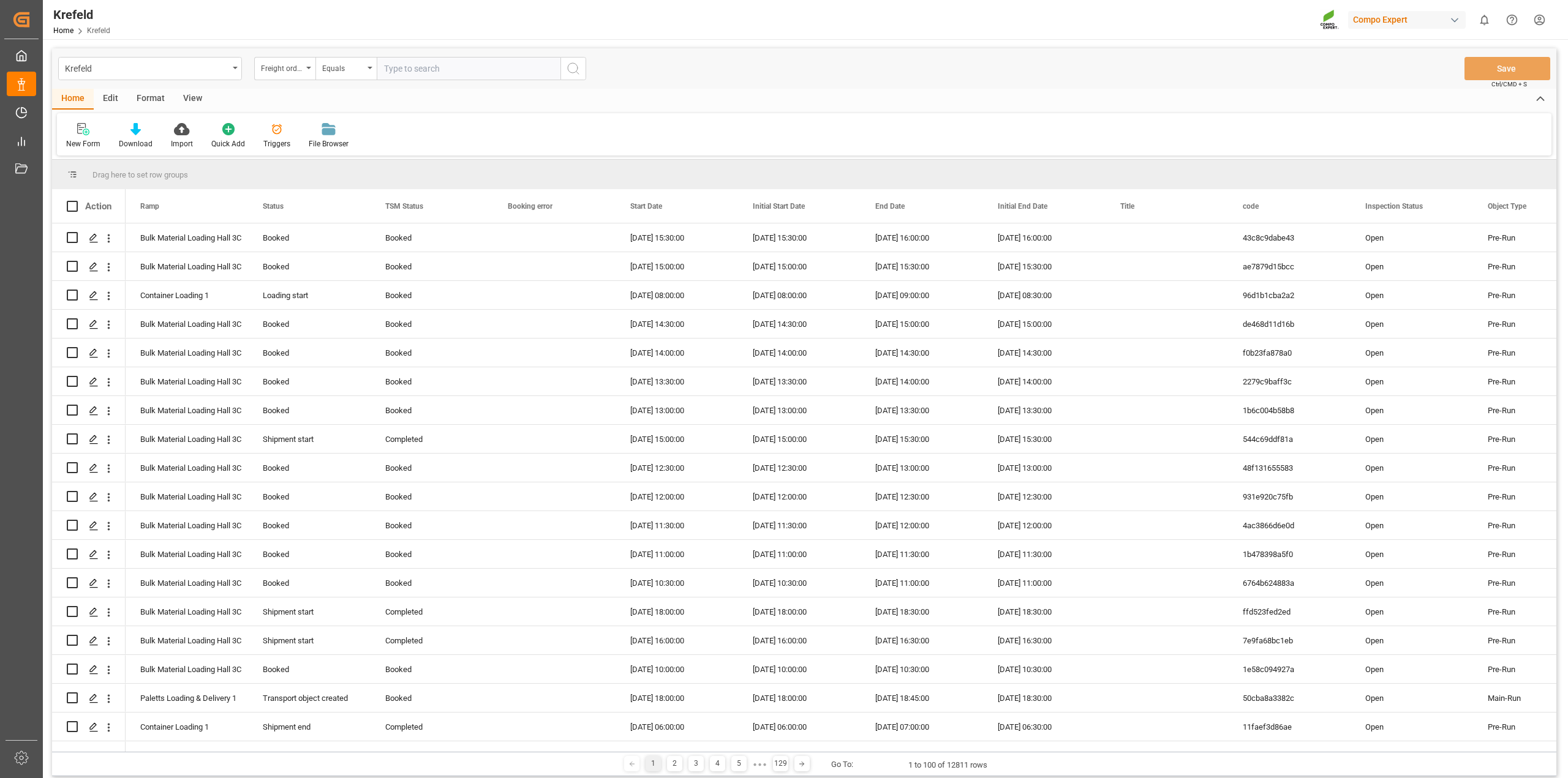
click at [424, 71] on input "text" at bounding box center [468, 68] width 184 height 23
paste input "6100001462"
type input "6100001462"
click at [571, 71] on icon "search button" at bounding box center [573, 68] width 15 height 15
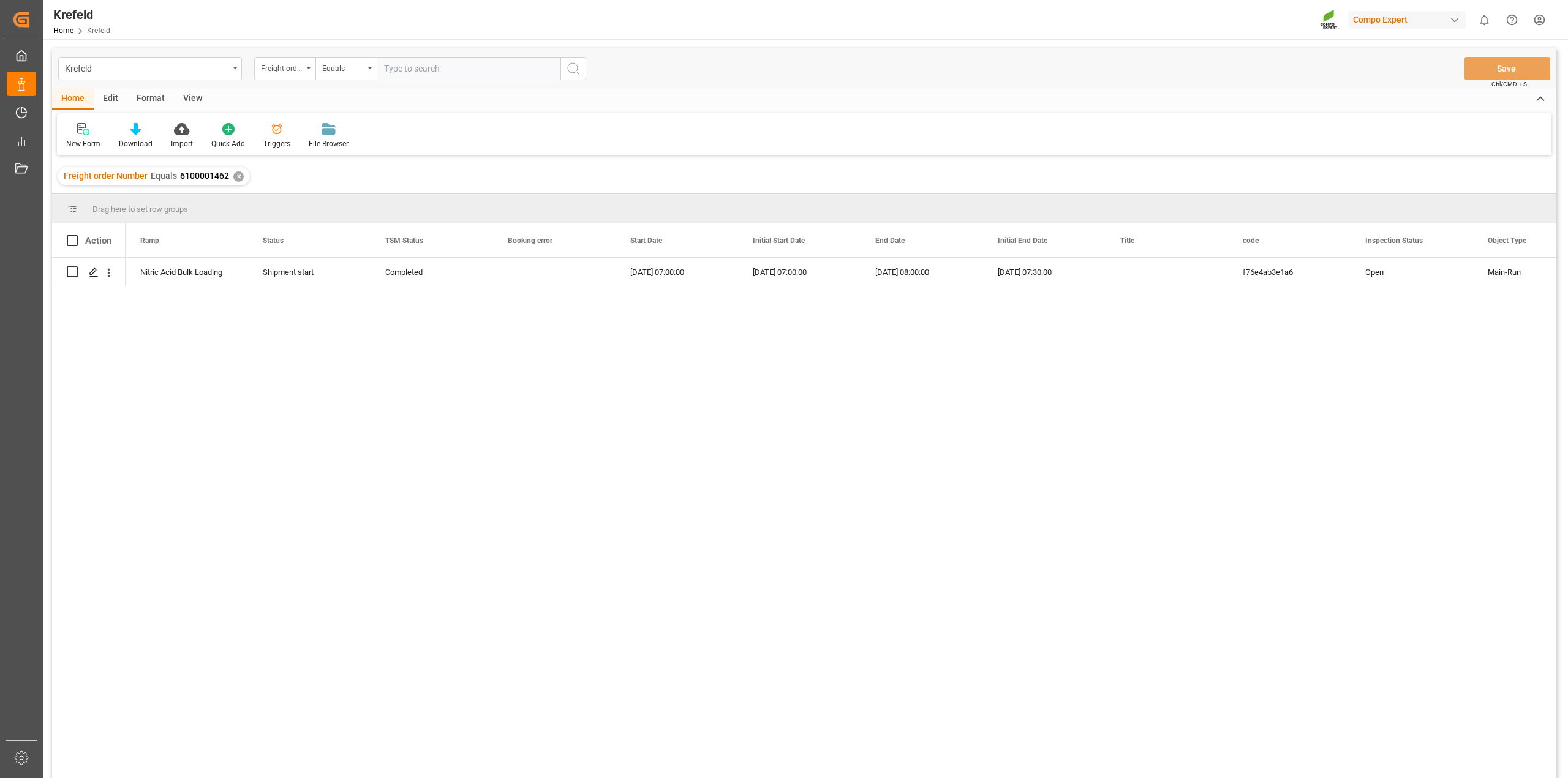
click at [234, 175] on div "✕" at bounding box center [239, 177] width 10 height 10
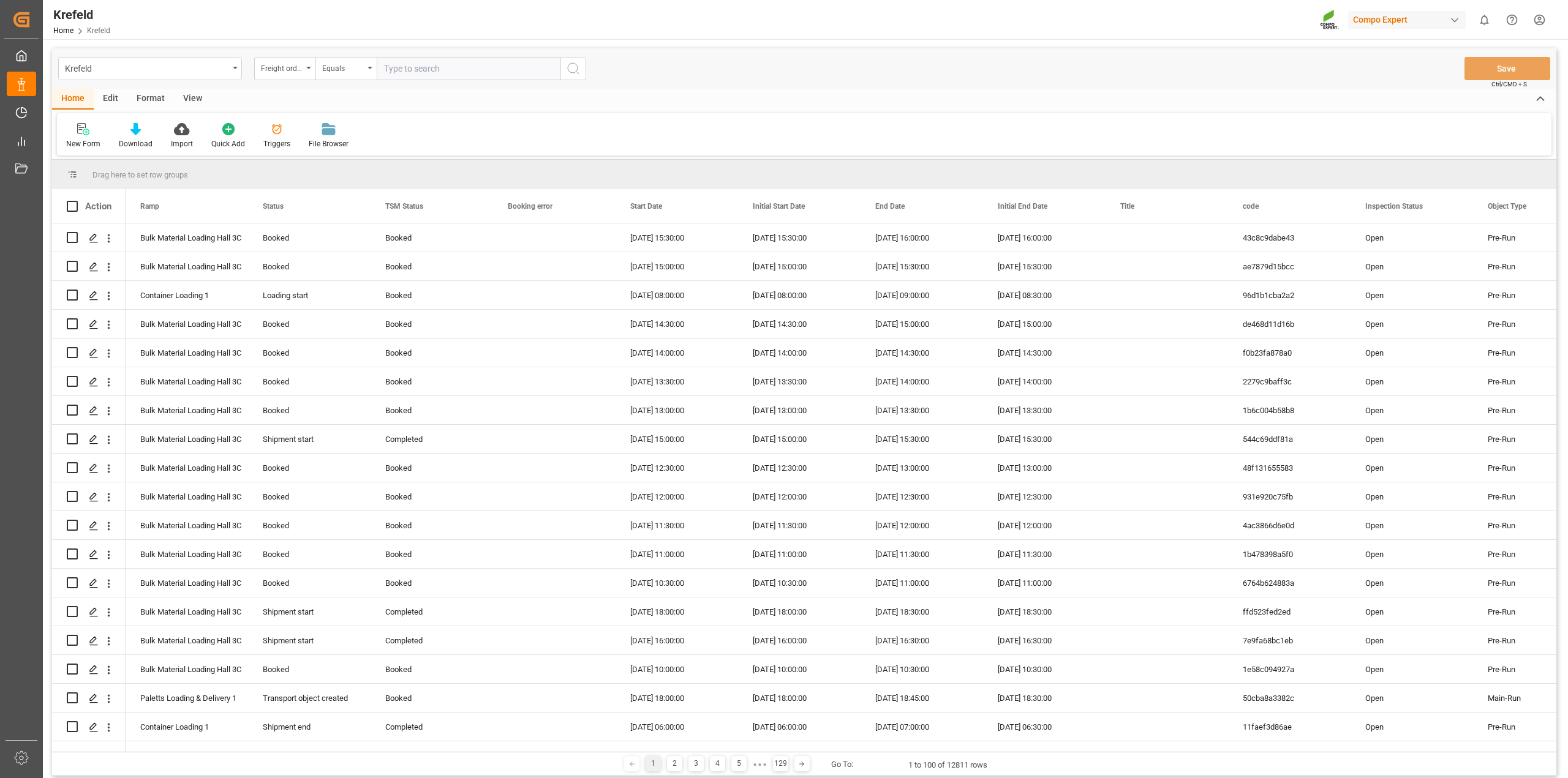
click at [430, 68] on input "text" at bounding box center [468, 68] width 184 height 23
paste input "6100001396"
type input "6100001396"
click at [571, 71] on icon "search button" at bounding box center [573, 68] width 15 height 15
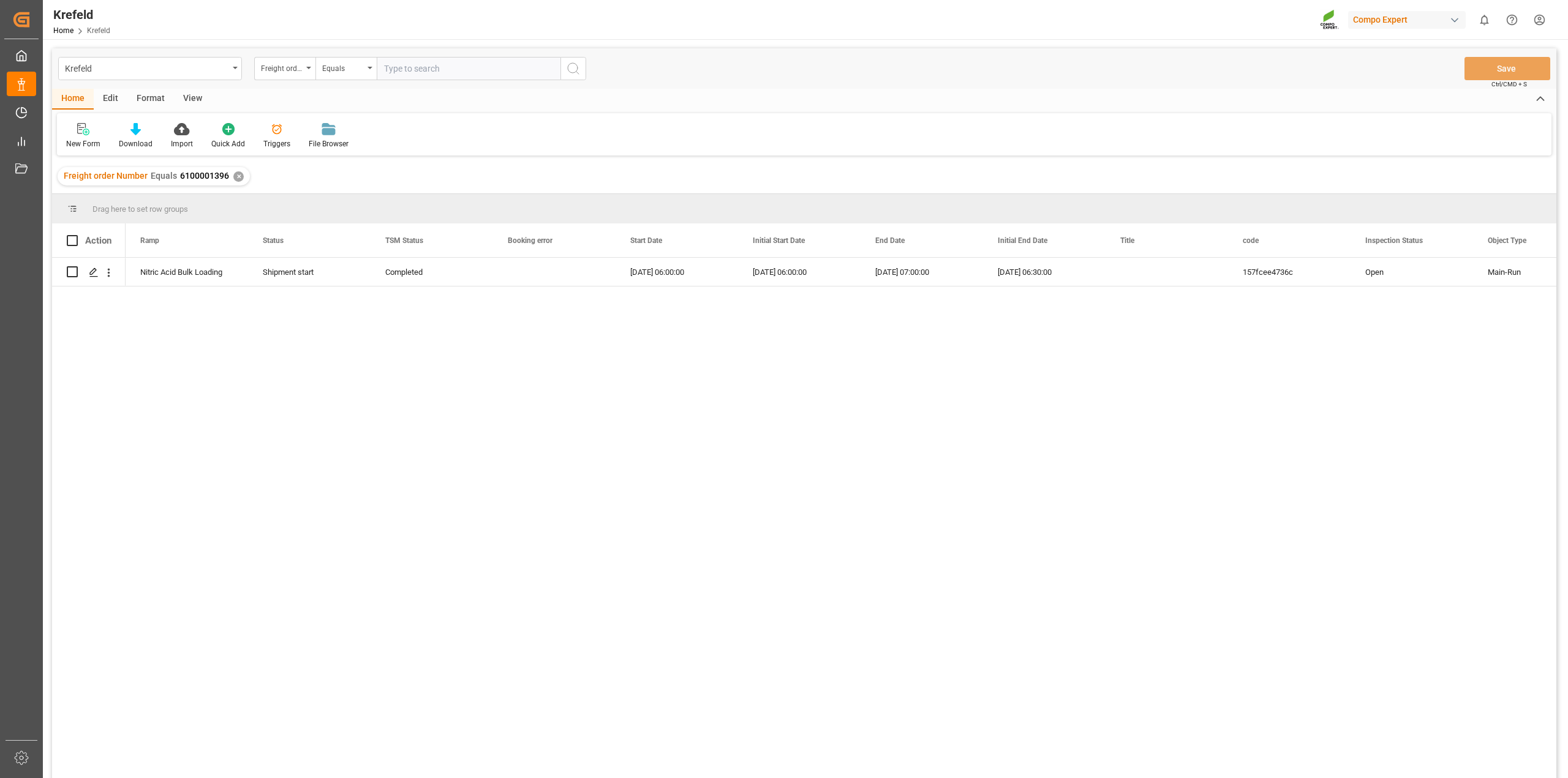
click at [240, 176] on div "✕" at bounding box center [239, 177] width 10 height 10
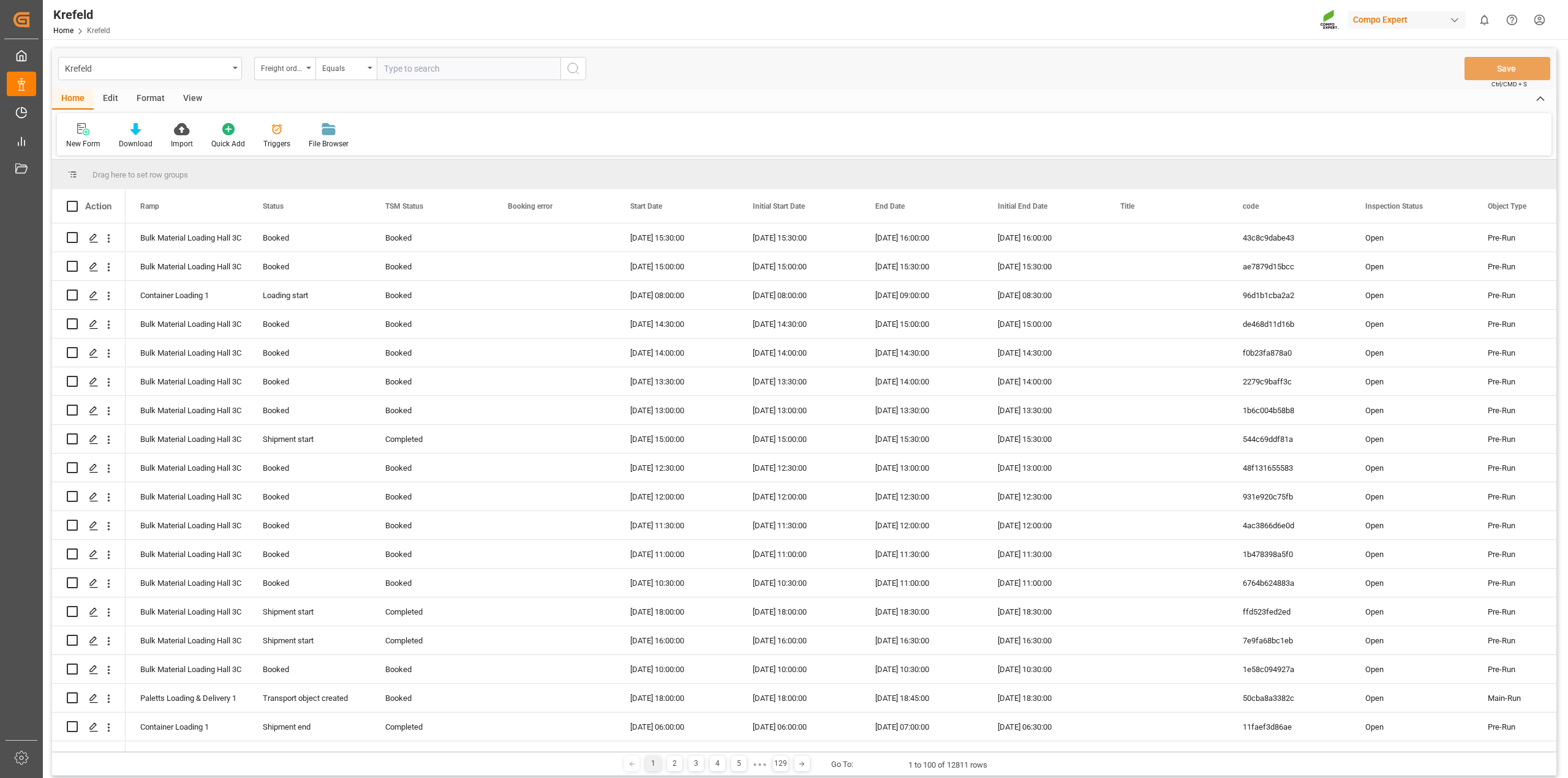
click at [420, 68] on input "text" at bounding box center [468, 68] width 184 height 23
paste input "6100001406"
type input "6100001406"
click at [570, 71] on icon "search button" at bounding box center [573, 68] width 15 height 15
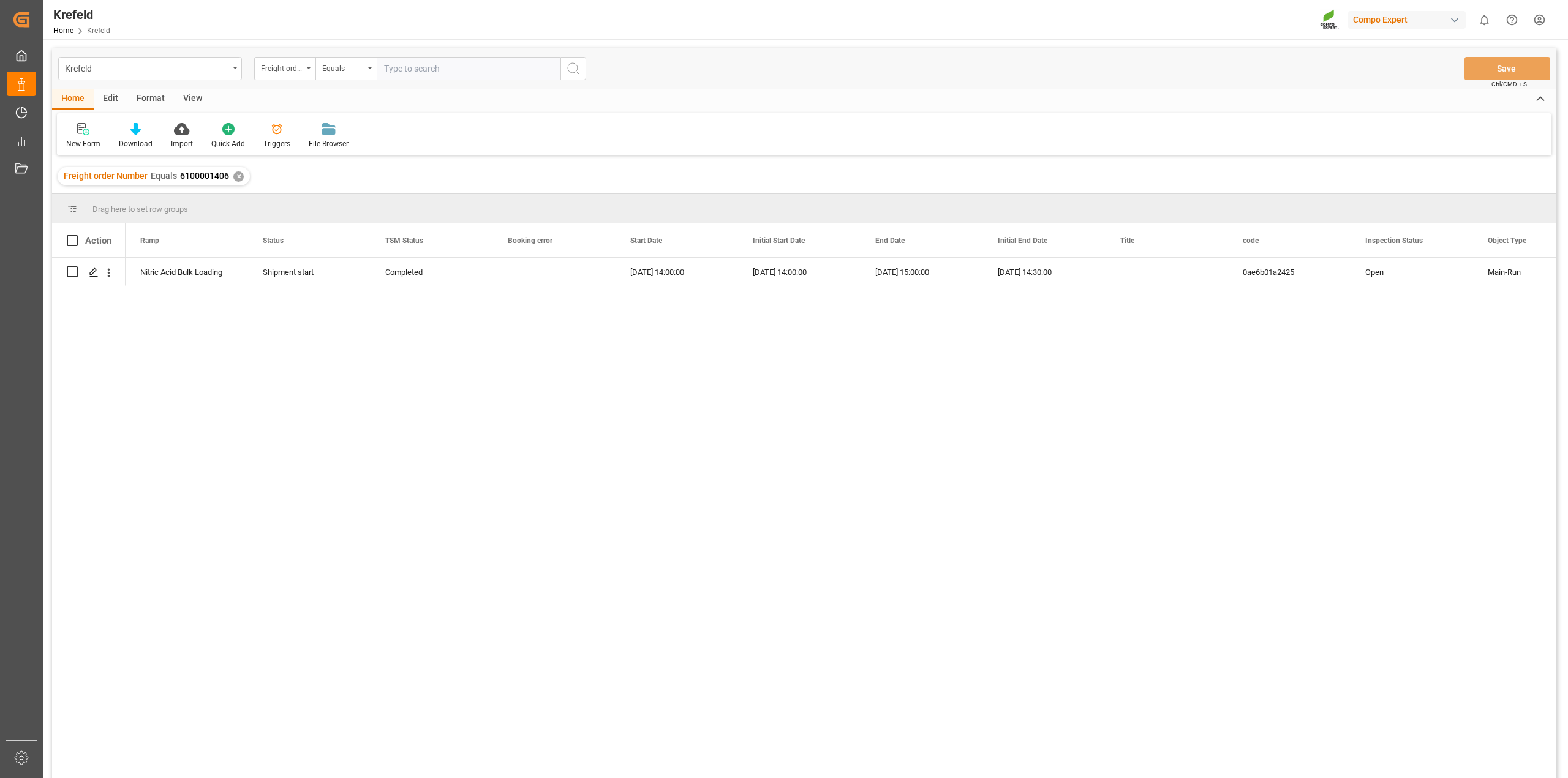
click at [237, 176] on div "✕" at bounding box center [239, 177] width 10 height 10
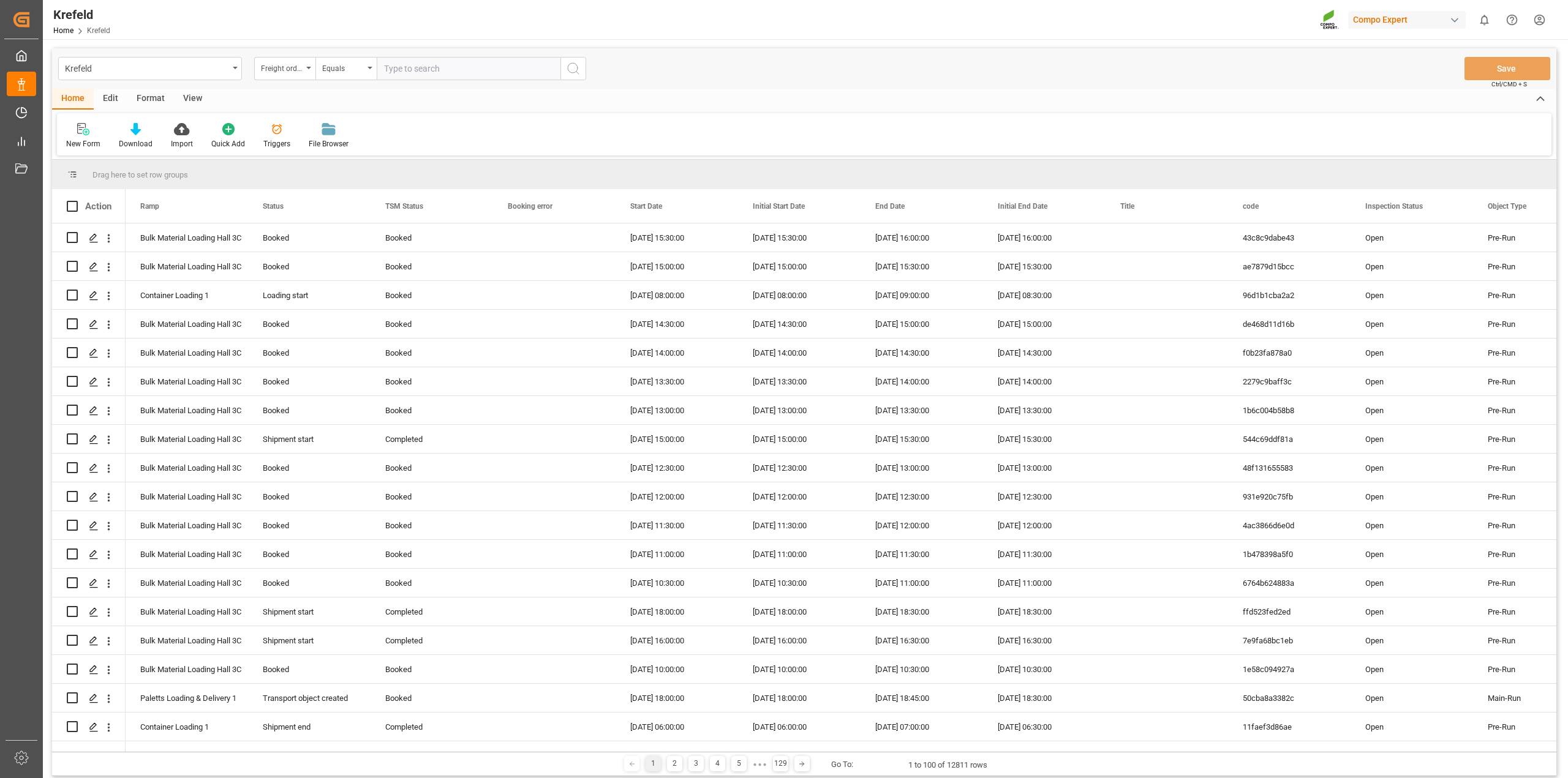
click at [441, 68] on input "text" at bounding box center [468, 68] width 184 height 23
paste input "6100000892"
type input "6100000892"
click at [580, 71] on icon "search button" at bounding box center [573, 68] width 15 height 15
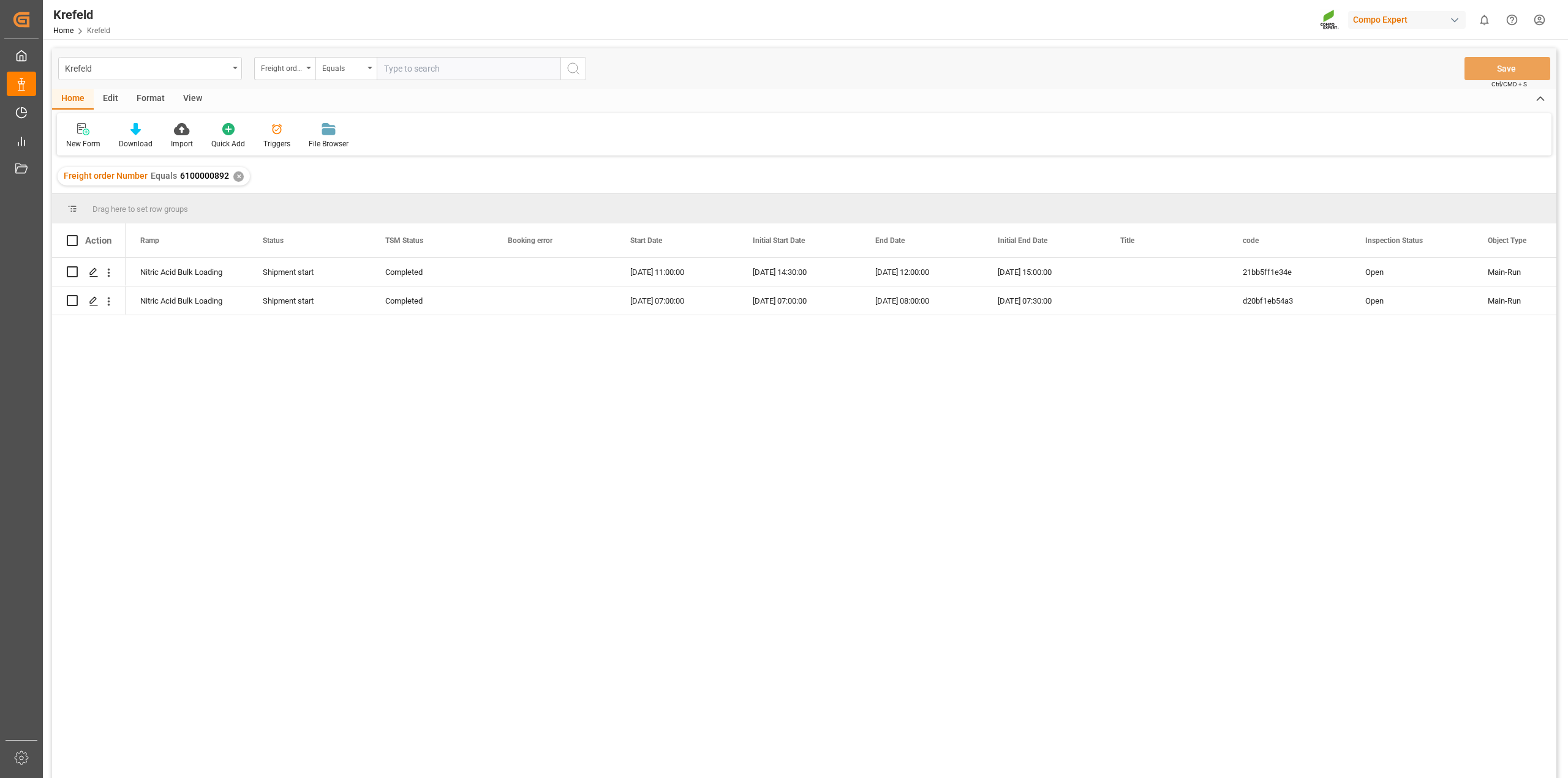
drag, startPoint x: 239, startPoint y: 175, endPoint x: 259, endPoint y: 167, distance: 21.5
click at [239, 175] on div "✕" at bounding box center [239, 177] width 10 height 10
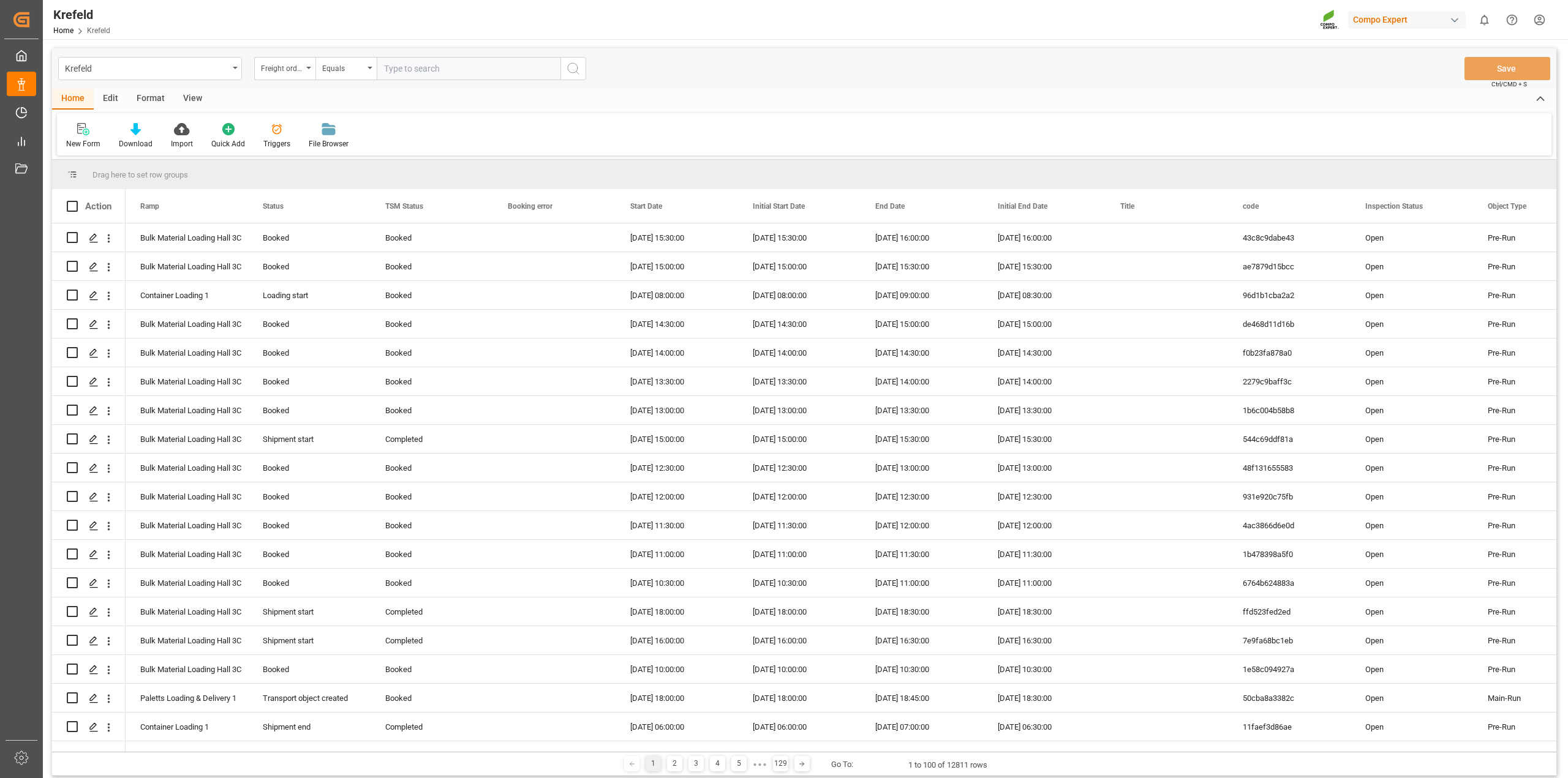
click at [449, 69] on input "text" at bounding box center [468, 68] width 184 height 23
paste input "6100001387"
type input "6100001387"
click at [571, 72] on circle "search button" at bounding box center [572, 68] width 10 height 10
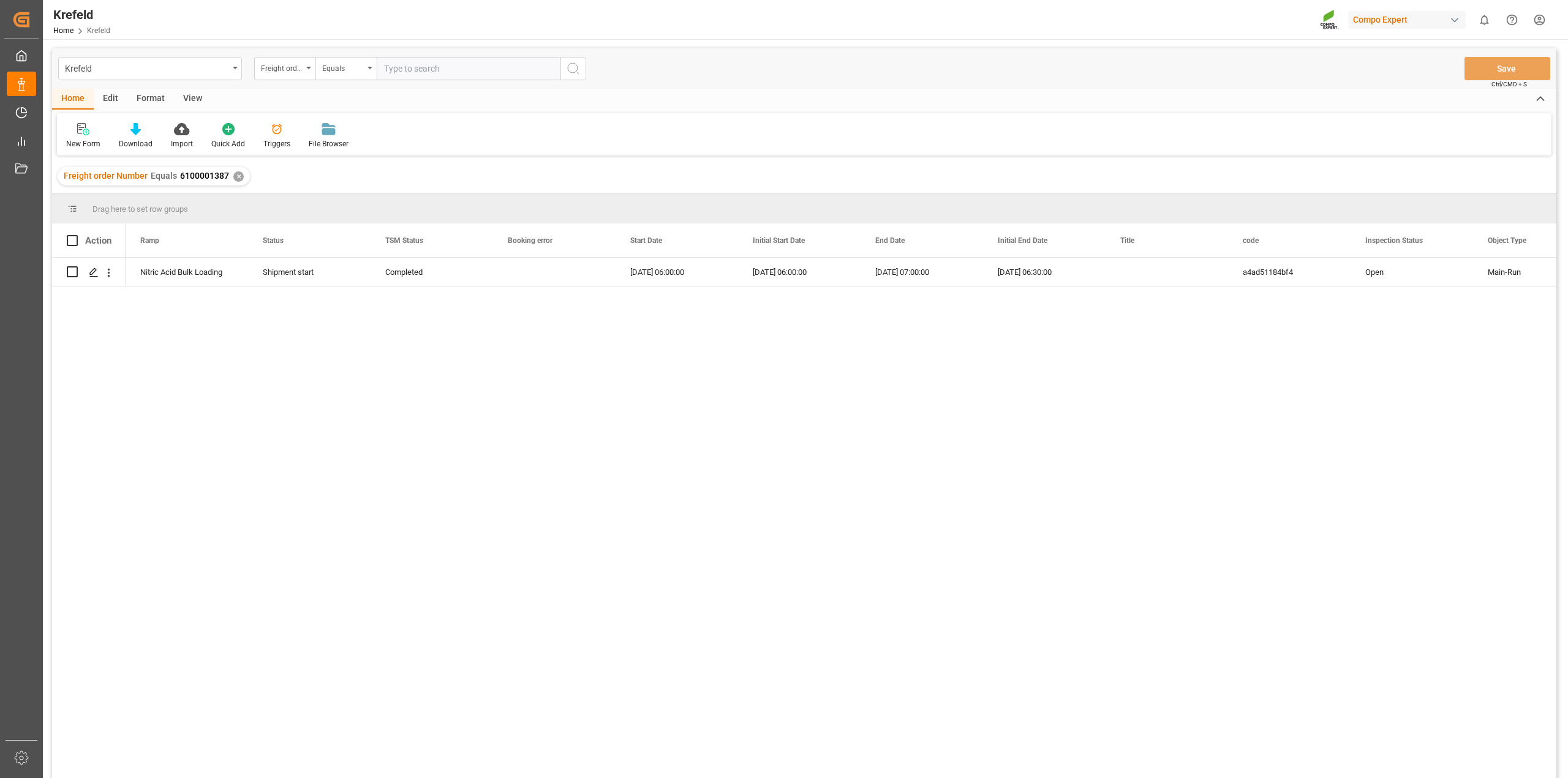
click at [240, 175] on div "✕" at bounding box center [239, 177] width 10 height 10
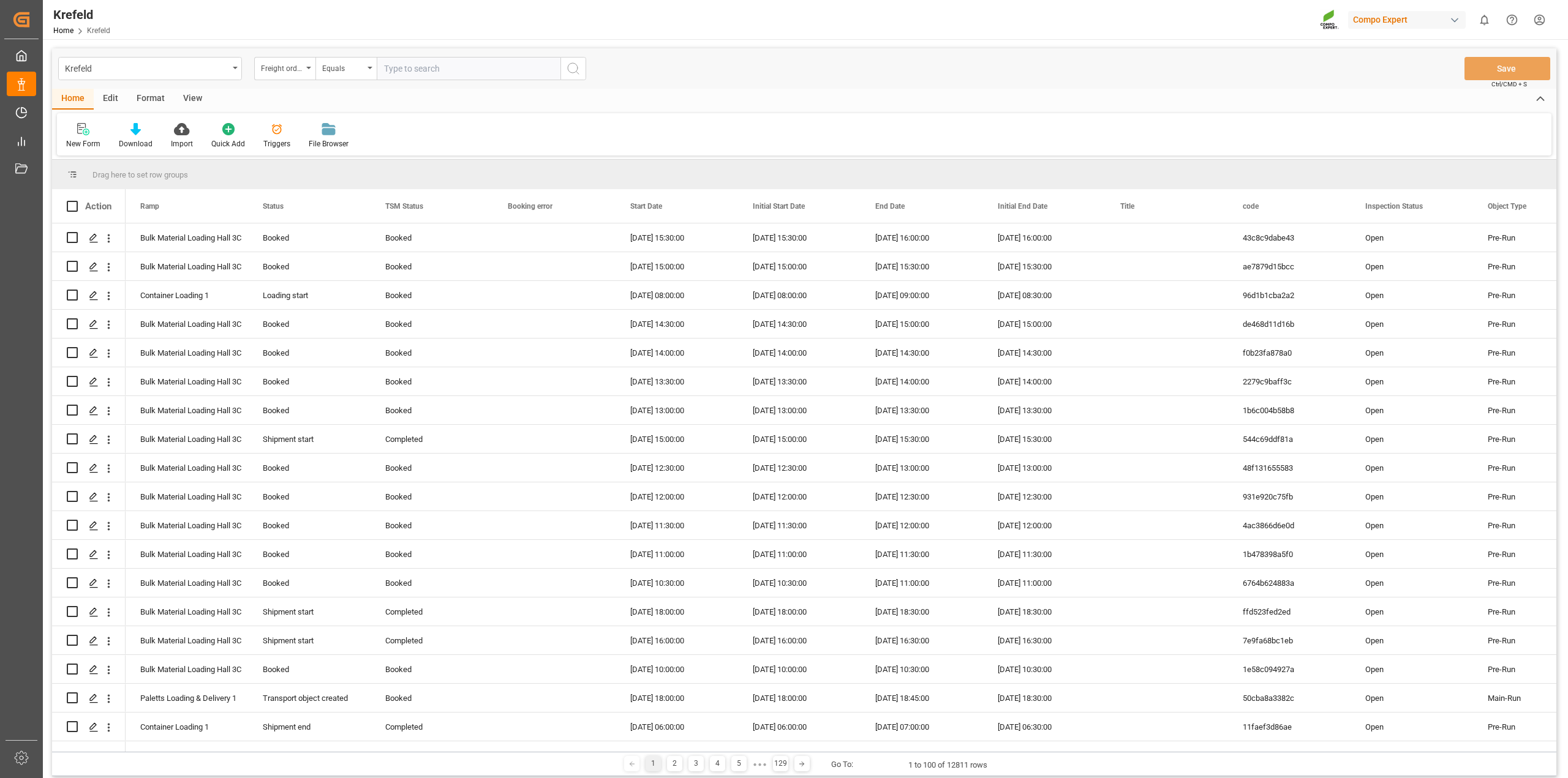
click at [418, 68] on input "text" at bounding box center [468, 68] width 184 height 23
paste input "6100001254"
type input "6100001254"
click at [573, 71] on icon "search button" at bounding box center [573, 68] width 15 height 15
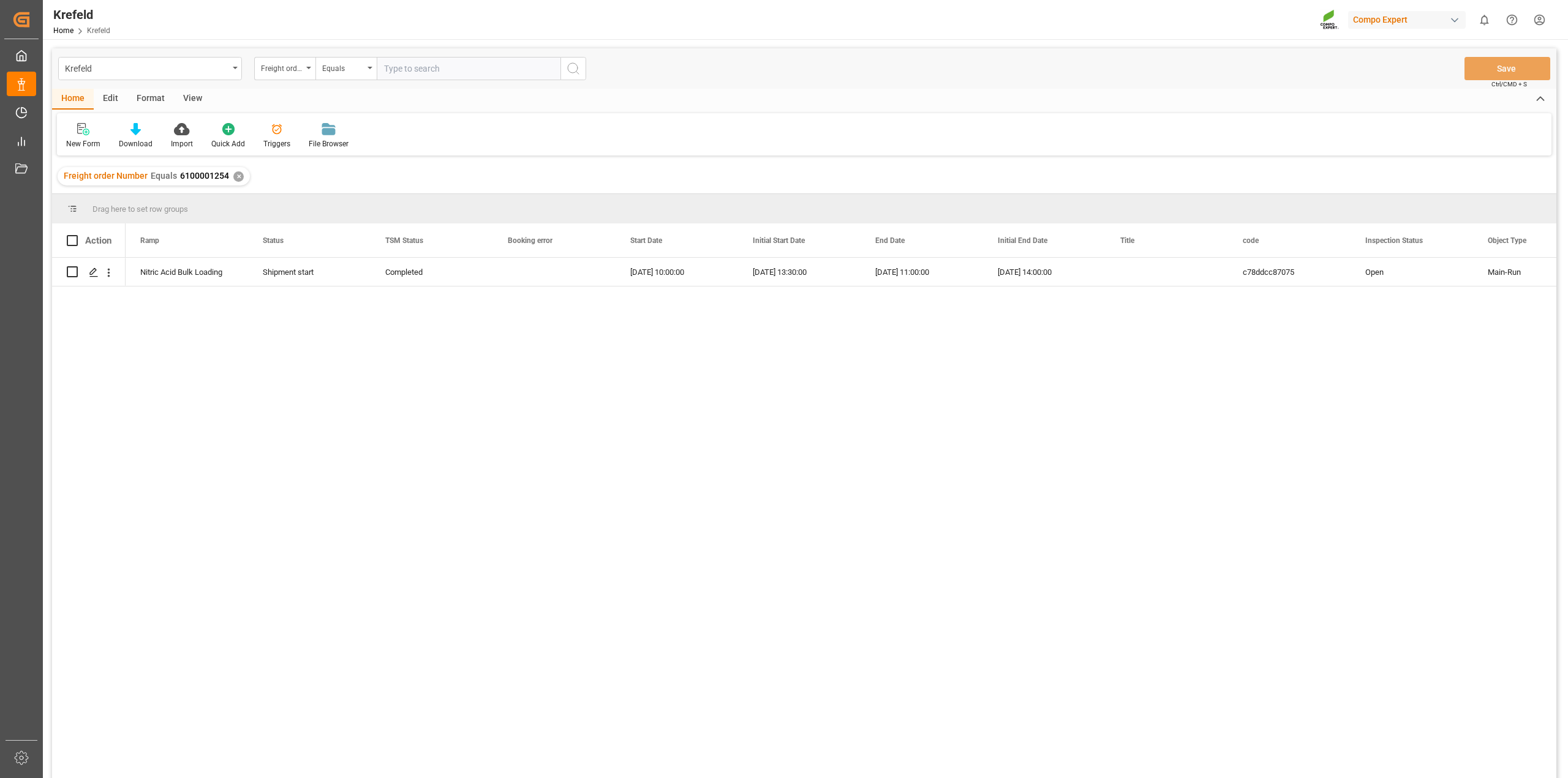
click at [432, 68] on input "text" at bounding box center [468, 68] width 184 height 23
paste input "6100001241"
type input "6100001241"
click at [573, 65] on icon "search button" at bounding box center [573, 68] width 15 height 15
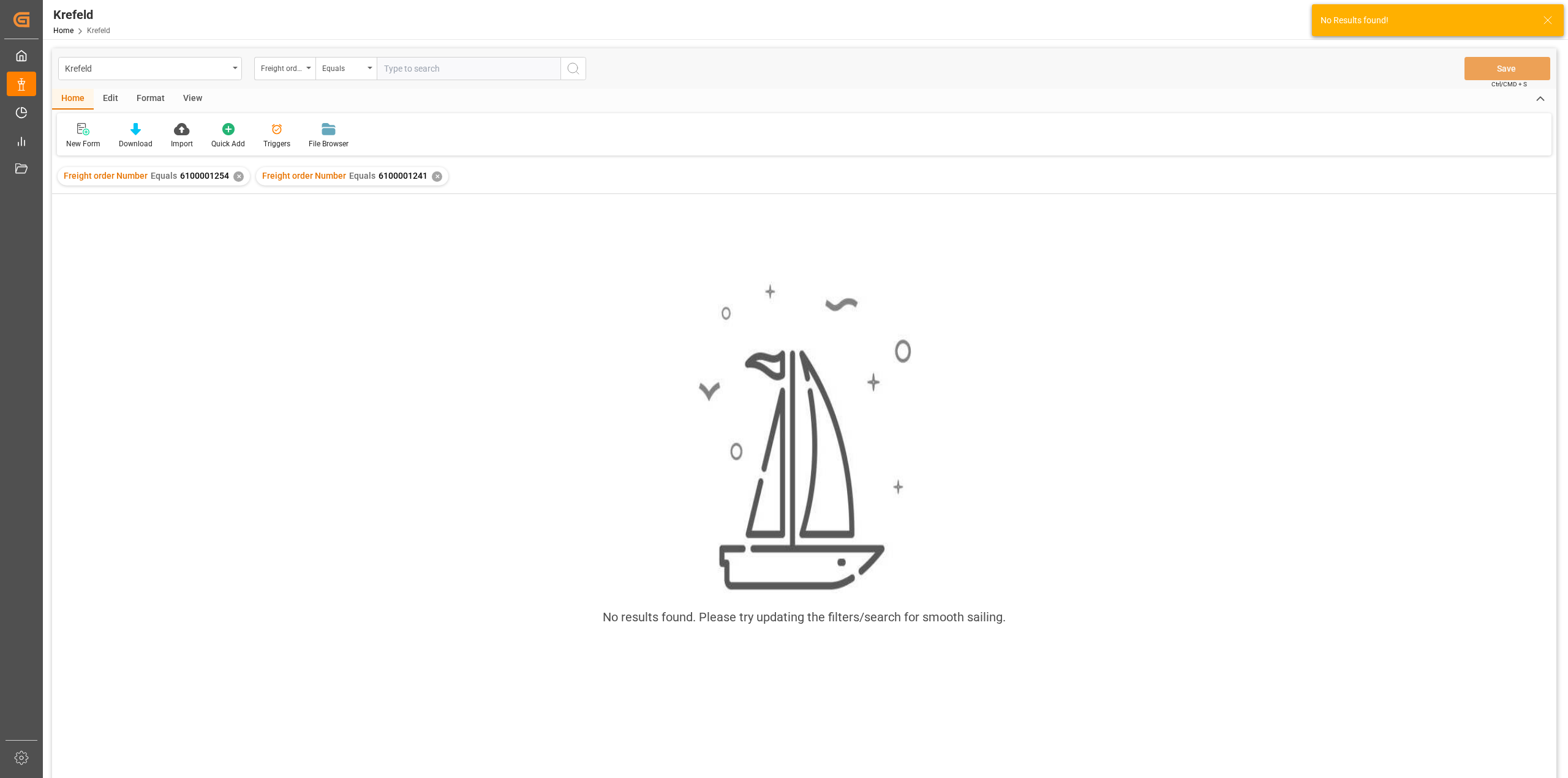
click at [237, 178] on div "✕" at bounding box center [239, 177] width 10 height 10
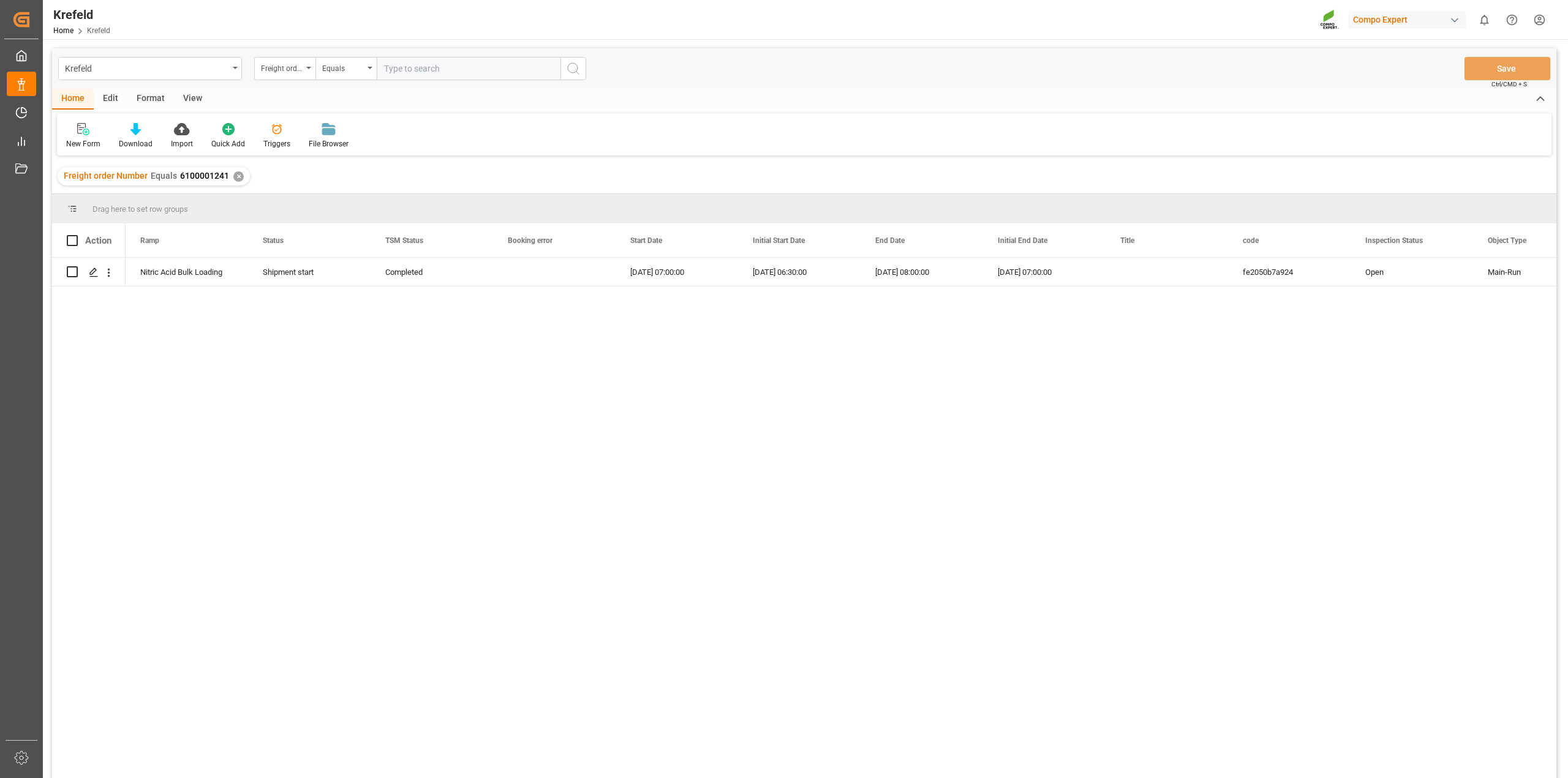
click at [234, 181] on div "✕" at bounding box center [239, 177] width 10 height 10
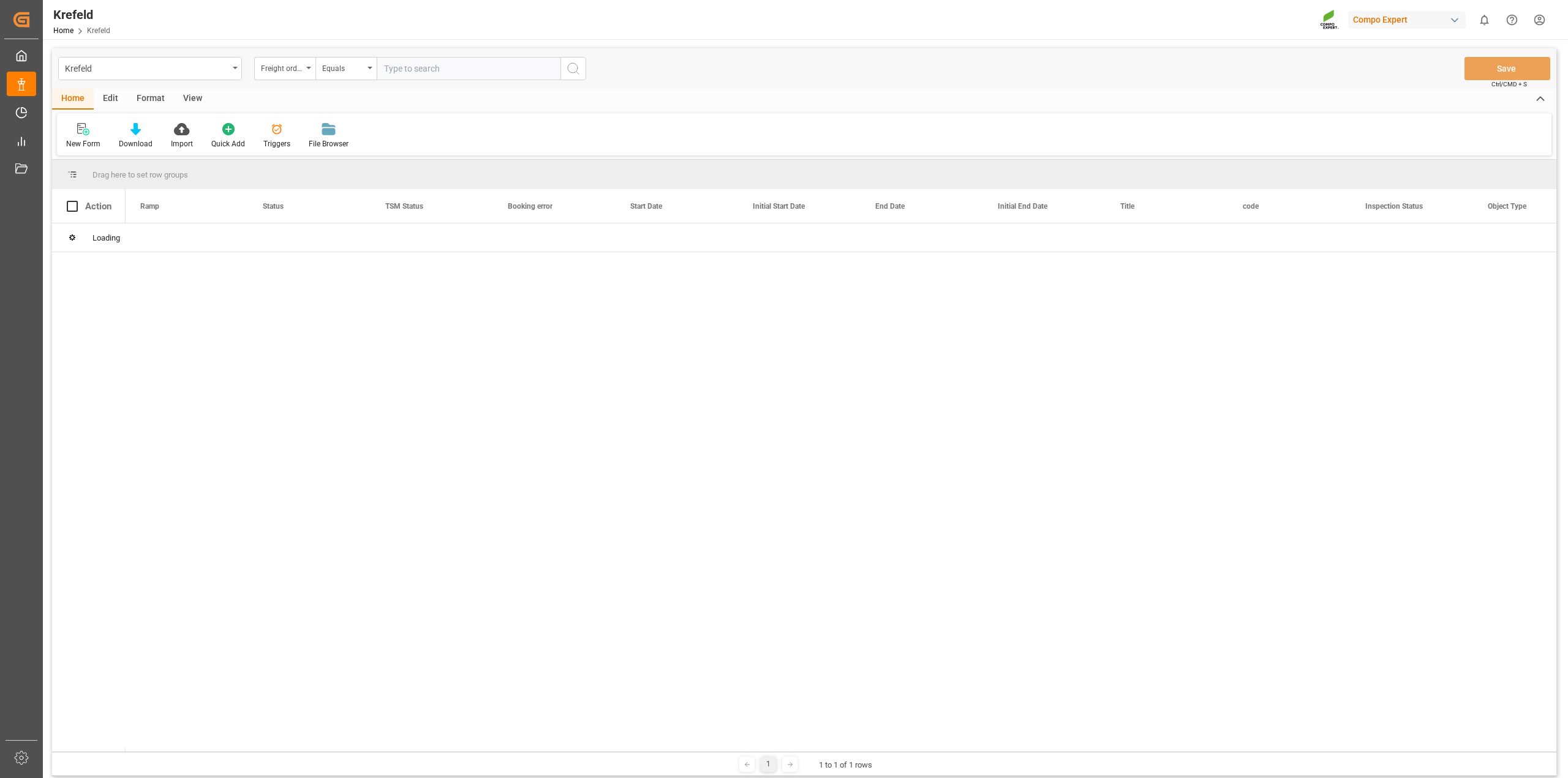
click at [446, 66] on input "text" at bounding box center [468, 68] width 184 height 23
paste input "6100001395"
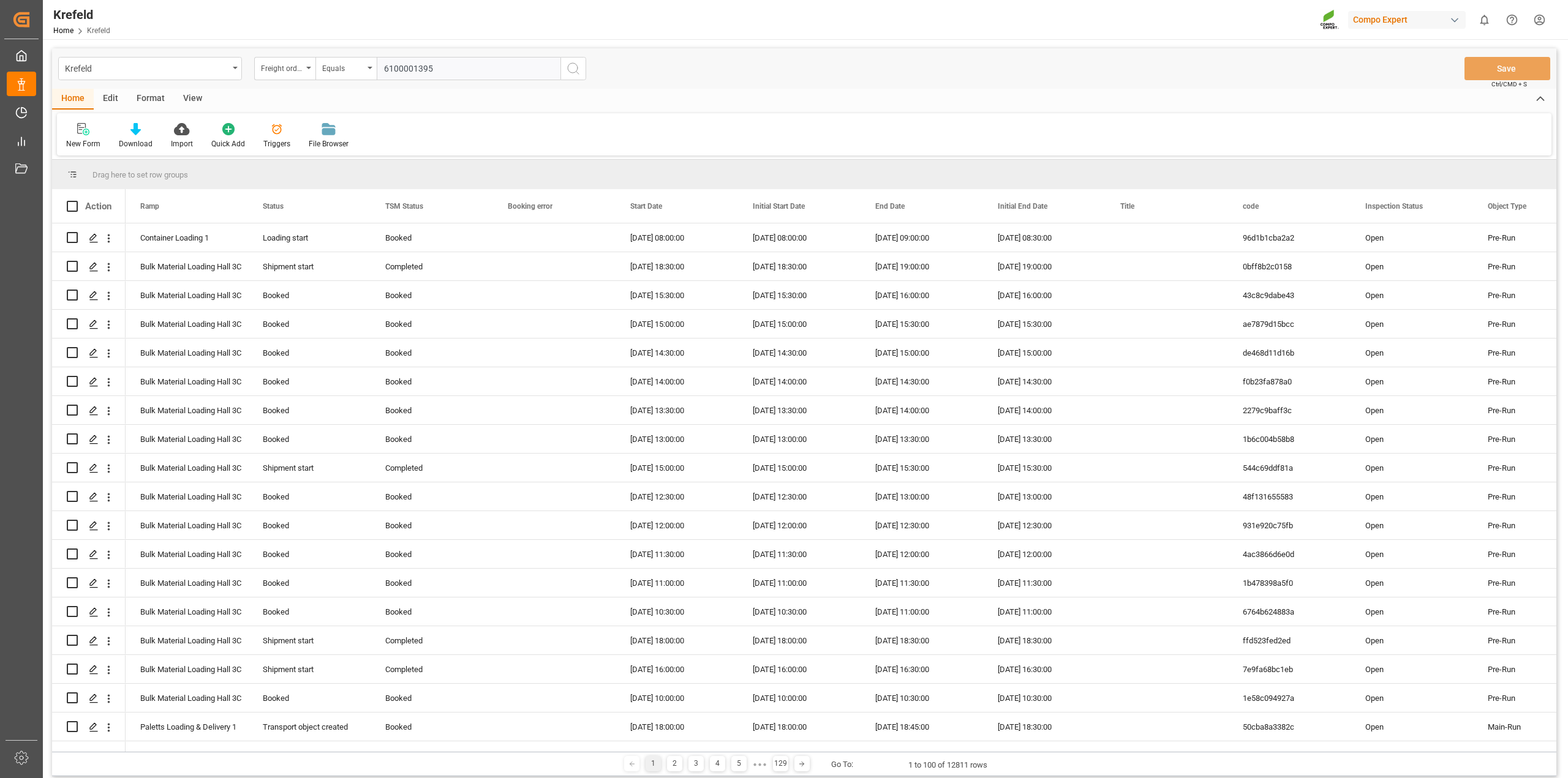
type input "6100001395"
click at [574, 68] on icon "search button" at bounding box center [573, 68] width 15 height 15
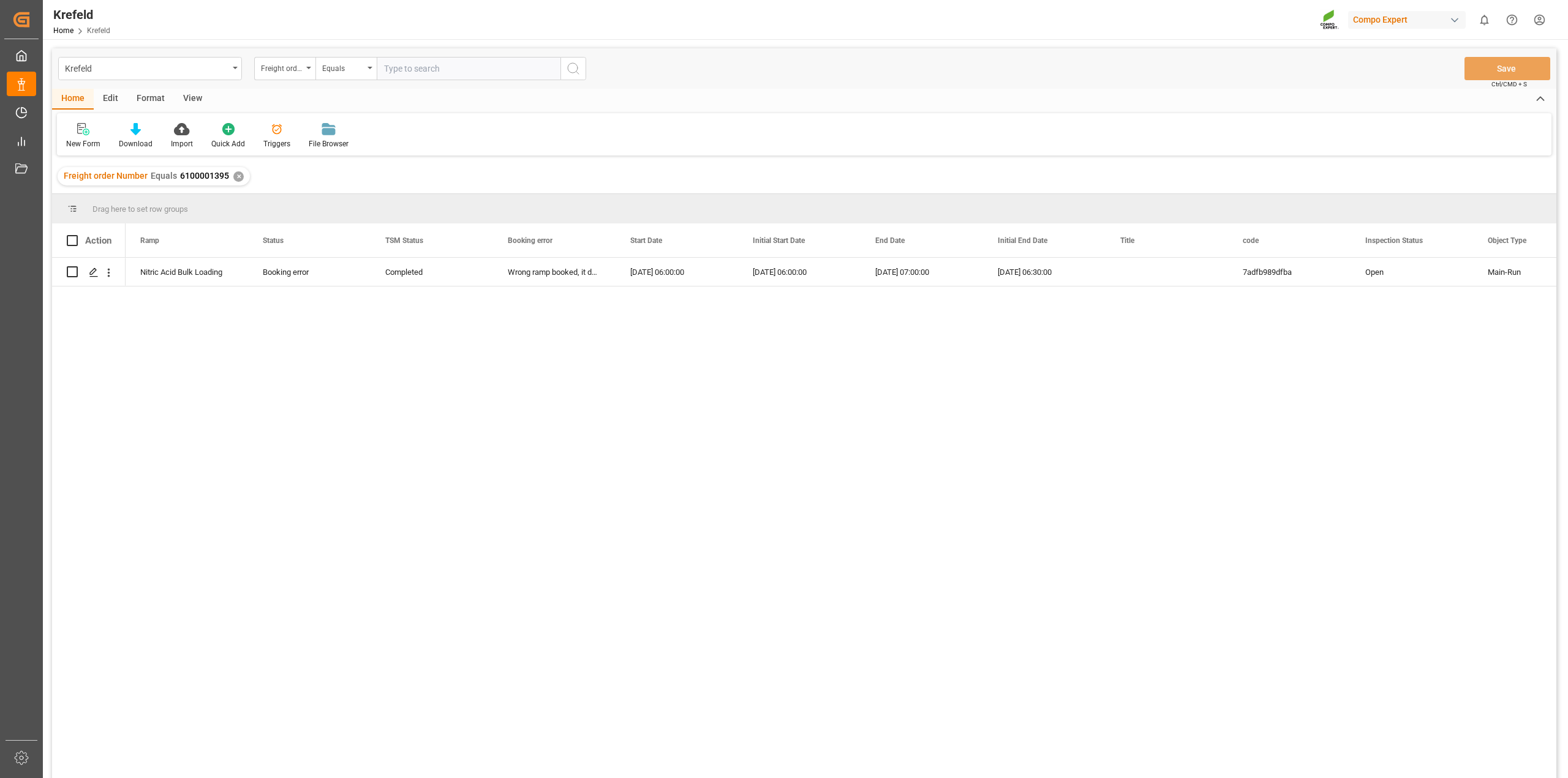
click at [446, 65] on input "text" at bounding box center [468, 68] width 184 height 23
click at [237, 179] on div "✕" at bounding box center [239, 177] width 10 height 10
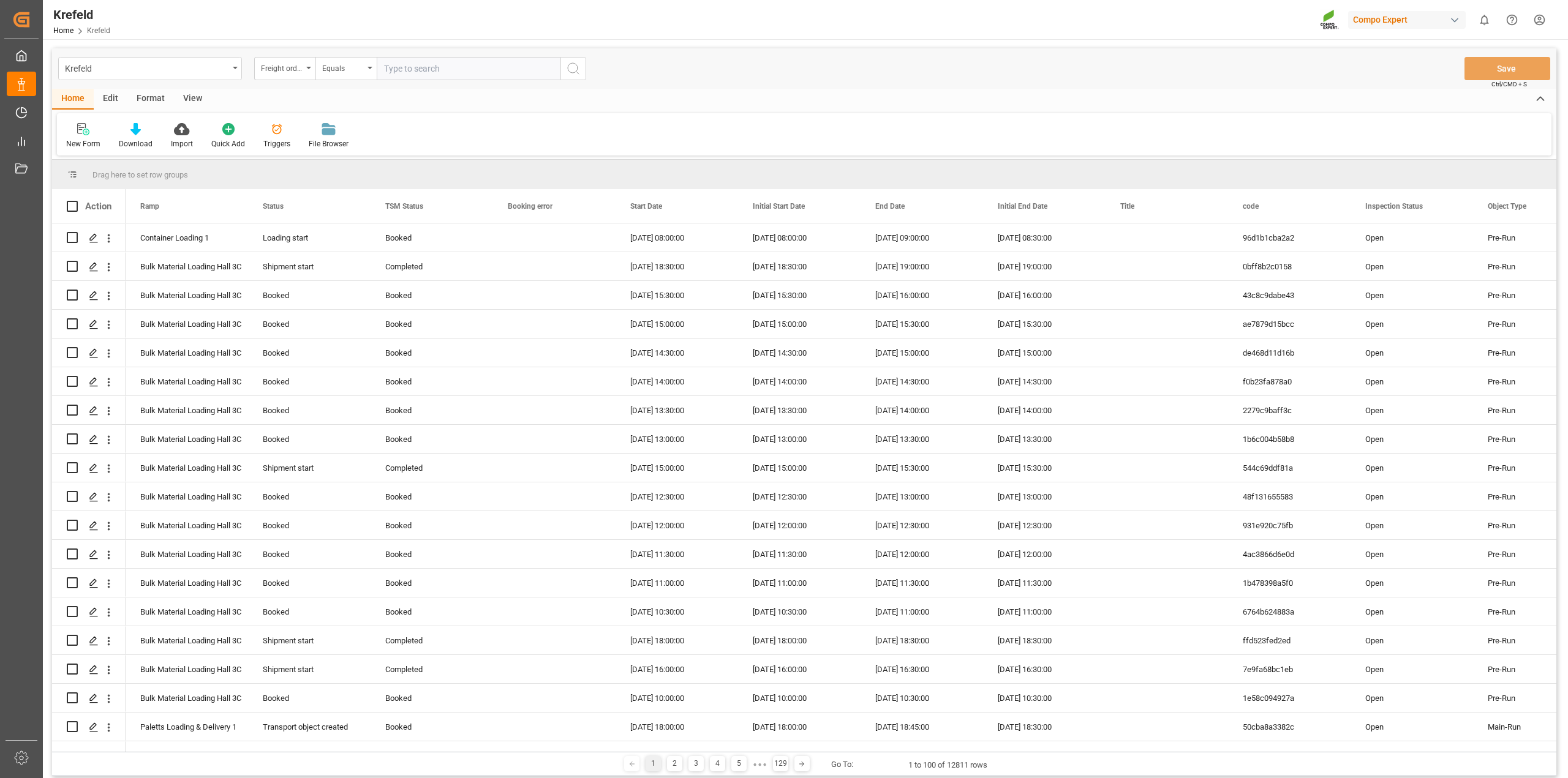
click at [418, 71] on input "text" at bounding box center [468, 68] width 184 height 23
paste input "6100001226"
type input "6100001226"
click at [579, 69] on icon "search button" at bounding box center [573, 68] width 15 height 15
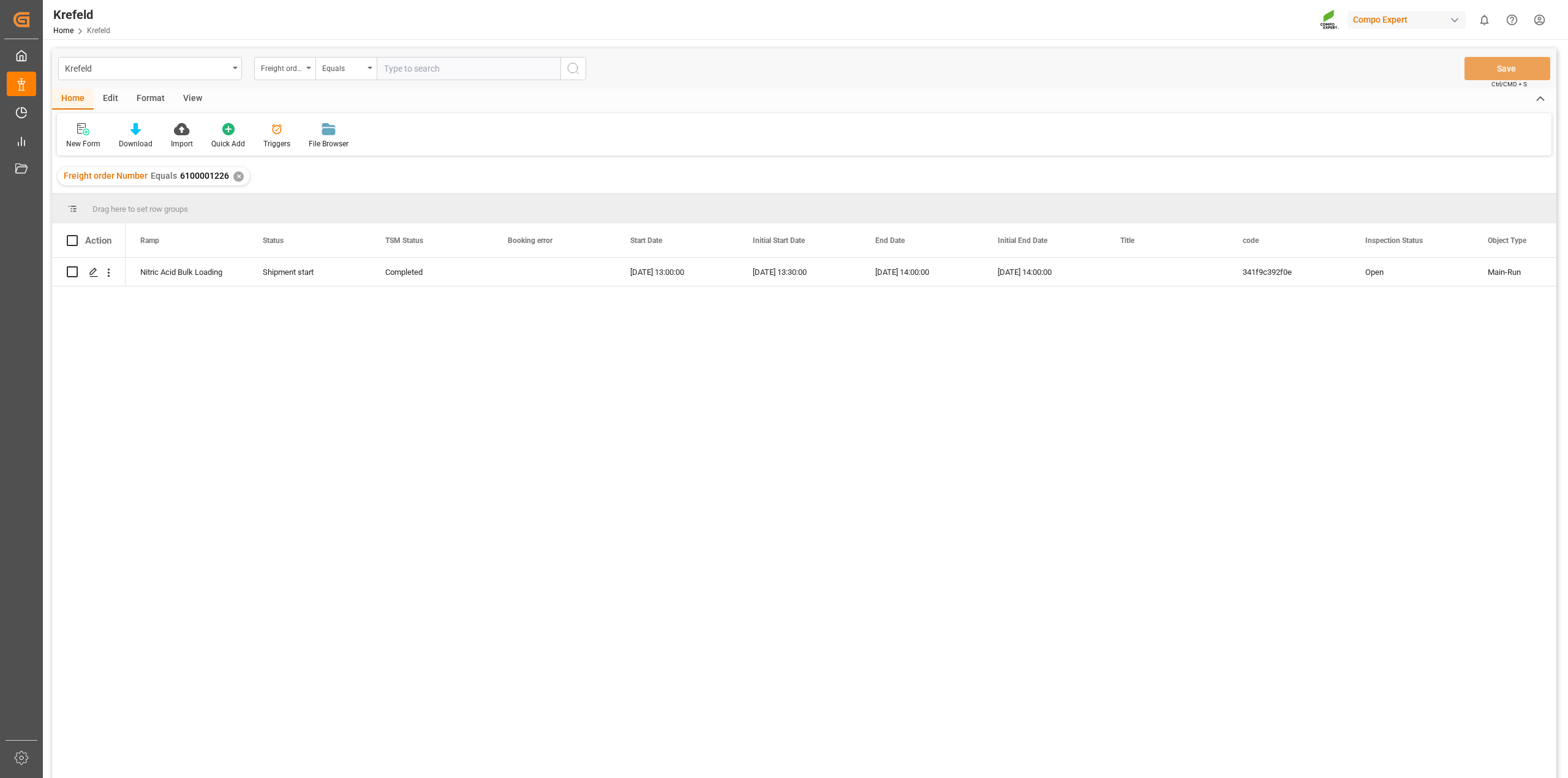
click at [237, 173] on div "✕" at bounding box center [239, 177] width 10 height 10
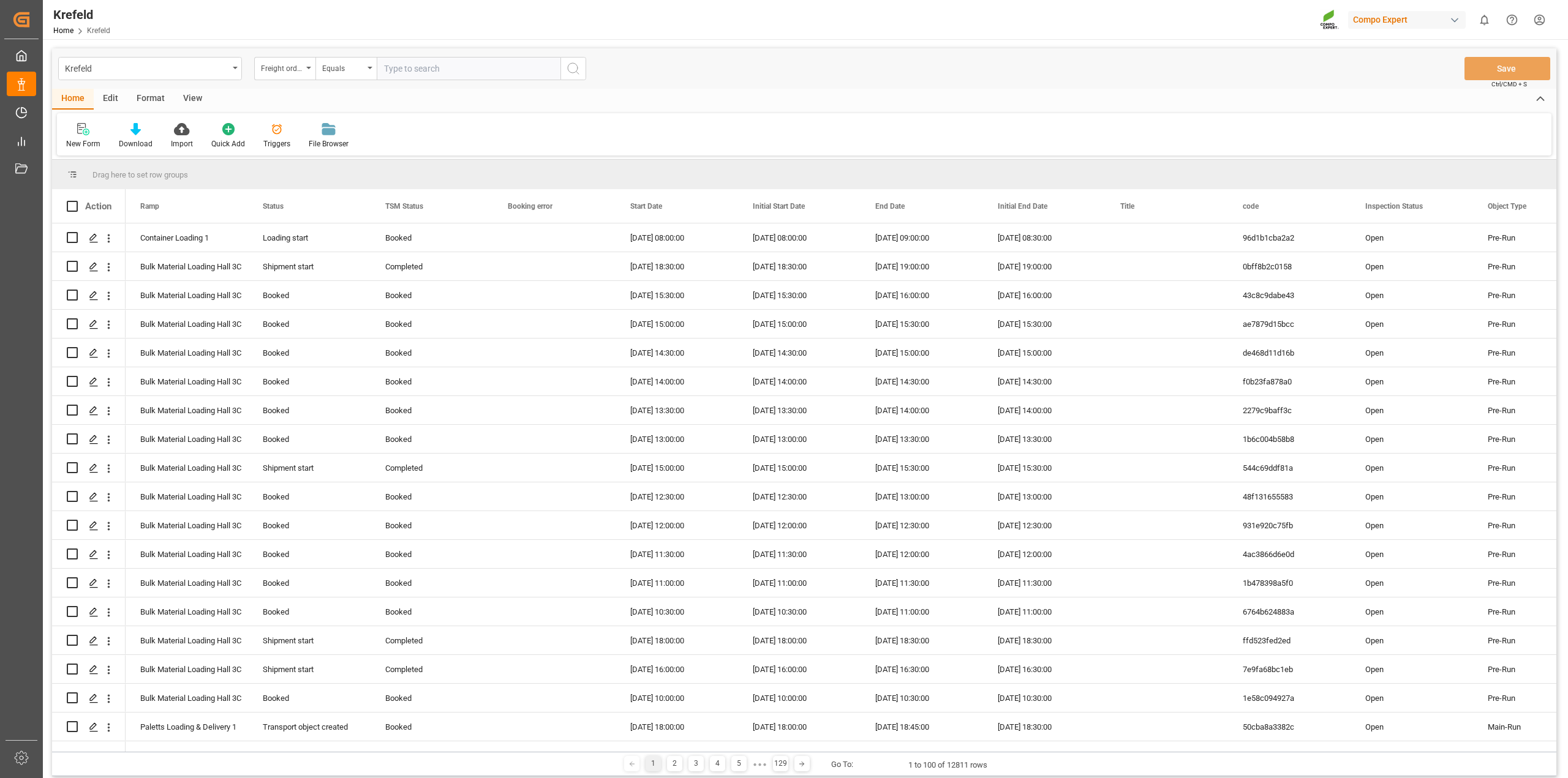
click at [420, 68] on input "text" at bounding box center [468, 68] width 184 height 23
paste input "6100001318"
type input "6100001318"
click at [573, 71] on icon "search button" at bounding box center [573, 68] width 15 height 15
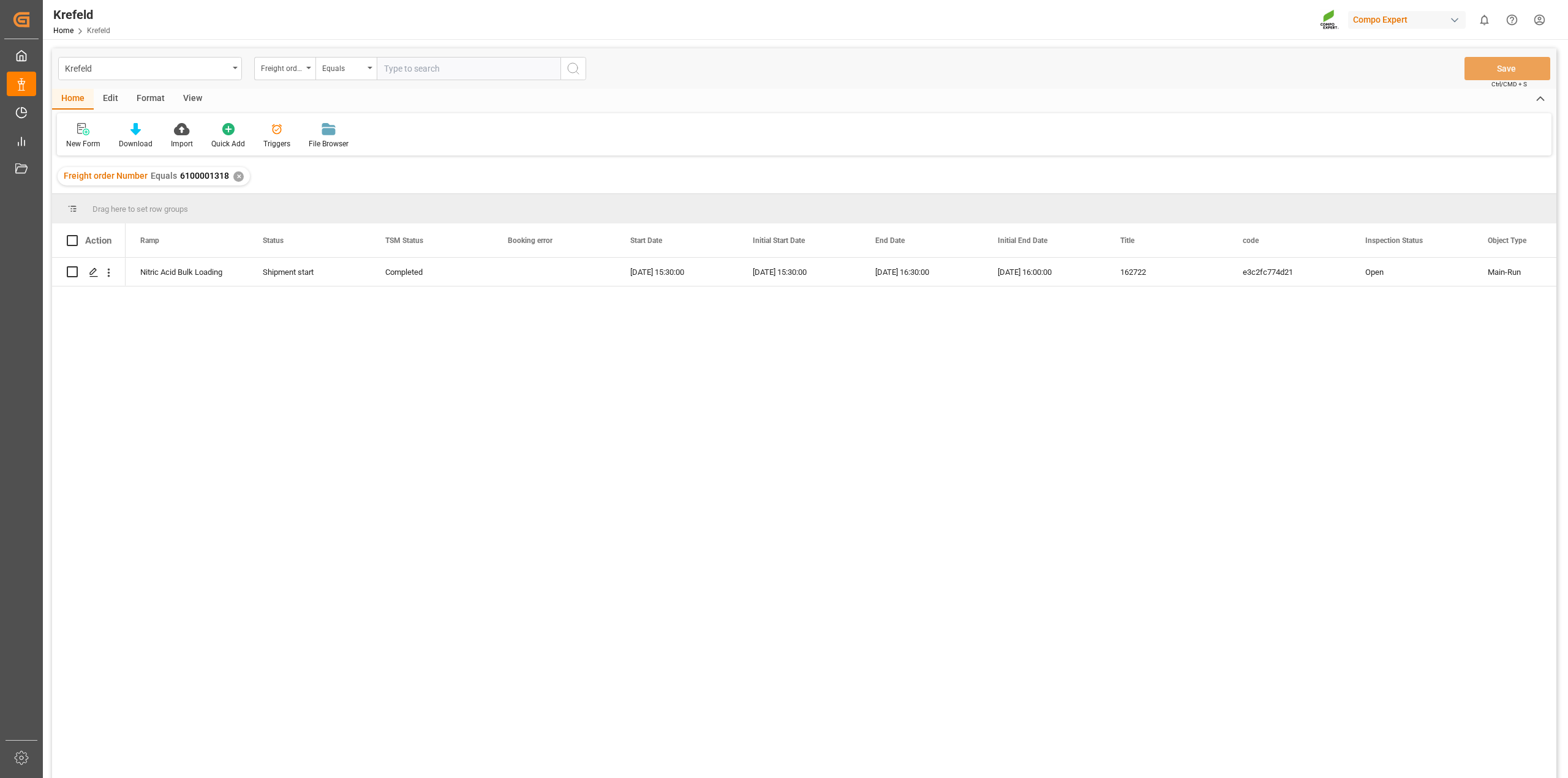
click at [239, 173] on div "✕" at bounding box center [239, 177] width 10 height 10
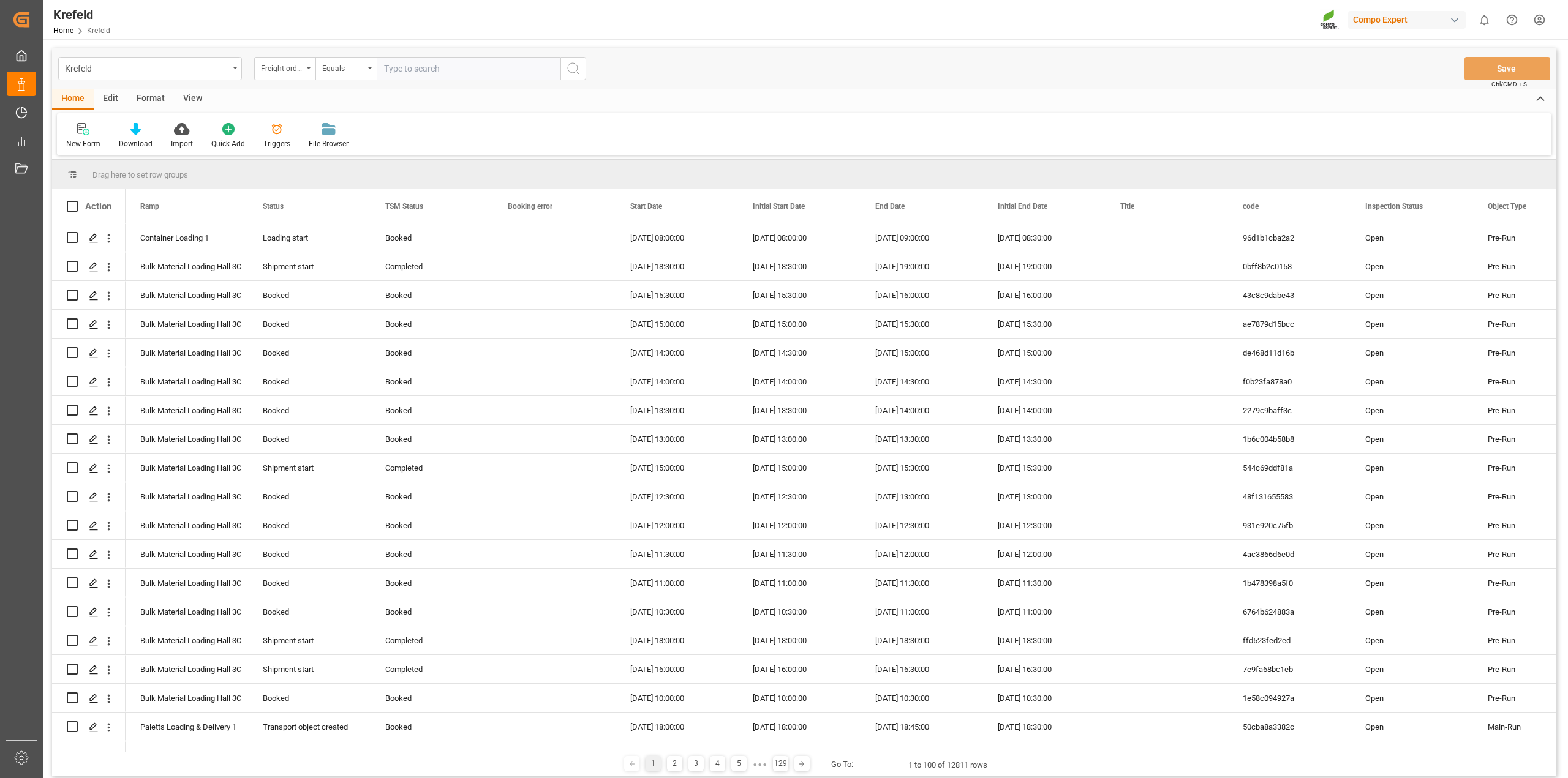
click at [448, 65] on input "text" at bounding box center [468, 68] width 184 height 23
paste input "6100001321"
type input "6100001321"
click at [579, 68] on icon "search button" at bounding box center [573, 68] width 15 height 15
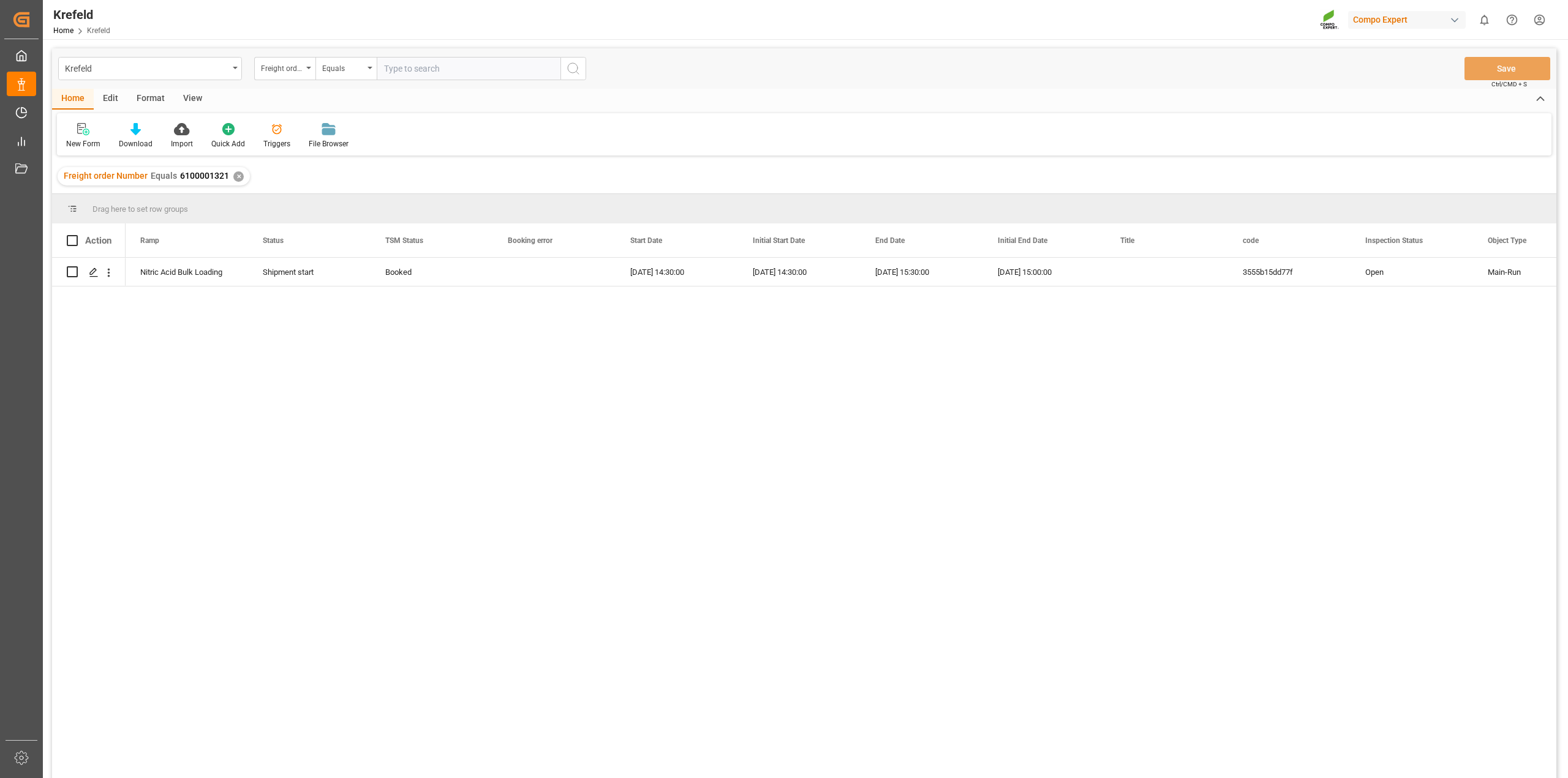
click at [237, 176] on div "✕" at bounding box center [239, 177] width 10 height 10
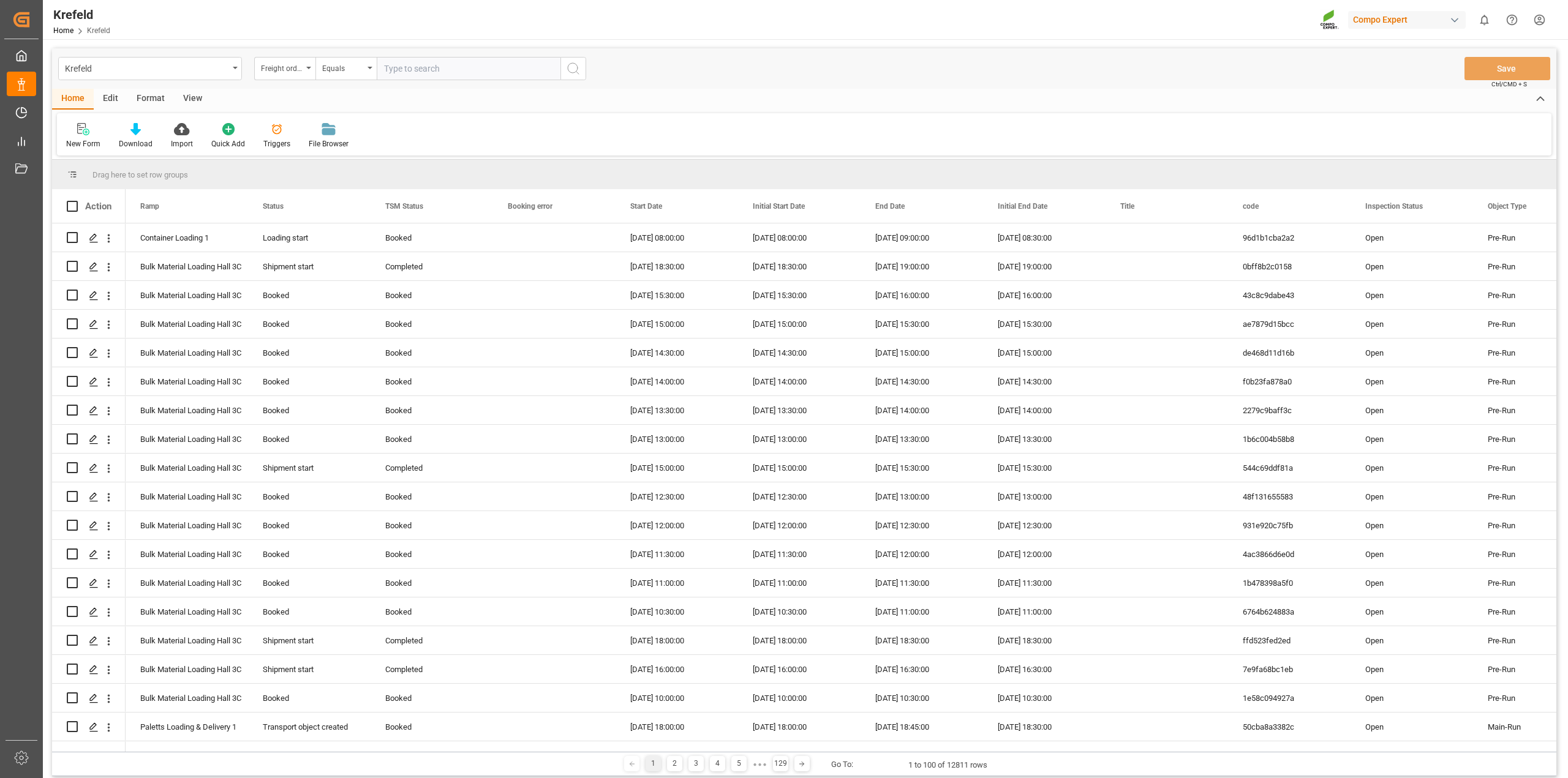
click at [429, 68] on input "text" at bounding box center [468, 68] width 184 height 23
paste input "6100001239"
type input "6100001239"
click at [573, 72] on circle "search button" at bounding box center [572, 68] width 10 height 10
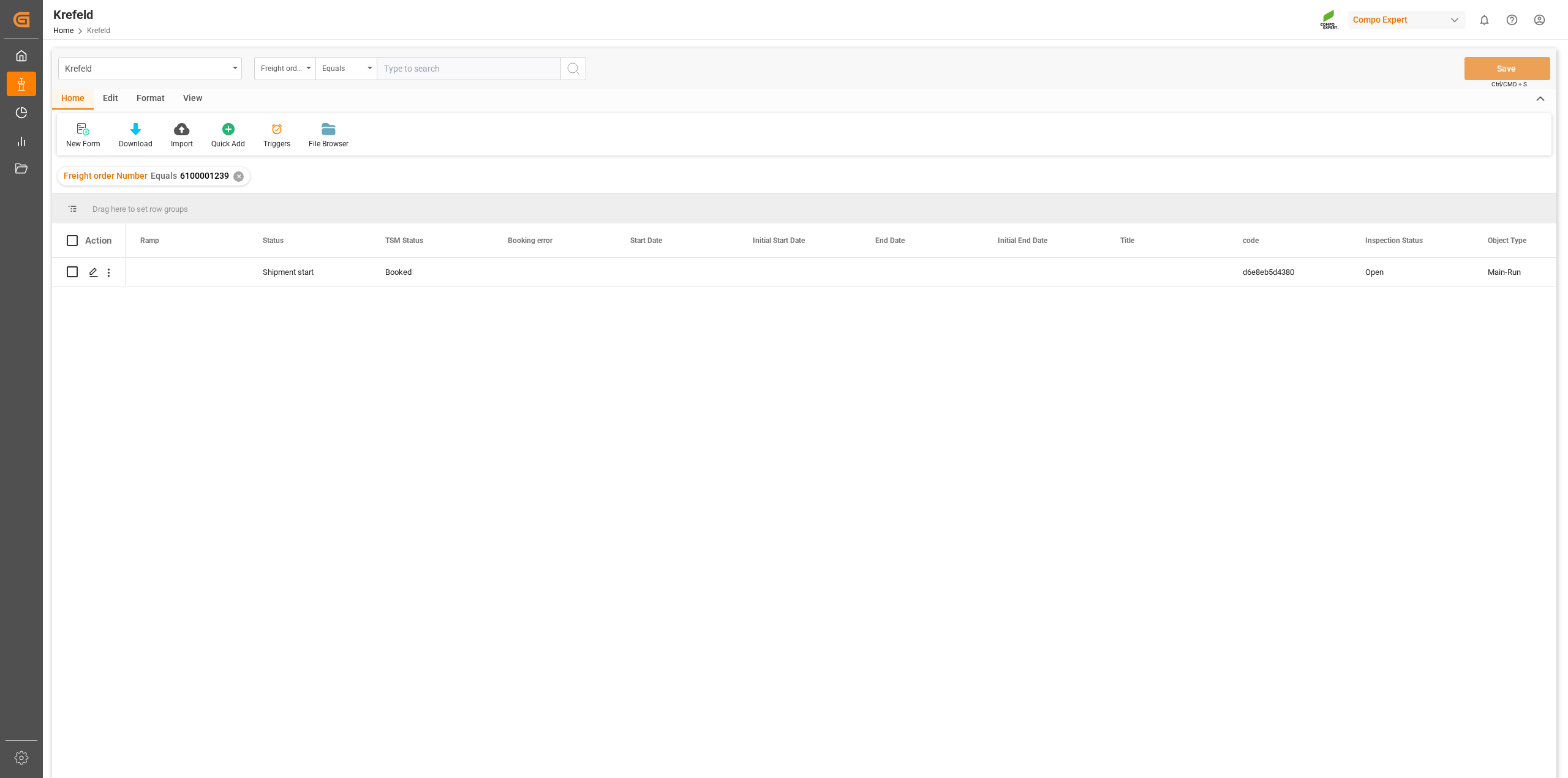
click at [237, 176] on div "✕" at bounding box center [239, 177] width 10 height 10
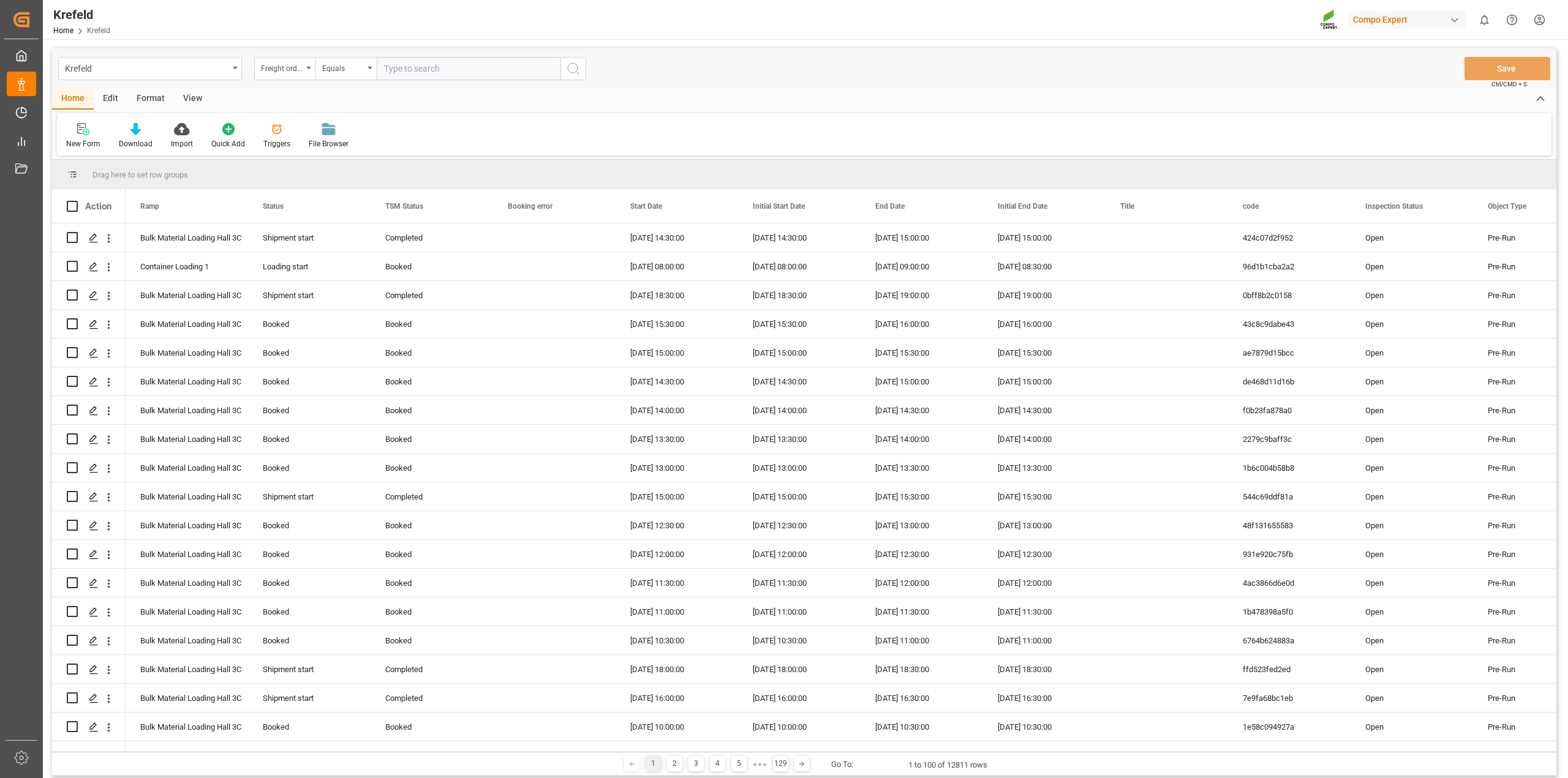
click at [421, 71] on input "text" at bounding box center [468, 68] width 184 height 23
paste input "6100001347"
type input "6100001347"
click at [580, 68] on icon "search button" at bounding box center [573, 68] width 15 height 15
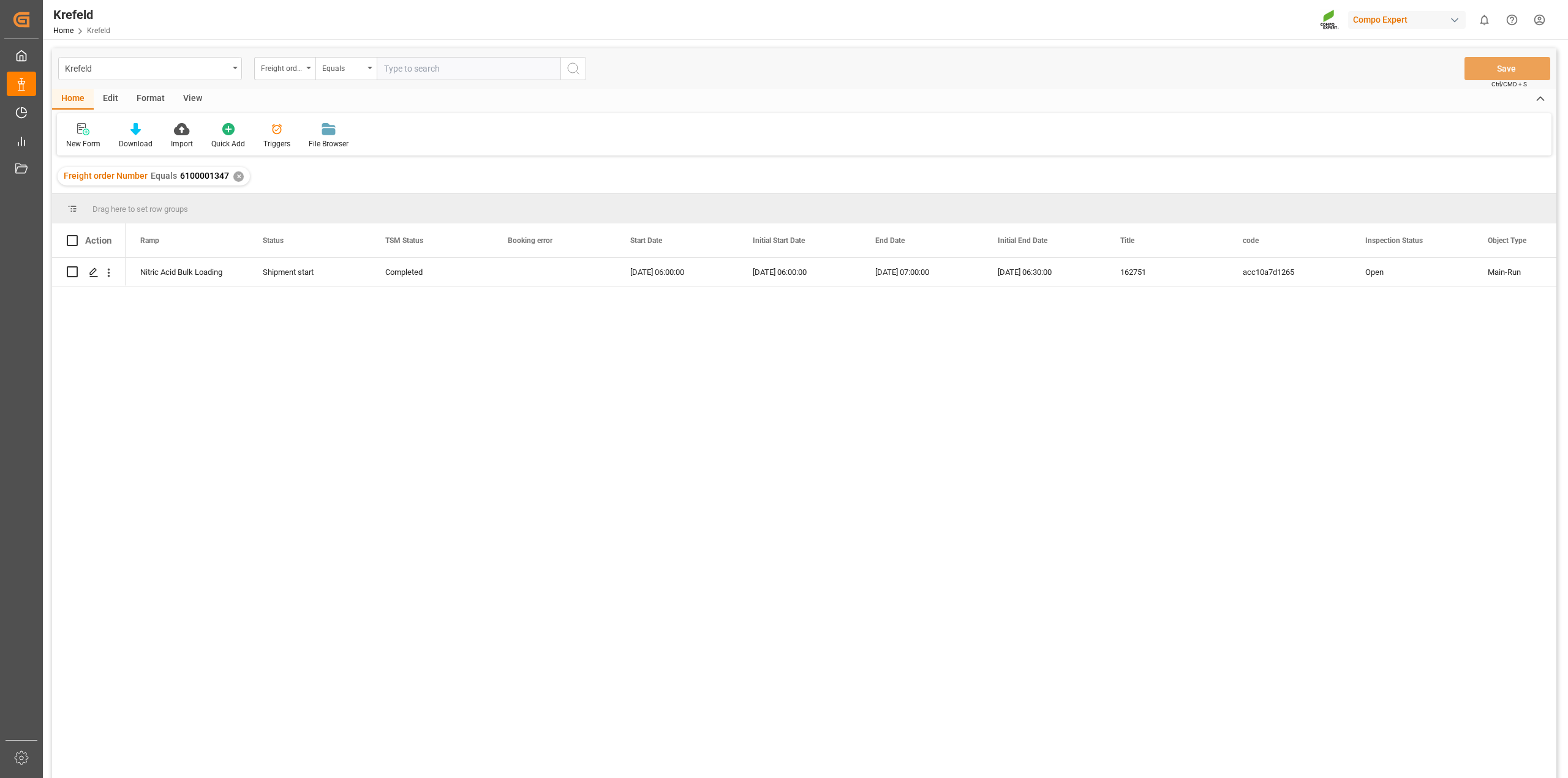
click at [236, 176] on div "✕" at bounding box center [239, 177] width 10 height 10
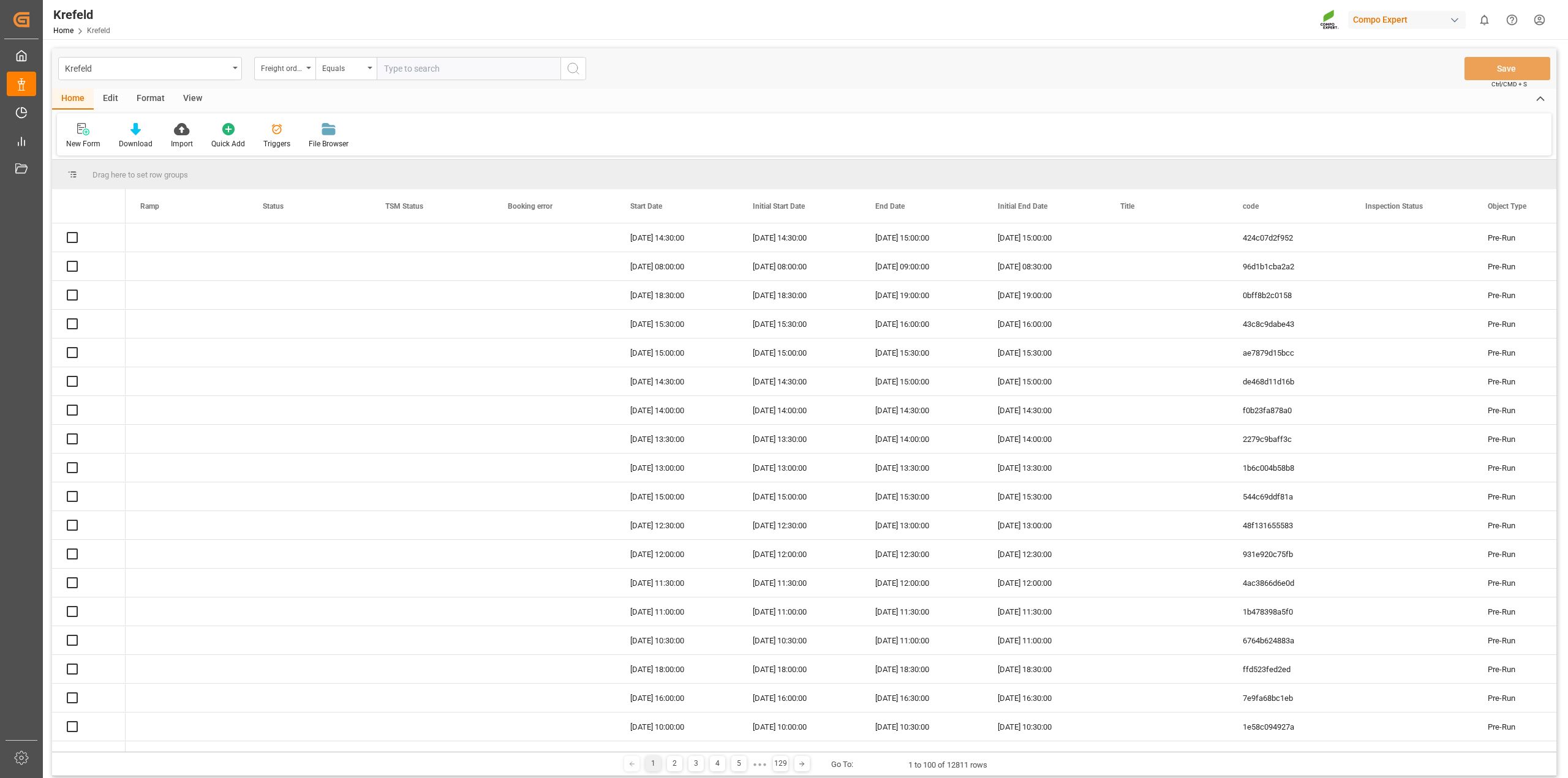
click at [456, 71] on input "text" at bounding box center [468, 68] width 184 height 23
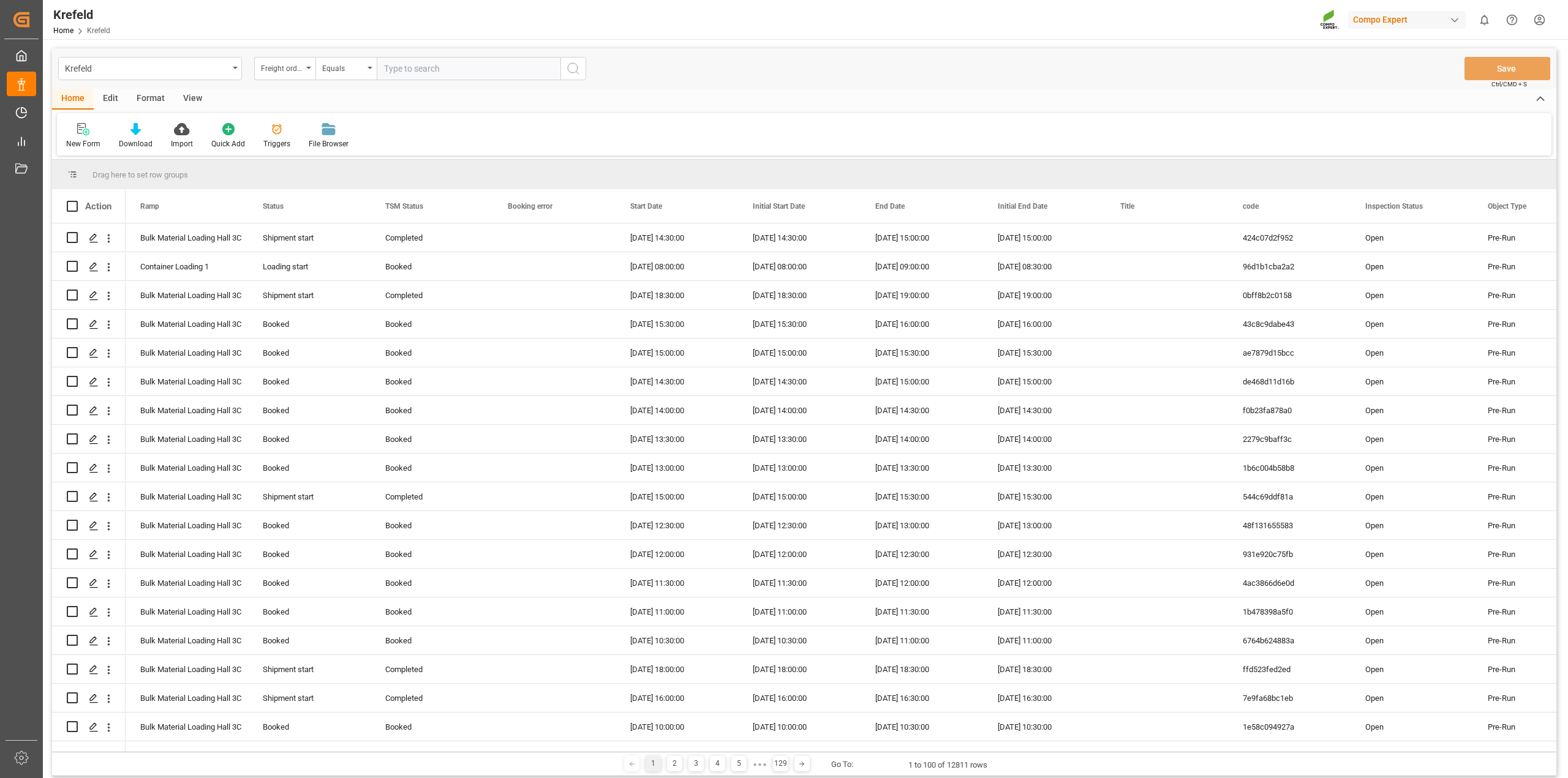
paste input "6100001255"
type input "6100001255"
click at [577, 74] on icon "search button" at bounding box center [573, 68] width 15 height 15
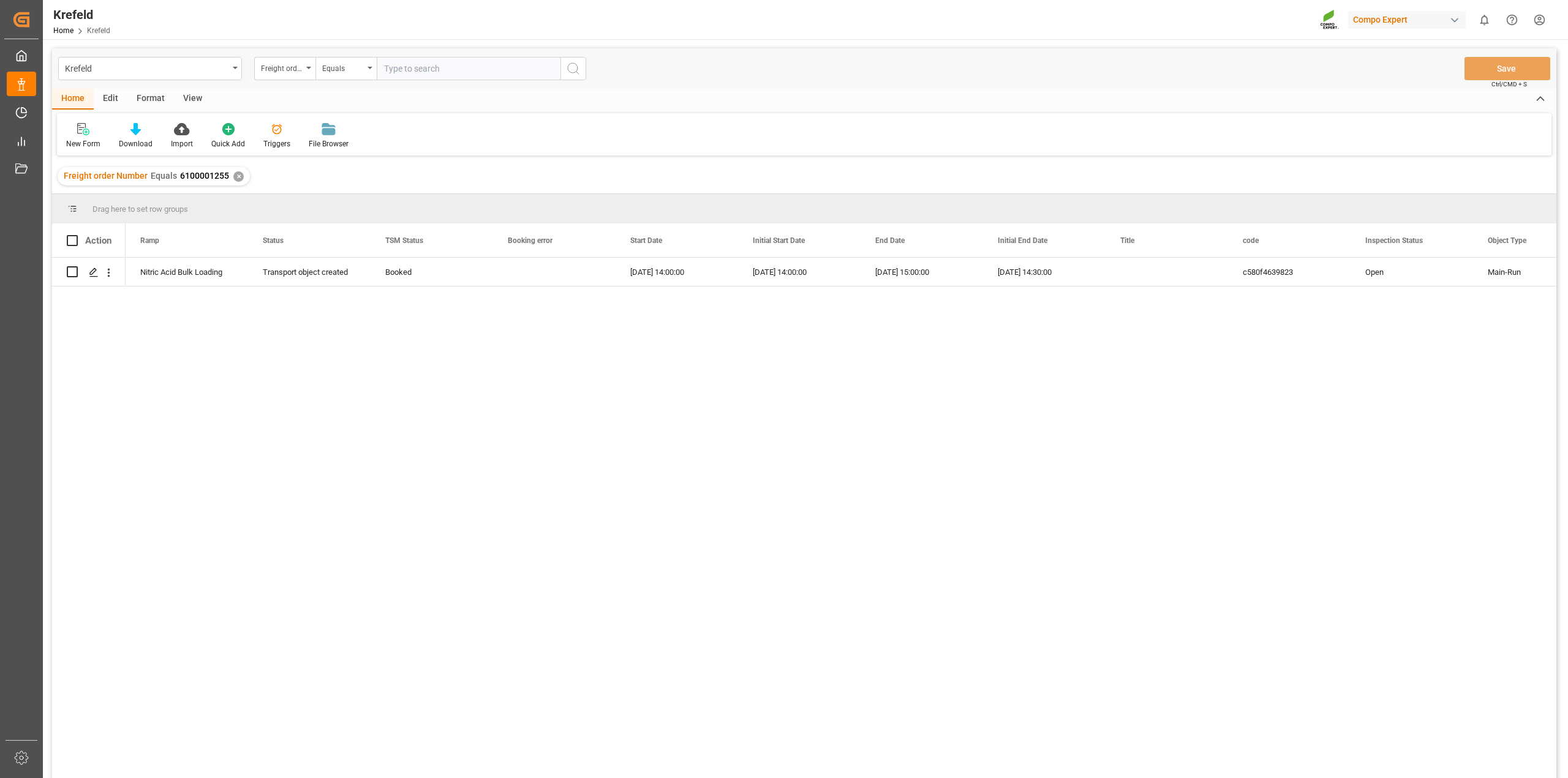
click at [234, 176] on div "✕" at bounding box center [239, 177] width 10 height 10
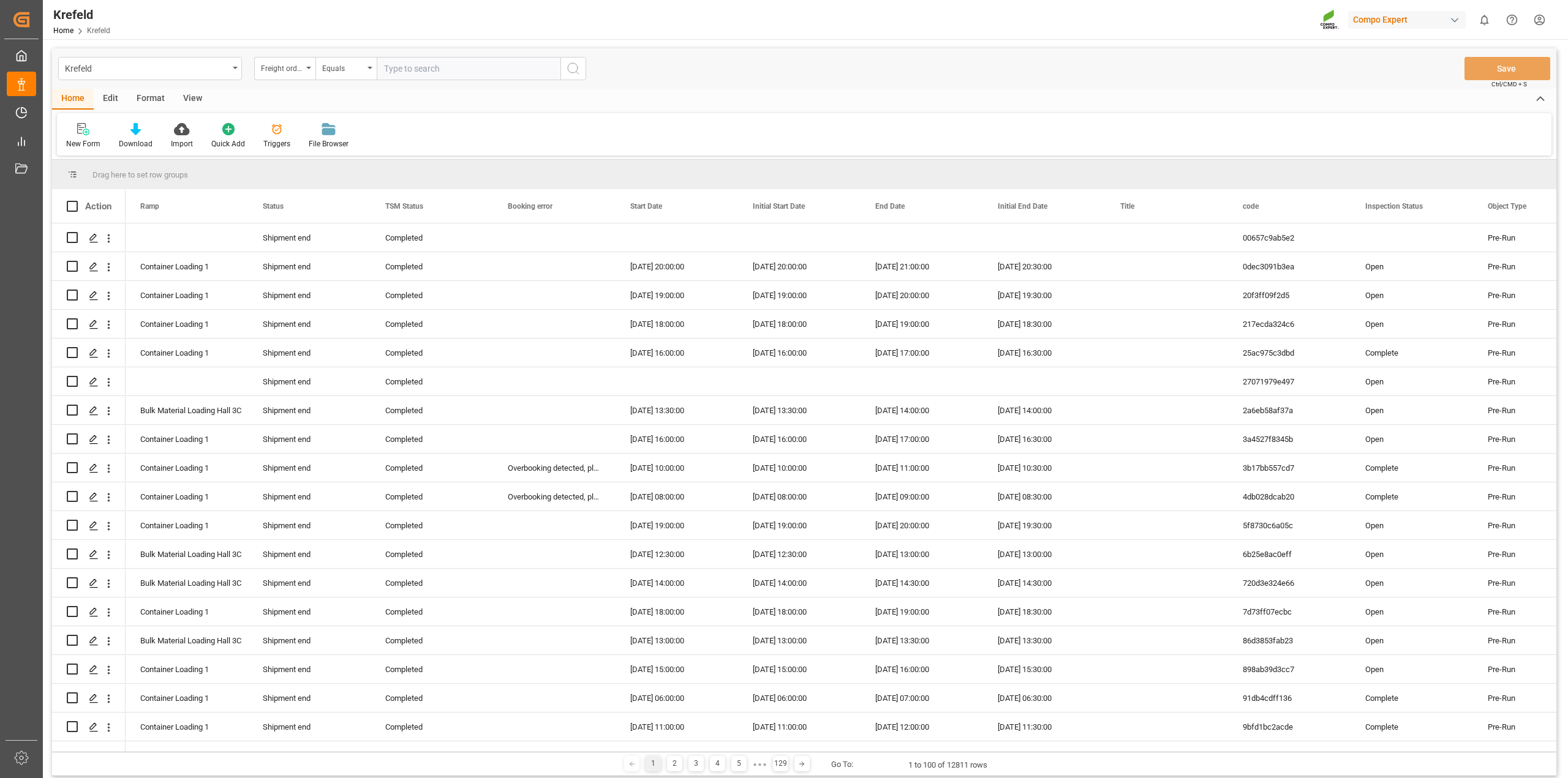
click at [423, 71] on input "text" at bounding box center [468, 68] width 184 height 23
paste input "6100001319"
type input "6100001319"
click at [576, 74] on icon "search button" at bounding box center [573, 68] width 15 height 15
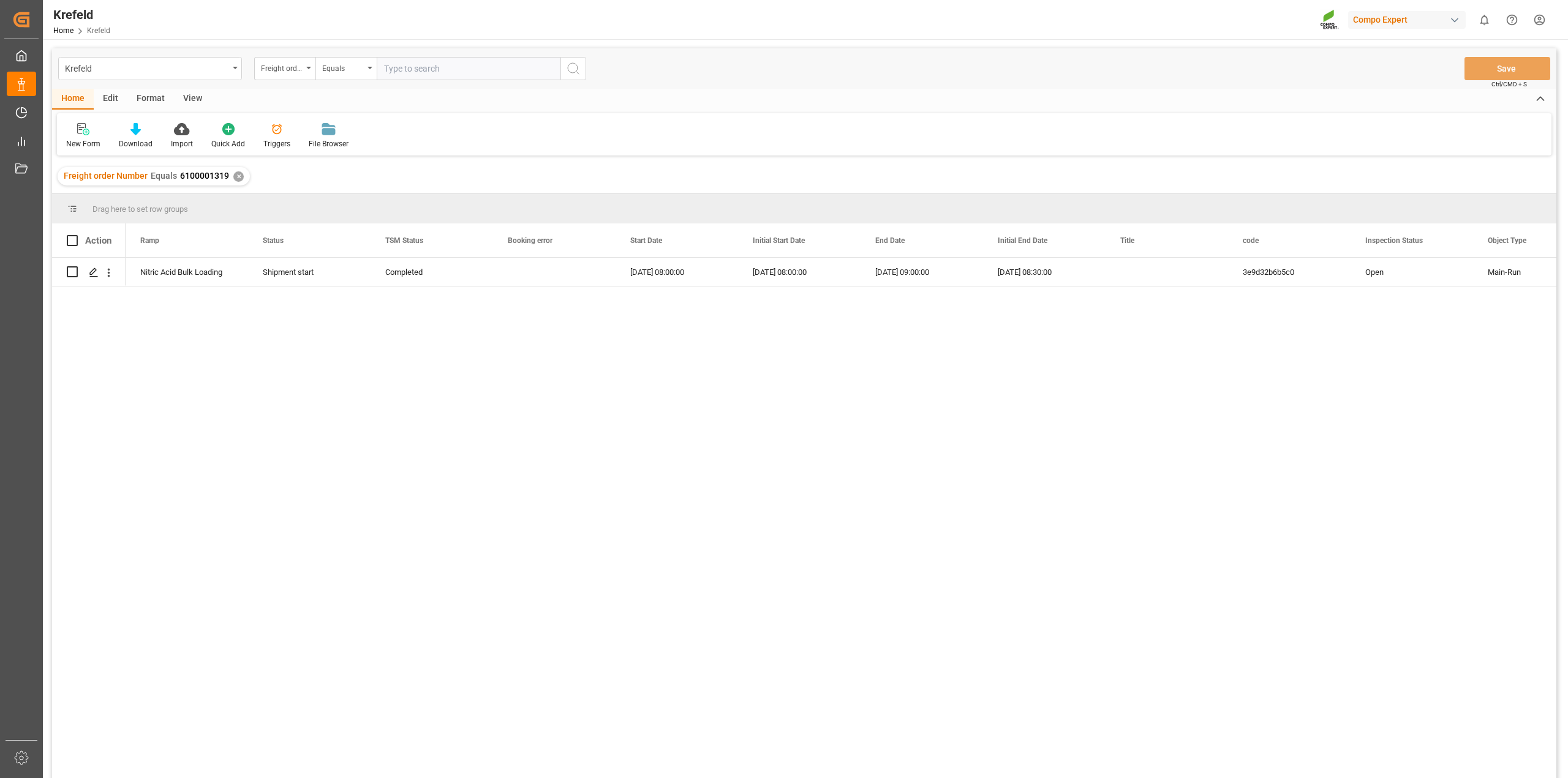
click at [237, 178] on div "✕" at bounding box center [239, 177] width 10 height 10
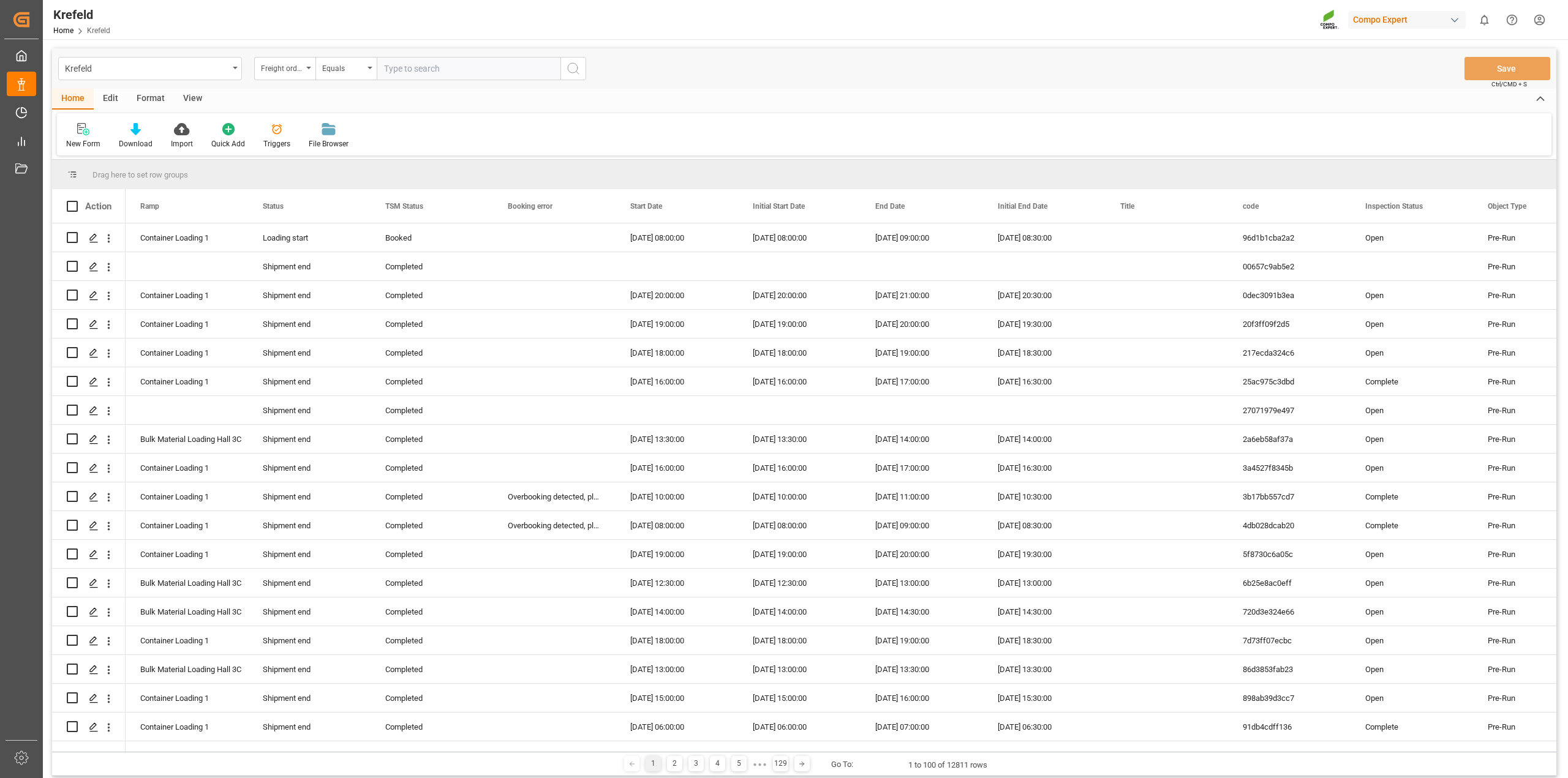
click at [408, 71] on input "text" at bounding box center [468, 68] width 184 height 23
paste input "6100001317"
type input "6100001317"
click at [573, 74] on icon "search button" at bounding box center [573, 68] width 15 height 15
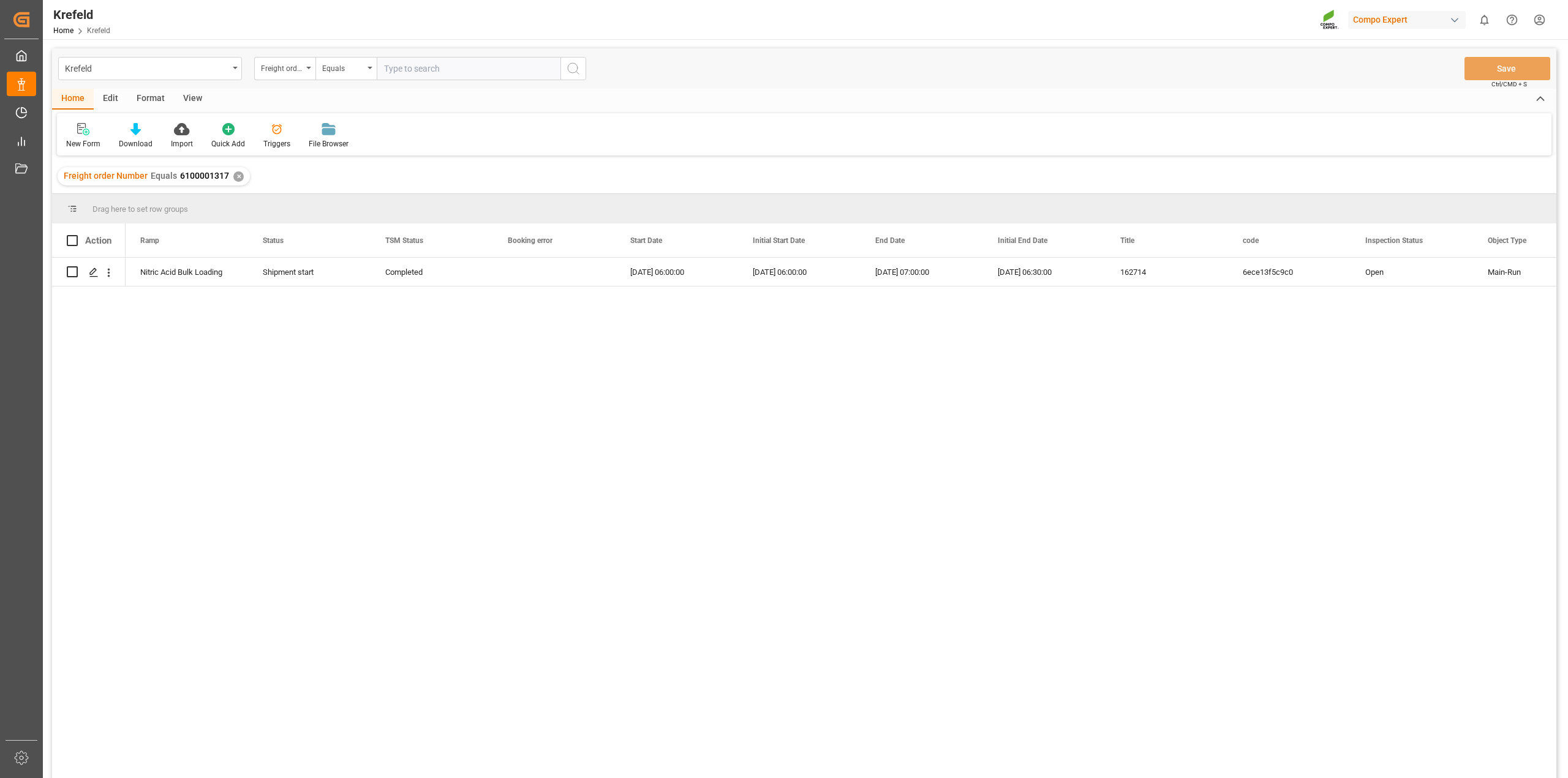
click at [234, 175] on div "✕" at bounding box center [239, 177] width 10 height 10
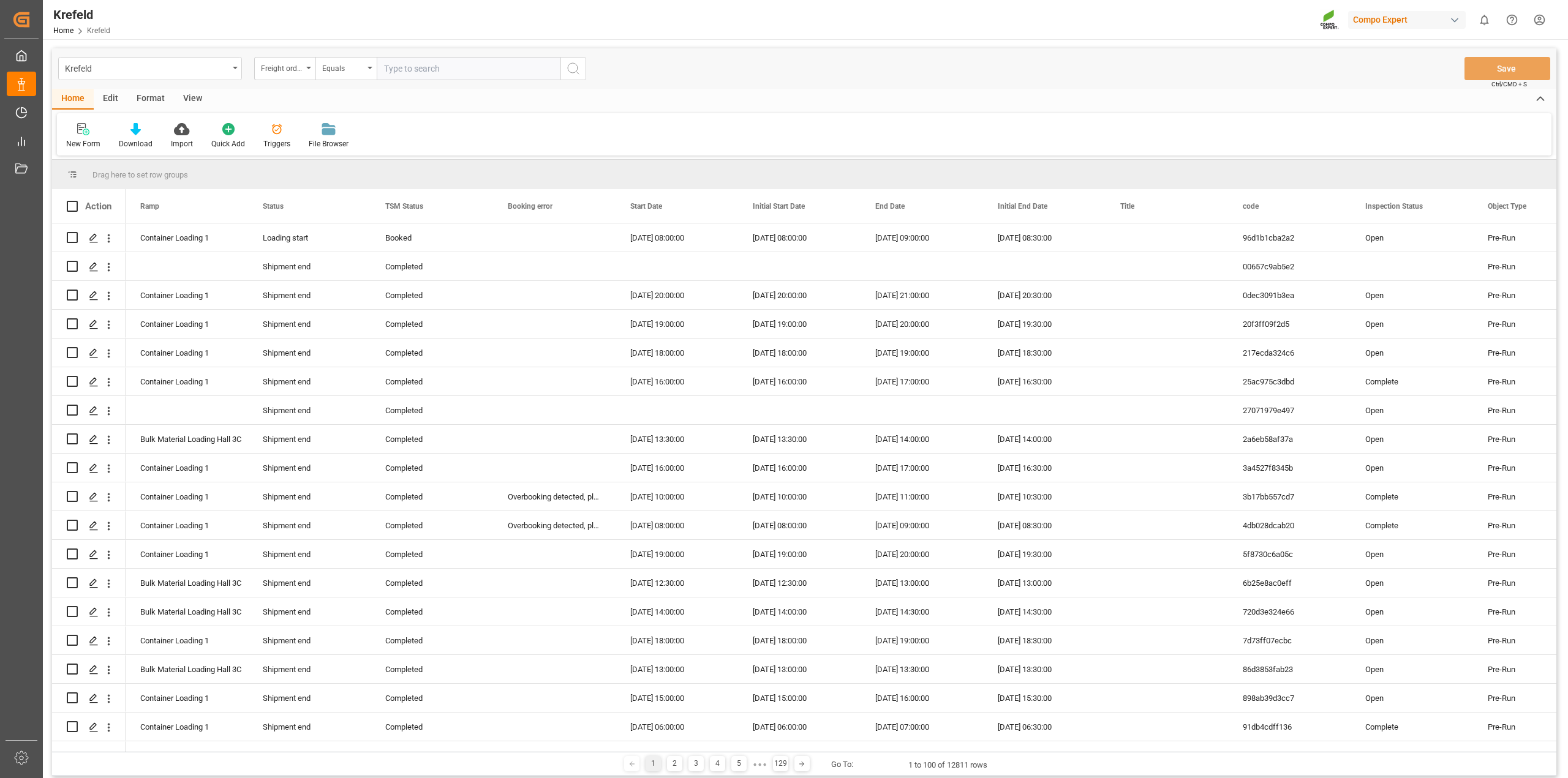
click at [435, 71] on input "text" at bounding box center [468, 68] width 184 height 23
paste input "6100001346"
type input "6100001346"
click at [581, 68] on button "search button" at bounding box center [573, 68] width 26 height 23
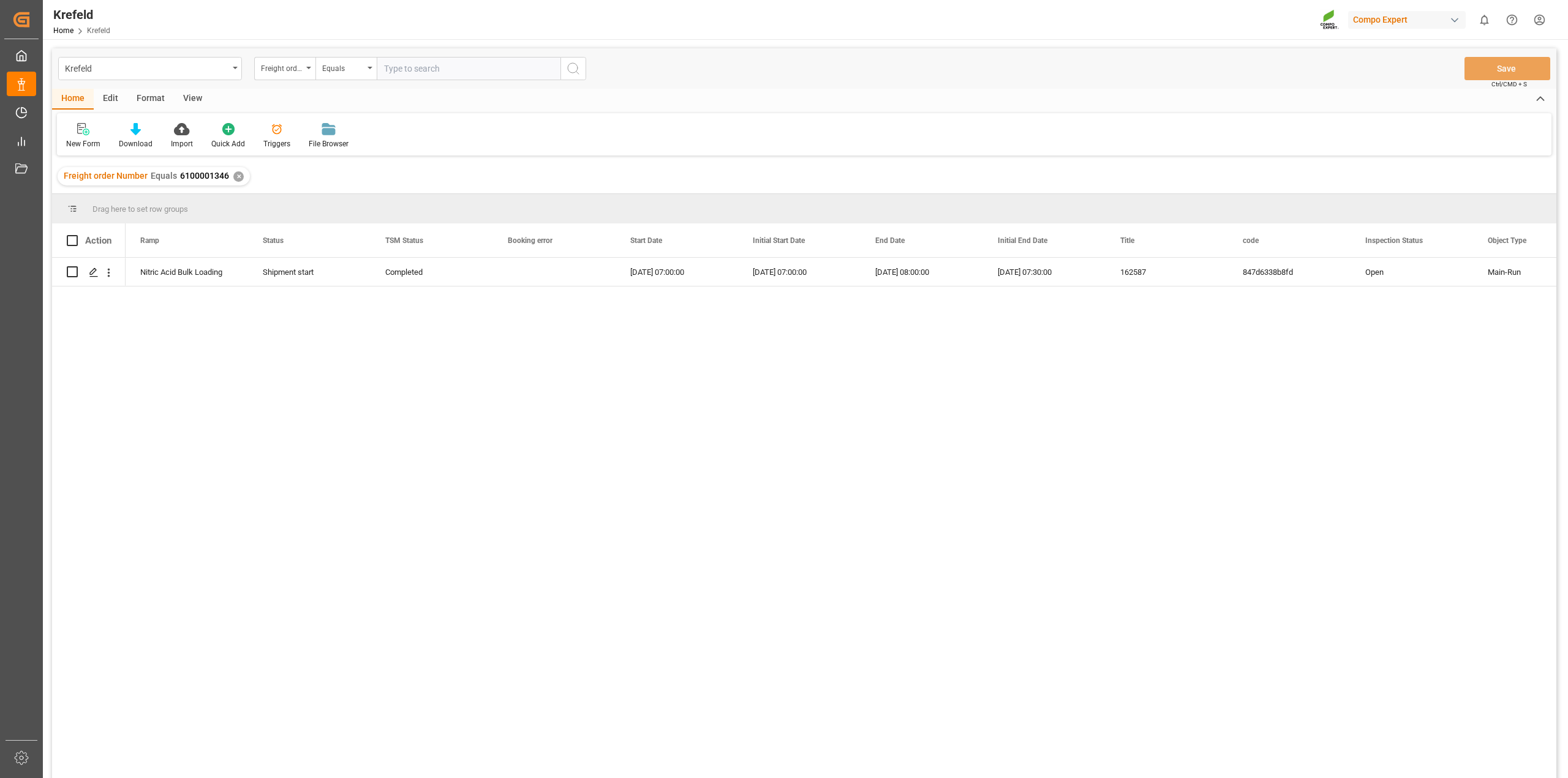
click at [237, 175] on div "✕" at bounding box center [239, 177] width 10 height 10
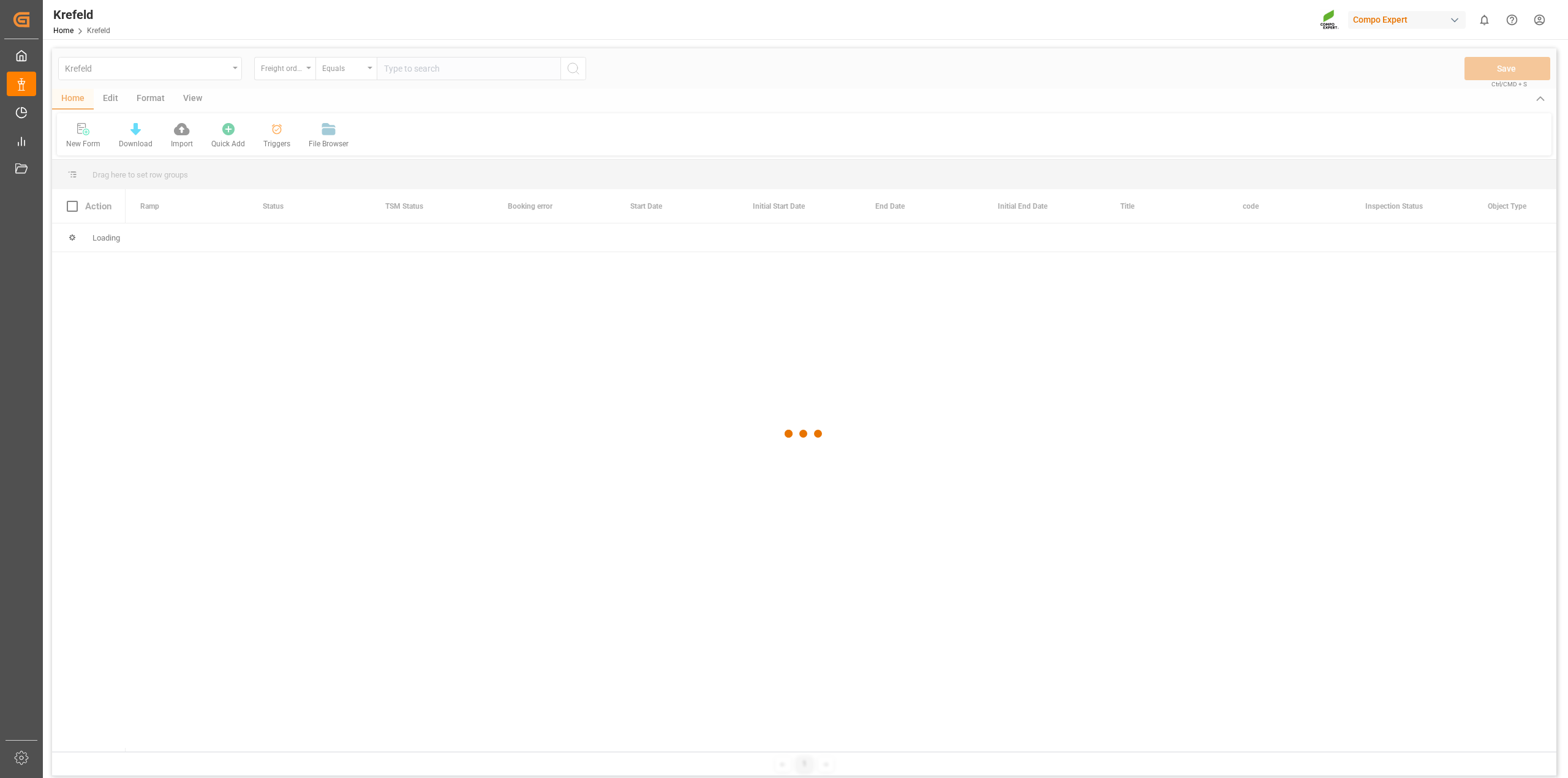
click at [405, 69] on div at bounding box center [804, 434] width 1504 height 771
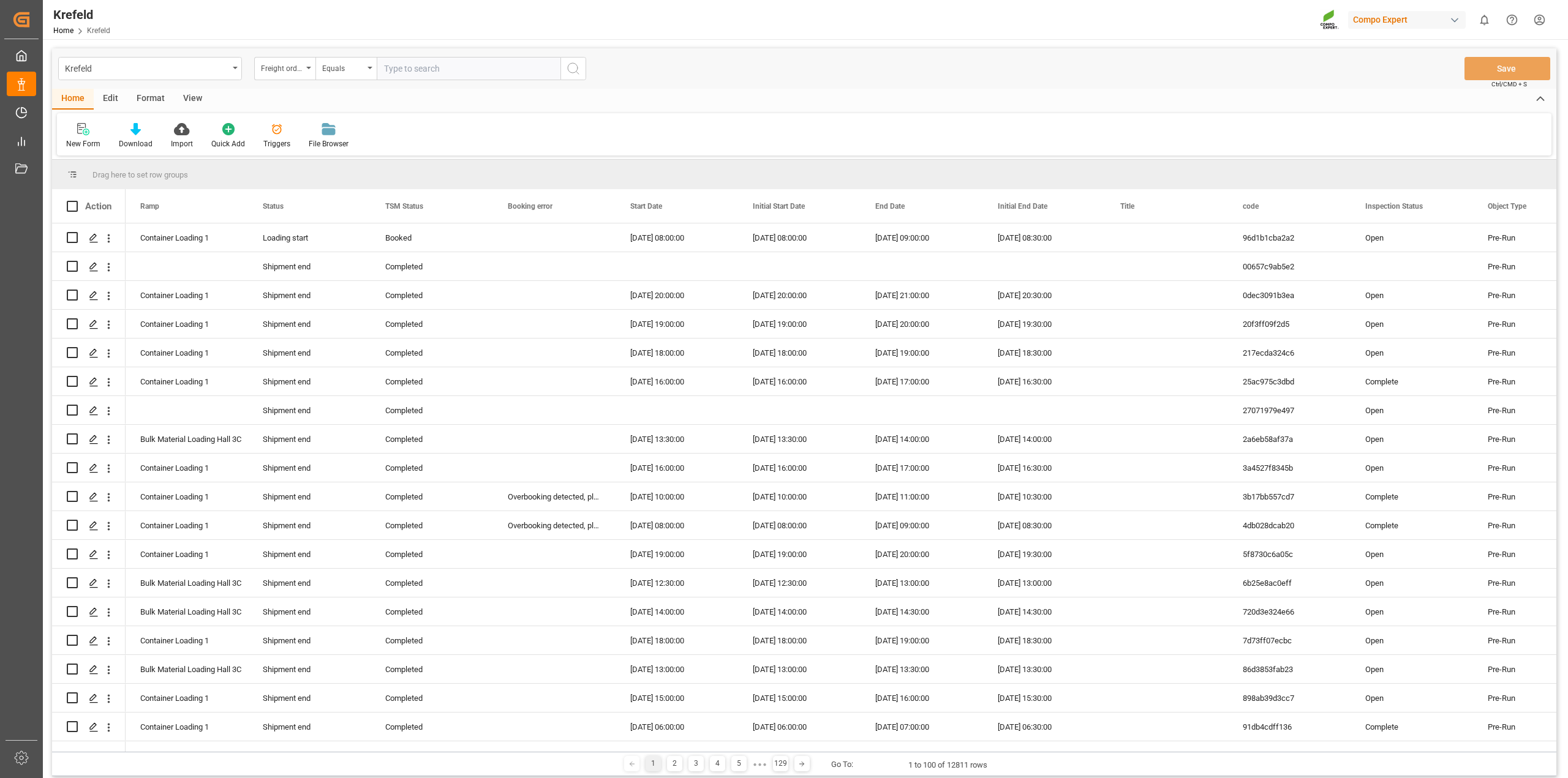
click at [411, 71] on input "text" at bounding box center [468, 68] width 184 height 23
paste input "6100001320"
type input "6100001320"
click at [571, 71] on icon "search button" at bounding box center [573, 68] width 15 height 15
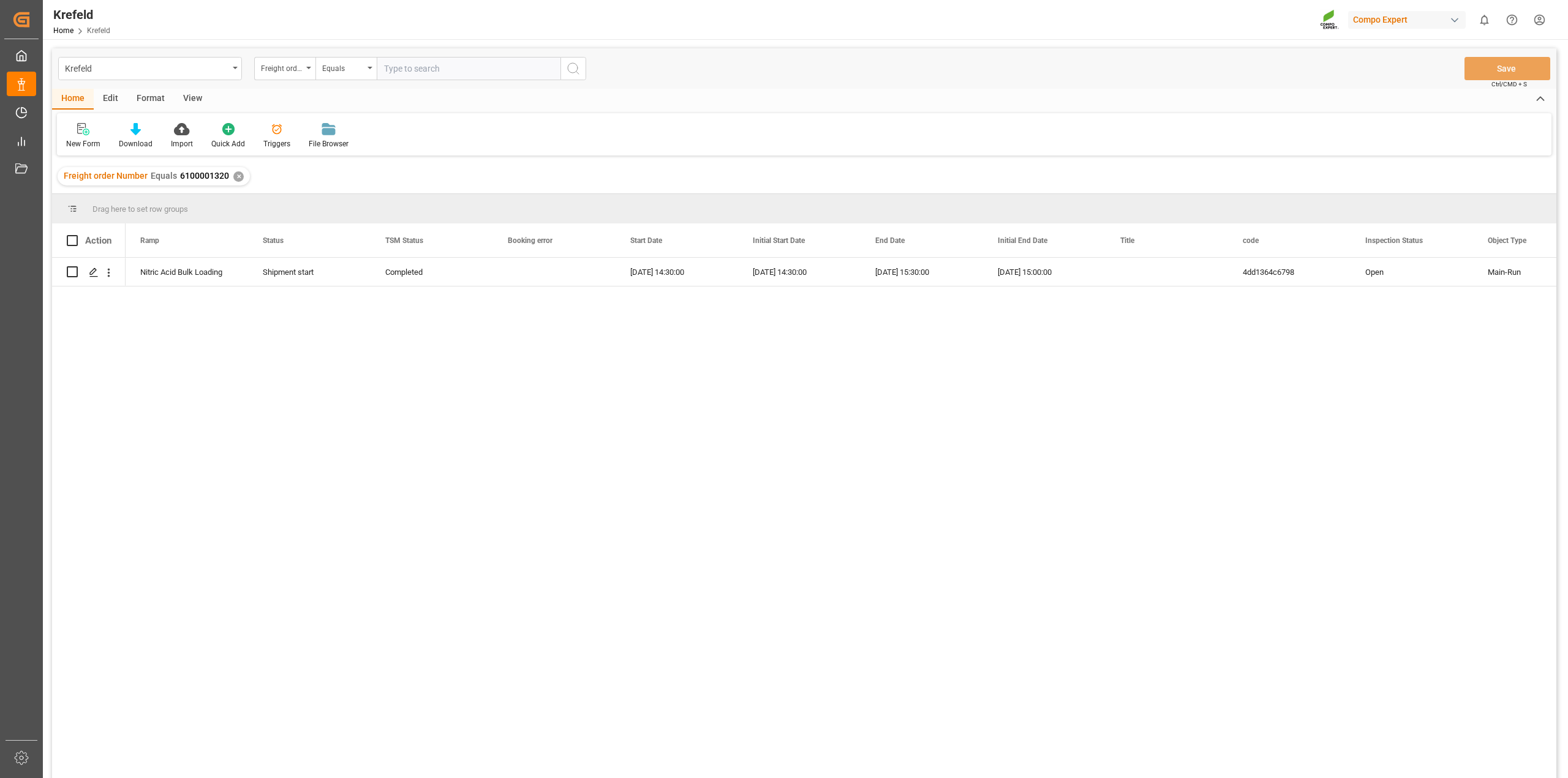
click at [237, 176] on div "✕" at bounding box center [239, 177] width 10 height 10
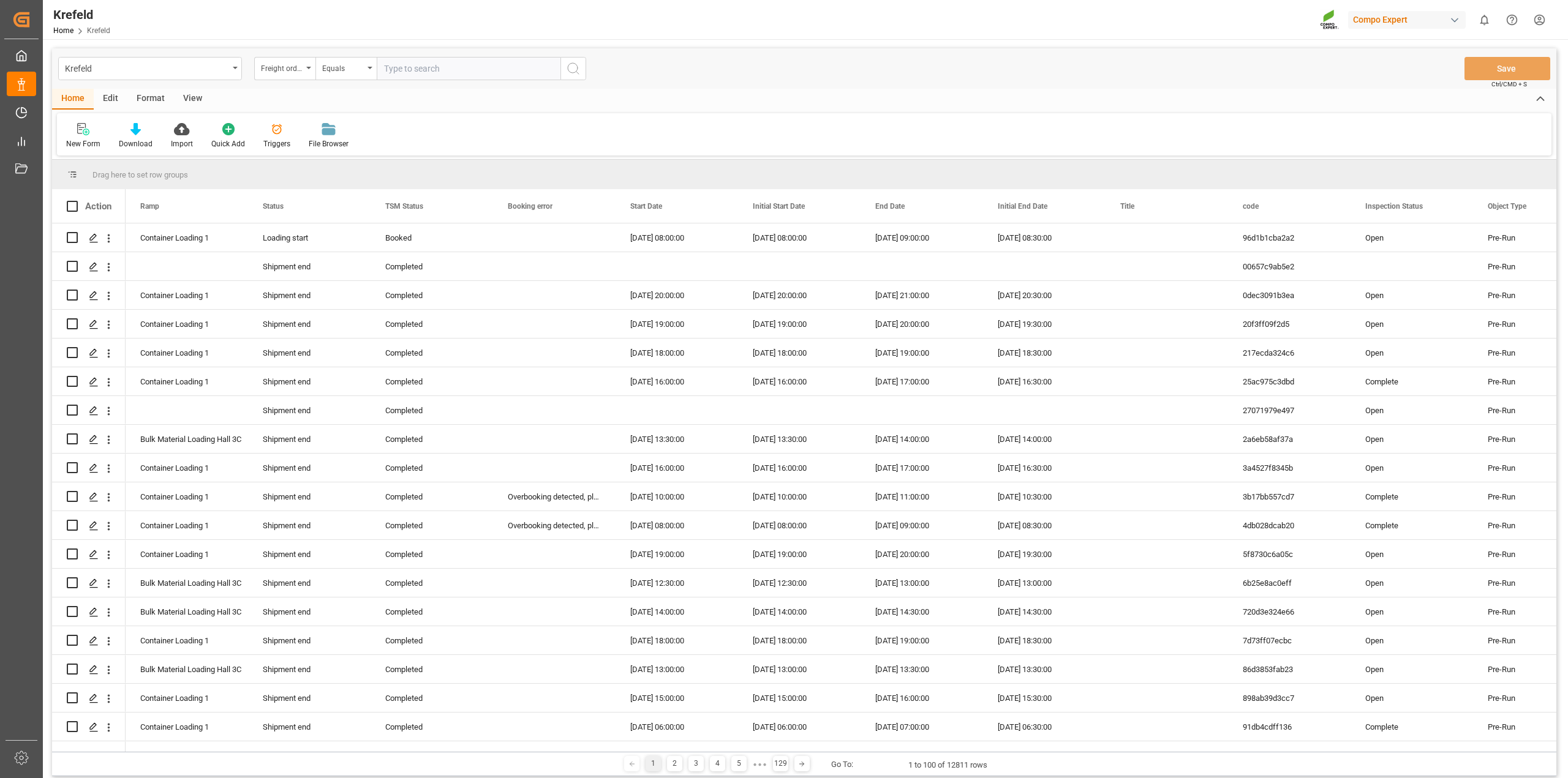
click at [421, 68] on input "text" at bounding box center [468, 68] width 184 height 23
paste input "6100001280"
type input "6100001280"
click at [573, 71] on icon "search button" at bounding box center [573, 68] width 15 height 15
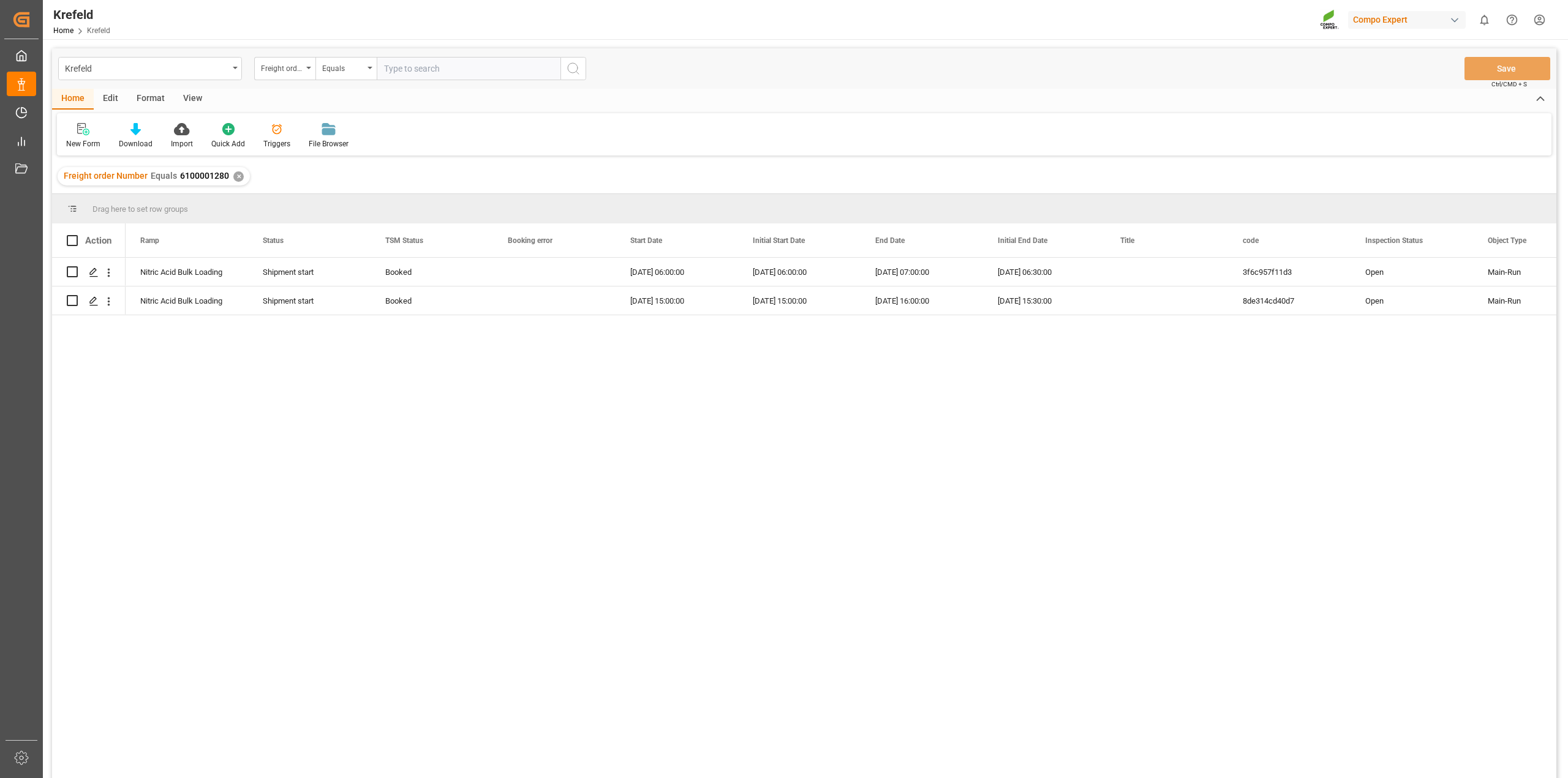
click at [237, 176] on div "✕" at bounding box center [239, 177] width 10 height 10
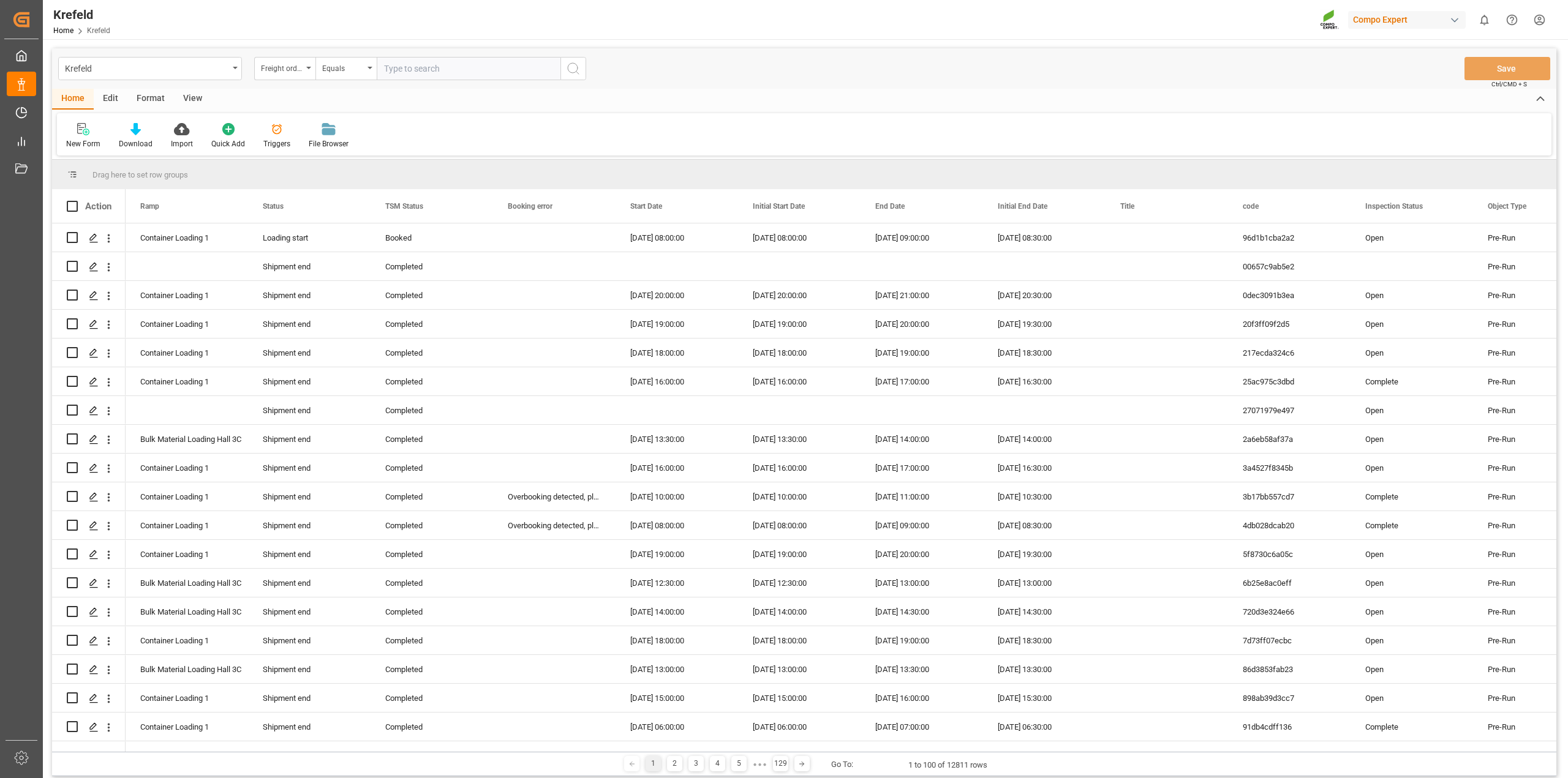
click at [432, 68] on input "text" at bounding box center [468, 68] width 184 height 23
paste input "6100001287"
type input "6100001287"
click at [571, 69] on icon "search button" at bounding box center [573, 68] width 15 height 15
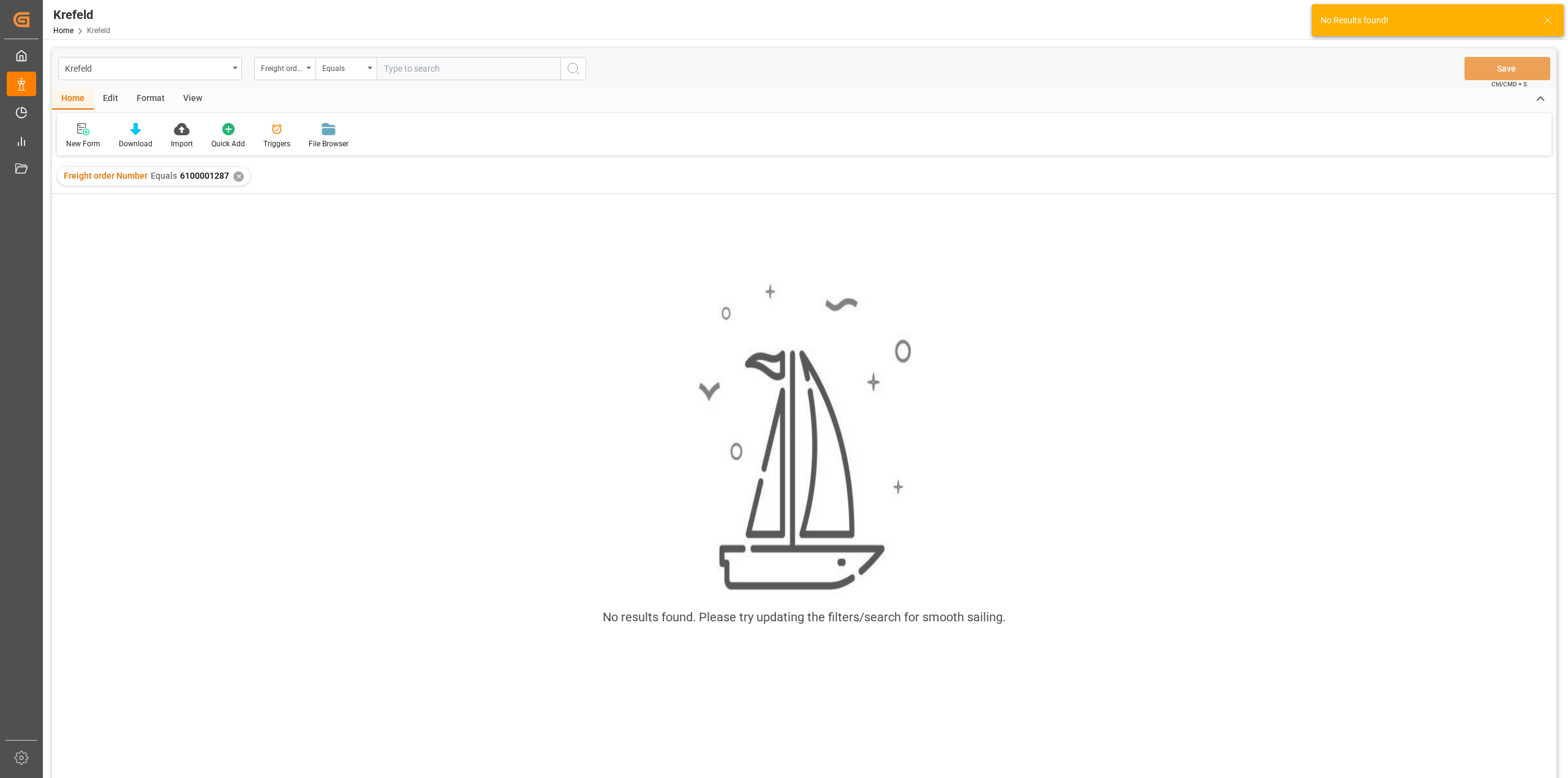
click at [236, 175] on div "✕" at bounding box center [239, 177] width 10 height 10
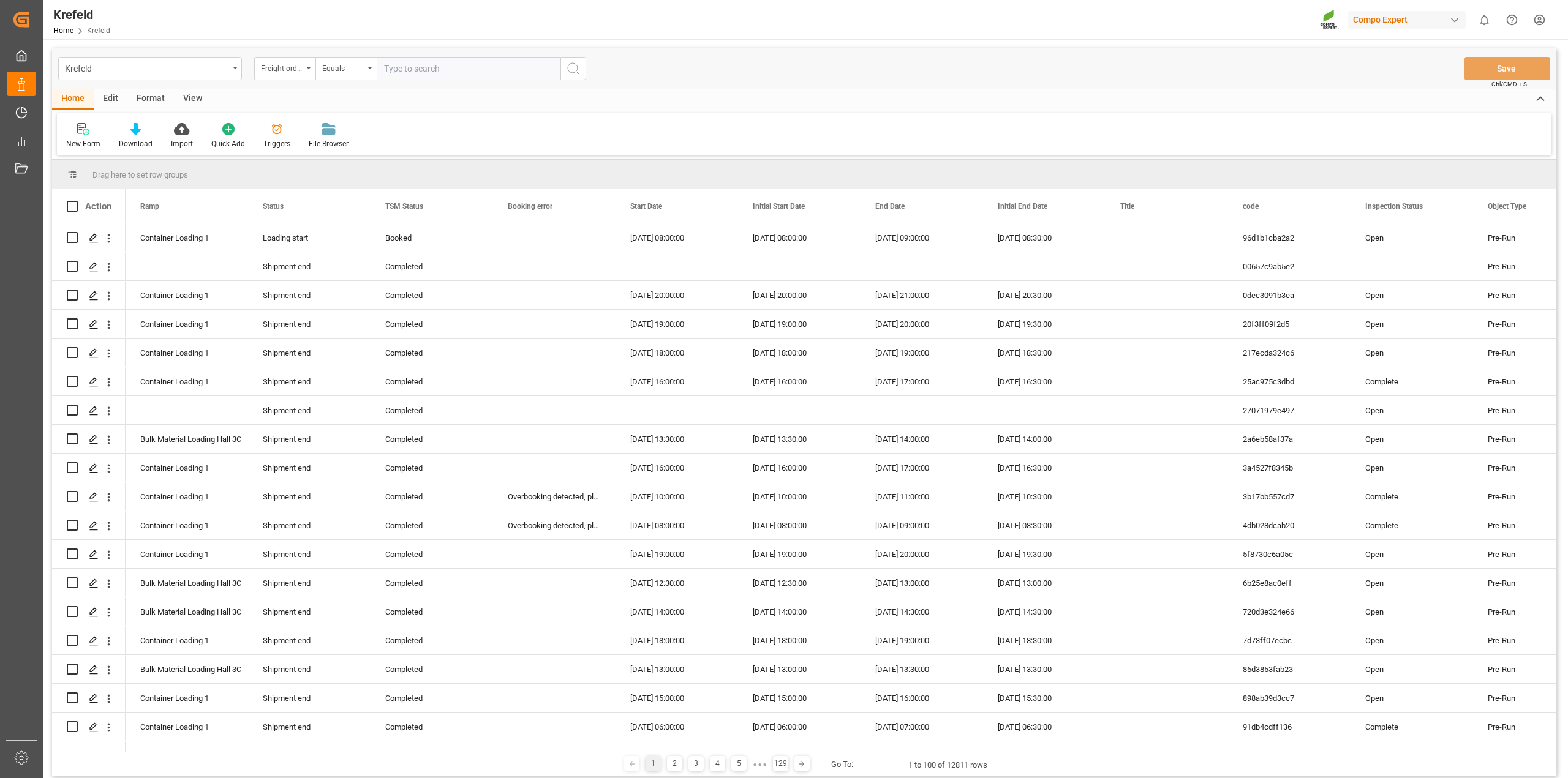
click at [442, 71] on input "text" at bounding box center [468, 68] width 184 height 23
paste input "6100001242"
type input "6100001242"
click at [576, 71] on circle "search button" at bounding box center [572, 68] width 10 height 10
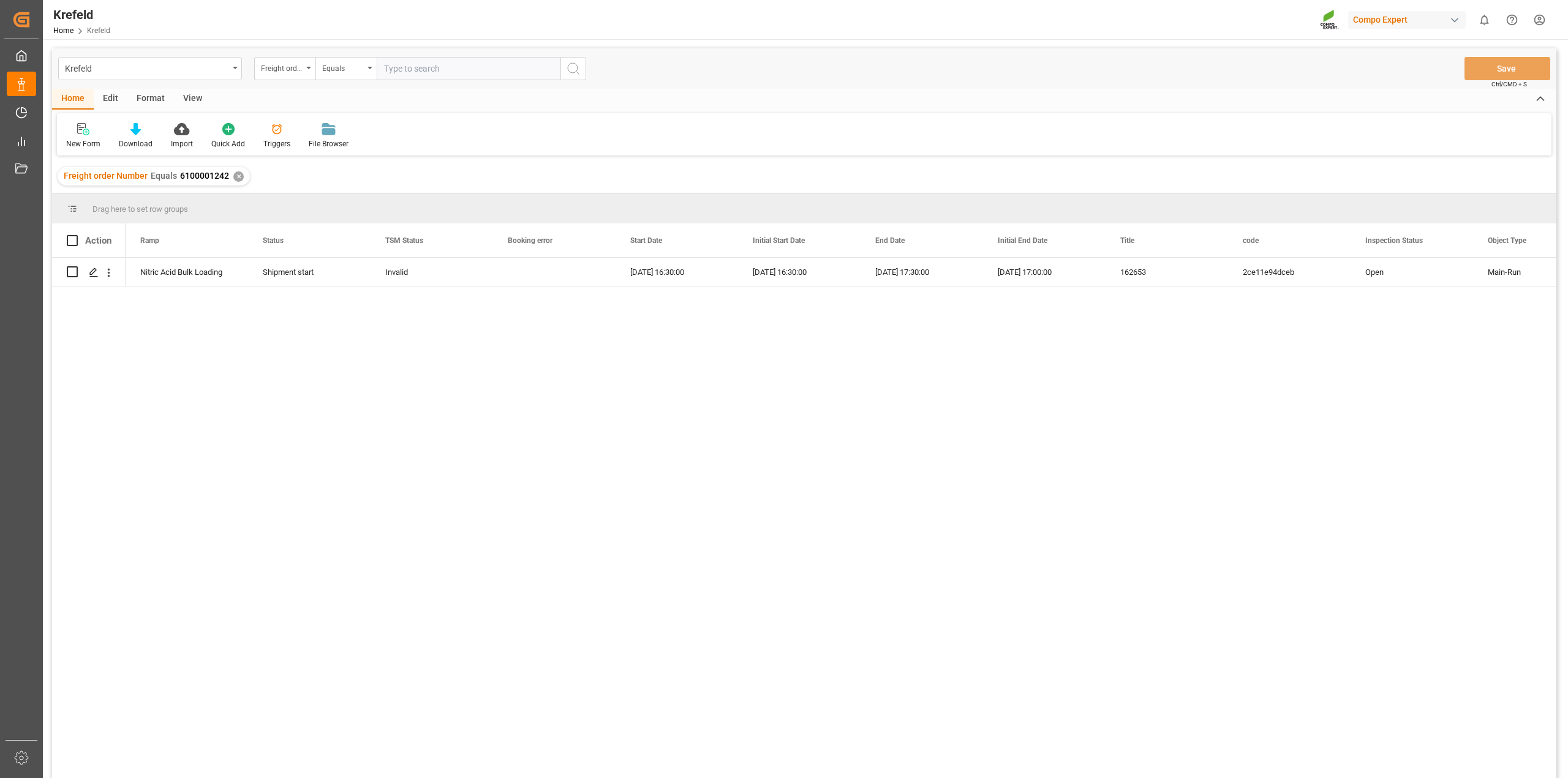
click at [237, 175] on div "✕" at bounding box center [239, 177] width 10 height 10
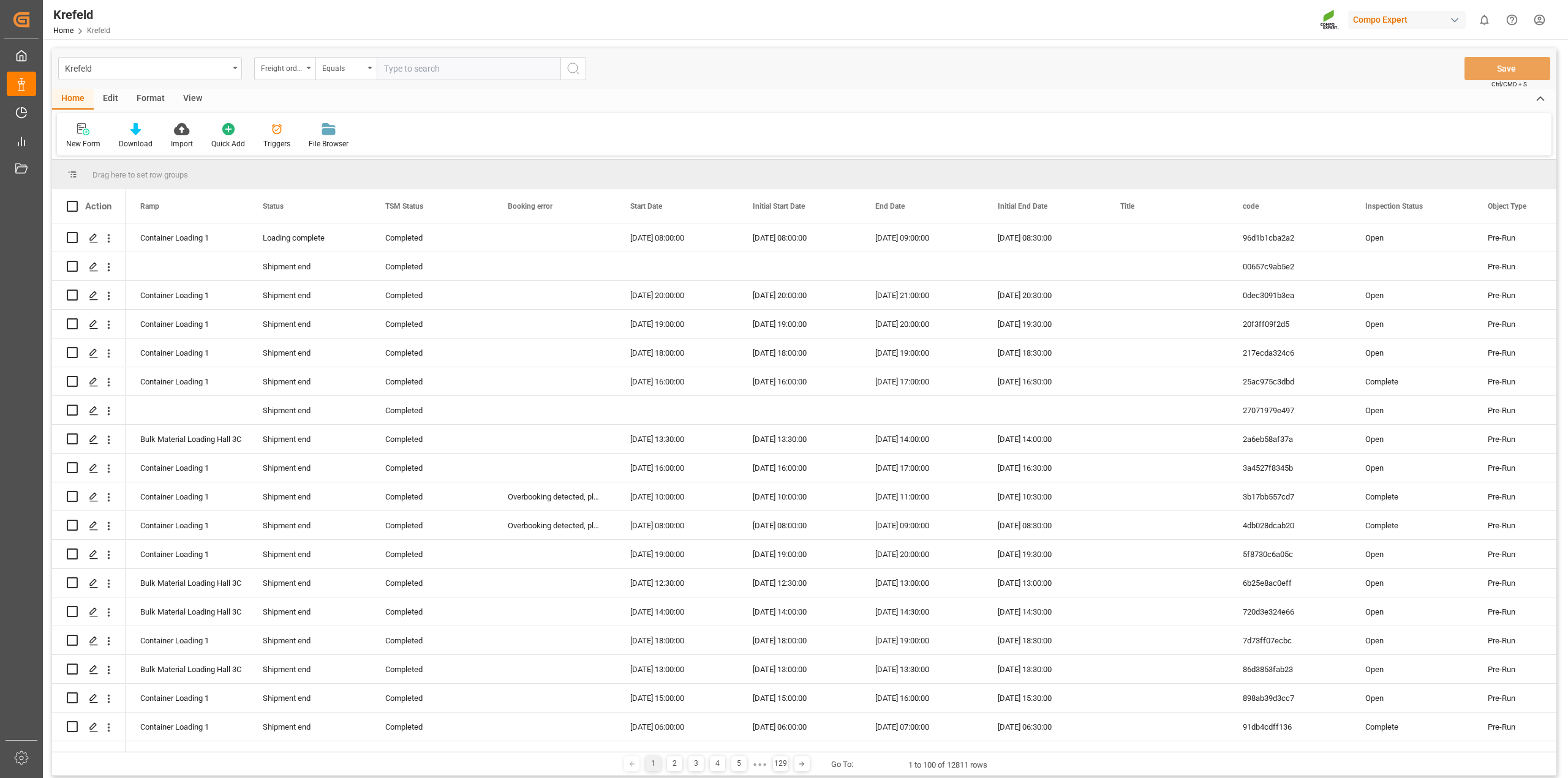
click at [417, 68] on input "text" at bounding box center [468, 68] width 184 height 23
paste input "6100001253"
type input "6100001253"
click at [573, 68] on icon "search button" at bounding box center [573, 68] width 15 height 15
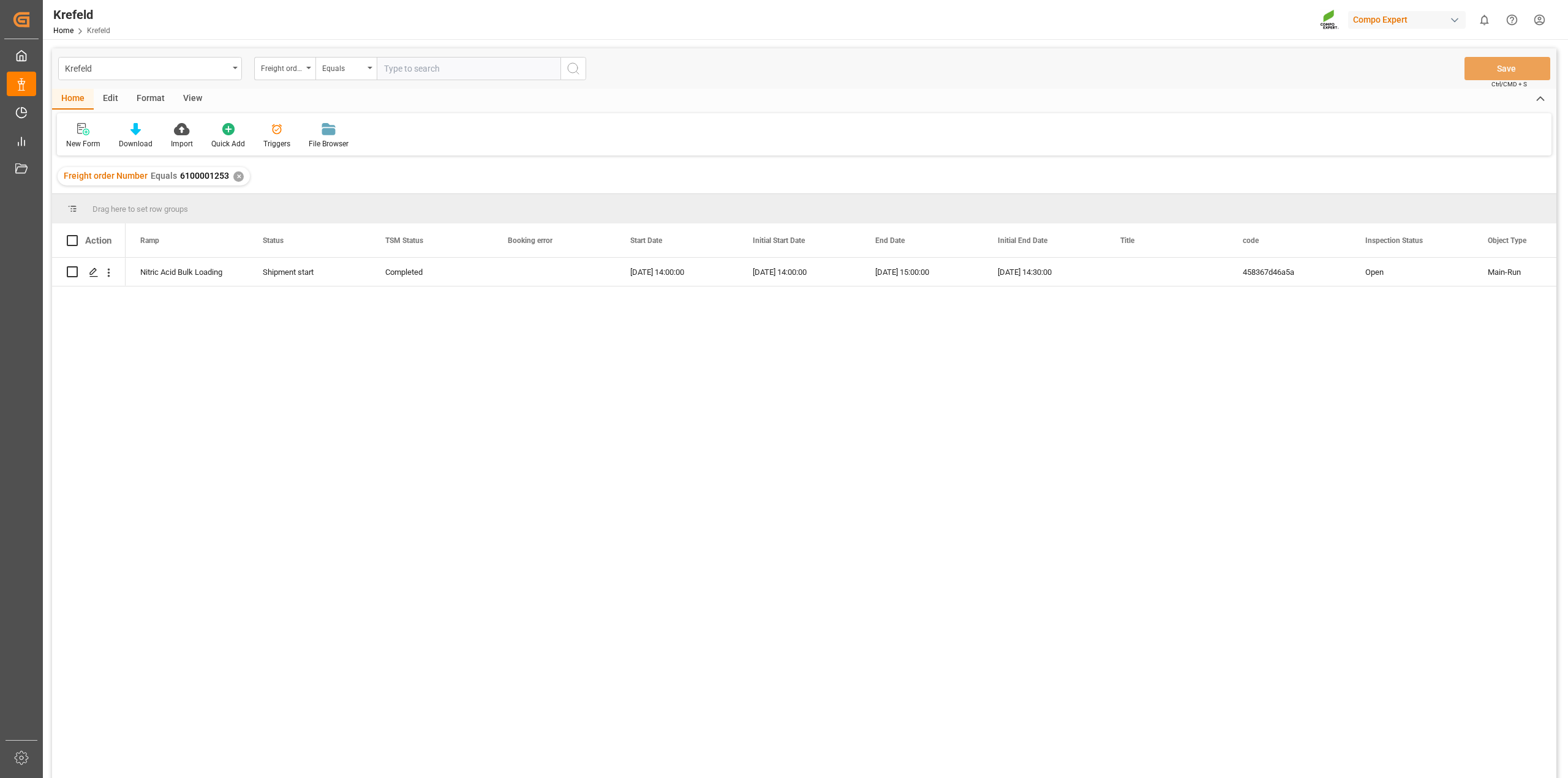
click at [239, 173] on div "✕" at bounding box center [239, 177] width 10 height 10
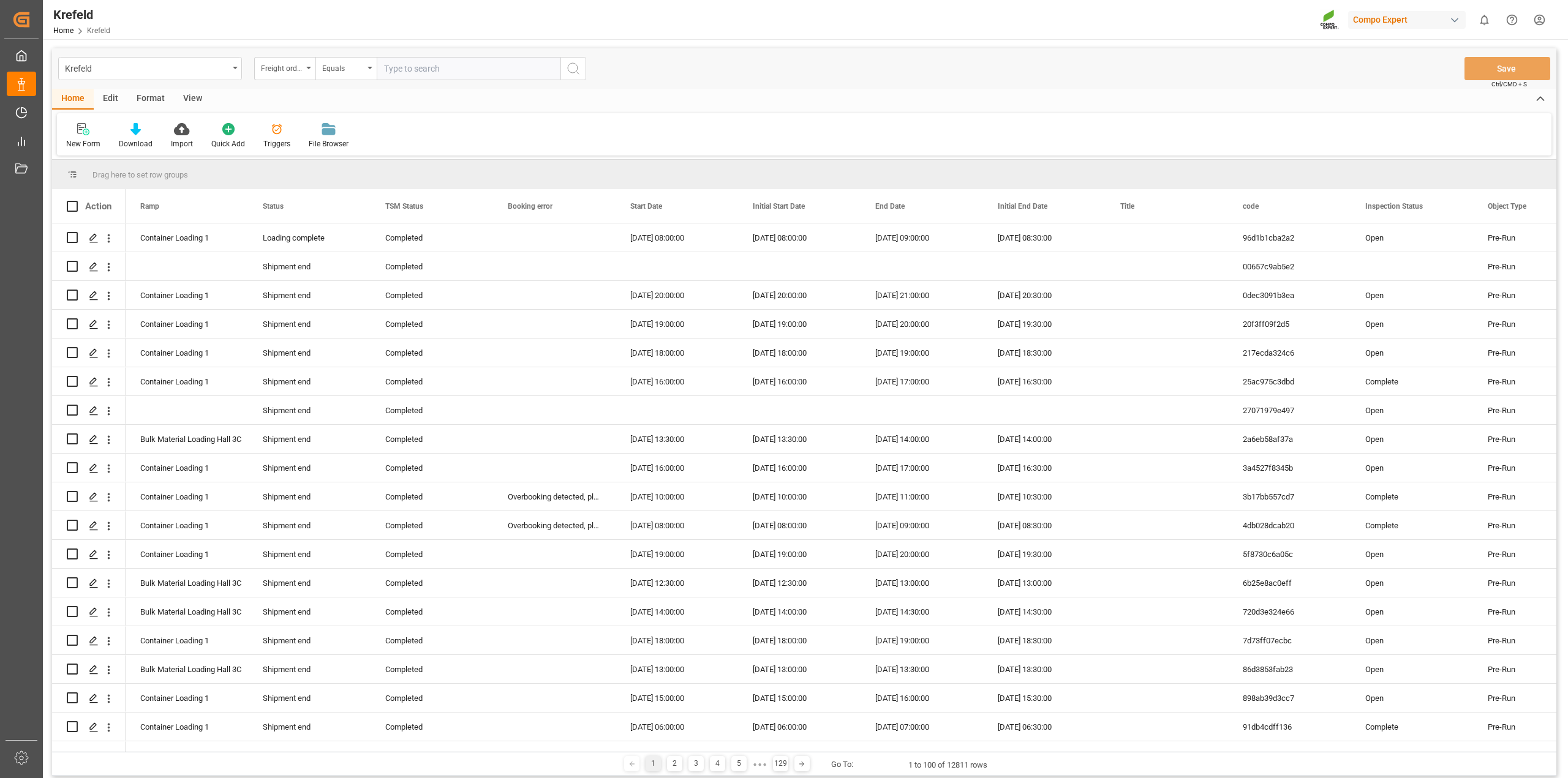
click at [425, 68] on input "text" at bounding box center [468, 68] width 184 height 23
paste input "6100001222"
type input "6100001222"
click at [568, 71] on icon "search button" at bounding box center [573, 68] width 15 height 15
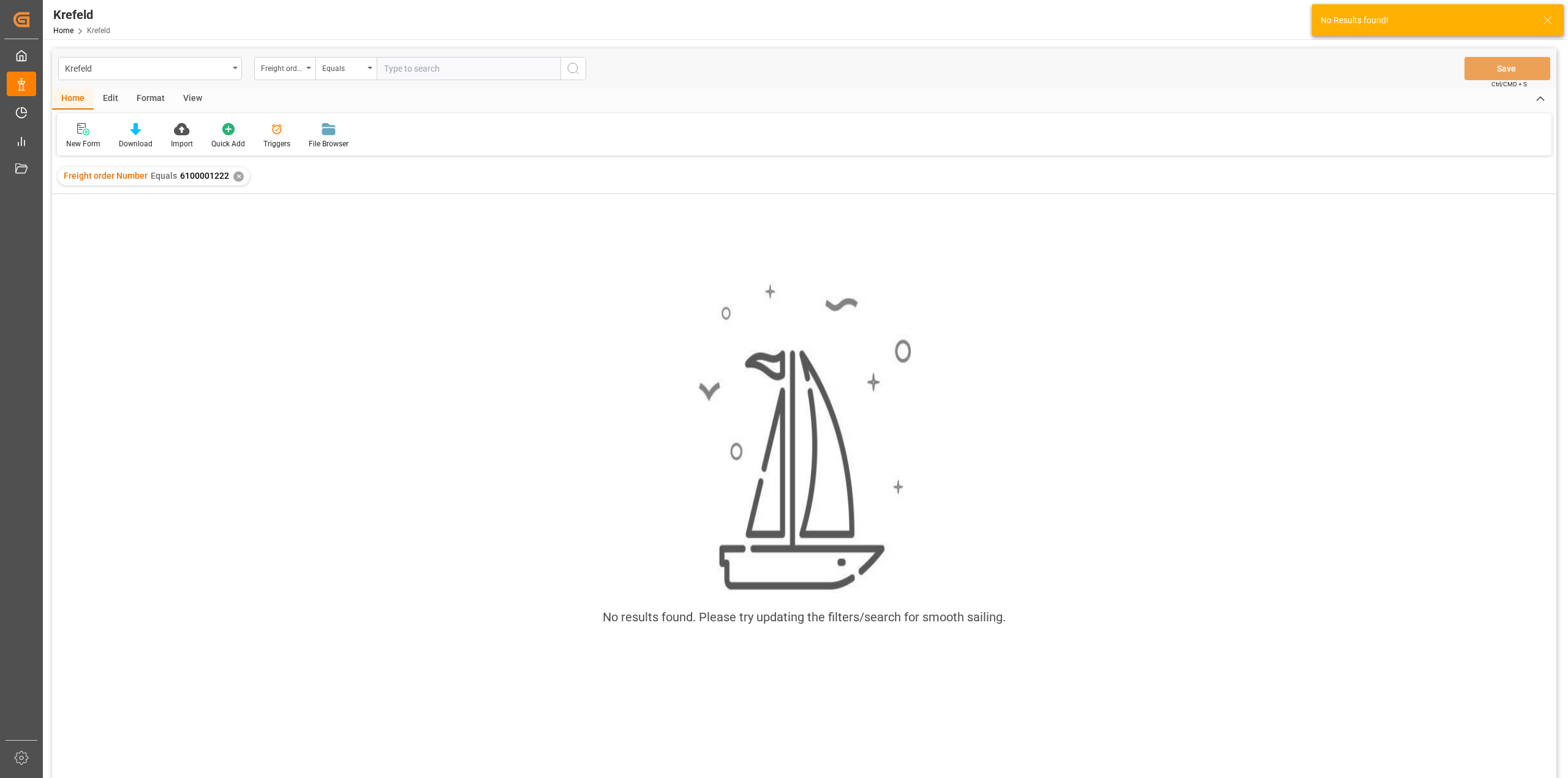
click at [237, 175] on div "✕" at bounding box center [239, 177] width 10 height 10
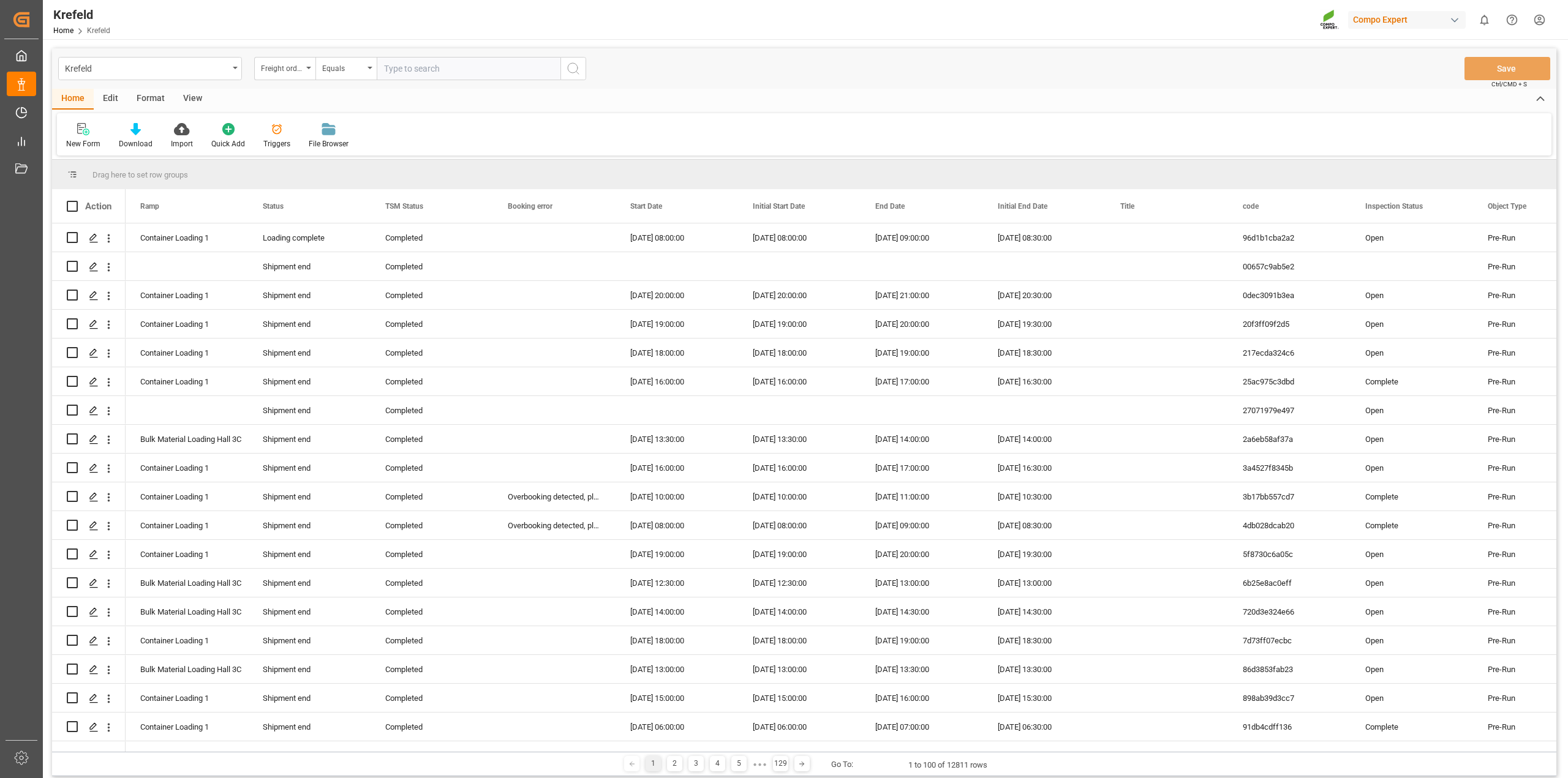
click at [417, 65] on input "text" at bounding box center [468, 68] width 184 height 23
paste input "6100001187"
type input "6100001187"
click at [573, 77] on button "search button" at bounding box center [573, 68] width 26 height 23
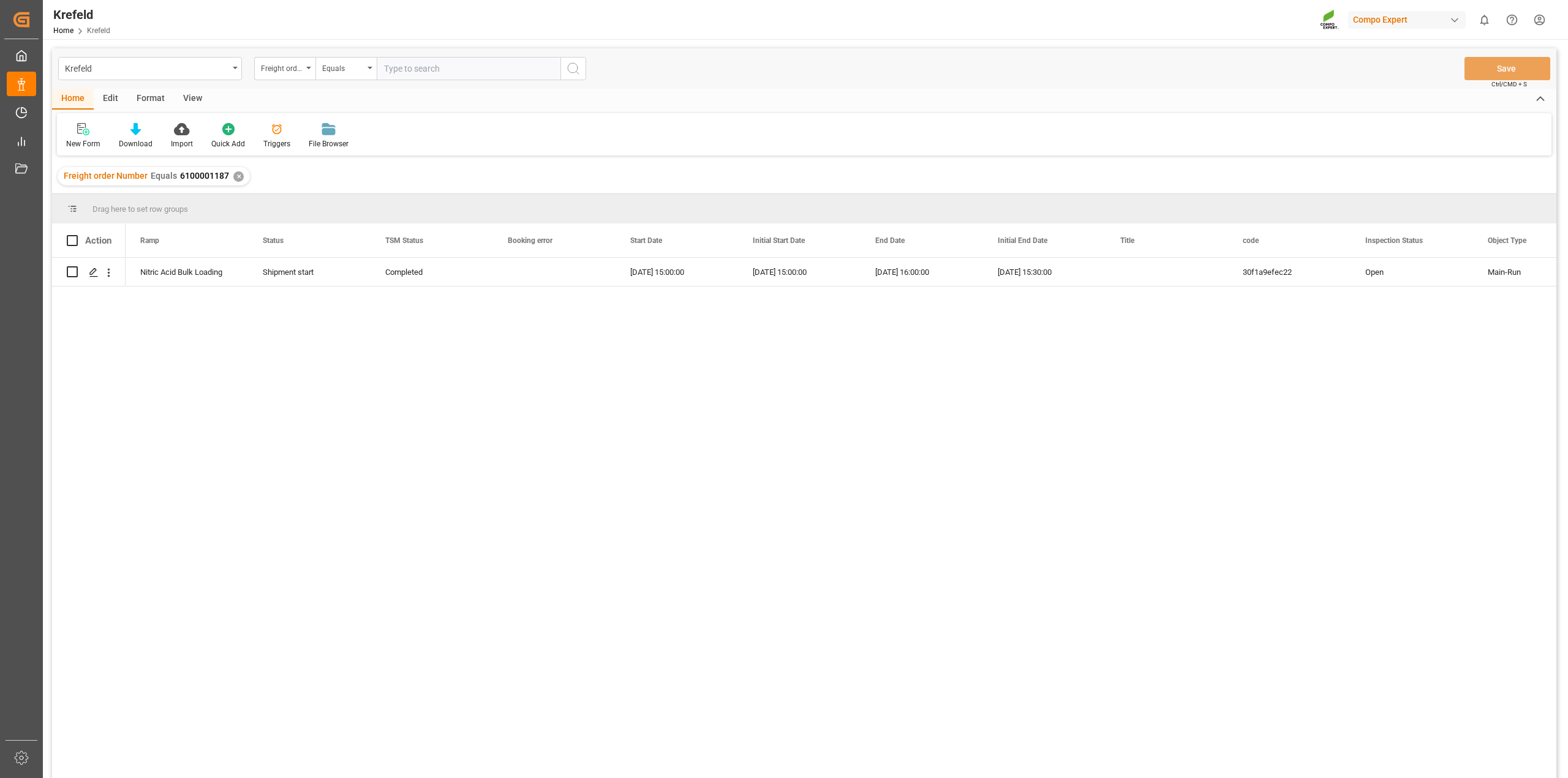
click at [1538, 25] on html "Created by potrace 1.15, written by Peter Selinger 2001-2017 Created by potrace…" at bounding box center [784, 389] width 1568 height 778
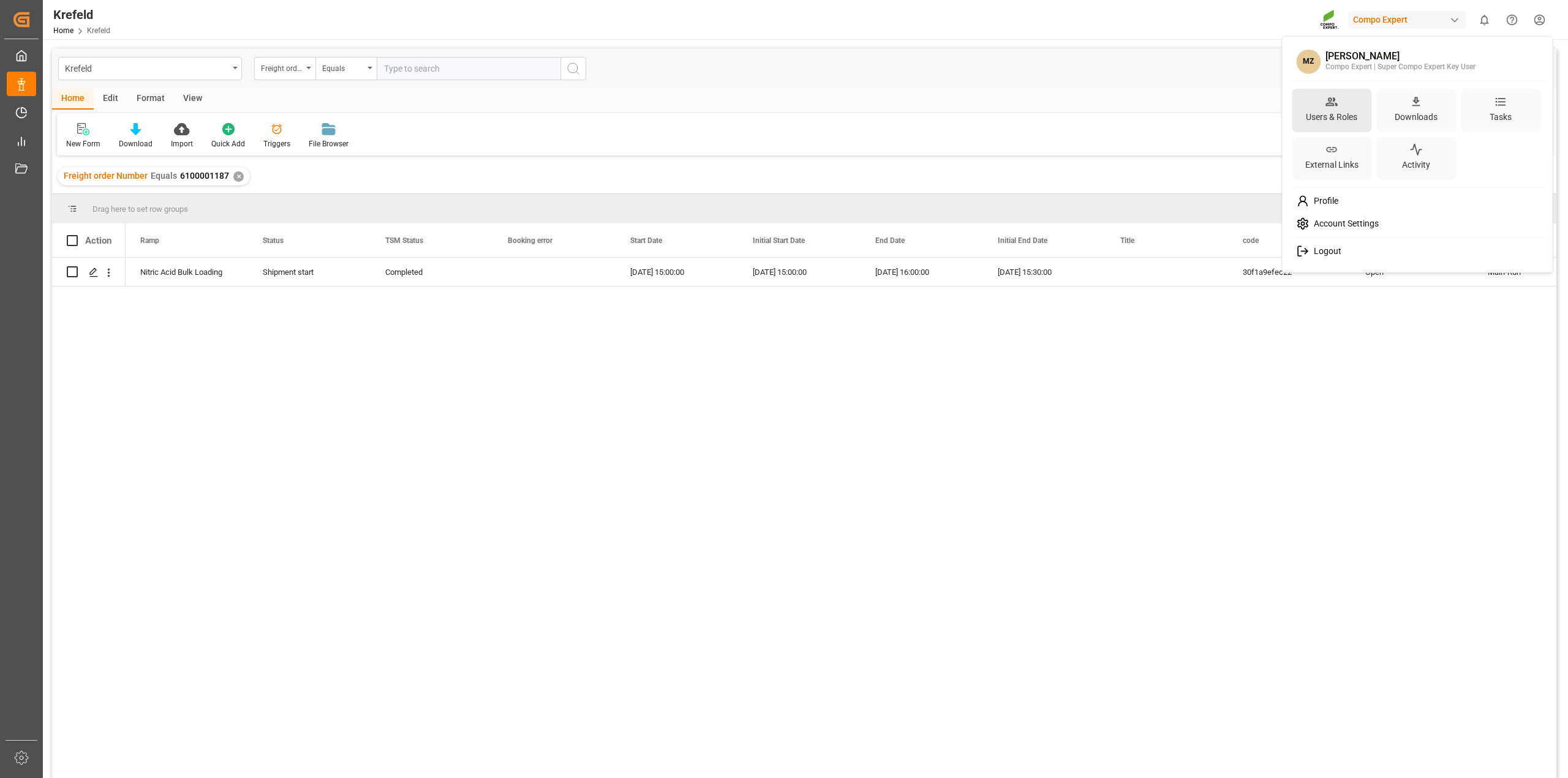
click at [1351, 113] on div "Users & Roles" at bounding box center [1331, 117] width 57 height 18
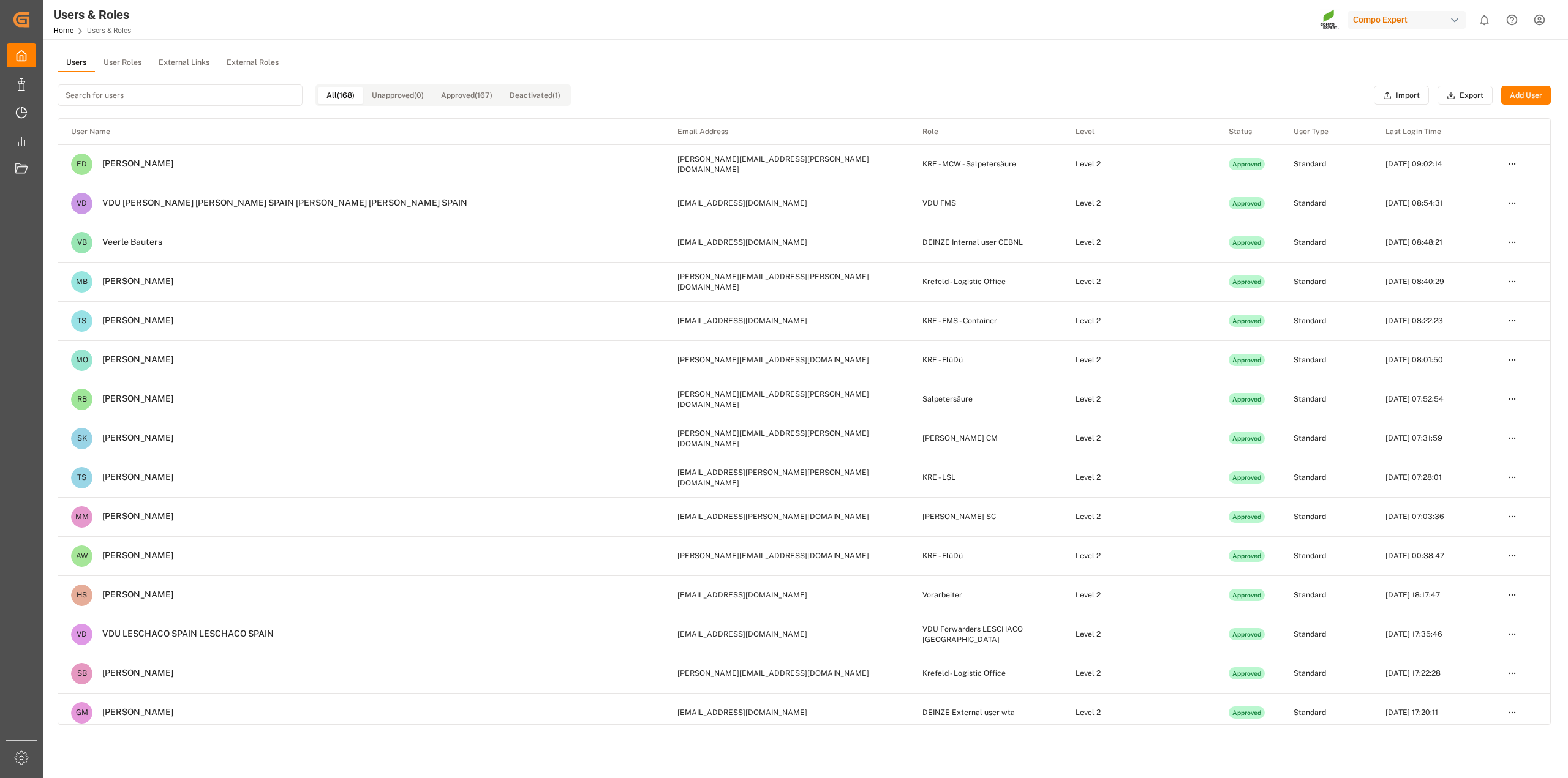
click at [112, 62] on button "User Roles" at bounding box center [123, 62] width 55 height 19
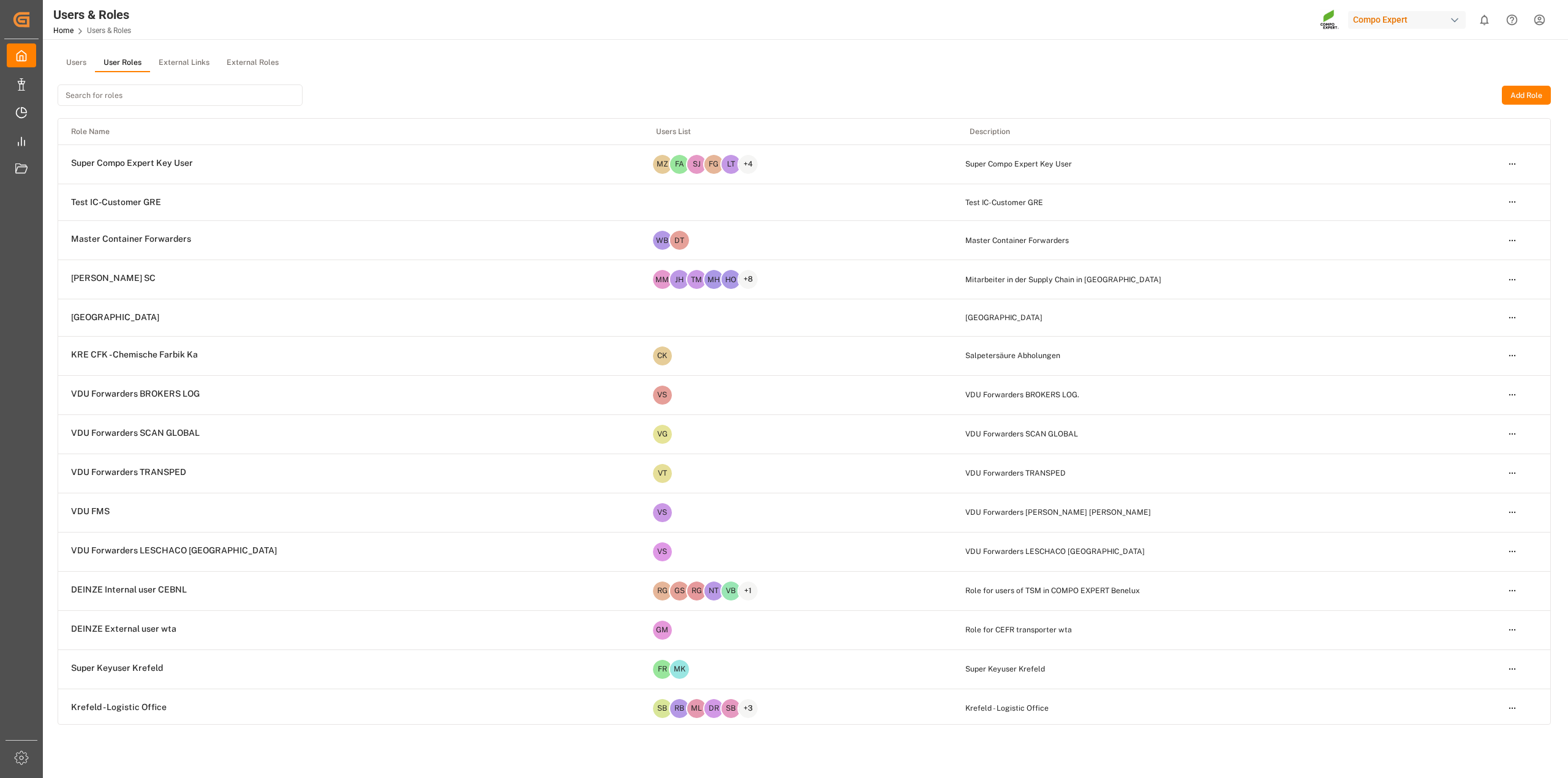
click at [85, 64] on button "Users" at bounding box center [76, 62] width 37 height 19
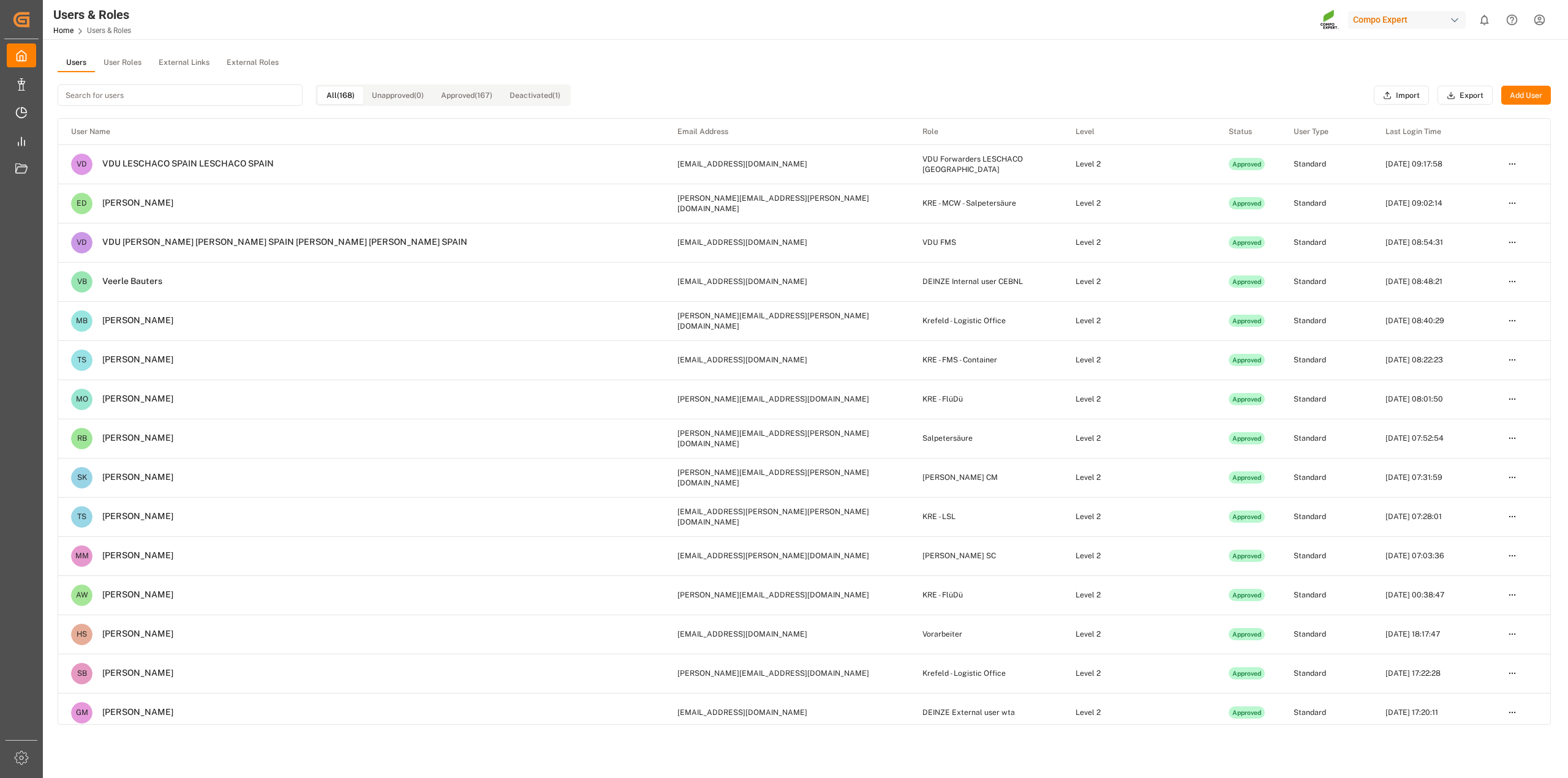
click at [1535, 97] on button "Add User" at bounding box center [1526, 95] width 50 height 19
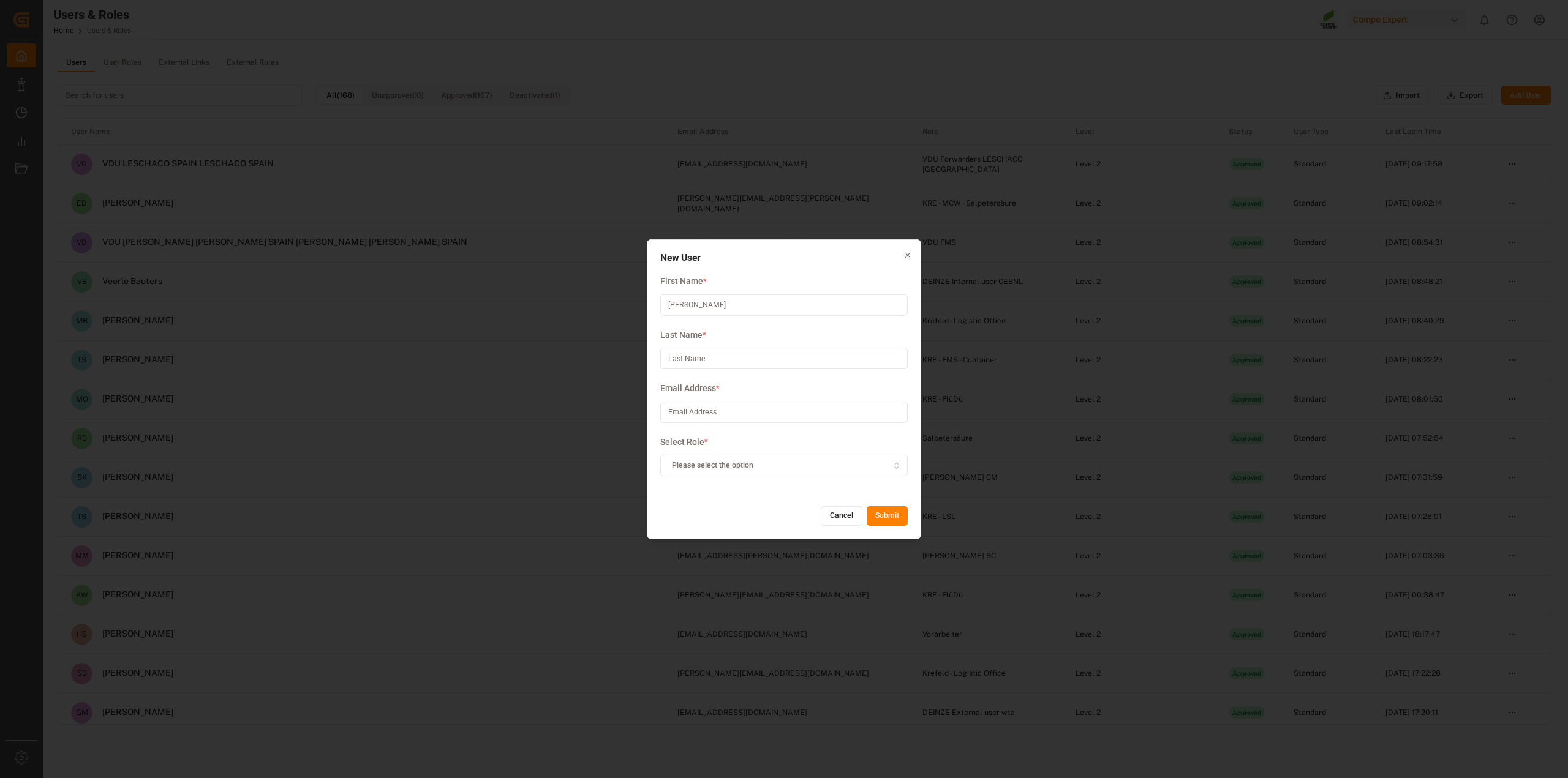
type input "Lennart"
click at [702, 414] on input at bounding box center [784, 412] width 248 height 22
paste input "lennart.kotermann@compo-expert.com"
type input "lennart.kotermann@compo-expert.com"
click at [727, 353] on input at bounding box center [784, 359] width 248 height 22
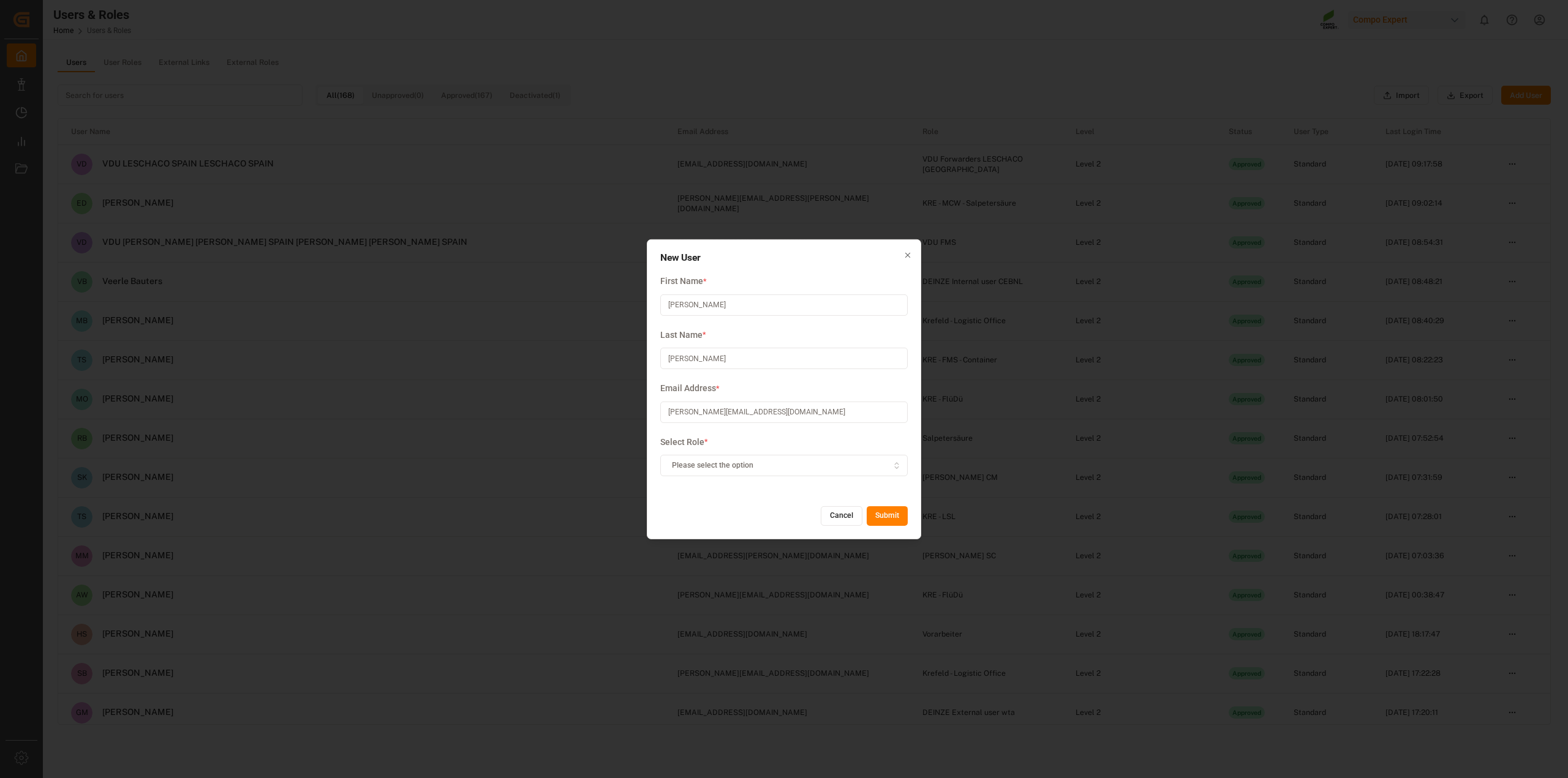
type input "Kotermann"
click at [798, 466] on div "Please select the option" at bounding box center [784, 466] width 242 height 11
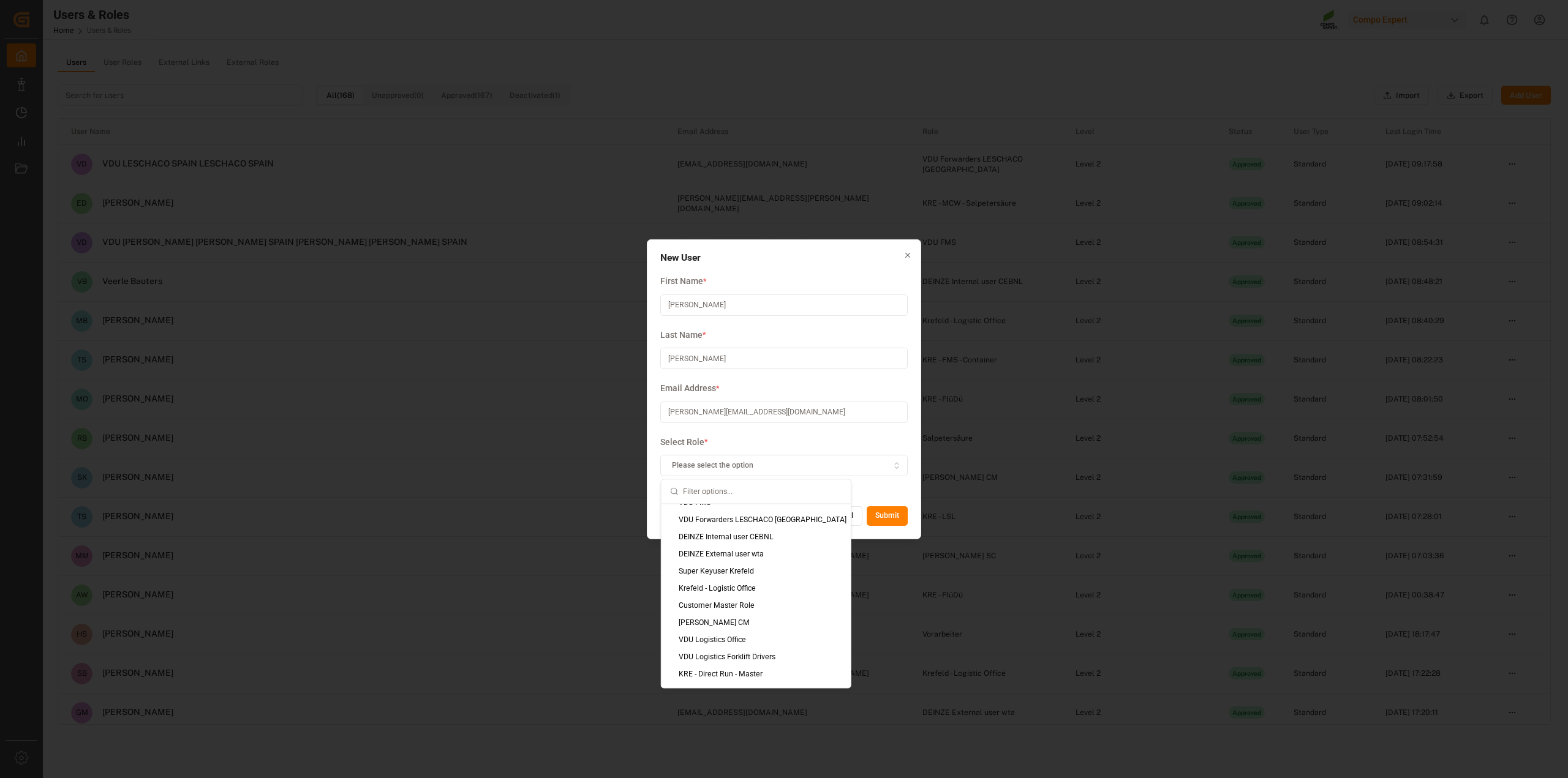
scroll to position [153, 0]
click at [765, 582] on div "Krefeld - Logistic Office" at bounding box center [756, 582] width 189 height 17
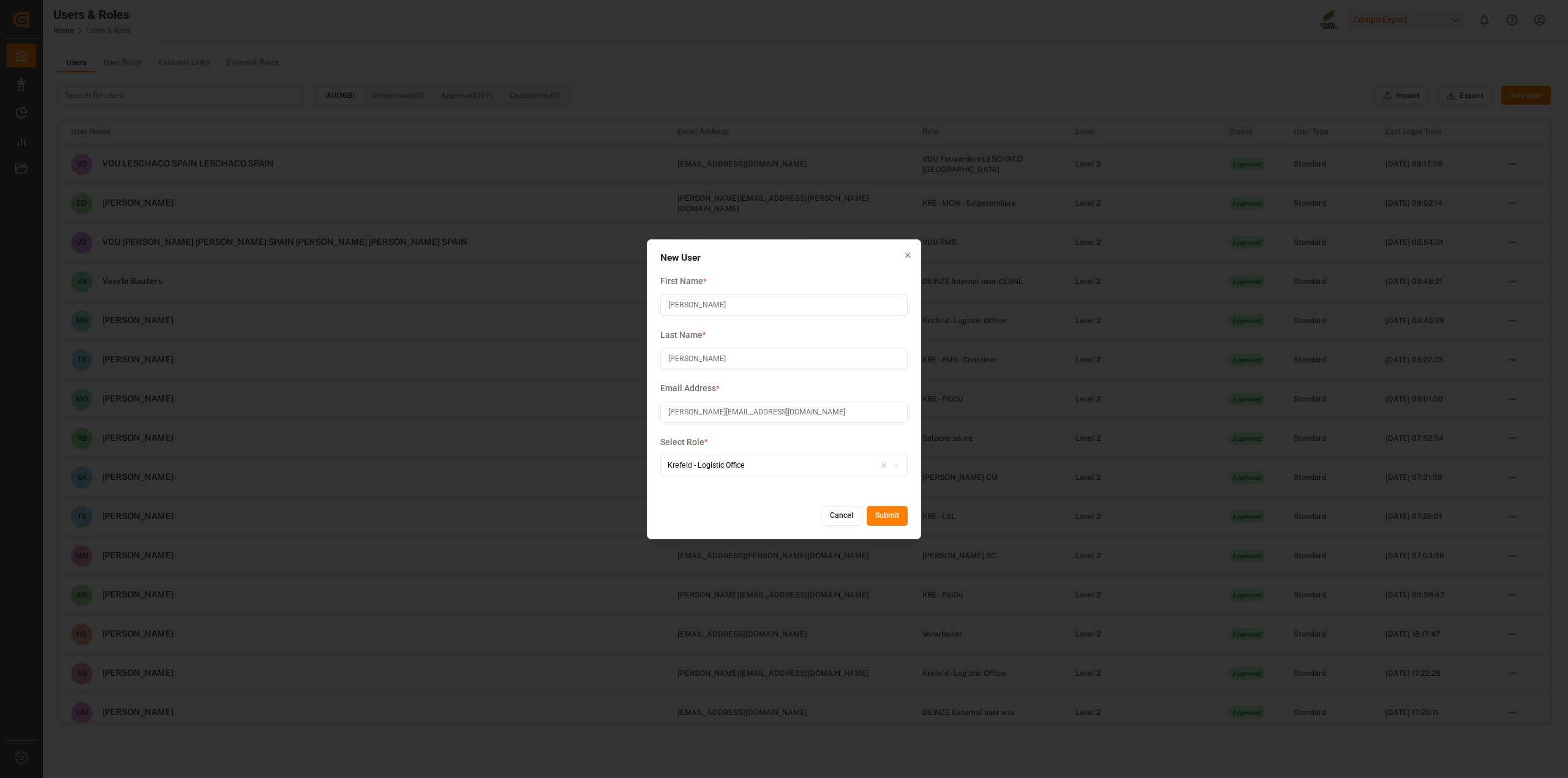
click at [884, 515] on button "Submit" at bounding box center [887, 516] width 41 height 19
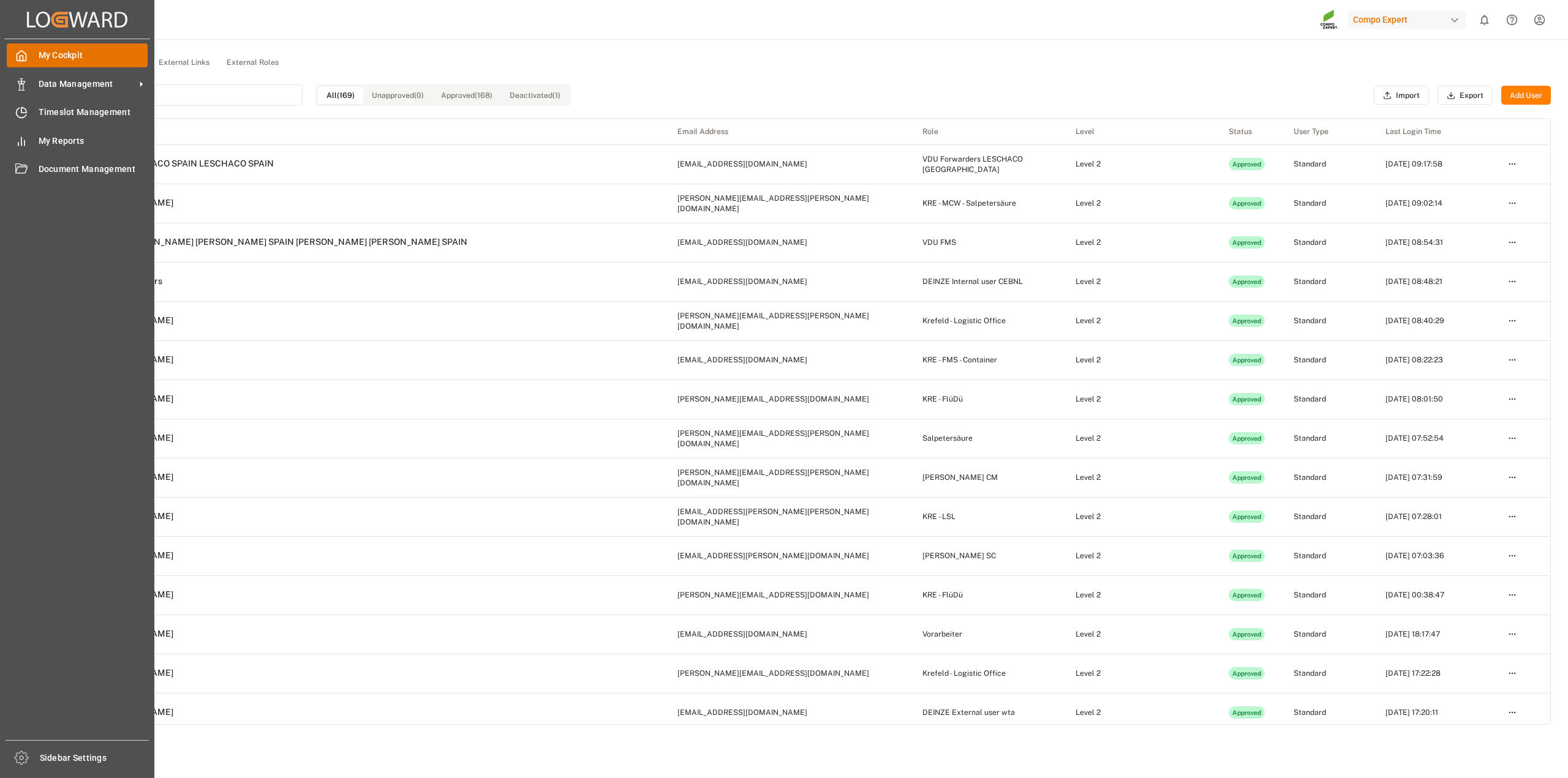
click at [40, 62] on span "My Cockpit" at bounding box center [93, 55] width 109 height 13
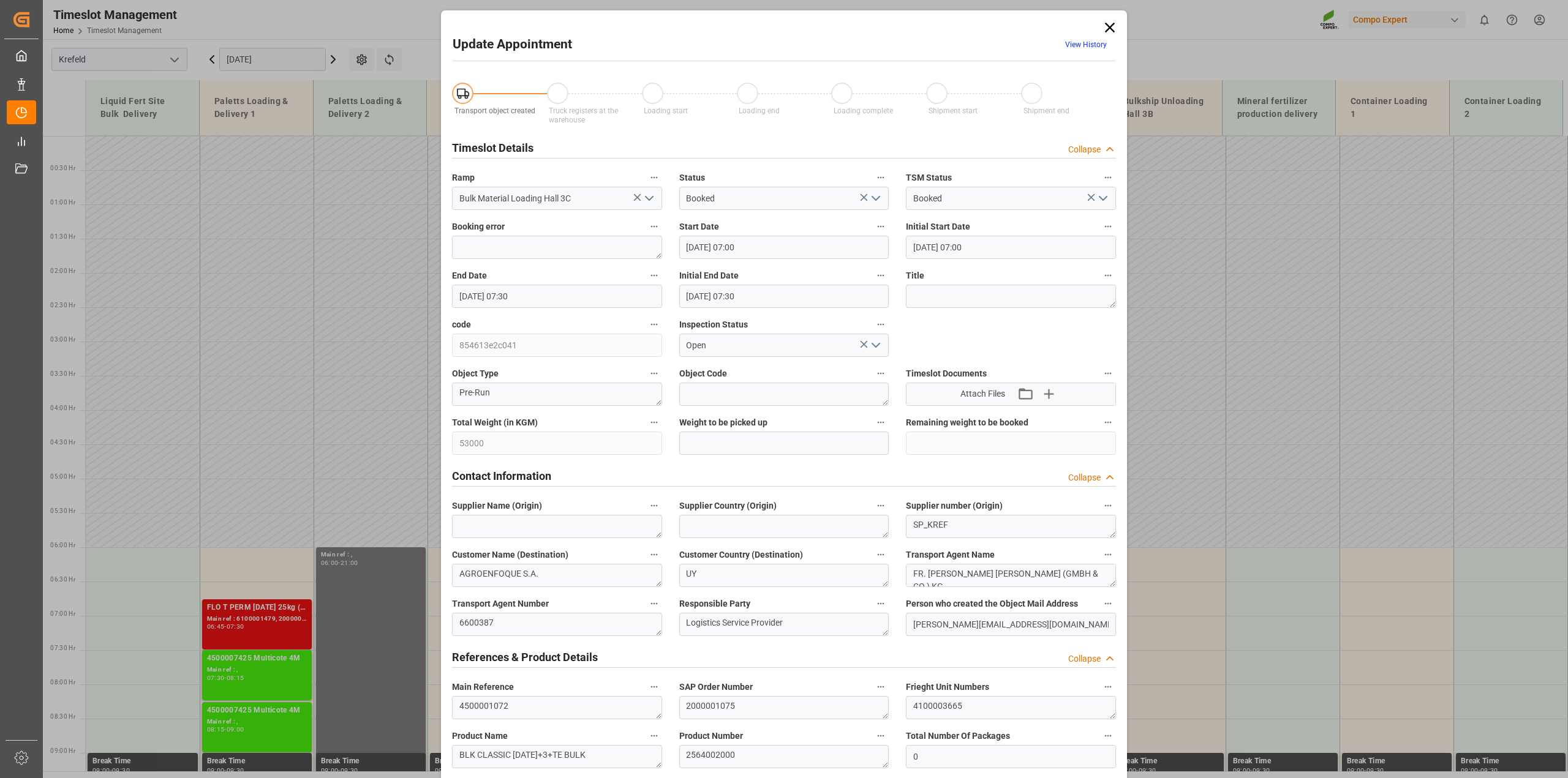
scroll to position [179, 0]
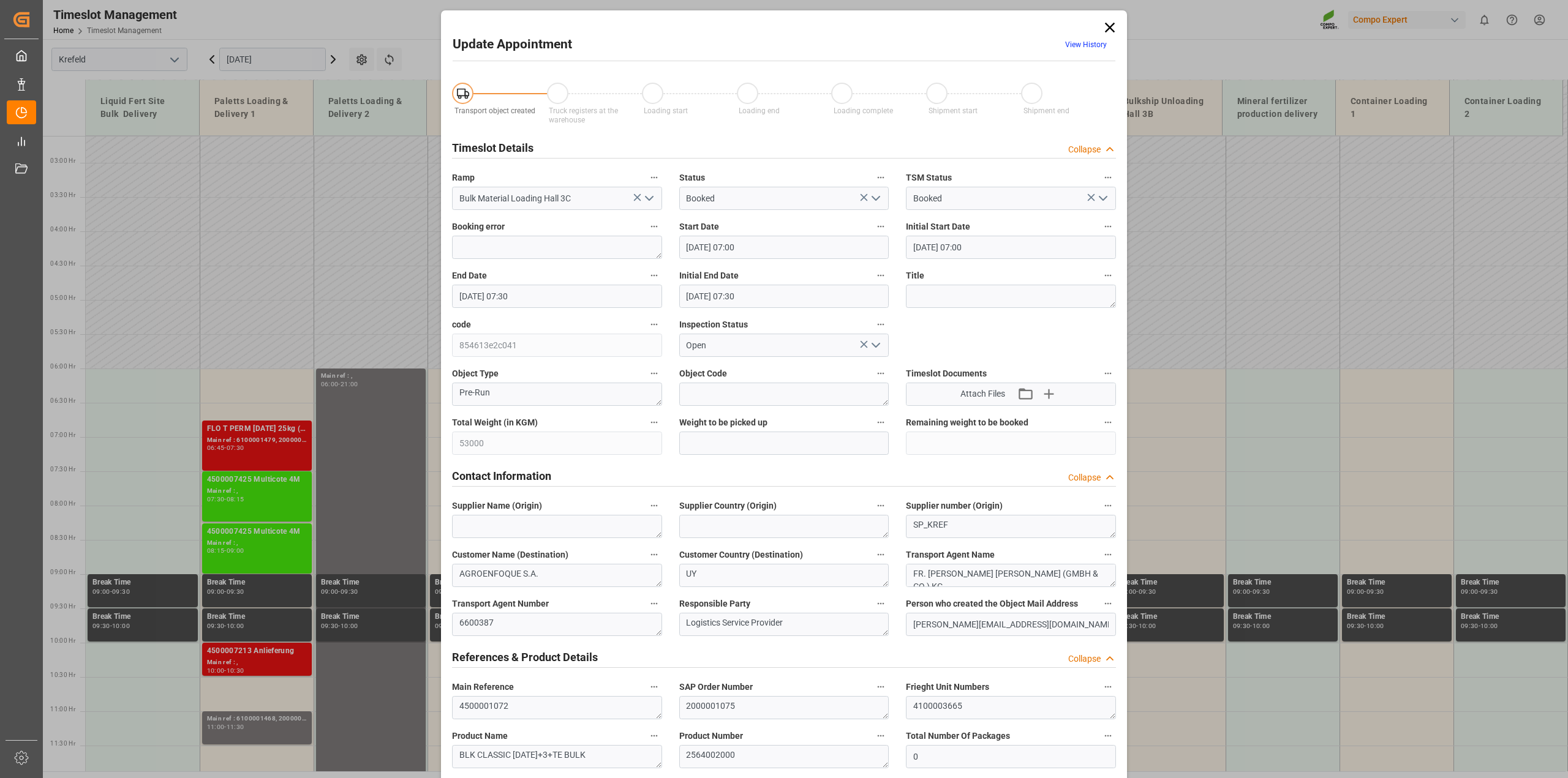
drag, startPoint x: 1107, startPoint y: 25, endPoint x: 1085, endPoint y: 42, distance: 27.8
click at [1107, 25] on icon at bounding box center [1109, 28] width 17 height 17
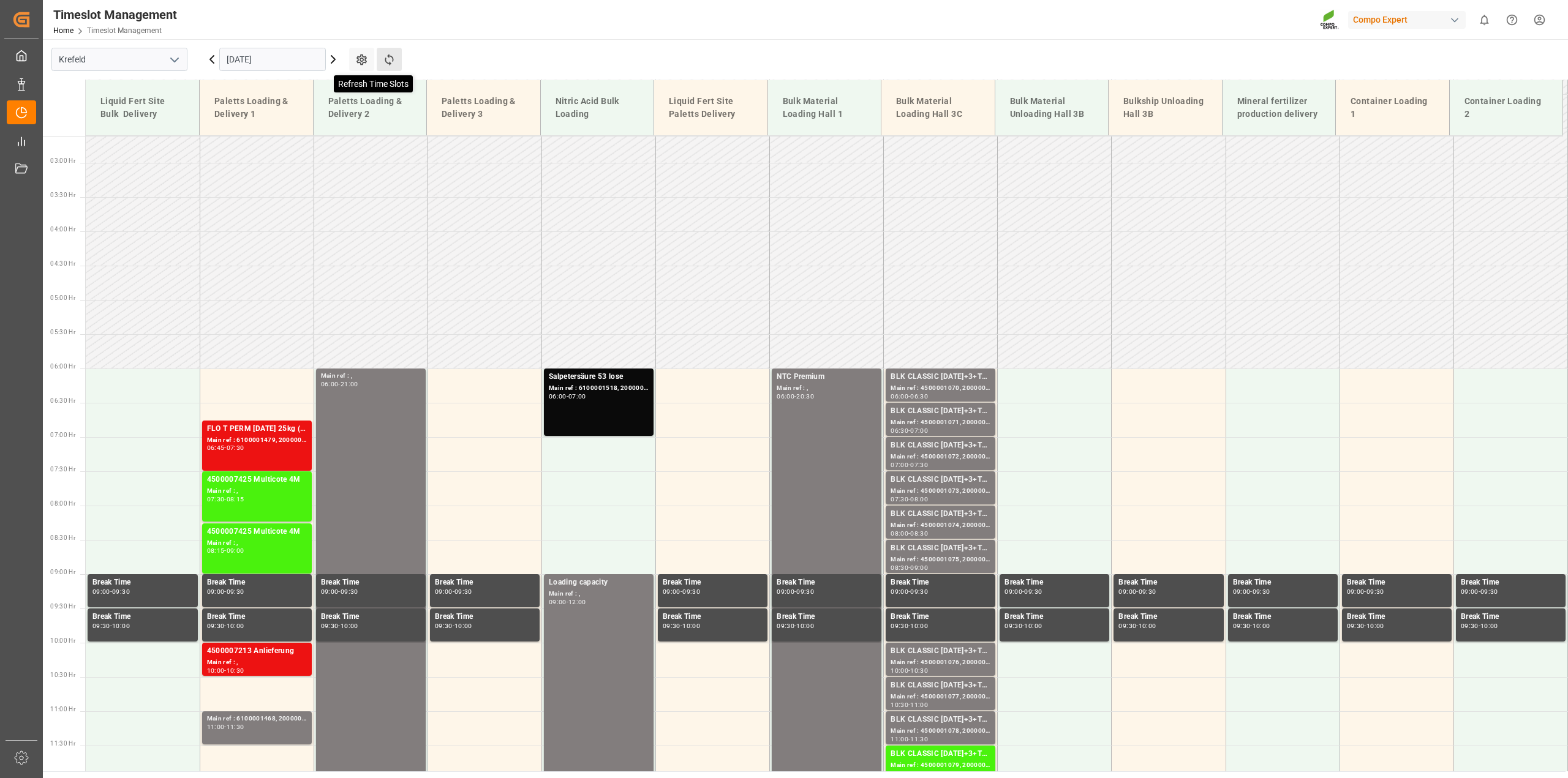
click at [388, 57] on icon at bounding box center [389, 60] width 9 height 12
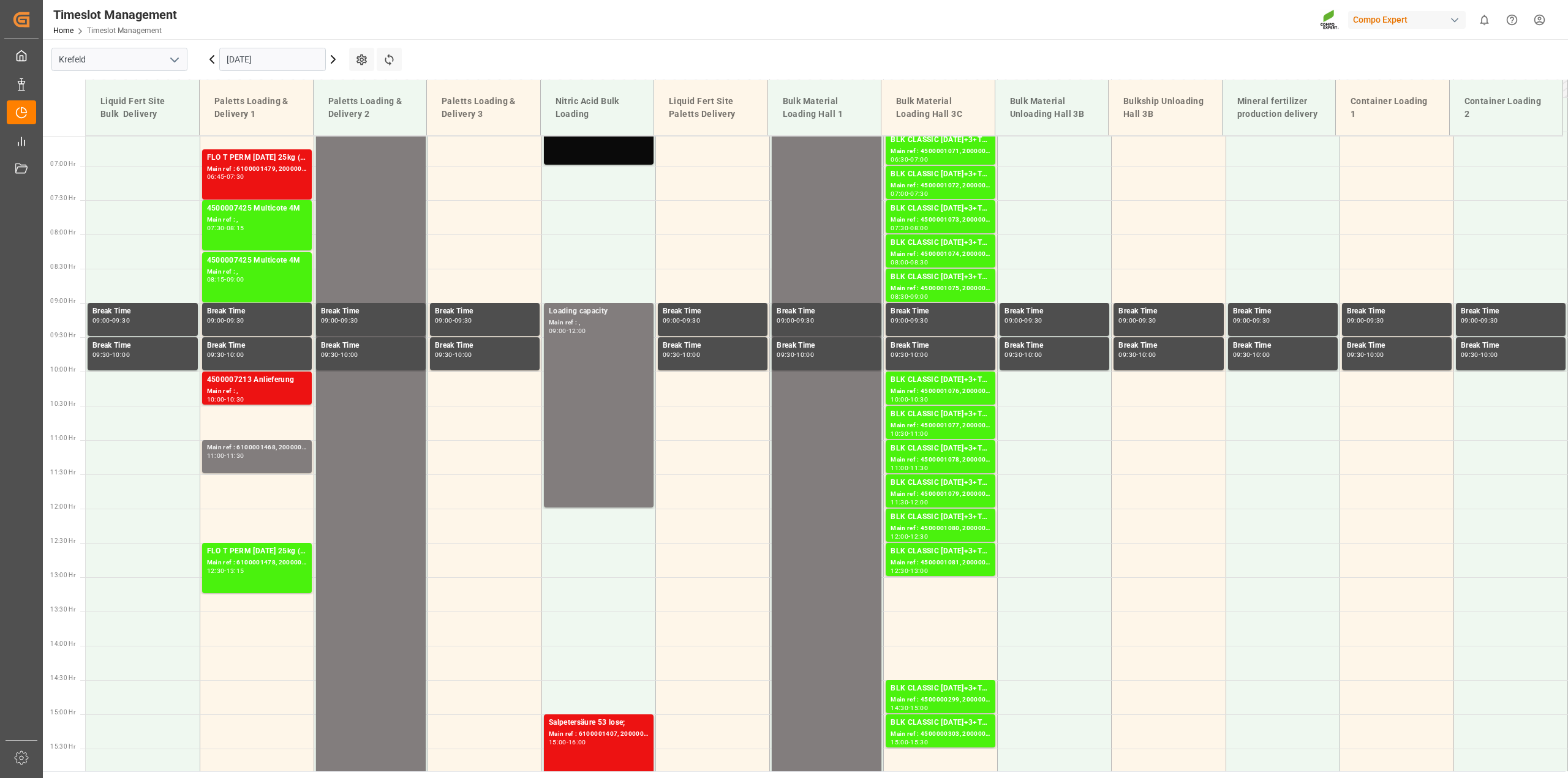
scroll to position [553, 0]
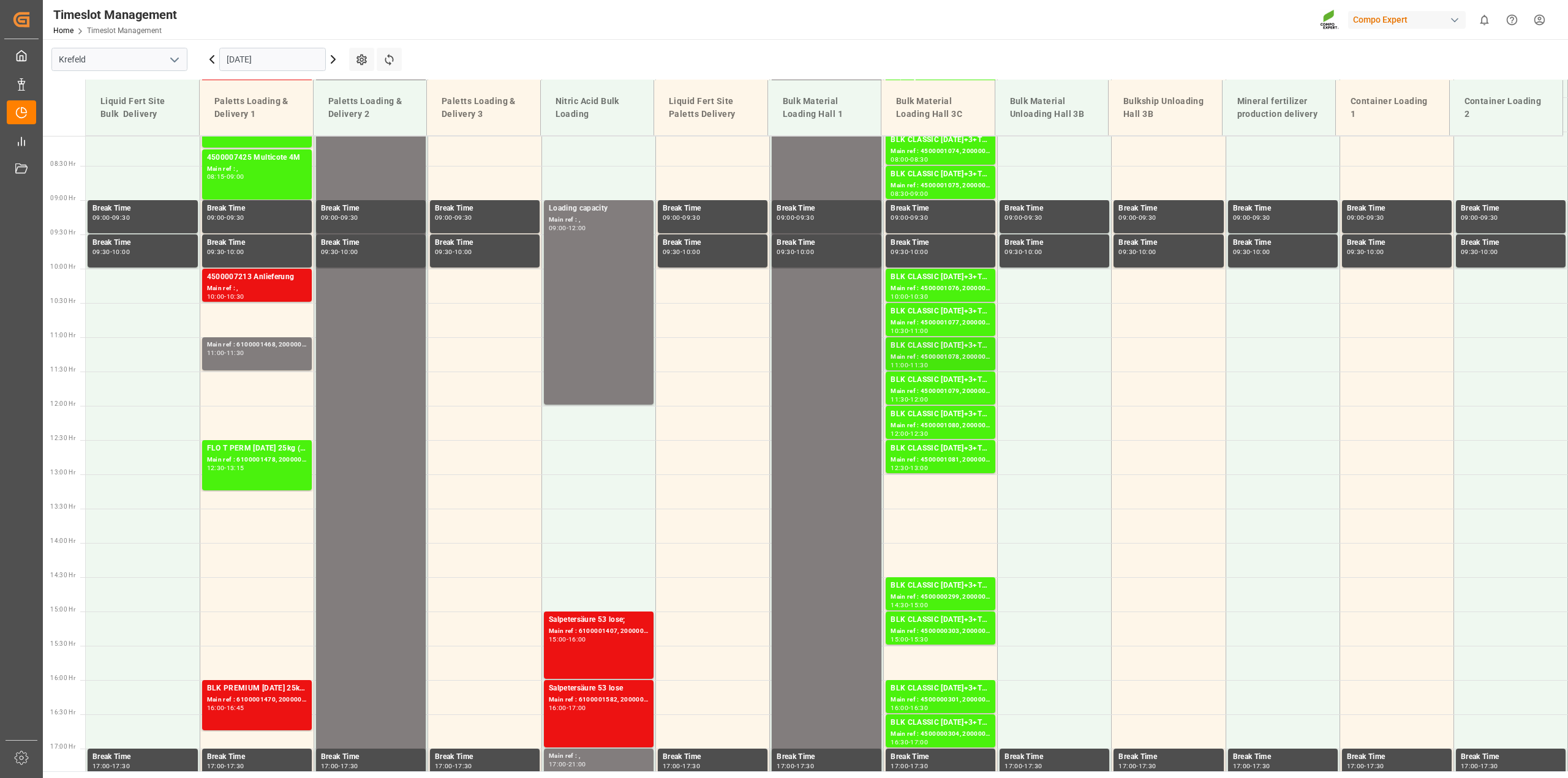
click at [920, 356] on div "Main ref : 4500001078, 2000001075" at bounding box center [940, 357] width 100 height 10
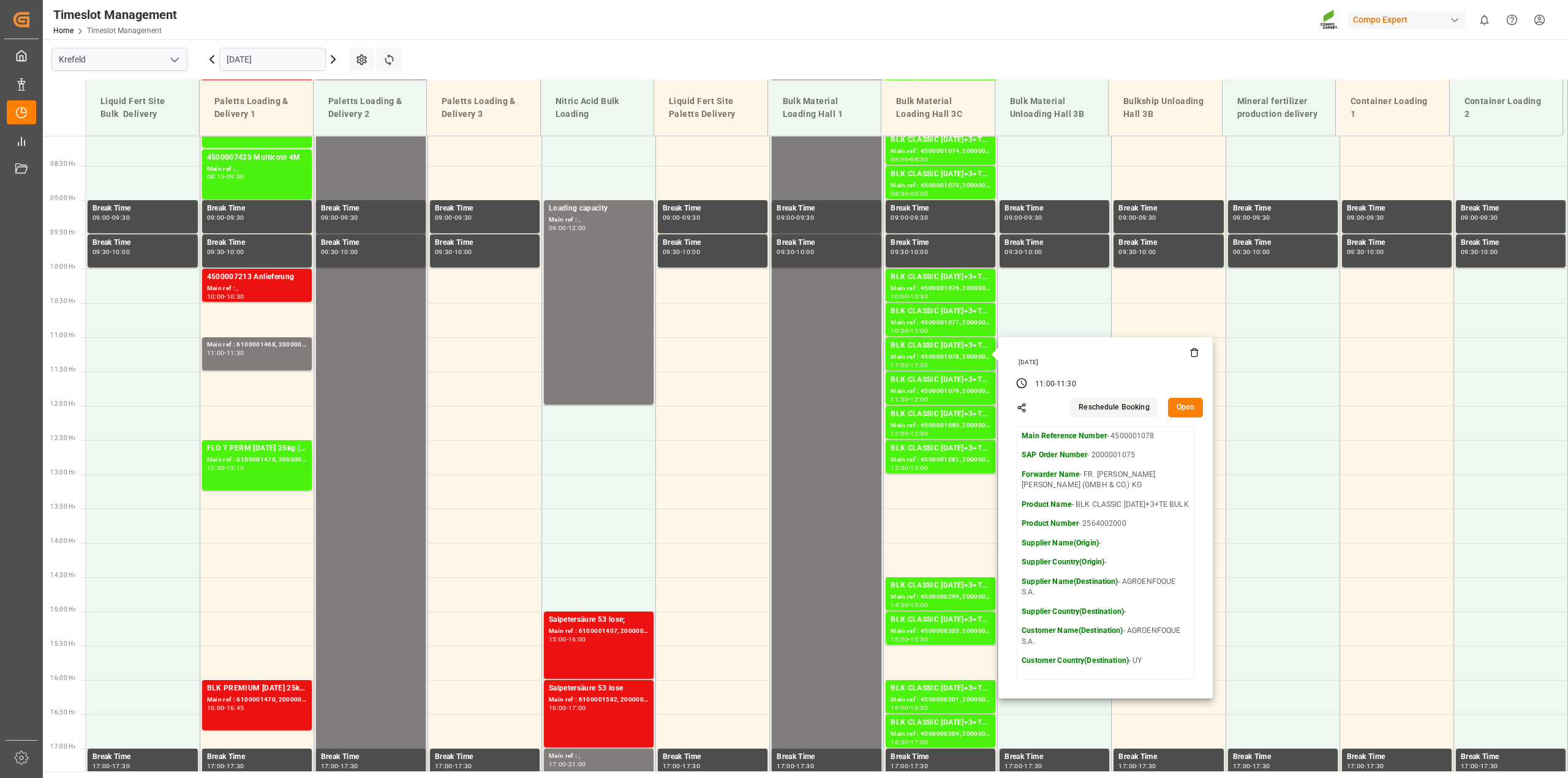
click at [1179, 405] on button "Open" at bounding box center [1186, 408] width 36 height 19
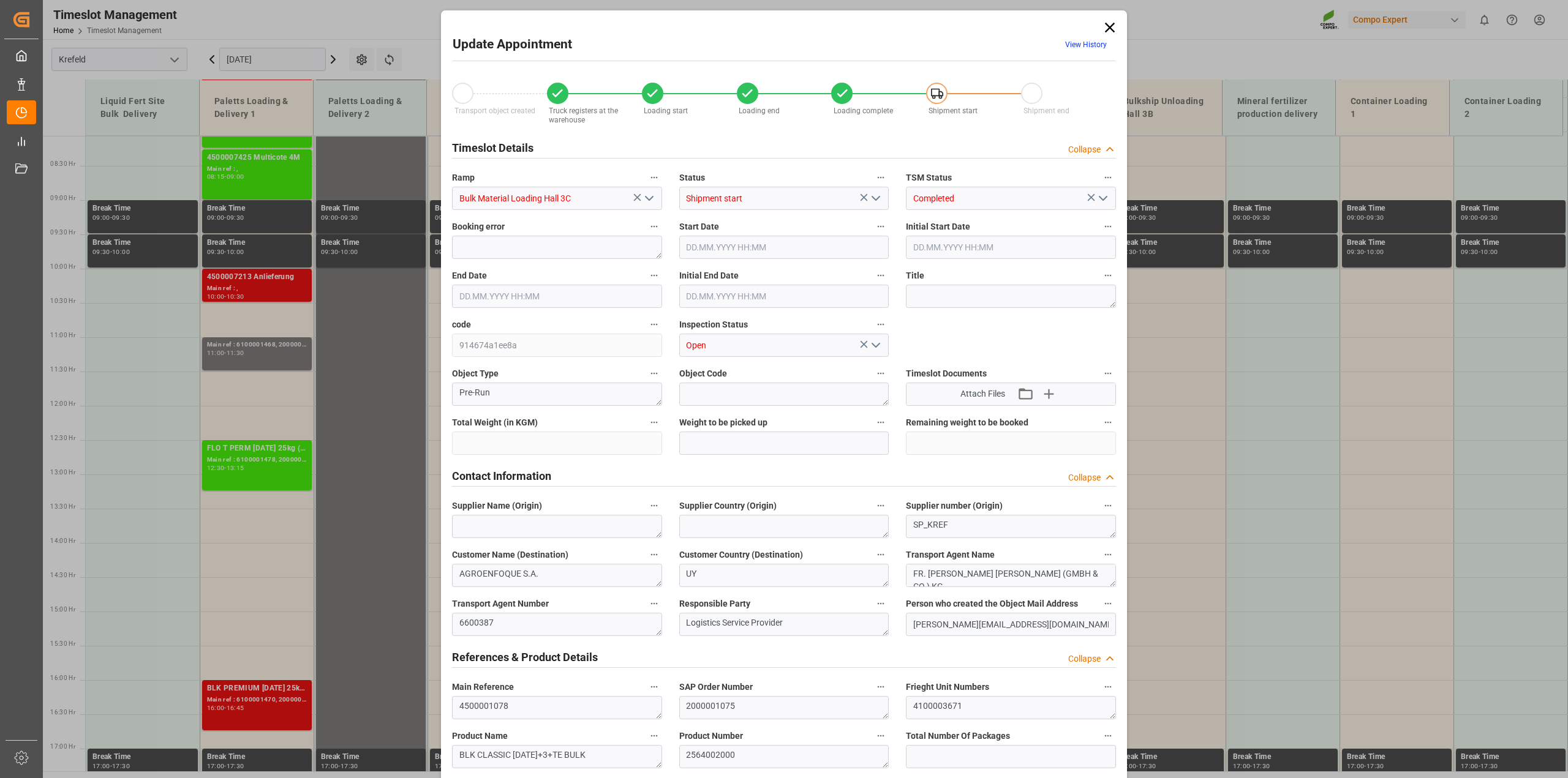
type input "79500"
type input "0"
type input "[DATE] 11:00"
type input "[DATE] 11:30"
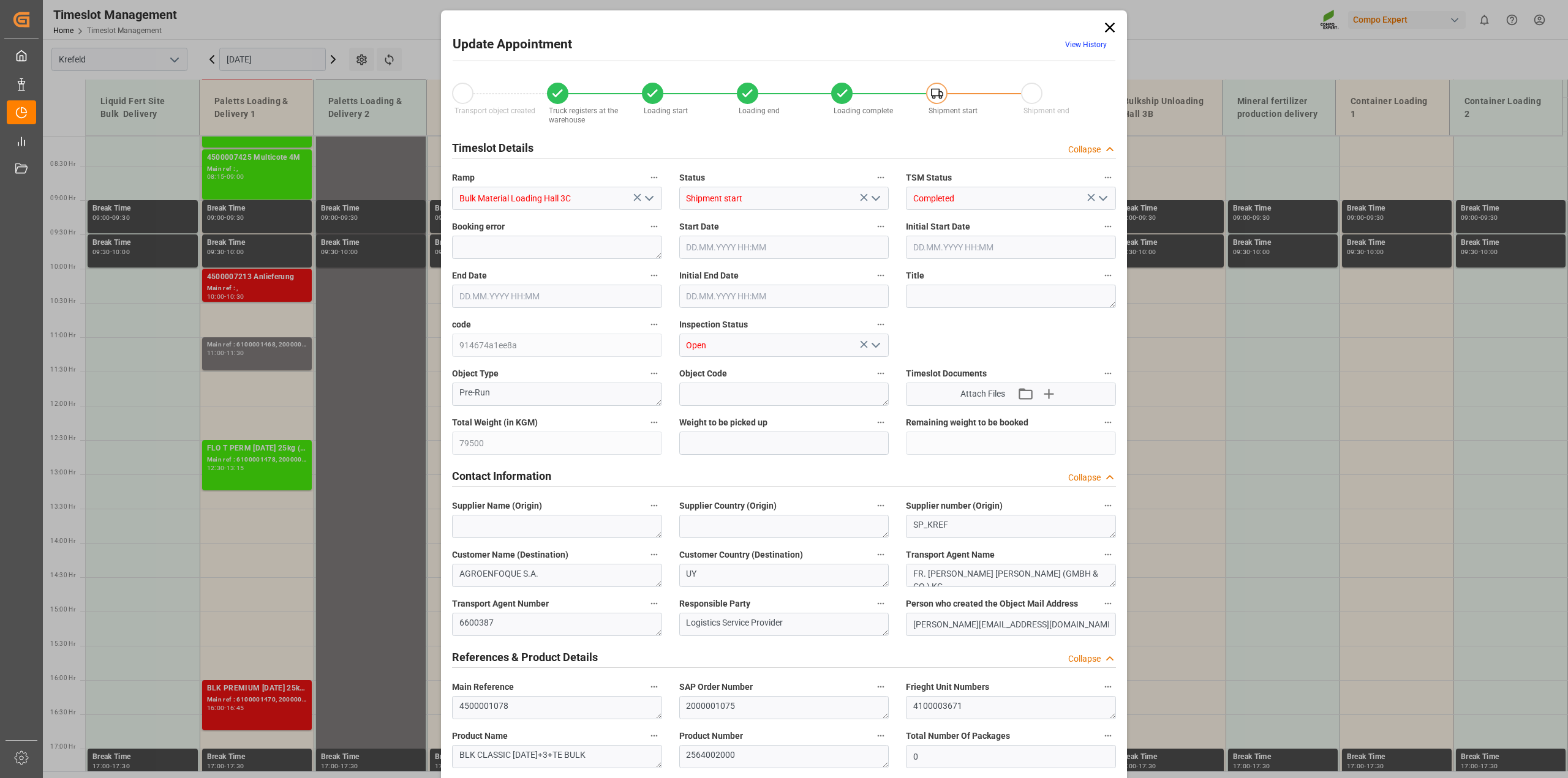
type input "[DATE] 11:30"
type input "[DATE] 09:04"
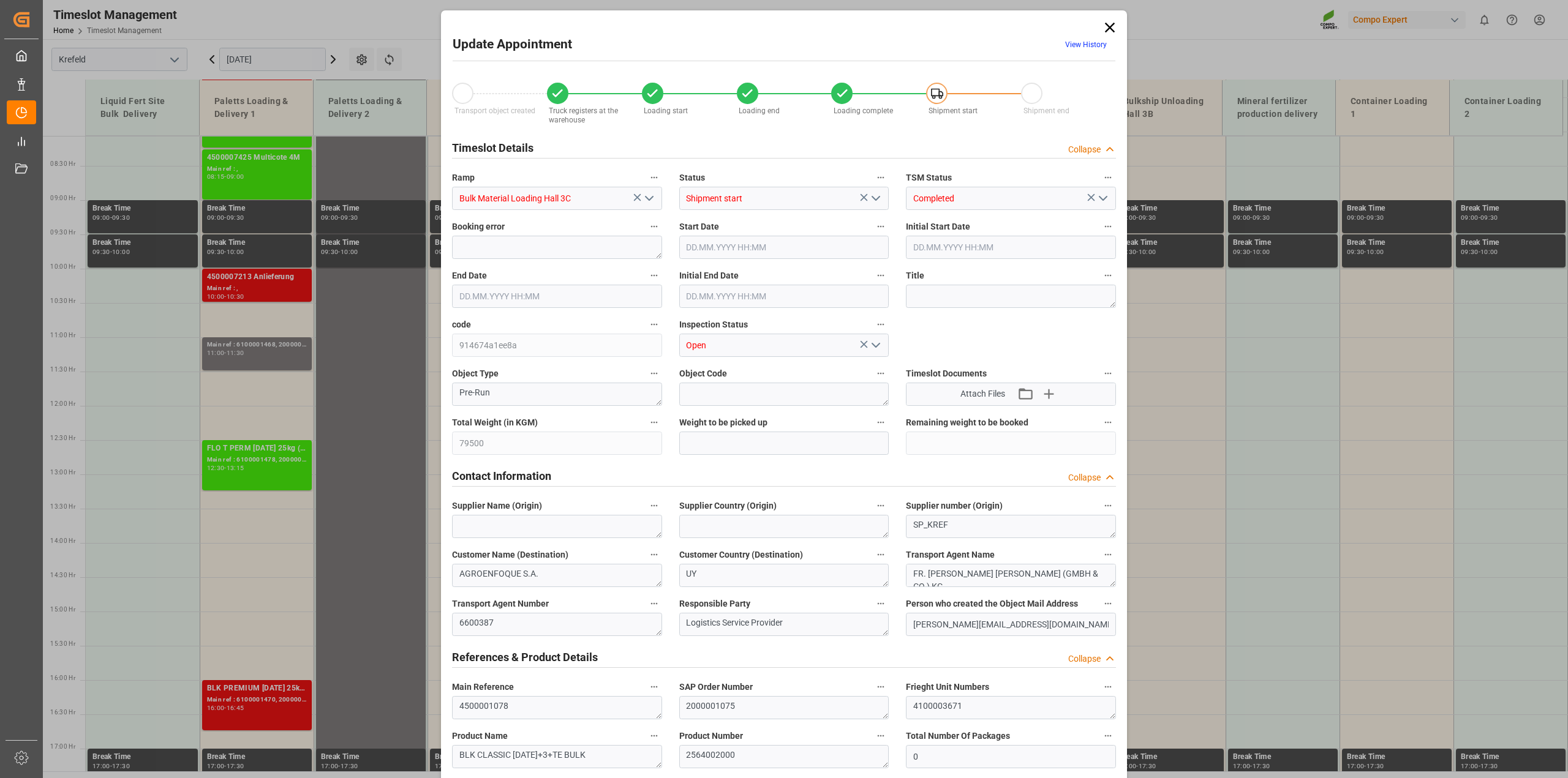
type input "[DATE] 09:05"
type input "[DATE] 11:08"
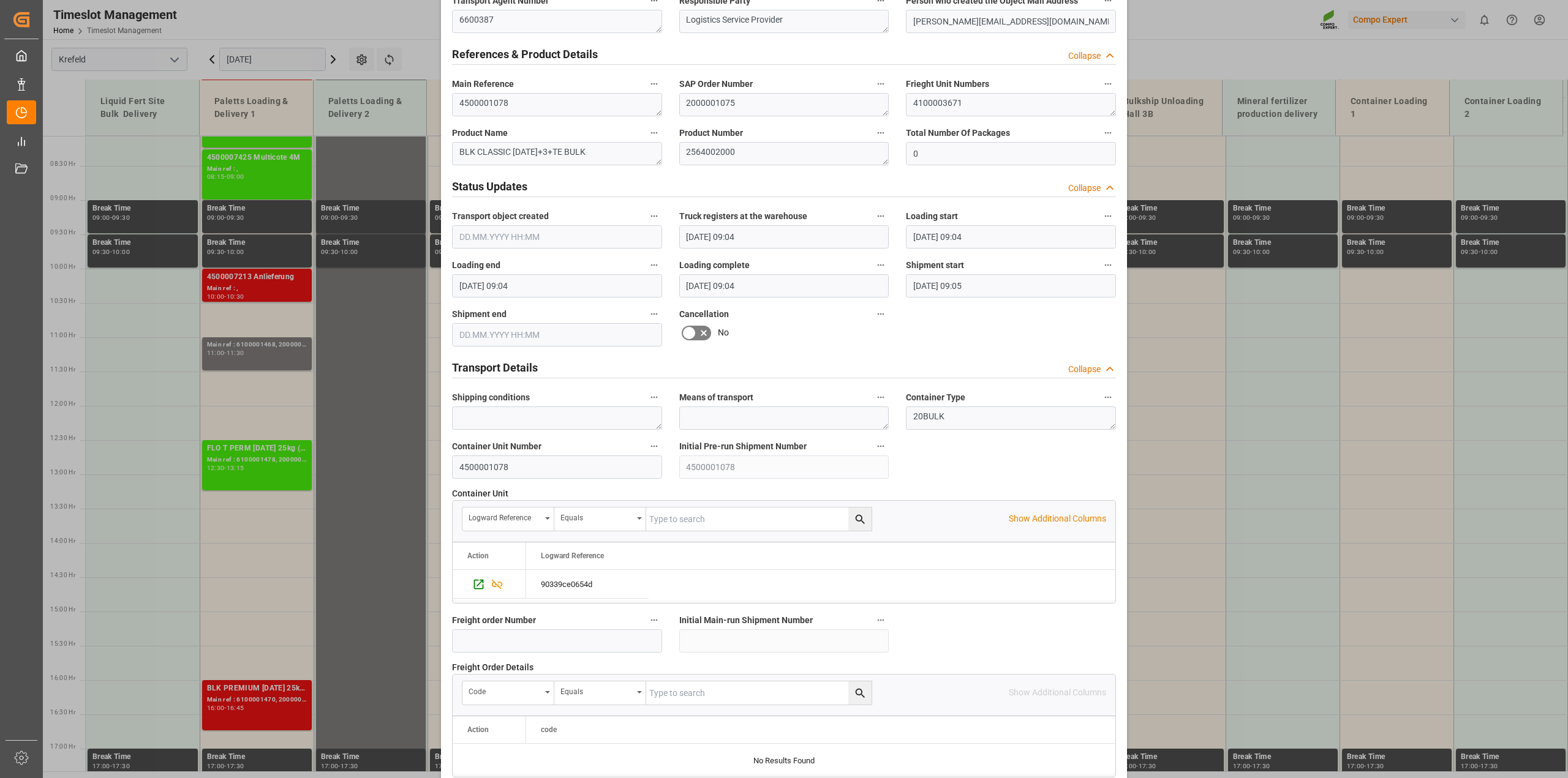
scroll to position [765, 0]
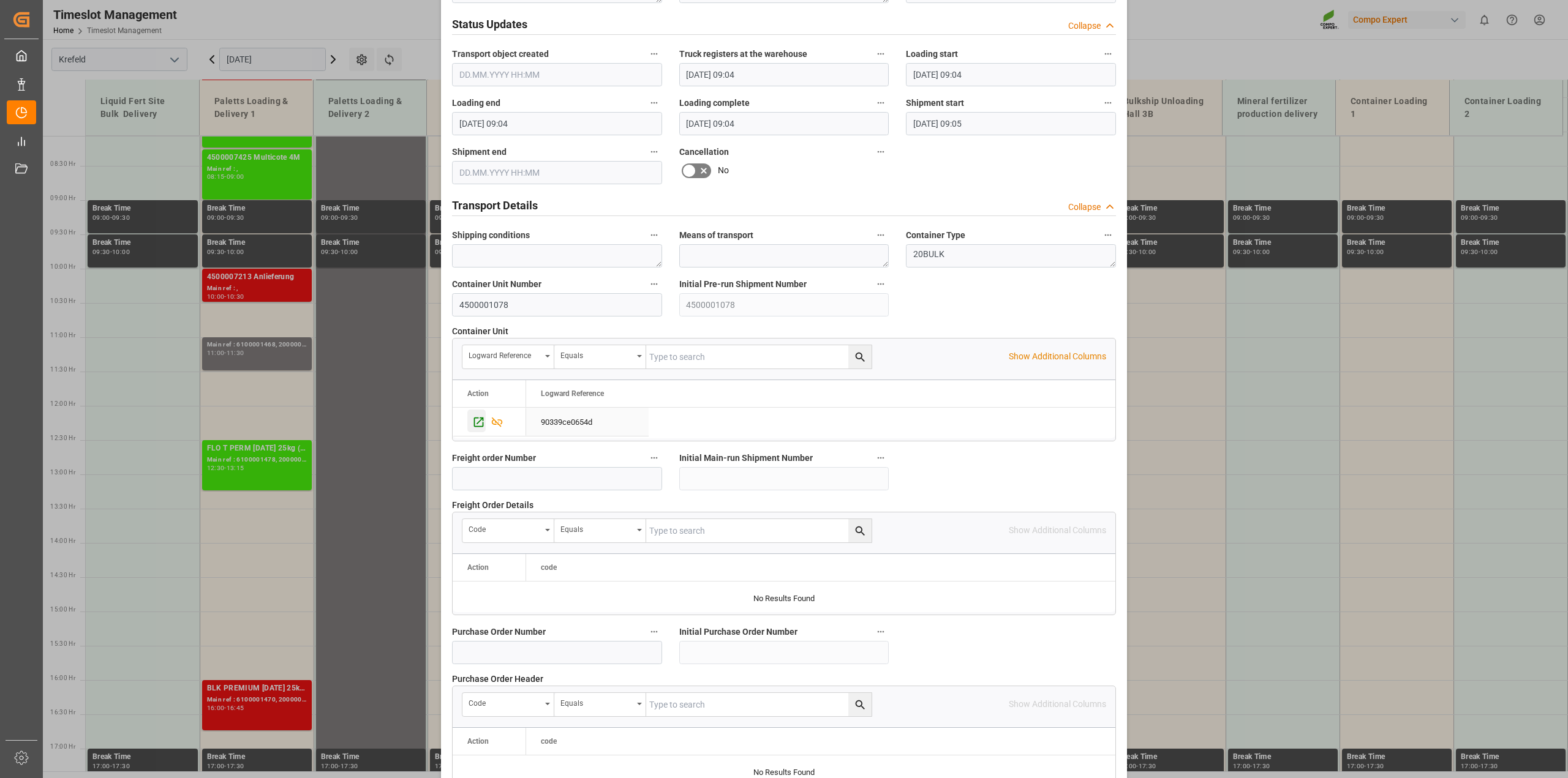
click at [473, 423] on icon "Press SPACE to select this row." at bounding box center [478, 422] width 13 height 13
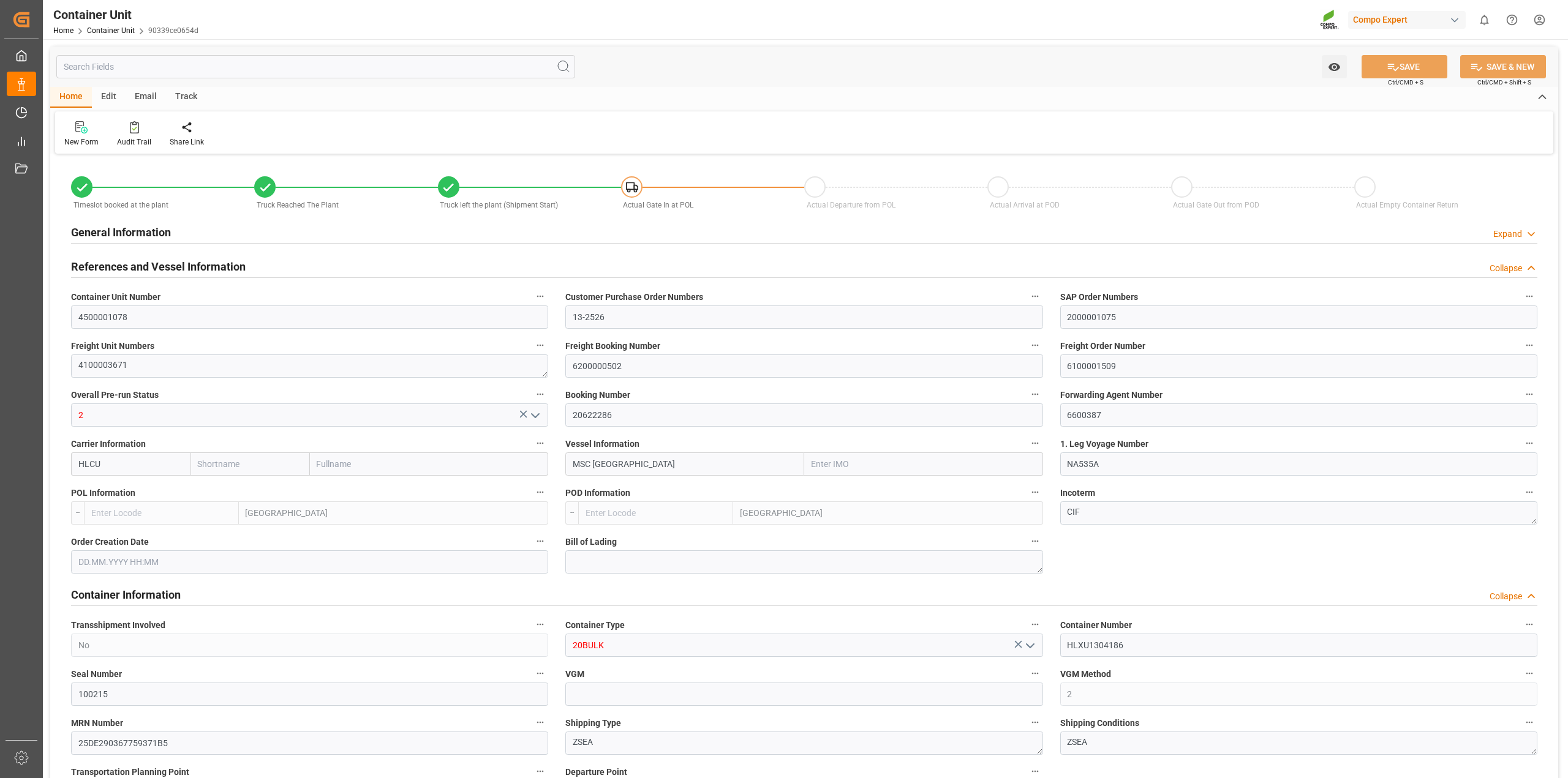
type input "Hapag [PERSON_NAME]"
type input "Hapag [PERSON_NAME] Aktiengesellschaft"
type input "9618305"
type input "BEANR"
type input "UYMVD"
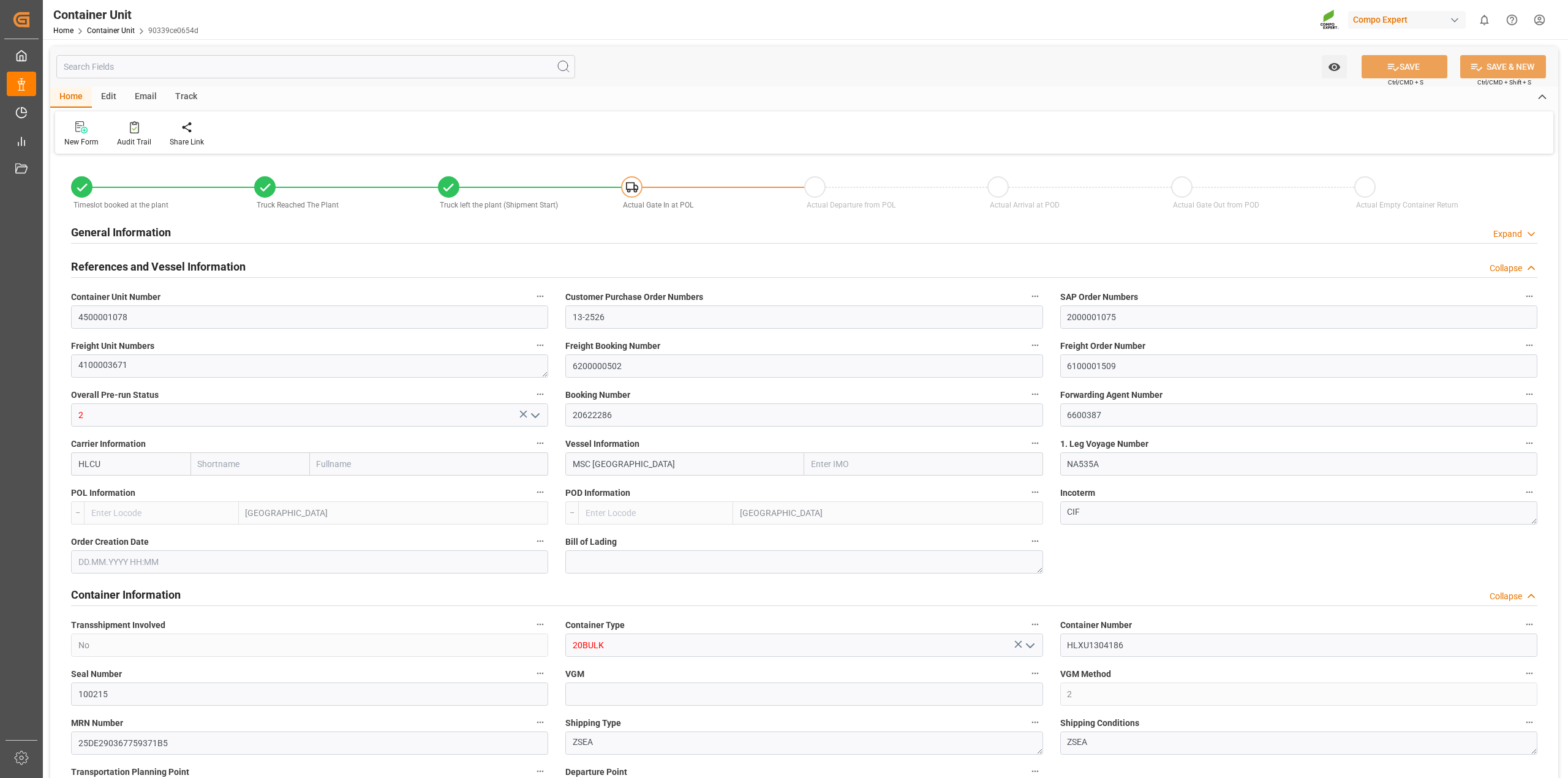
type input "28890"
type input "5"
type input "0"
type input "5"
type input "0"
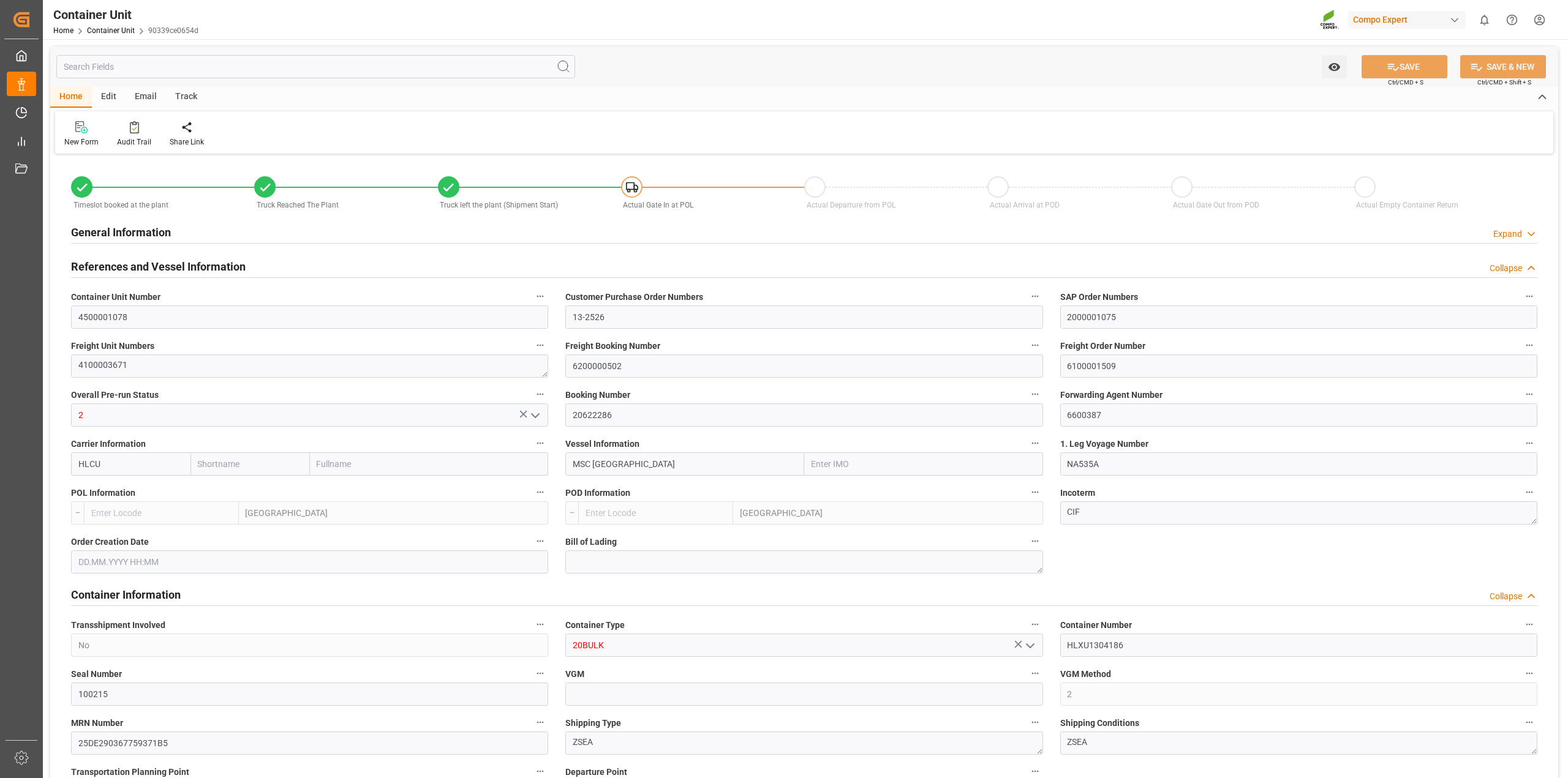
type input "0"
type input "79500"
type input "BEANR"
type input "UYMVD"
type input "02.09.2025 09:04"
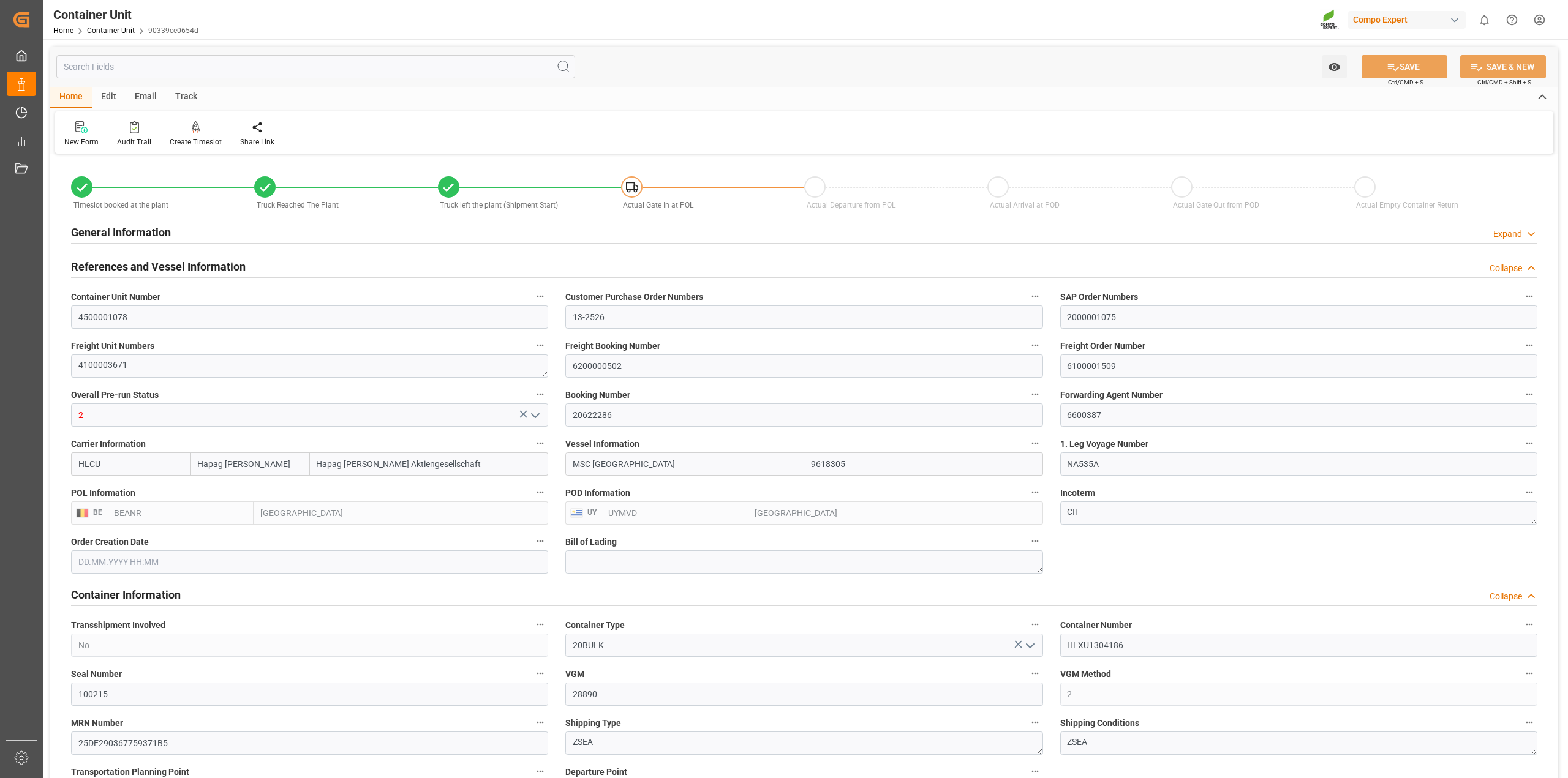
type input "02.09.2025 09:04"
type input "02.09.2025 09:05"
type input "[DATE]"
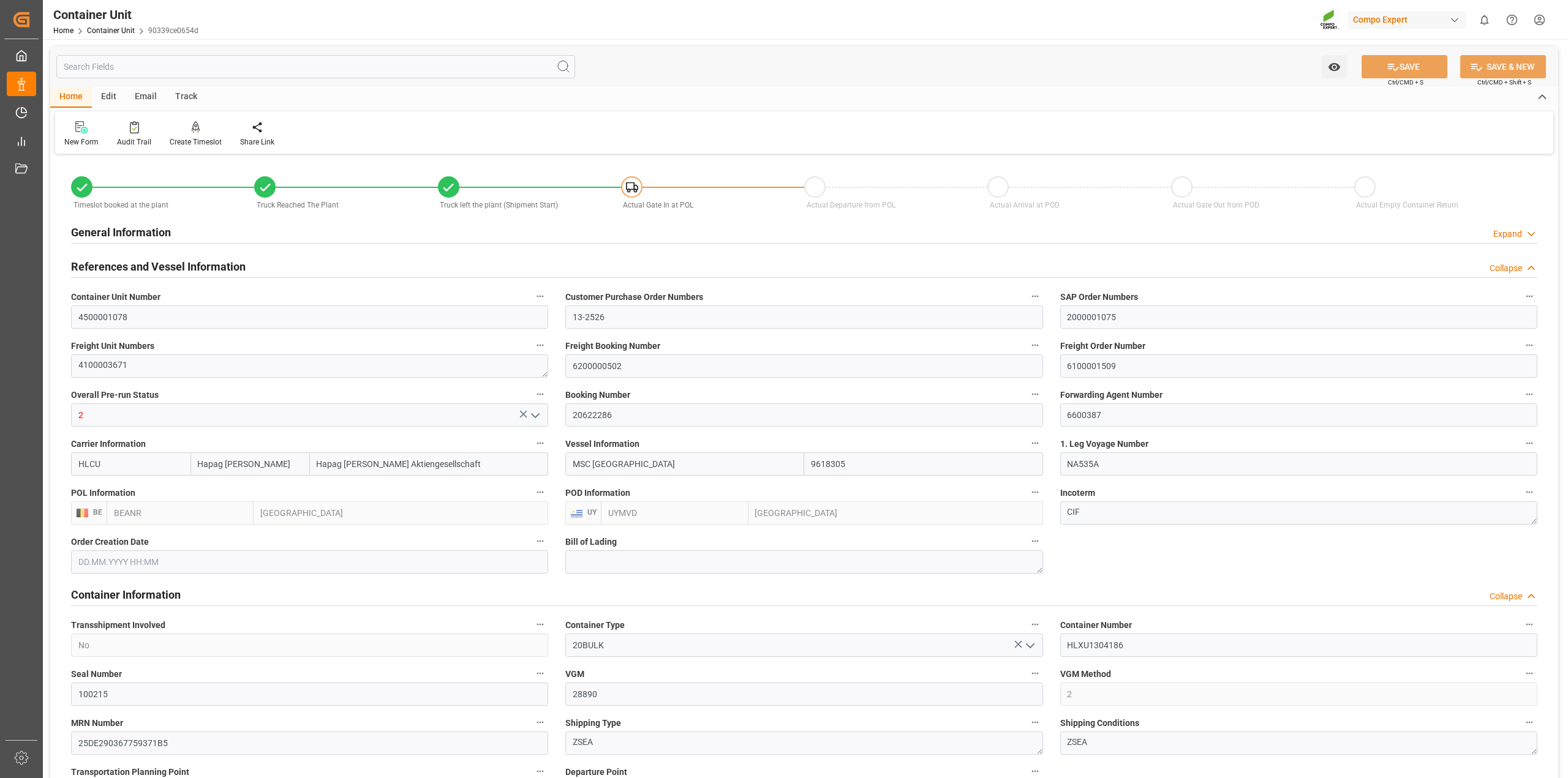
type input "[DATE]"
type input "08.09.2025 20:00"
type input "08.09.2025 12:24"
type input "08.10.2025 10:00"
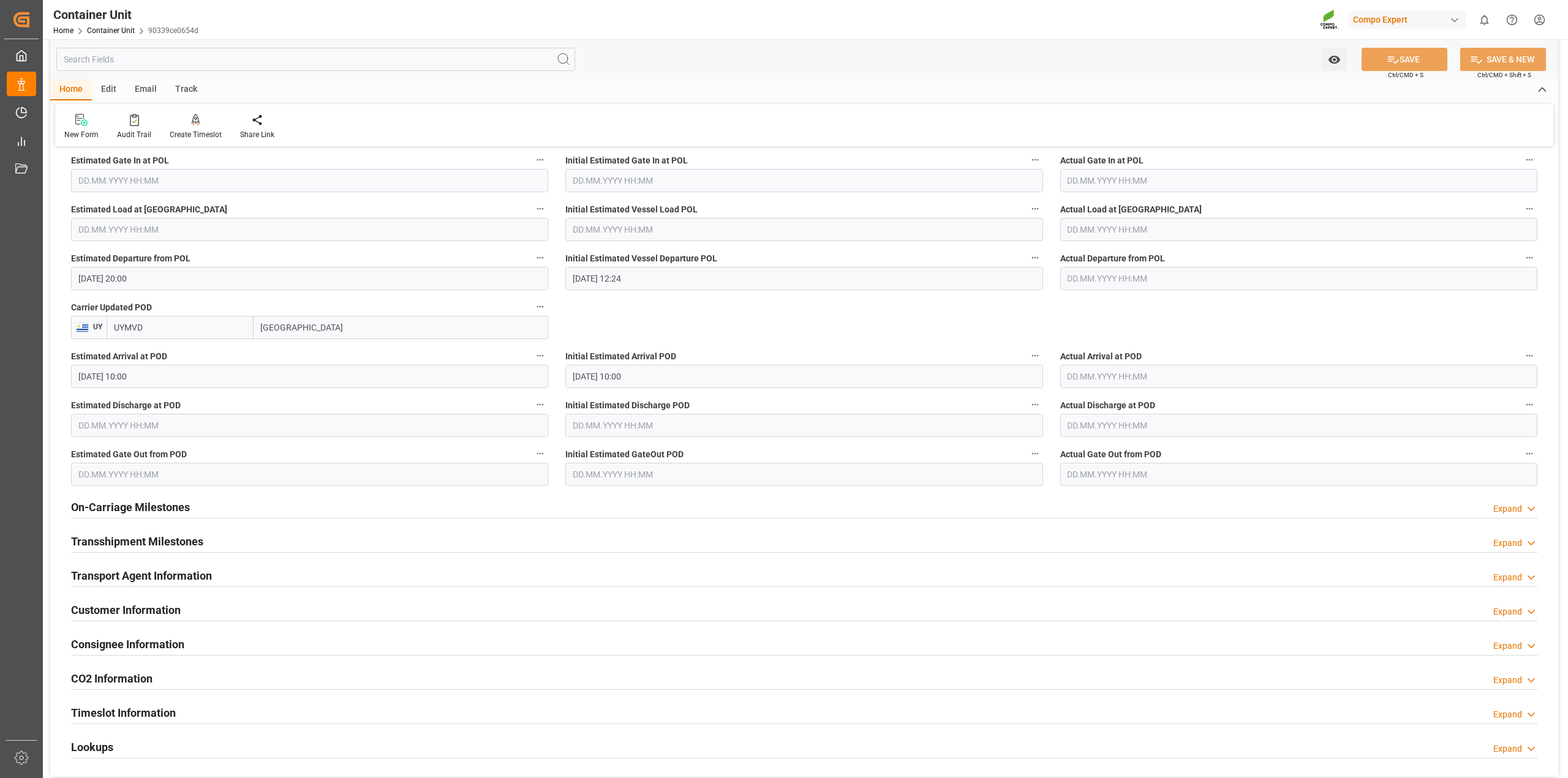
scroll to position [1531, 0]
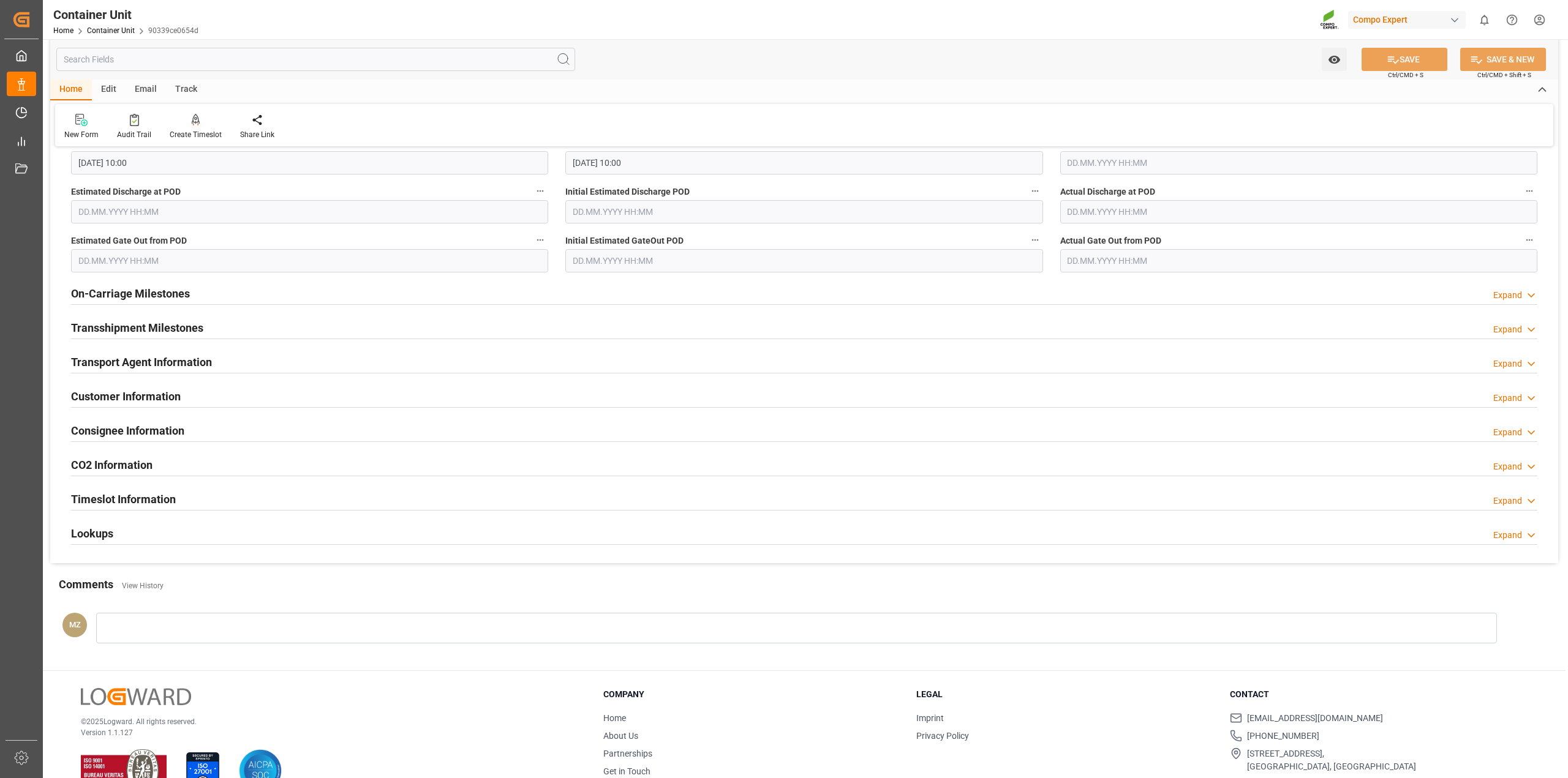
drag, startPoint x: 191, startPoint y: 528, endPoint x: 234, endPoint y: 539, distance: 44.4
click at [191, 527] on div "Lookups Expand" at bounding box center [804, 533] width 1466 height 23
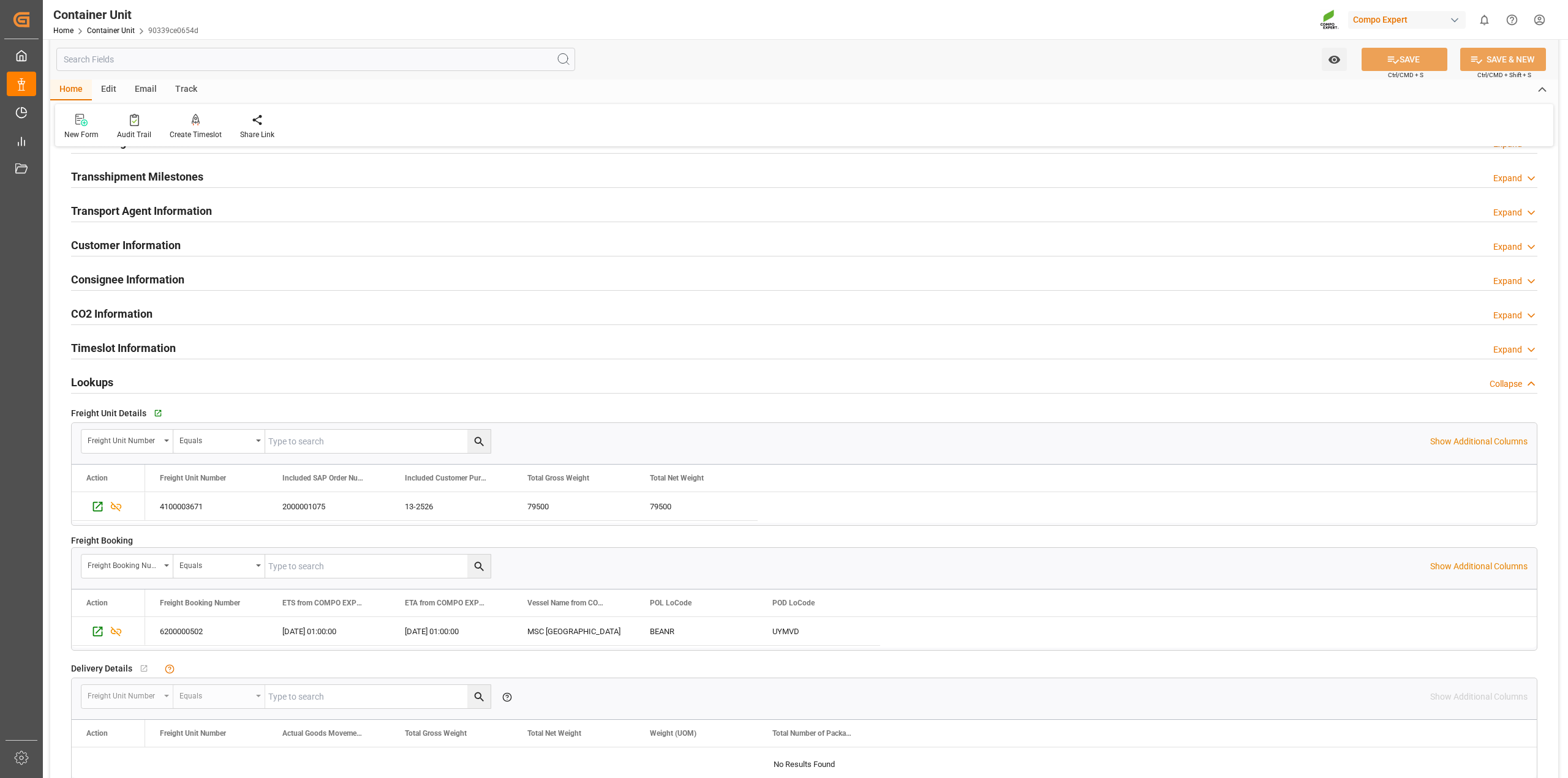
scroll to position [1837, 0]
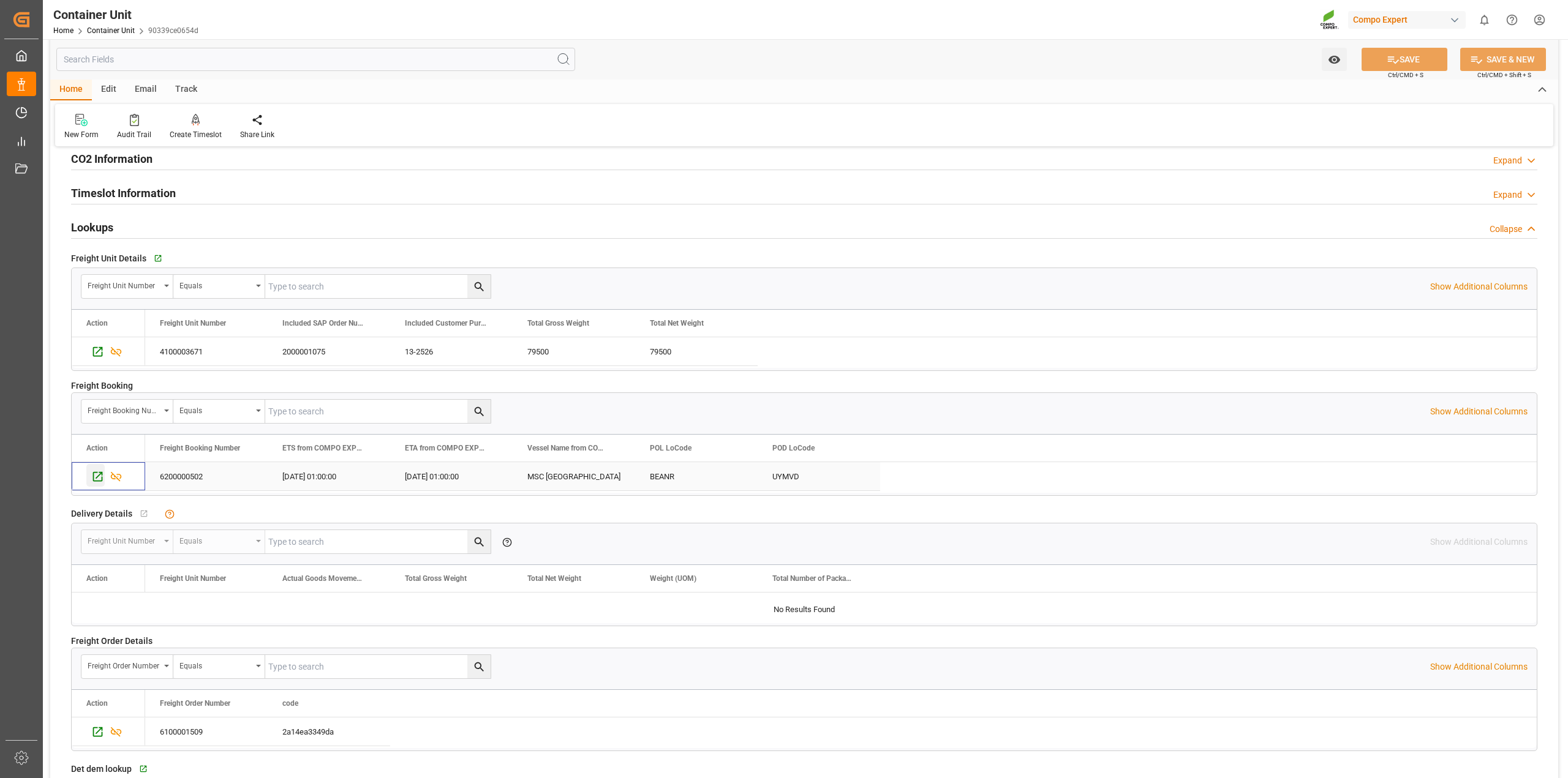
click at [95, 480] on icon "Press SPACE to select this row." at bounding box center [97, 476] width 13 height 13
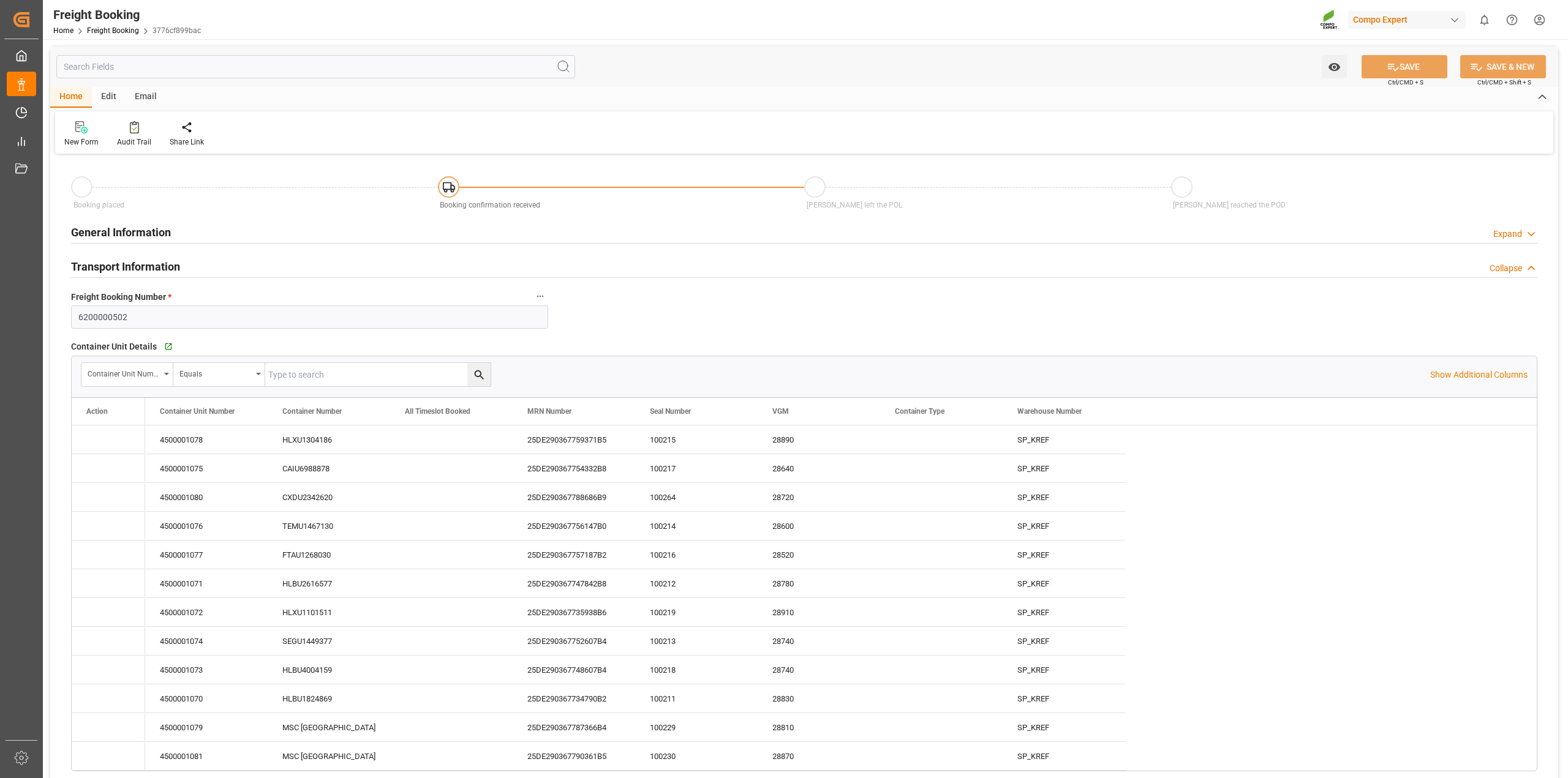
type input "[DATE] 01:00"
type input "[DATE] 20:00"
type input "[DATE] 10:00"
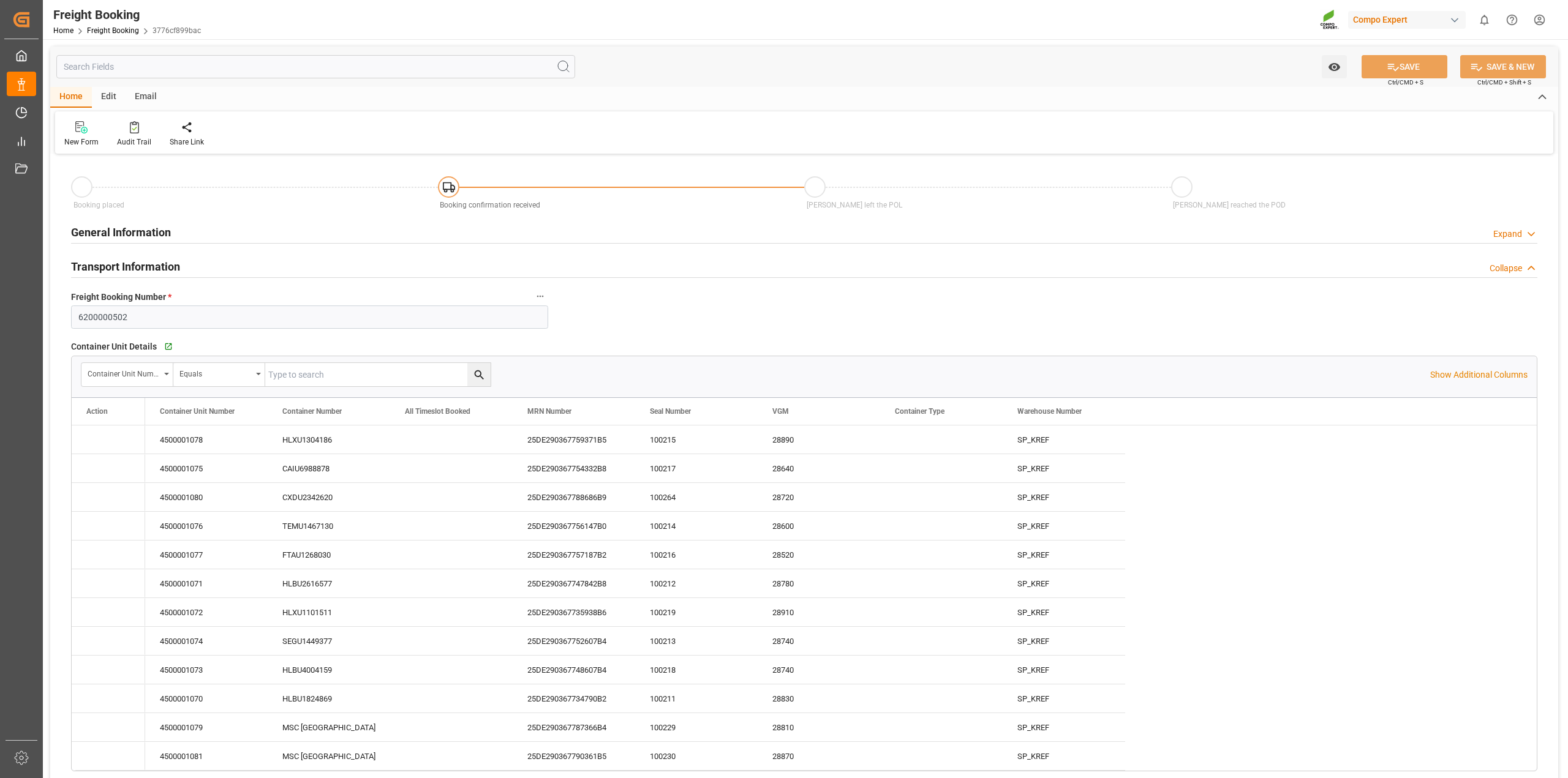
type input "[DATE] 10:08"
type input "[DATE] 16:42"
type input "[DATE] 08:46"
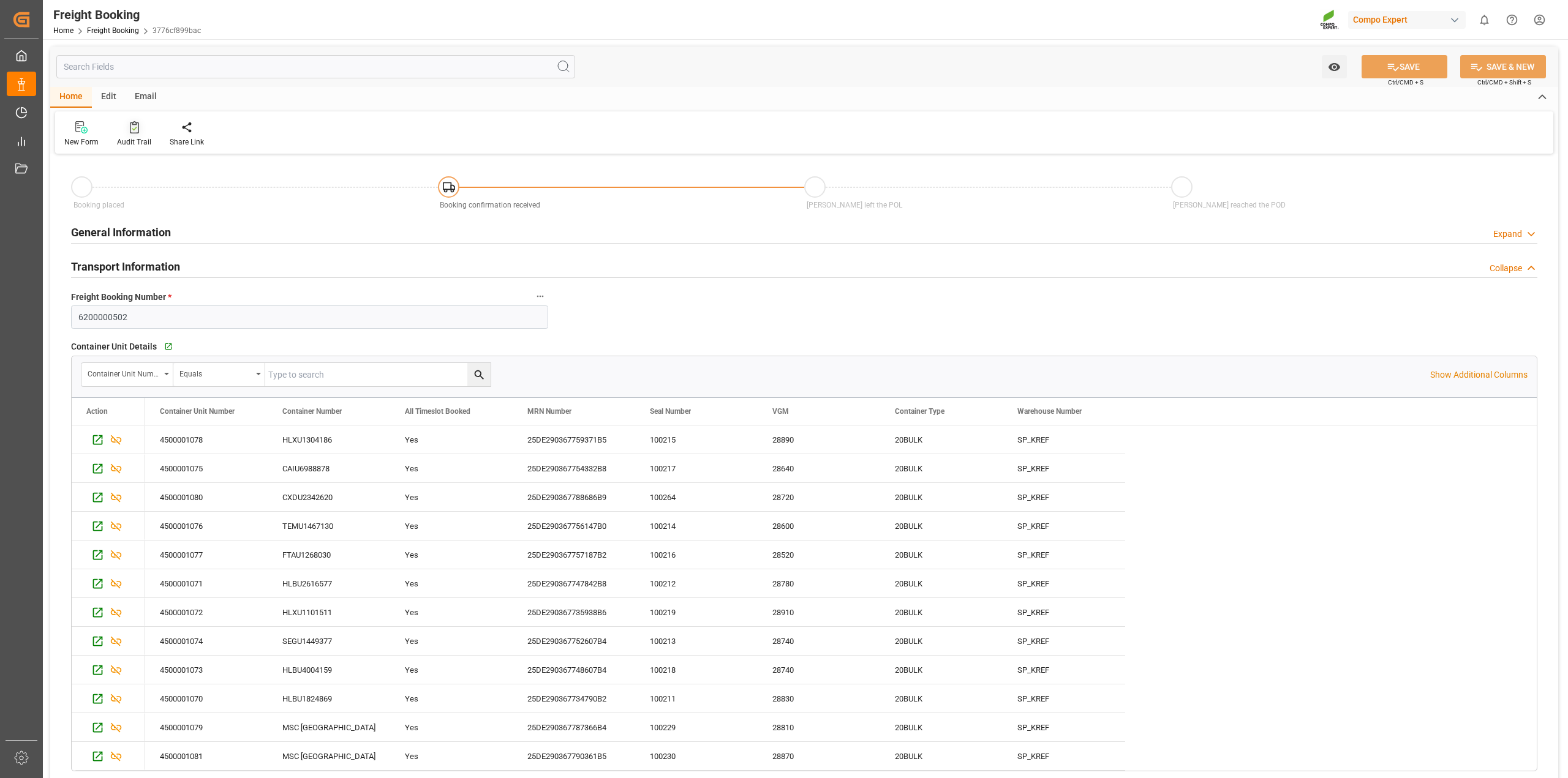
click at [133, 137] on div "Audit Trail" at bounding box center [134, 142] width 34 height 11
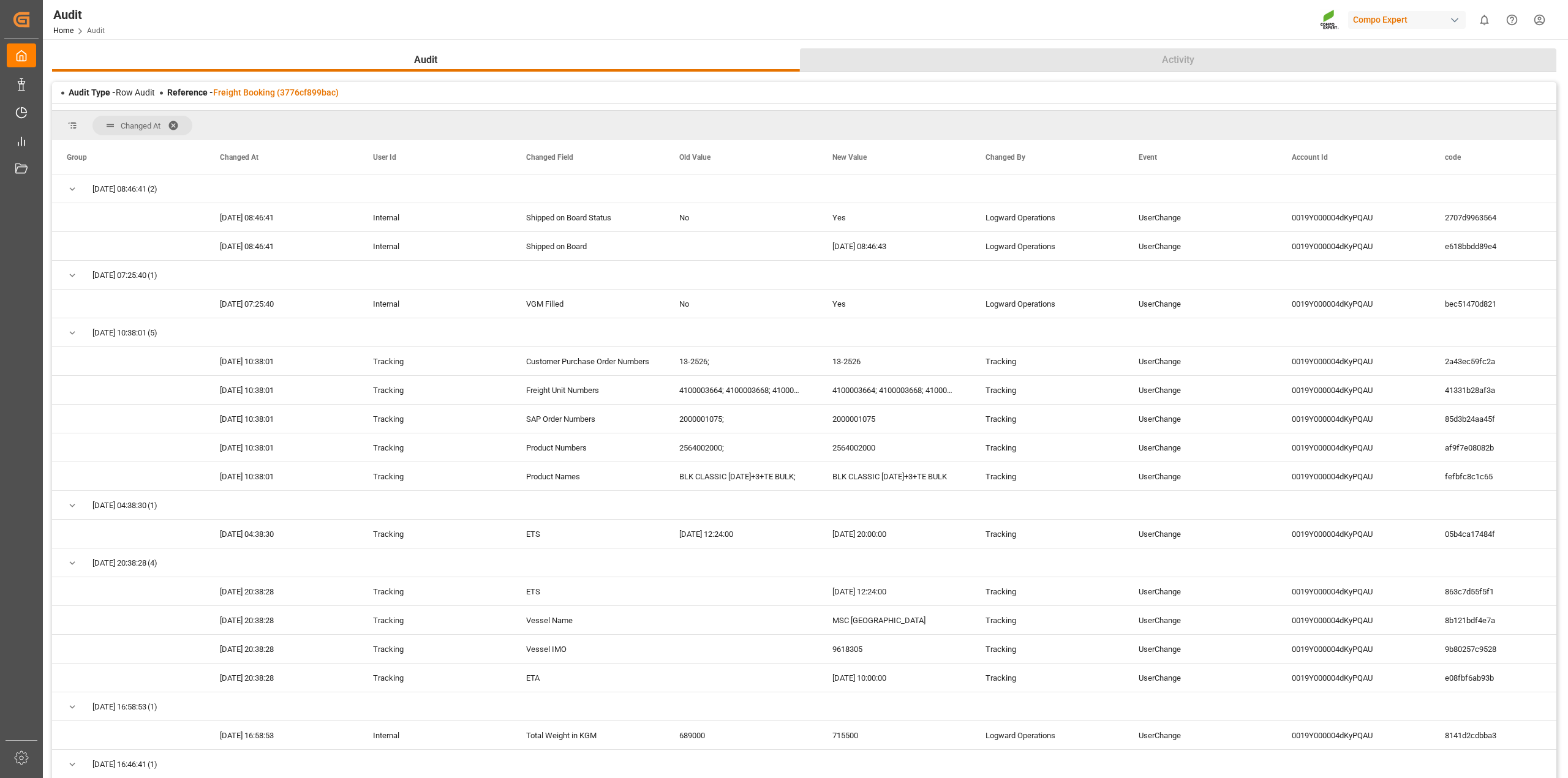
click at [1183, 60] on span "Activity" at bounding box center [1177, 60] width 42 height 15
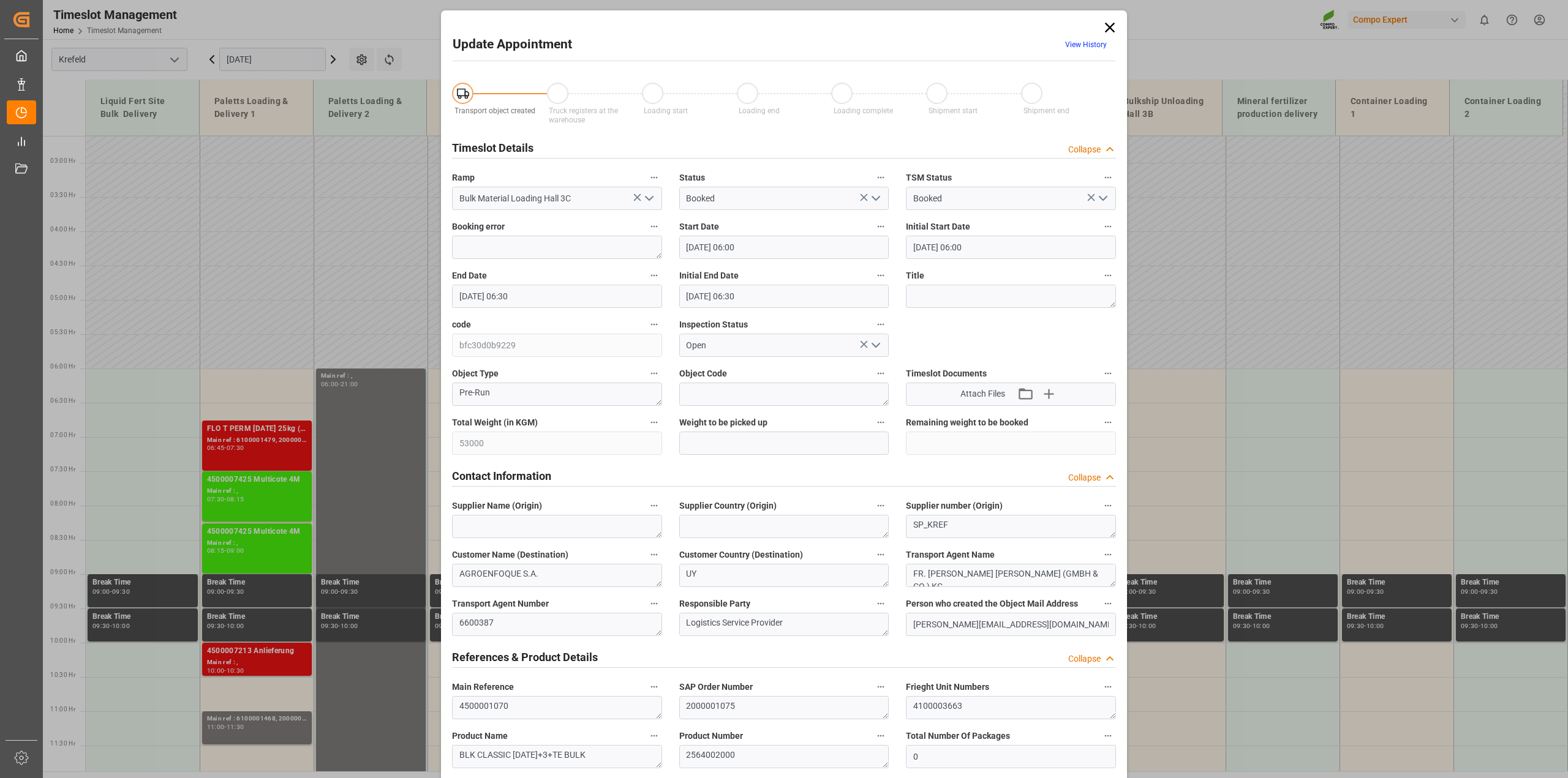
click at [1105, 23] on icon at bounding box center [1109, 28] width 17 height 17
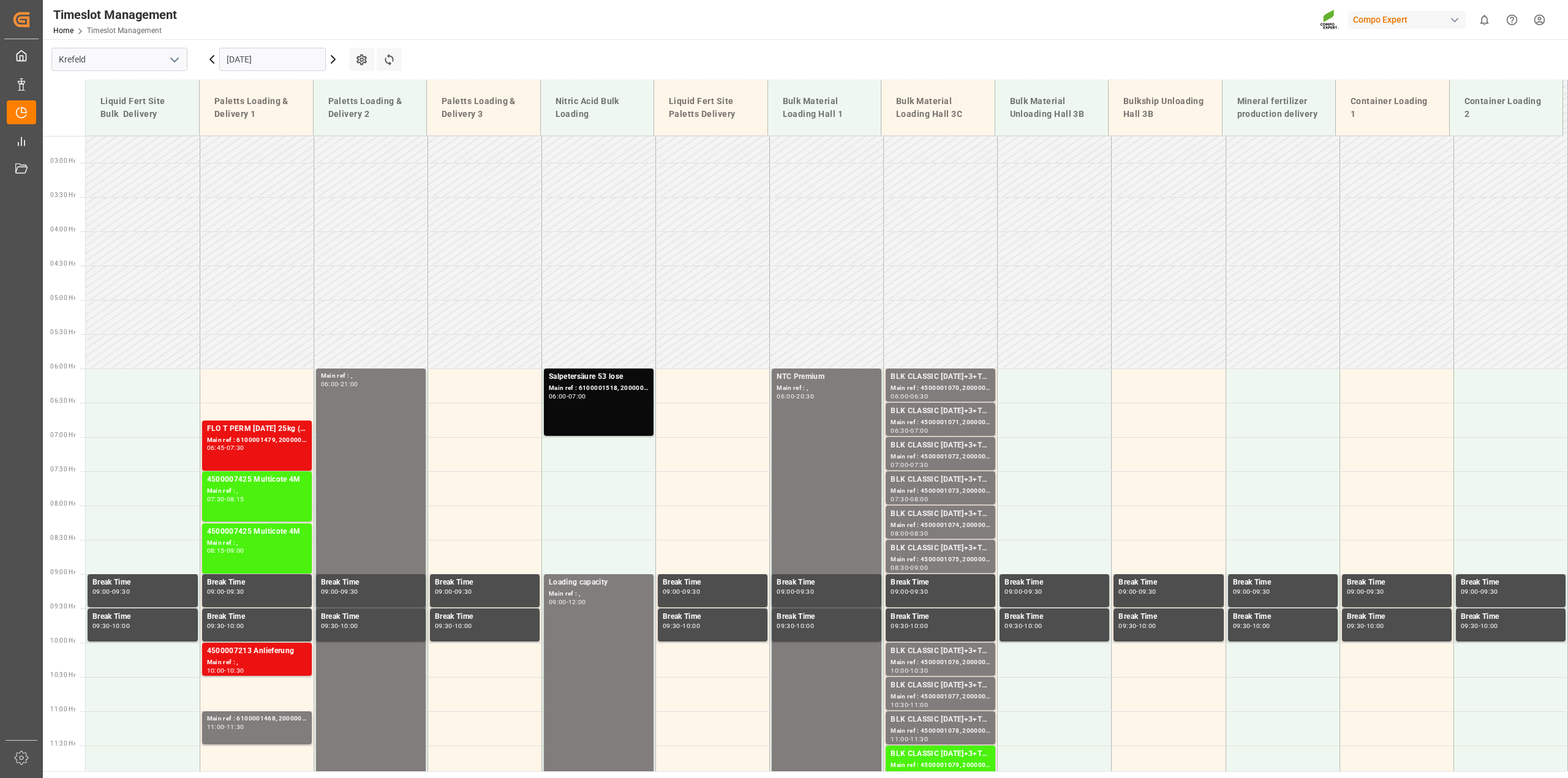
click at [258, 58] on input "[DATE]" at bounding box center [272, 59] width 106 height 23
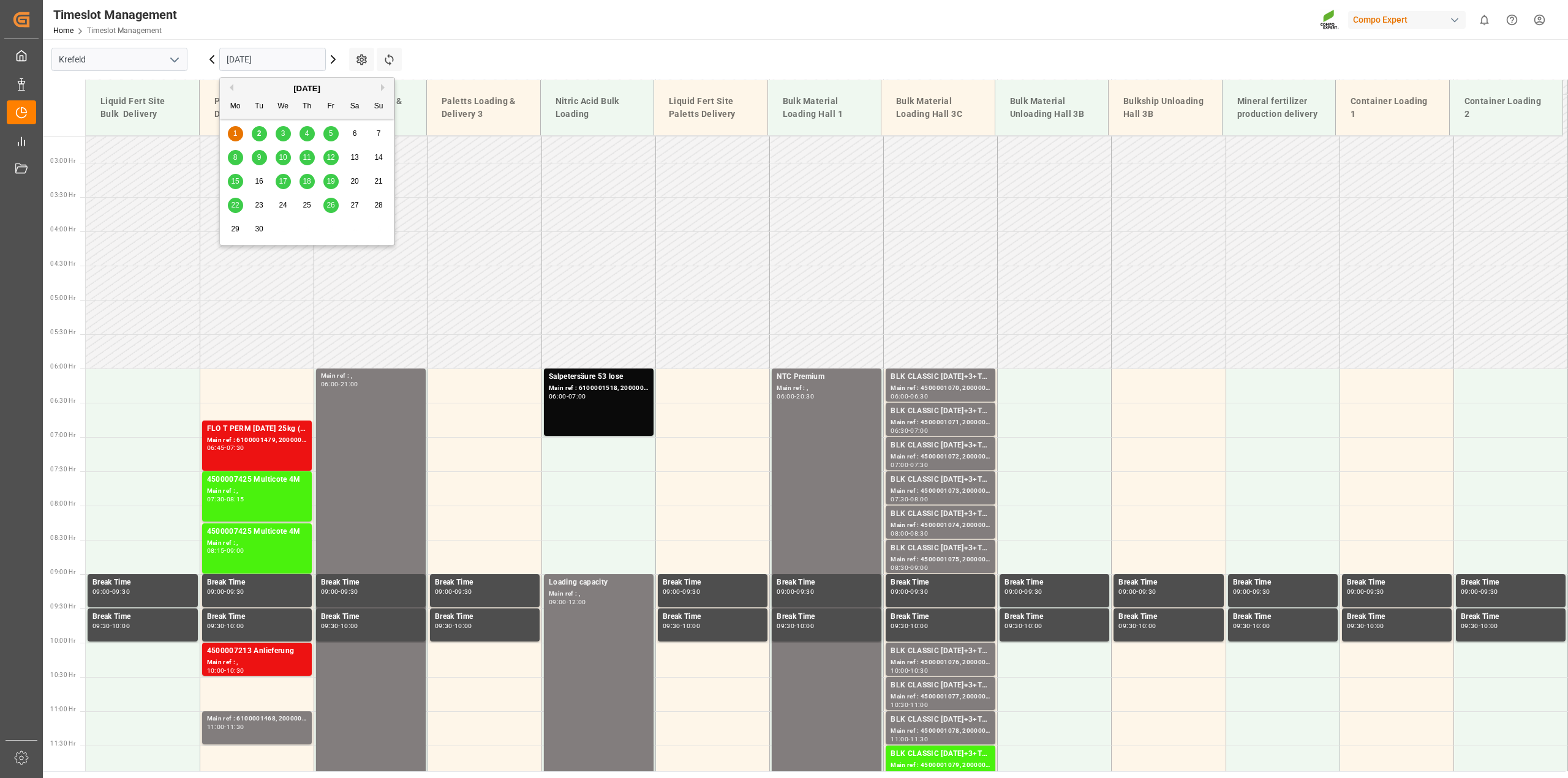
click at [255, 132] on div "2" at bounding box center [259, 134] width 16 height 15
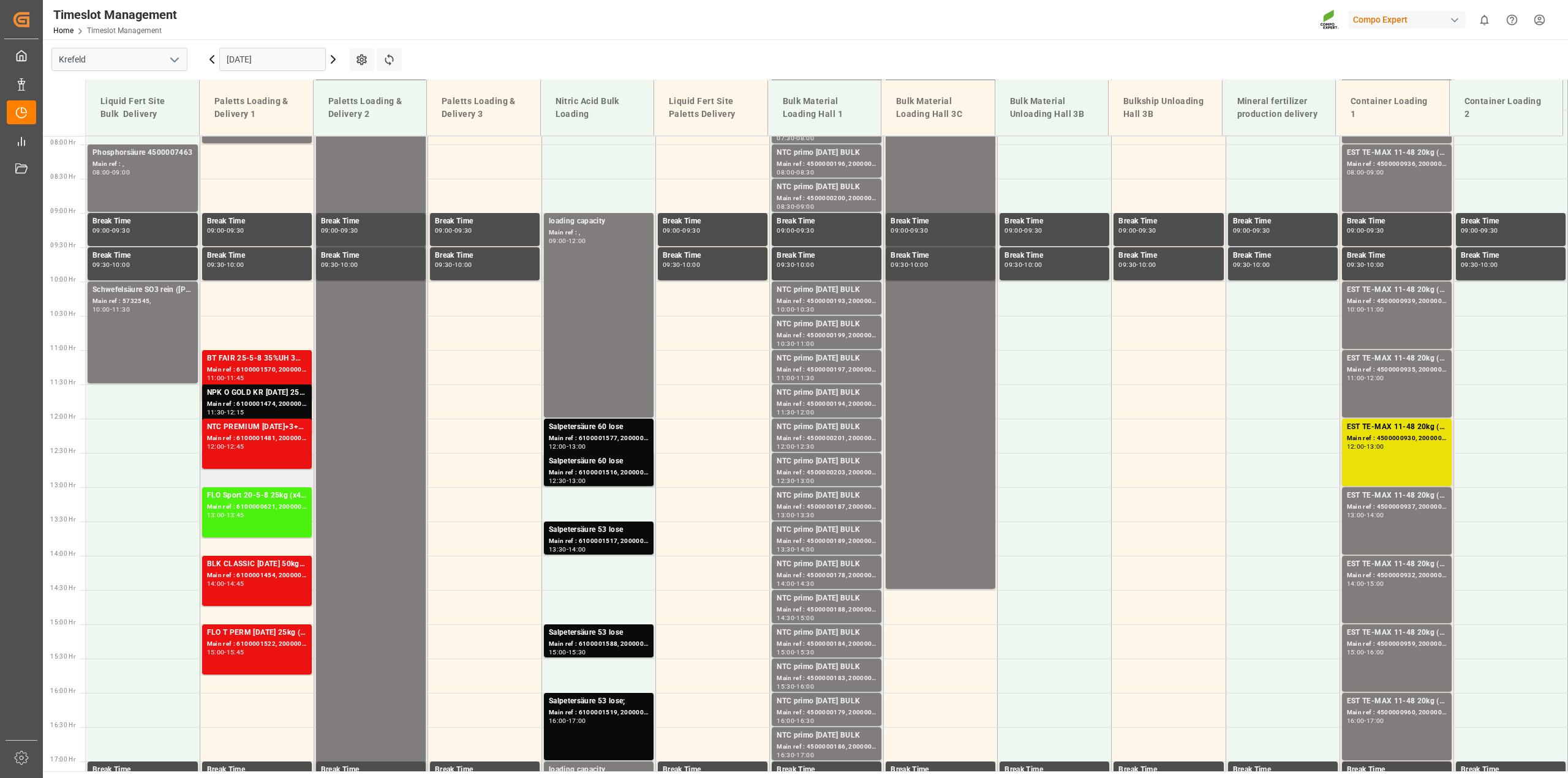
scroll to position [628, 0]
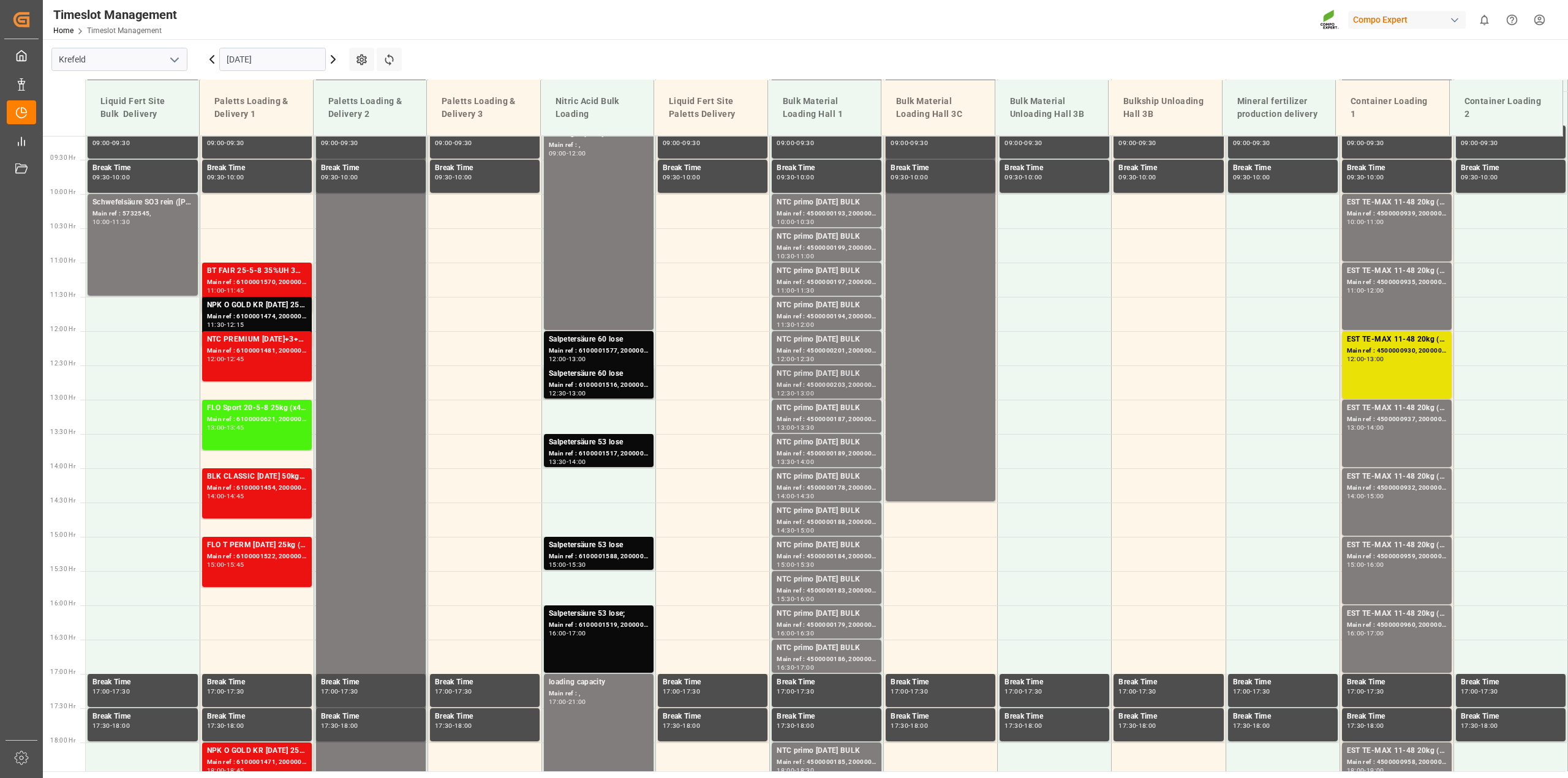
click at [813, 380] on div "Main ref : 4500000203, 2000000032" at bounding box center [826, 385] width 100 height 10
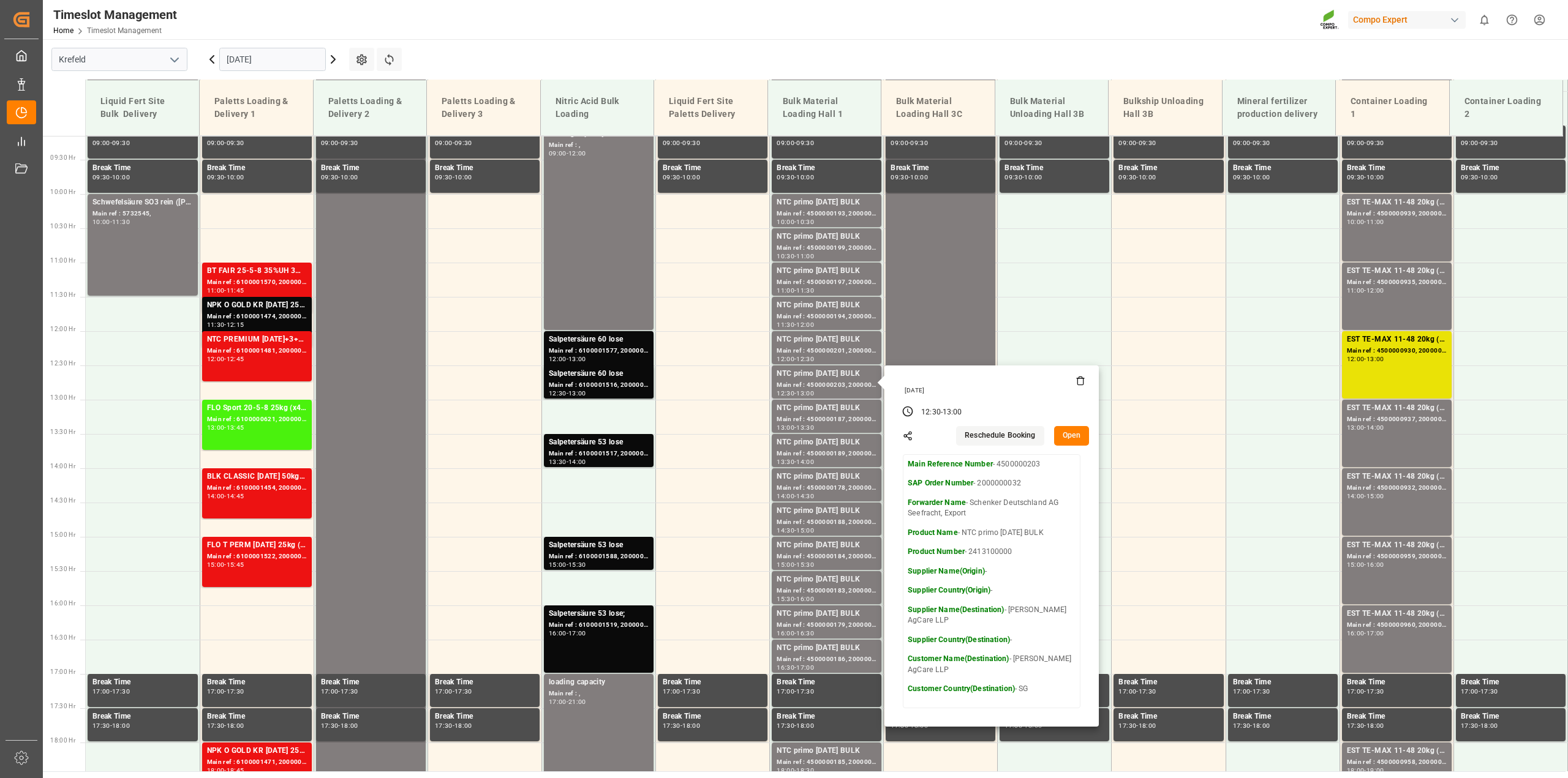
click at [1067, 430] on button "Open" at bounding box center [1072, 436] width 36 height 19
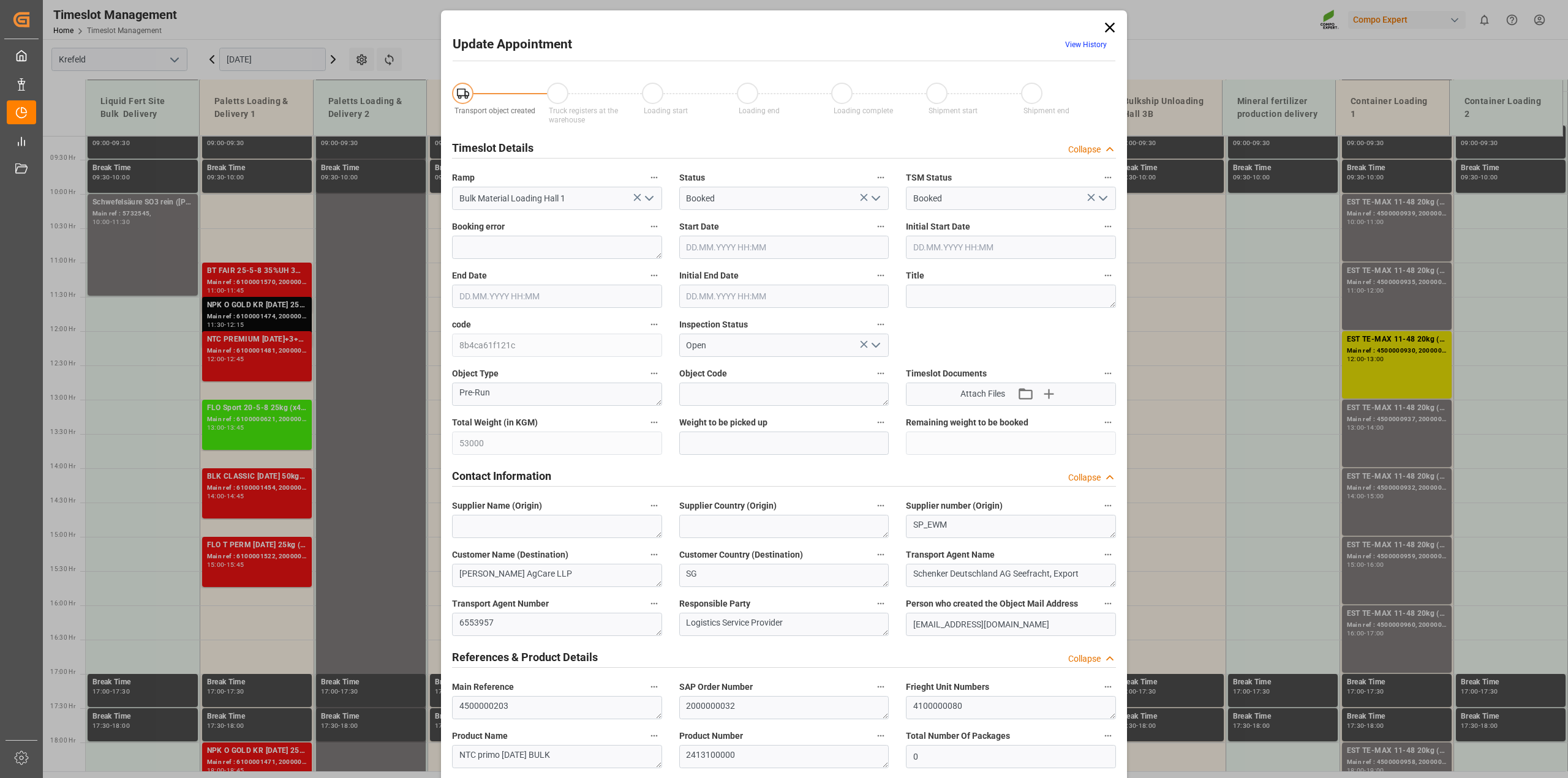
type input "[DATE] 12:30"
type input "[DATE] 13:00"
type input "[DATE] 08:24"
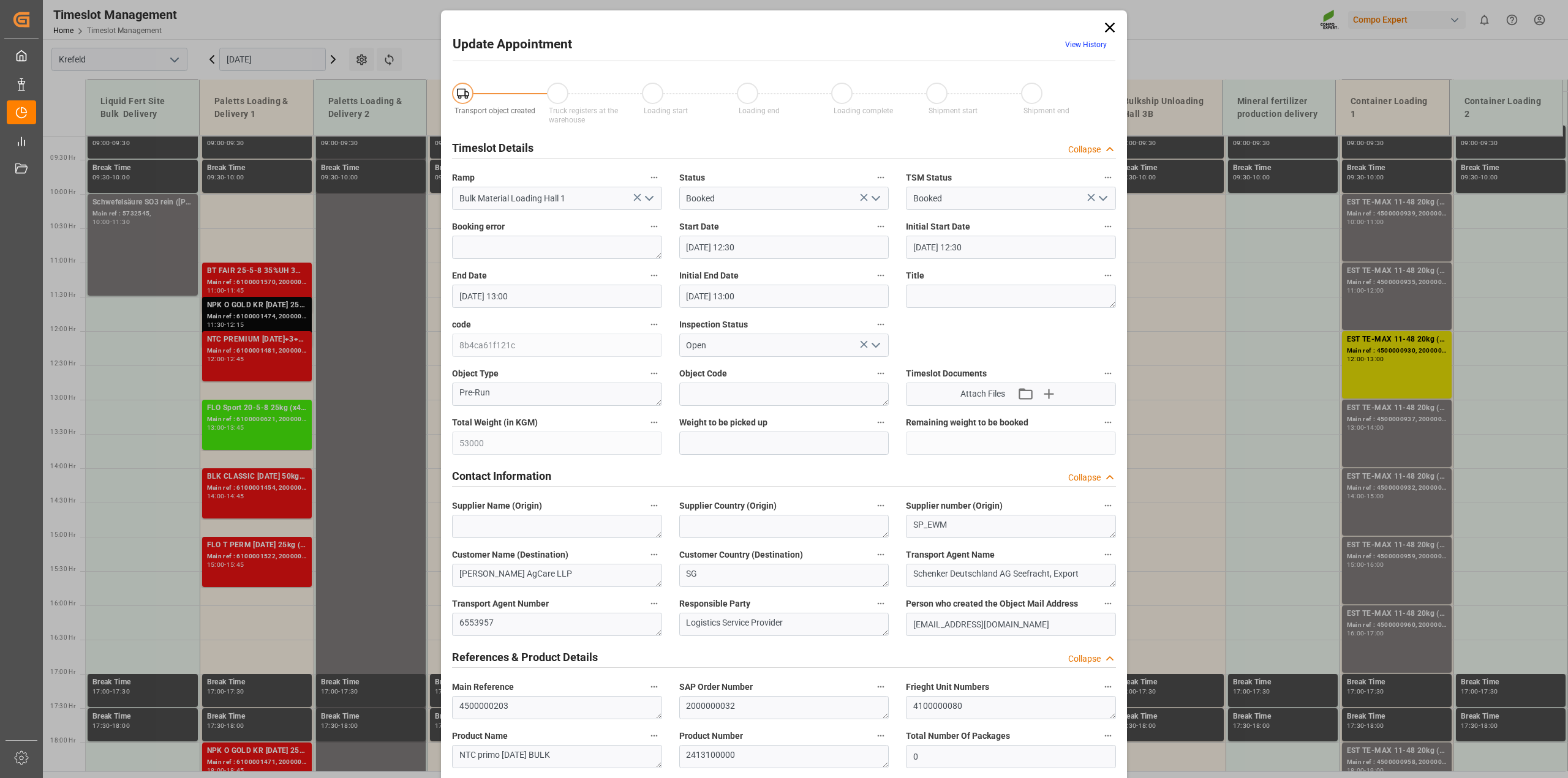
drag, startPoint x: 1108, startPoint y: 30, endPoint x: 1040, endPoint y: 77, distance: 82.7
click at [1108, 30] on icon at bounding box center [1109, 28] width 17 height 17
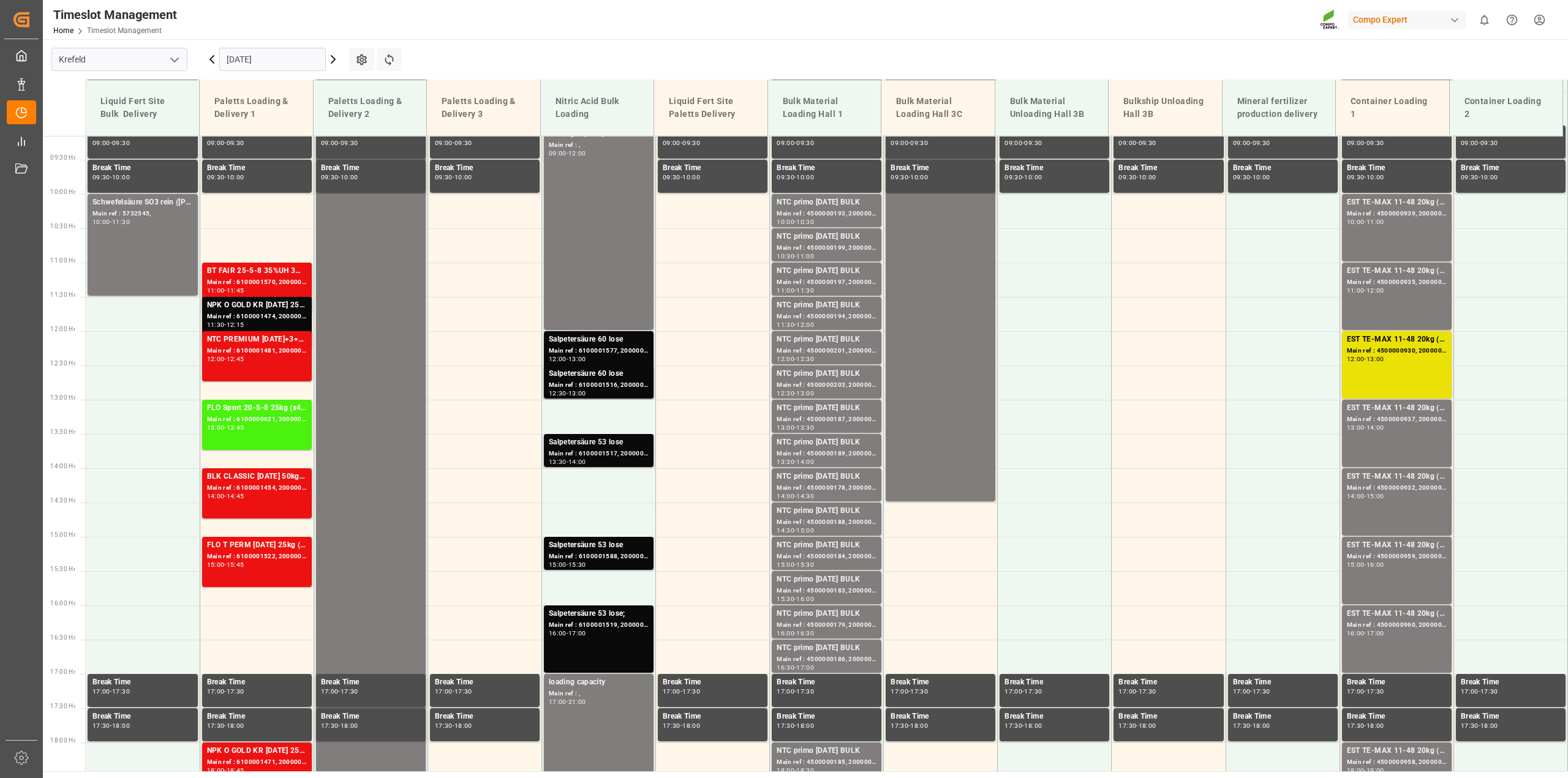
scroll to position [168, 0]
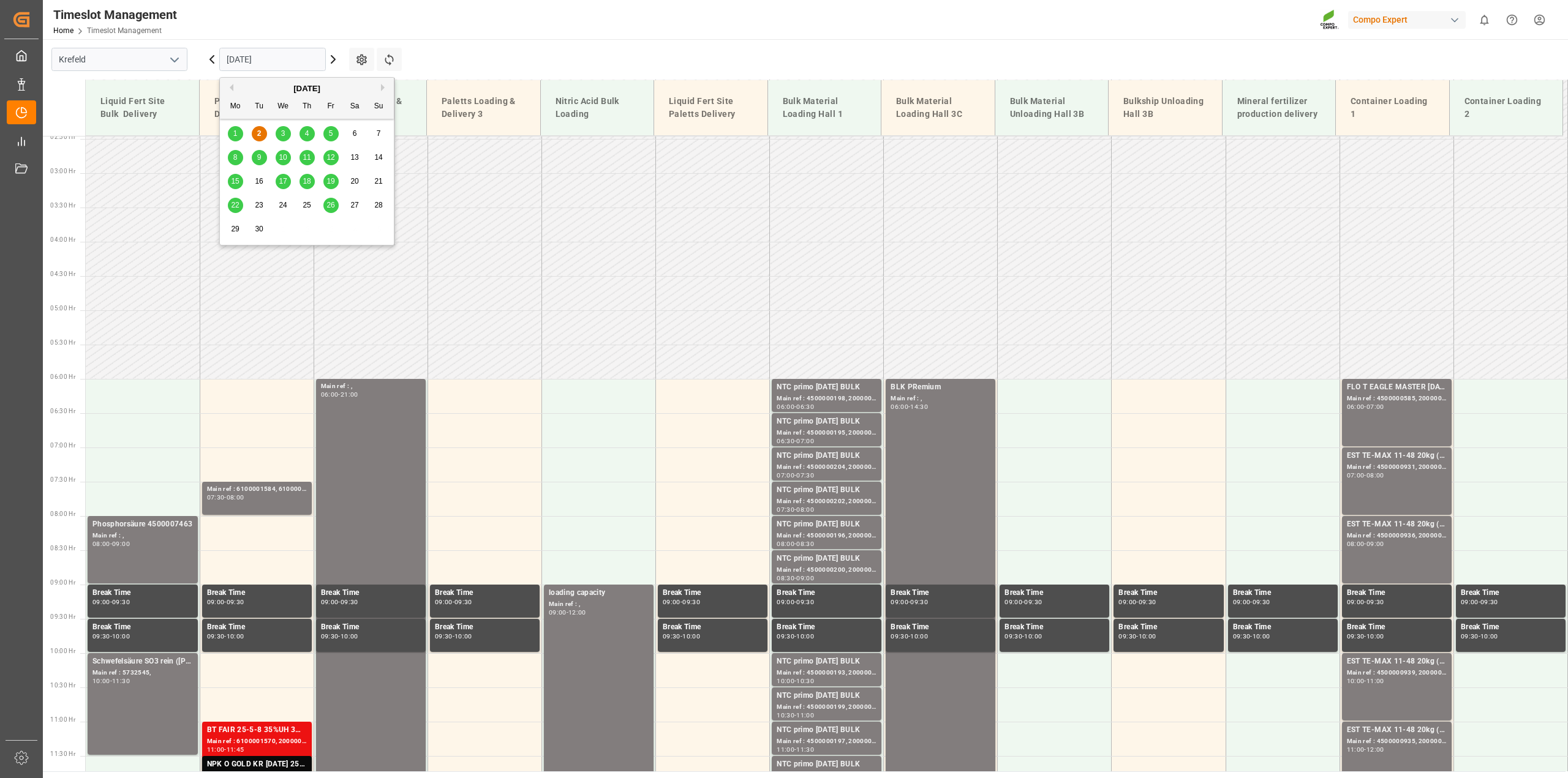
click at [243, 57] on input "[DATE]" at bounding box center [272, 59] width 106 height 23
click at [236, 135] on span "1" at bounding box center [236, 134] width 4 height 9
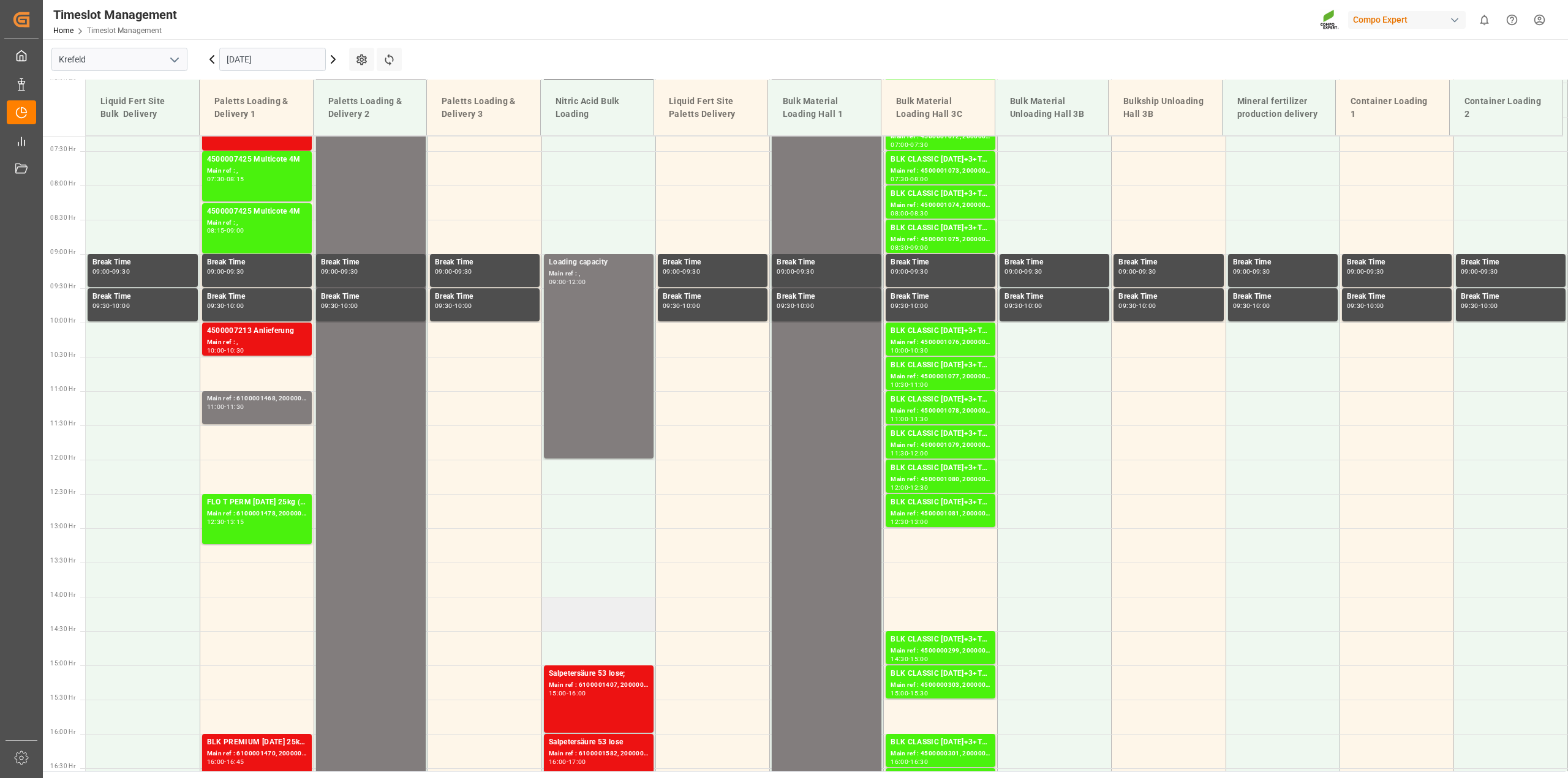
scroll to position [316, 0]
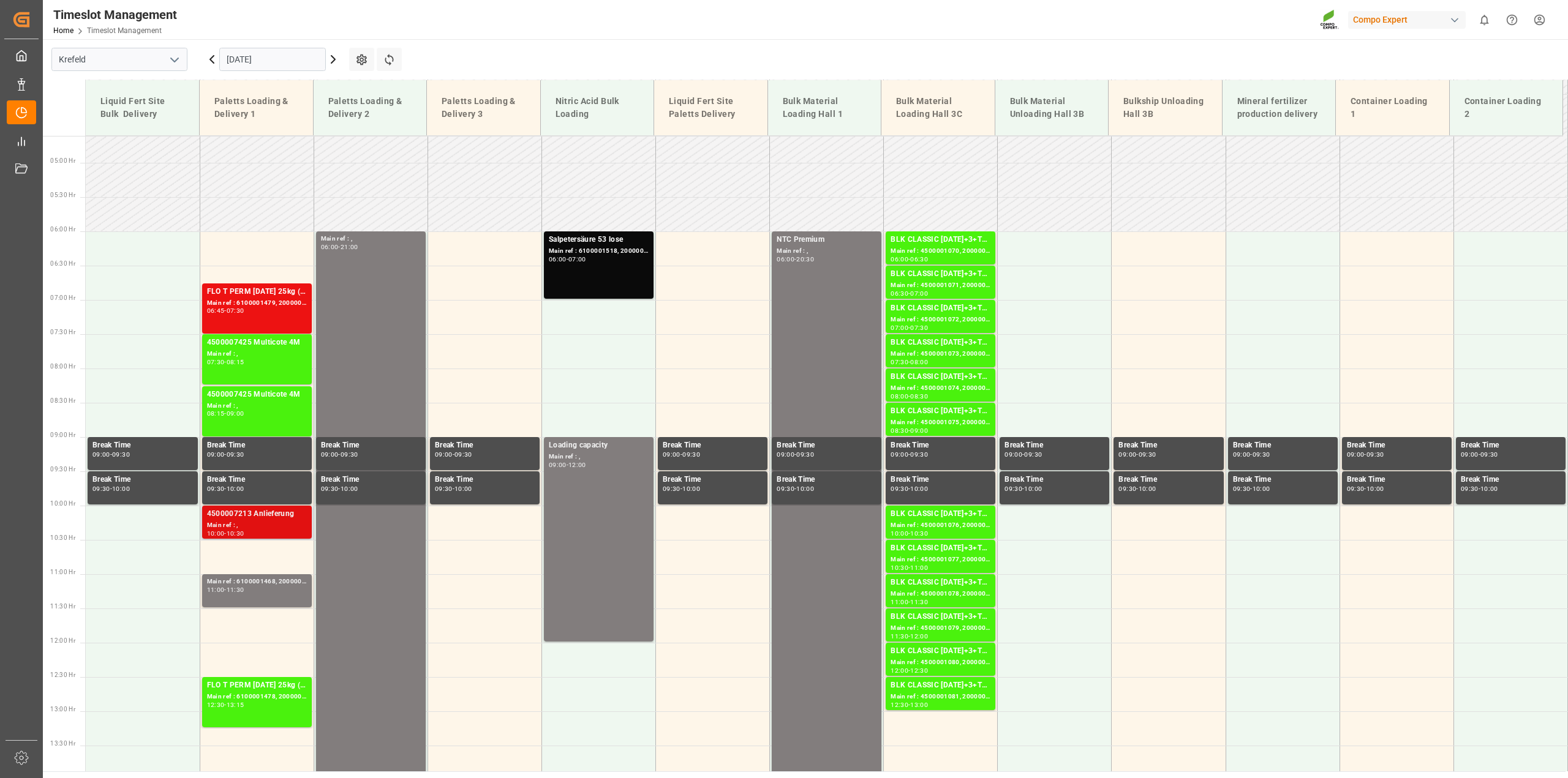
click at [217, 516] on div "4500007213 Anlieferung" at bounding box center [257, 514] width 100 height 12
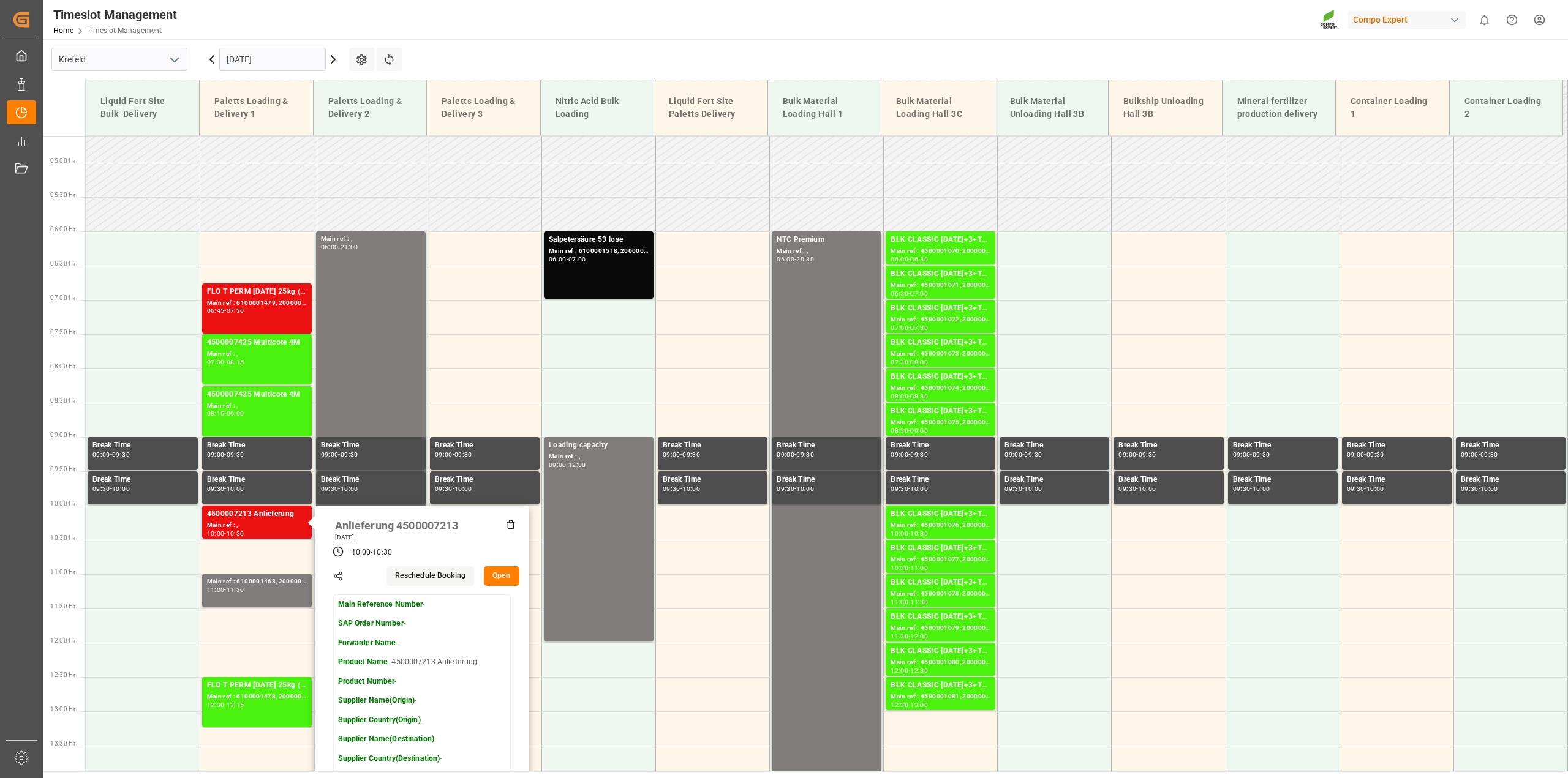
click at [499, 573] on button "Open" at bounding box center [501, 576] width 36 height 19
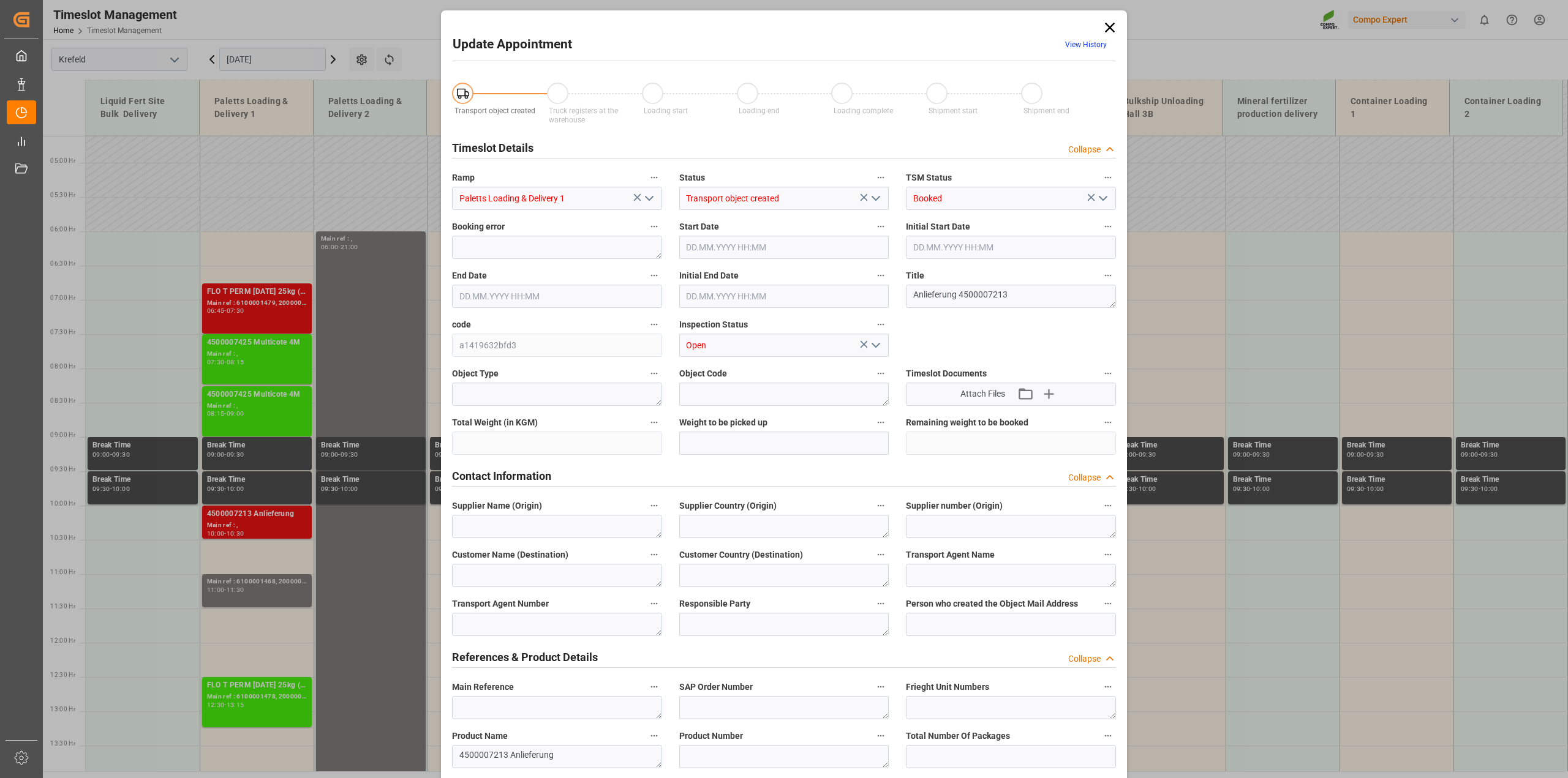
type input "[DATE] 10:00"
type input "[DATE] 10:30"
type input "[DATE] 12:15"
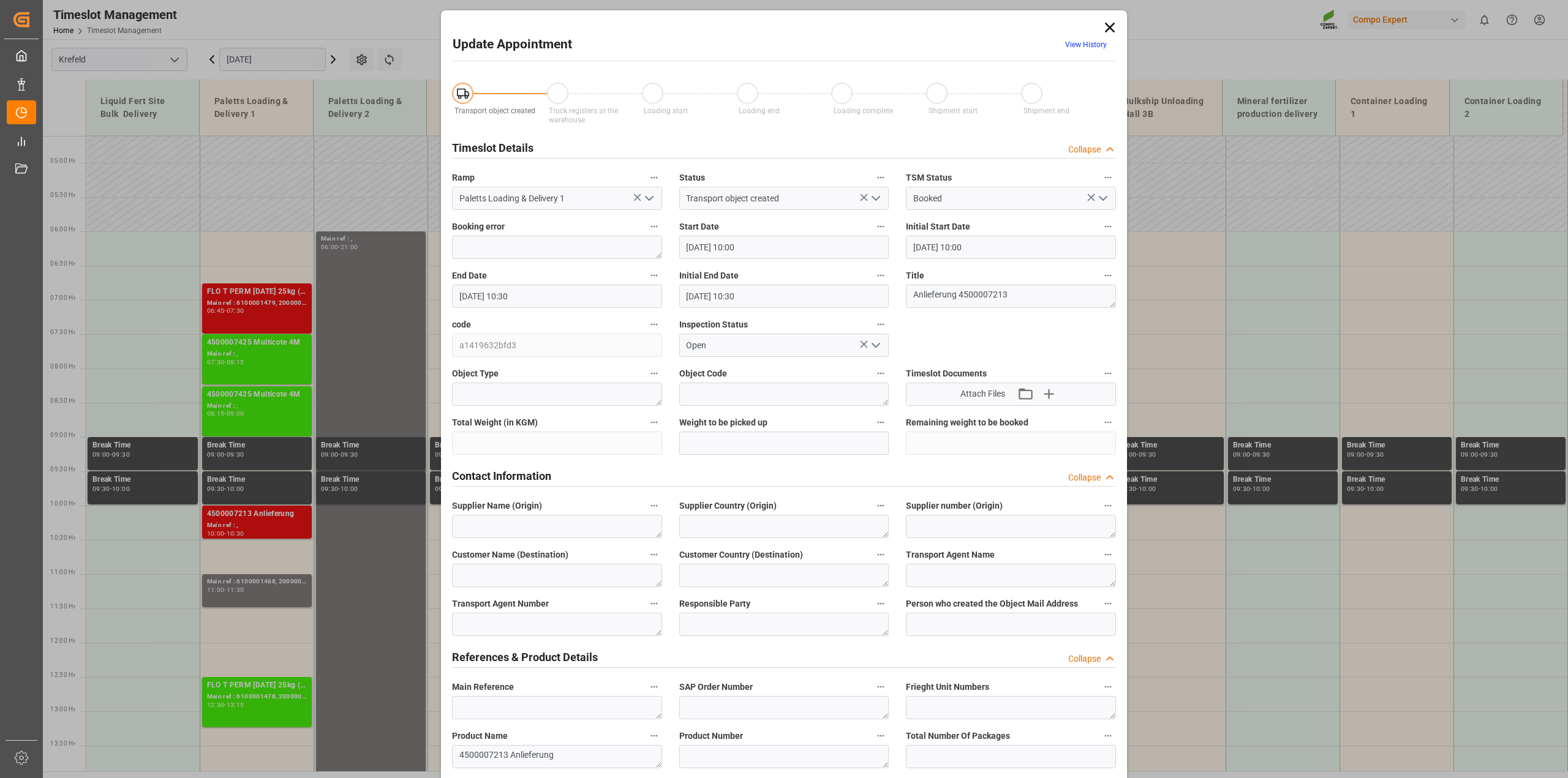
click at [875, 198] on polyline "open menu" at bounding box center [875, 198] width 7 height 4
click at [743, 395] on div "Shipment end" at bounding box center [784, 390] width 209 height 28
type input "Shipment end"
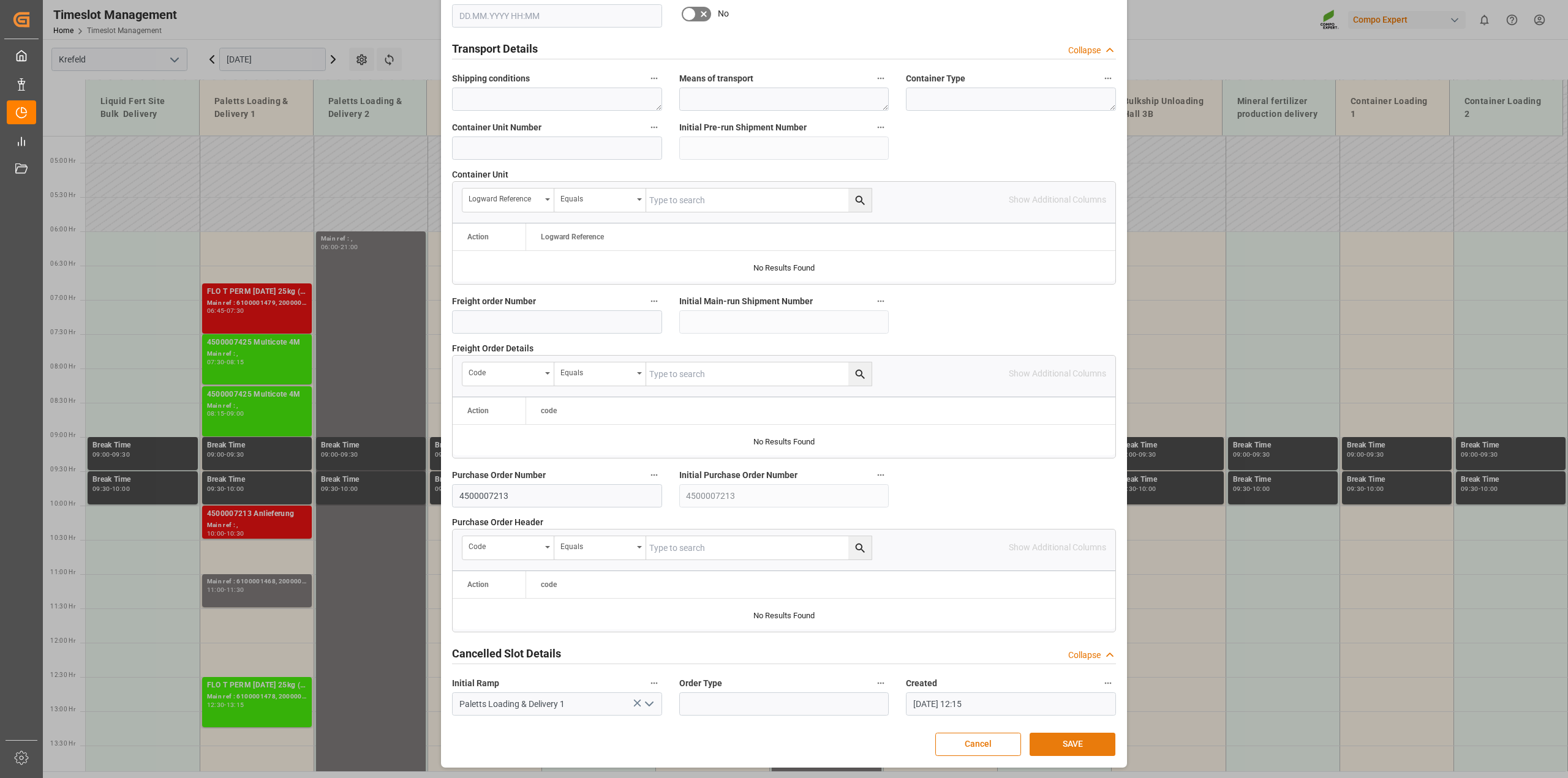
click at [1060, 753] on button "SAVE" at bounding box center [1072, 745] width 86 height 23
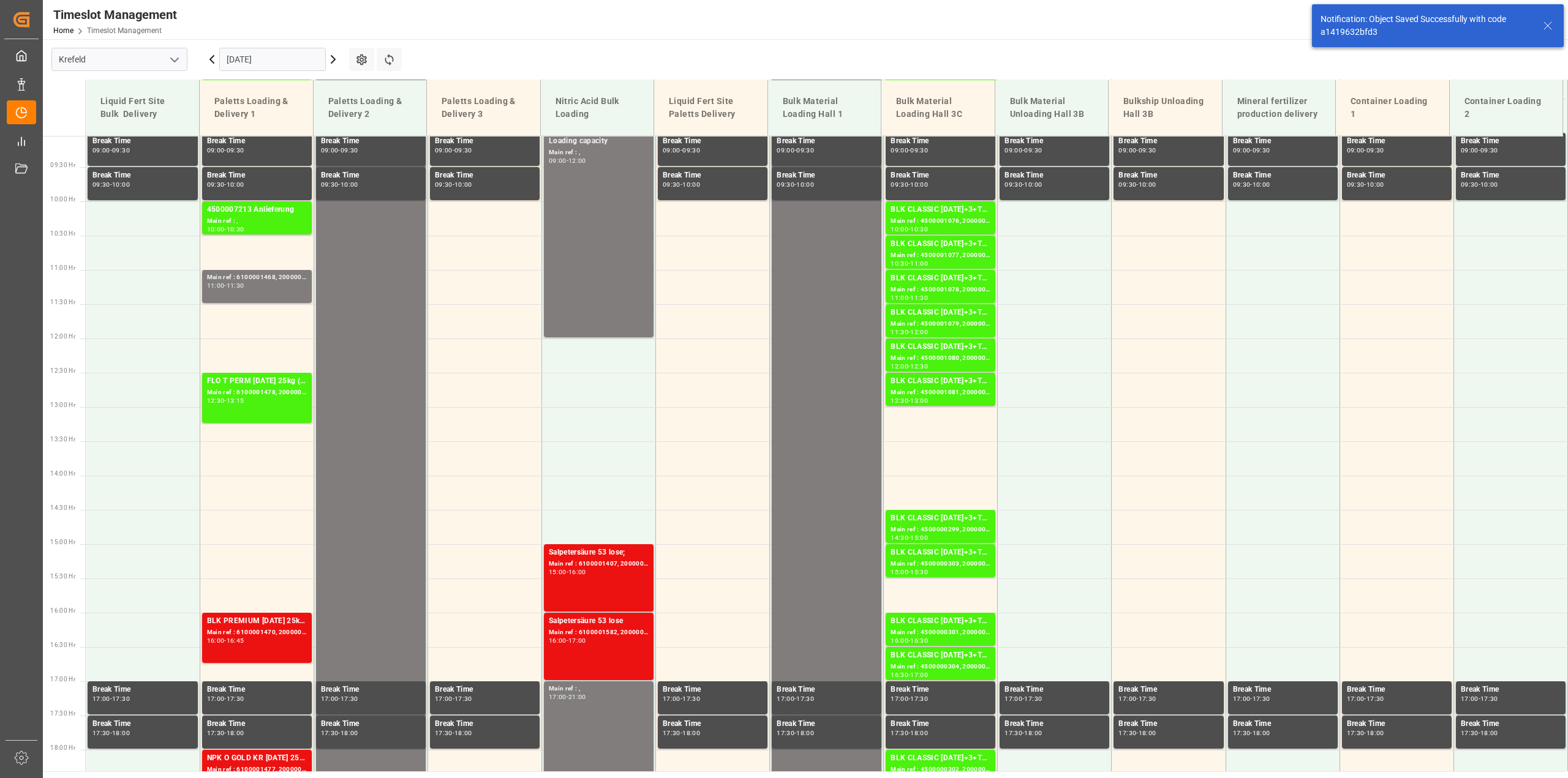
scroll to position [623, 0]
